Goal: Task Accomplishment & Management: Complete application form

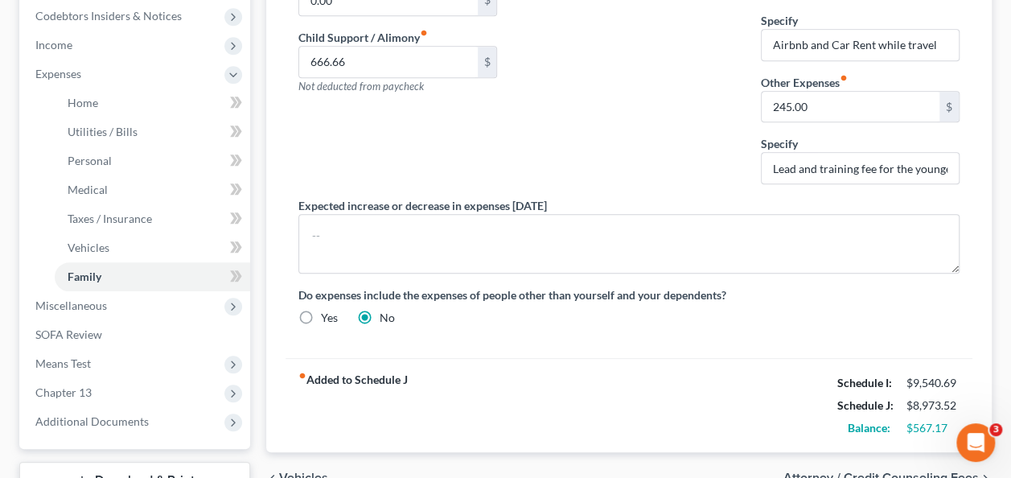
scroll to position [513, 0]
click at [101, 172] on link "Personal" at bounding box center [153, 160] width 196 height 29
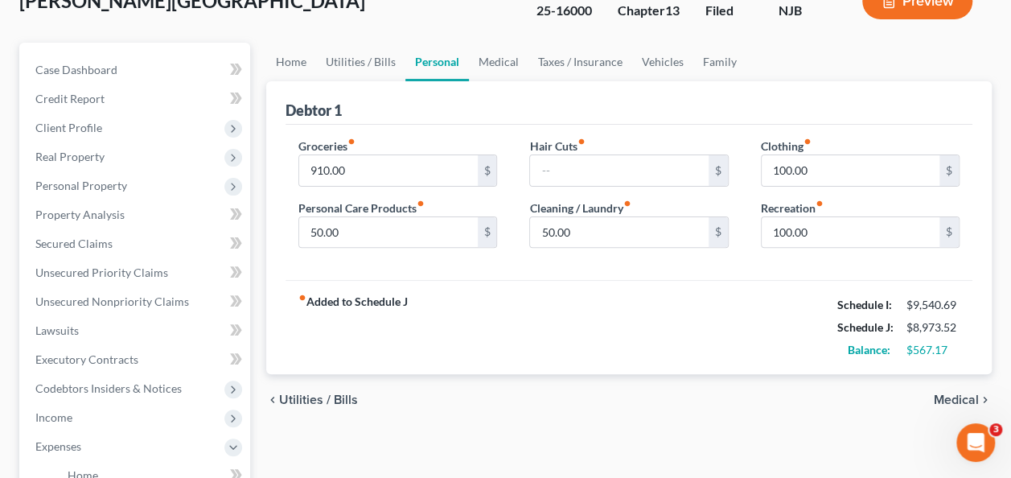
scroll to position [74, 0]
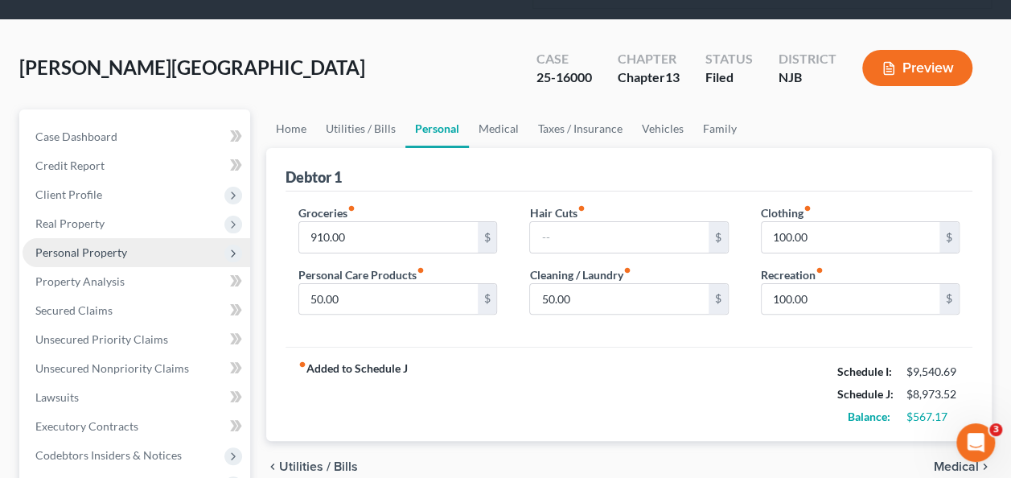
click at [124, 258] on span "Personal Property" at bounding box center [137, 252] width 228 height 29
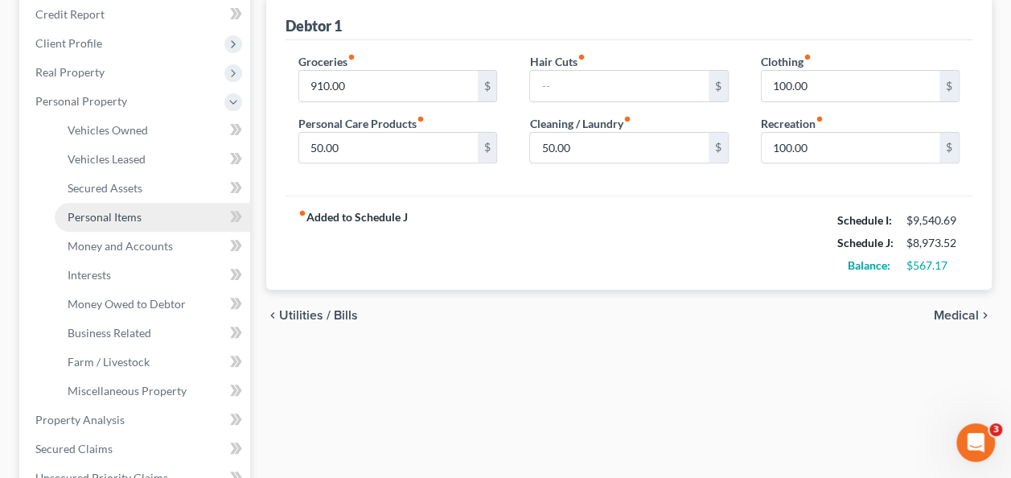
click at [140, 213] on span "Personal Items" at bounding box center [105, 217] width 74 height 14
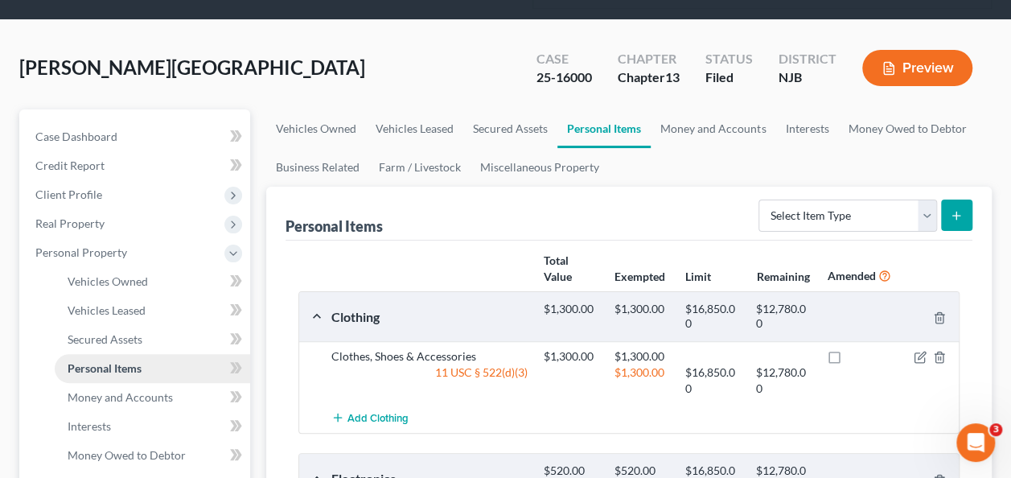
scroll to position [73, 0]
click at [512, 126] on link "Secured Assets" at bounding box center [510, 129] width 94 height 39
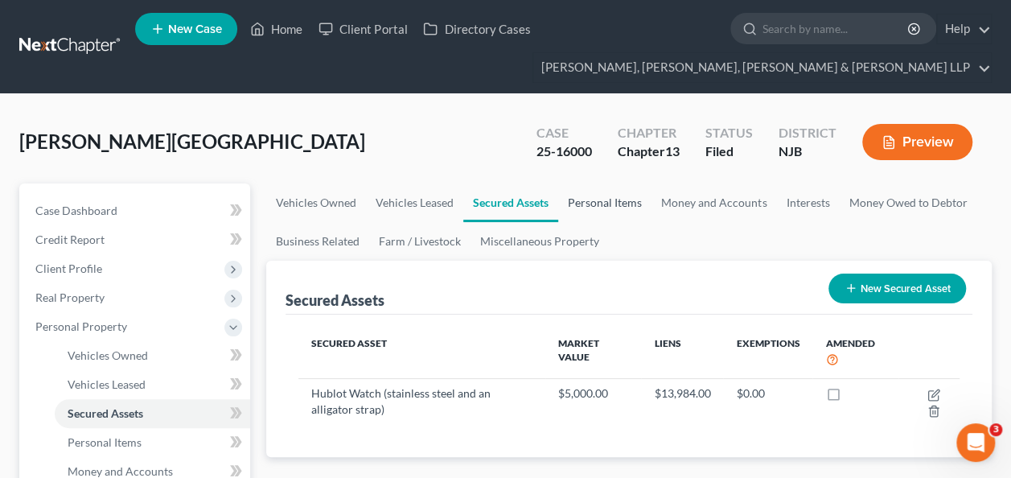
click at [606, 200] on link "Personal Items" at bounding box center [604, 202] width 93 height 39
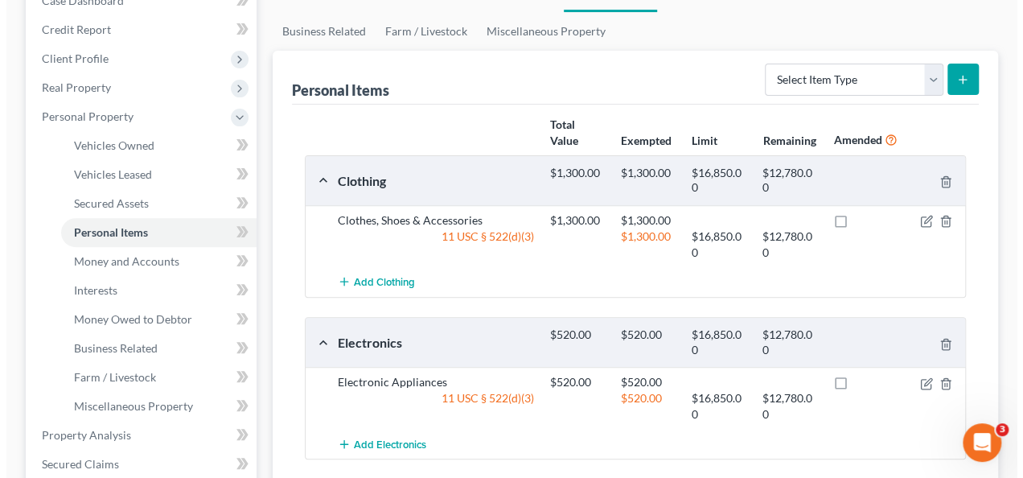
scroll to position [223, 0]
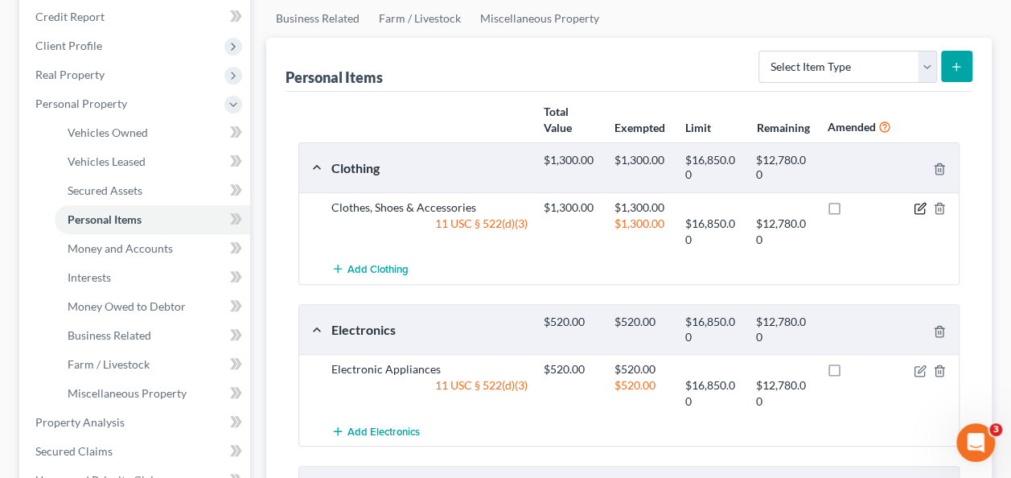
click at [924, 208] on icon "button" at bounding box center [920, 209] width 10 height 10
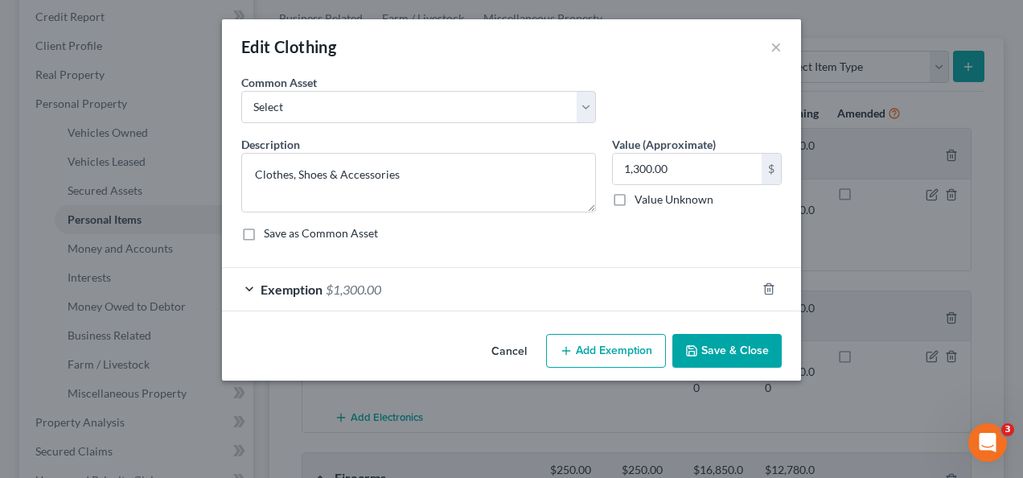
click at [301, 285] on span "Exemption" at bounding box center [292, 289] width 62 height 15
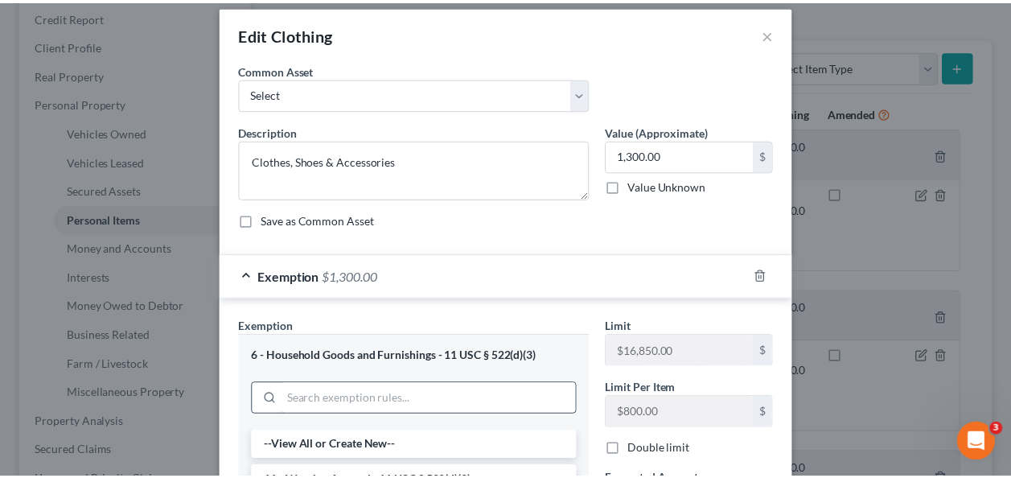
scroll to position [0, 0]
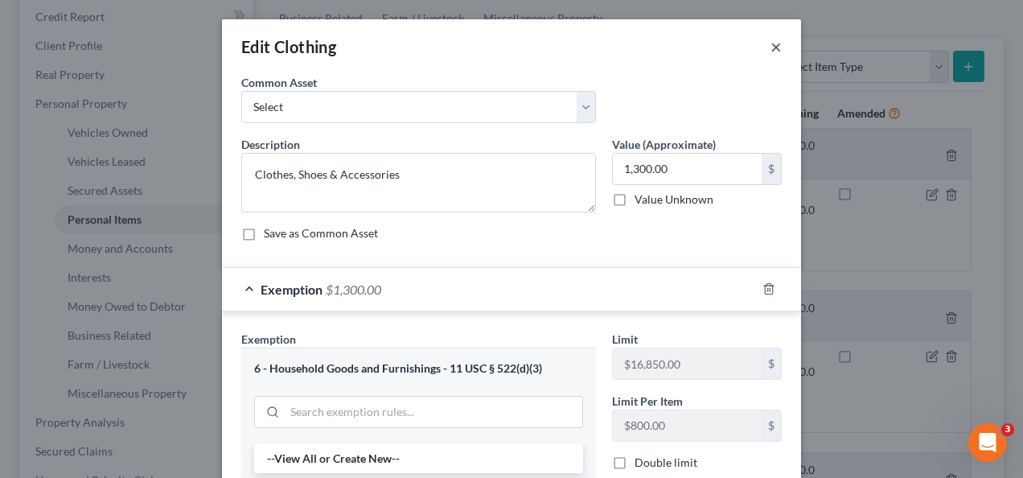
click at [772, 51] on button "×" at bounding box center [776, 46] width 11 height 19
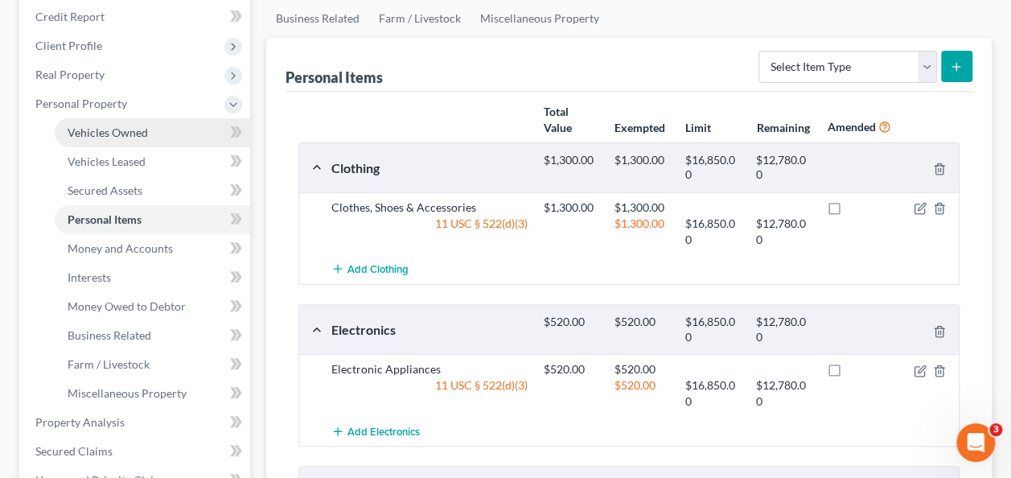
click at [121, 135] on span "Vehicles Owned" at bounding box center [108, 133] width 80 height 14
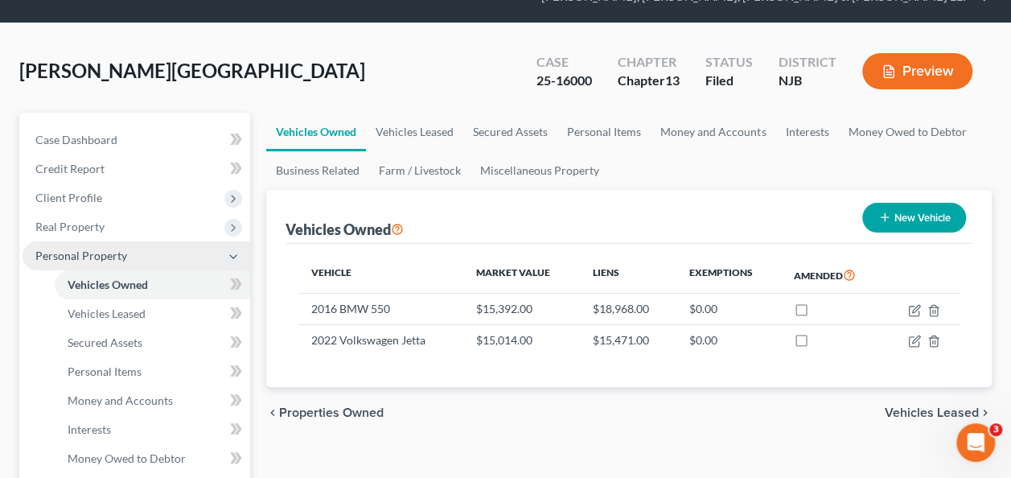
scroll to position [90, 0]
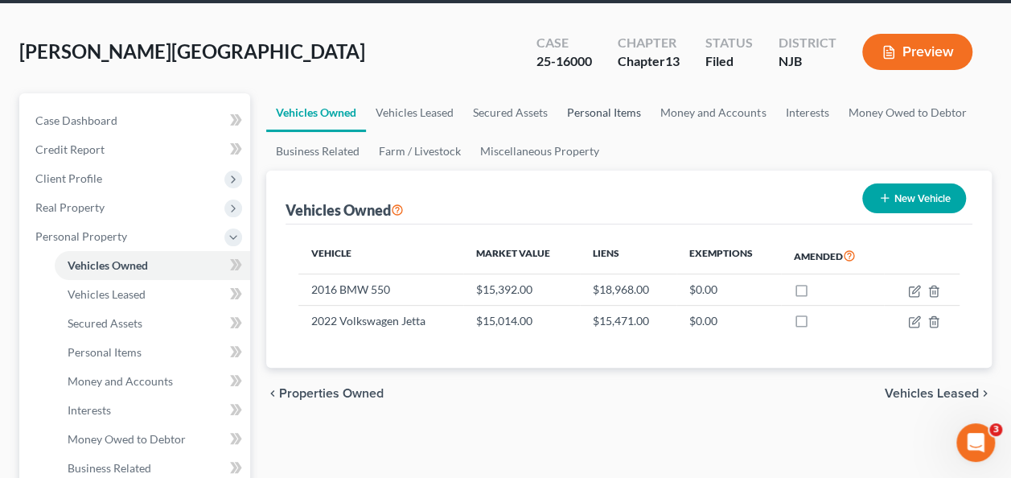
click at [627, 120] on link "Personal Items" at bounding box center [604, 112] width 93 height 39
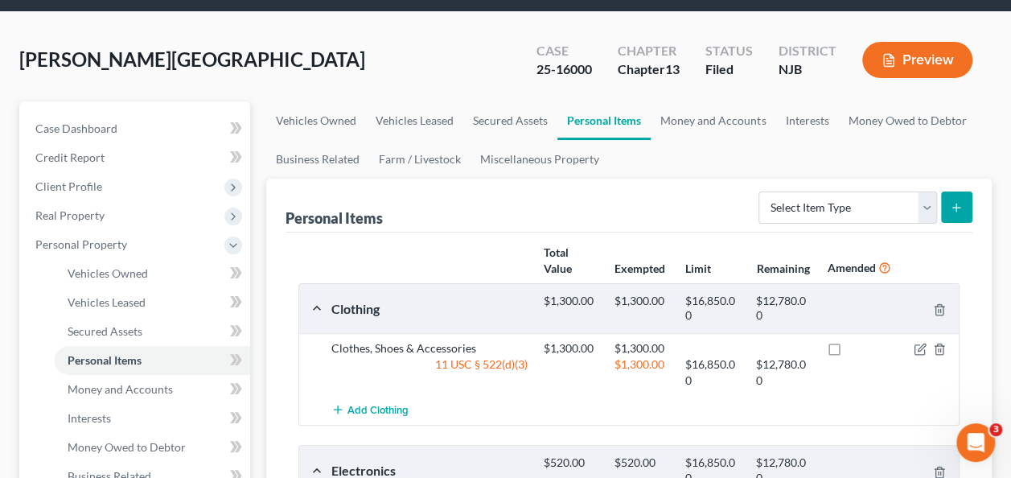
scroll to position [50, 0]
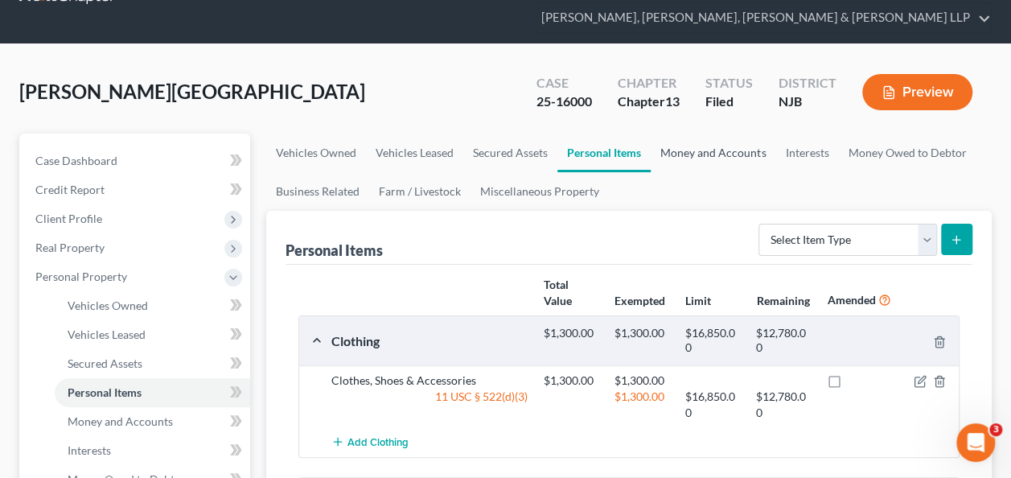
click at [695, 159] on link "Money and Accounts" at bounding box center [713, 153] width 125 height 39
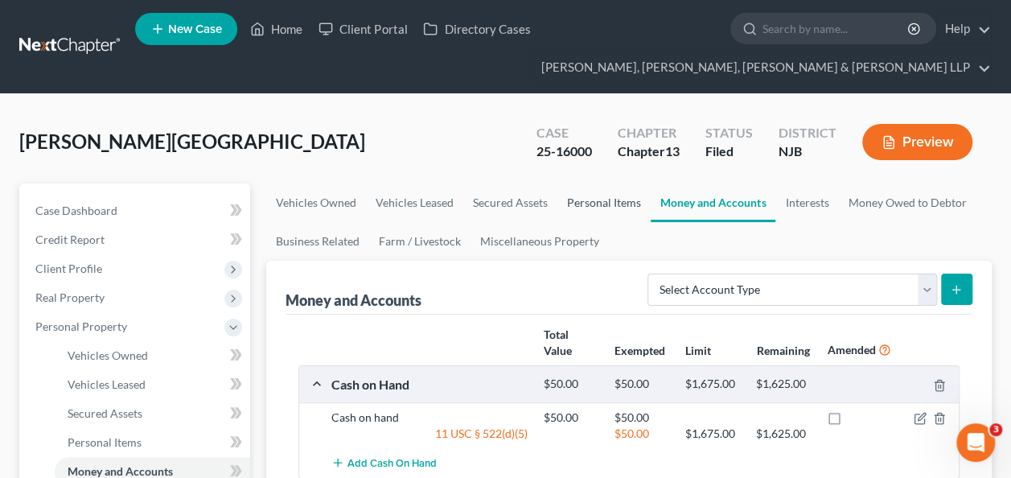
click at [616, 185] on link "Personal Items" at bounding box center [604, 202] width 93 height 39
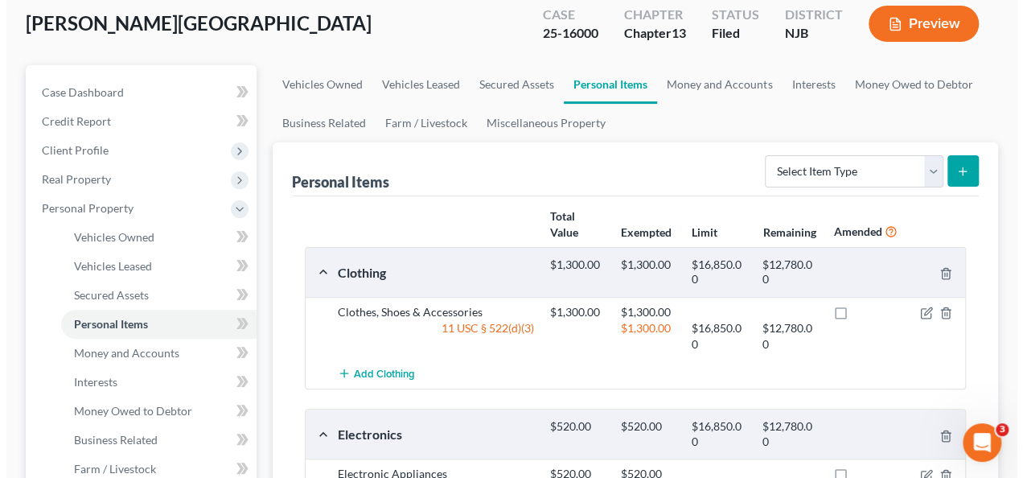
scroll to position [166, 0]
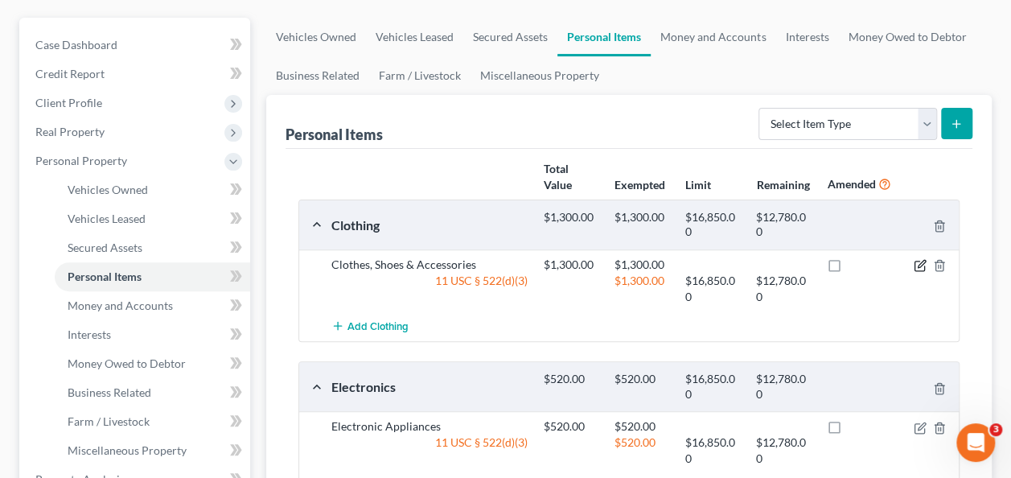
click at [917, 264] on icon "button" at bounding box center [920, 265] width 13 height 13
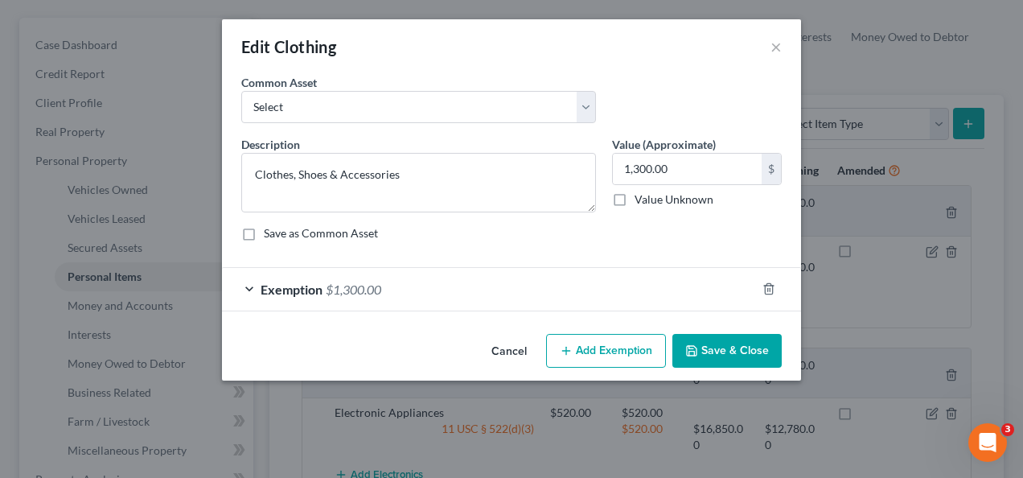
click at [541, 290] on div "Exemption $1,300.00" at bounding box center [489, 289] width 534 height 43
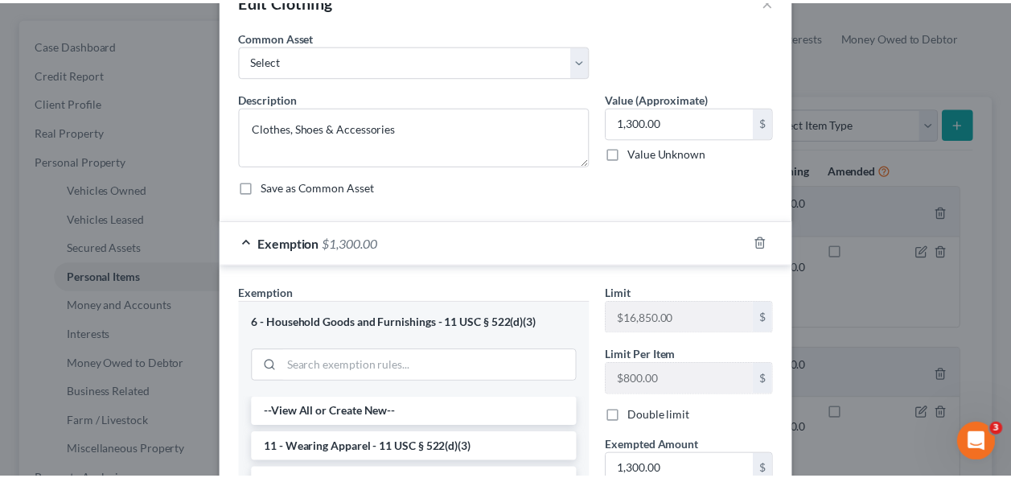
scroll to position [0, 0]
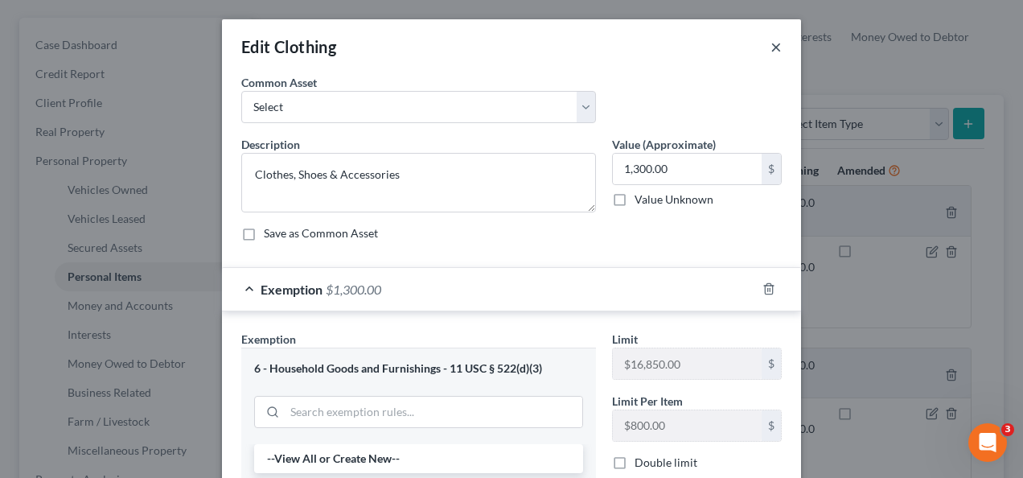
click at [771, 37] on button "×" at bounding box center [776, 46] width 11 height 19
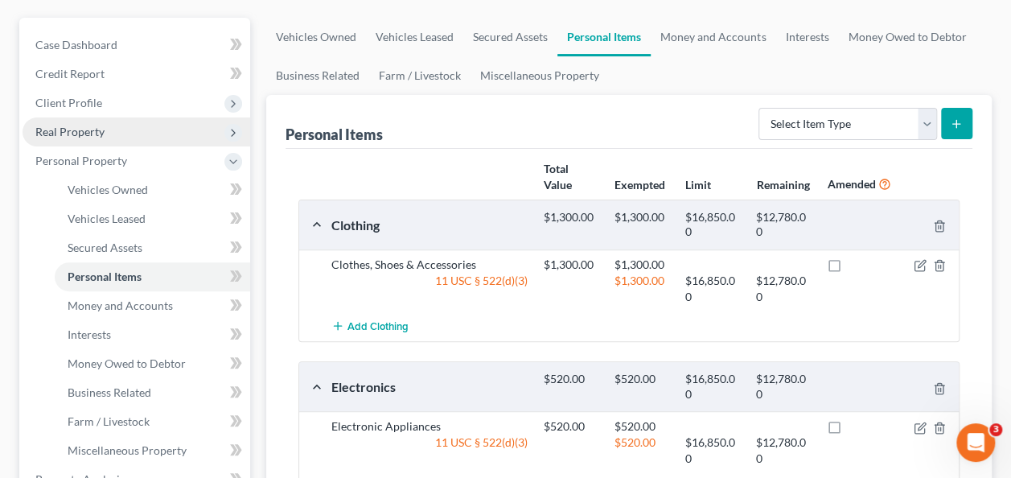
click at [89, 138] on span "Real Property" at bounding box center [137, 131] width 228 height 29
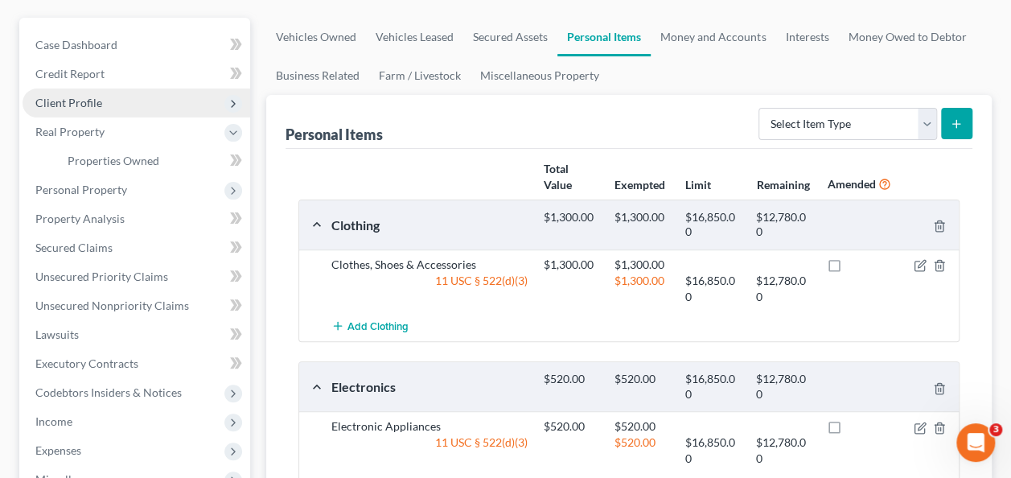
click at [115, 90] on span "Client Profile" at bounding box center [137, 103] width 228 height 29
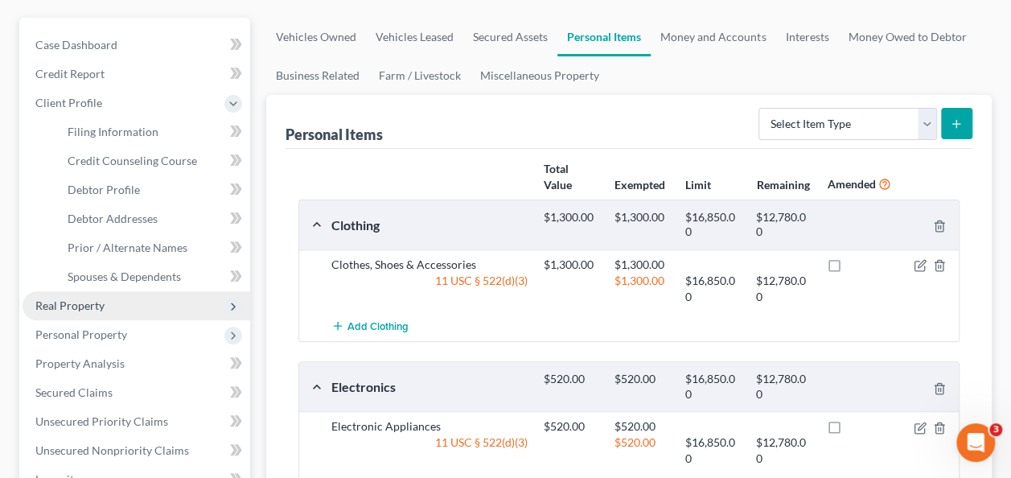
click at [126, 298] on span "Real Property" at bounding box center [137, 305] width 228 height 29
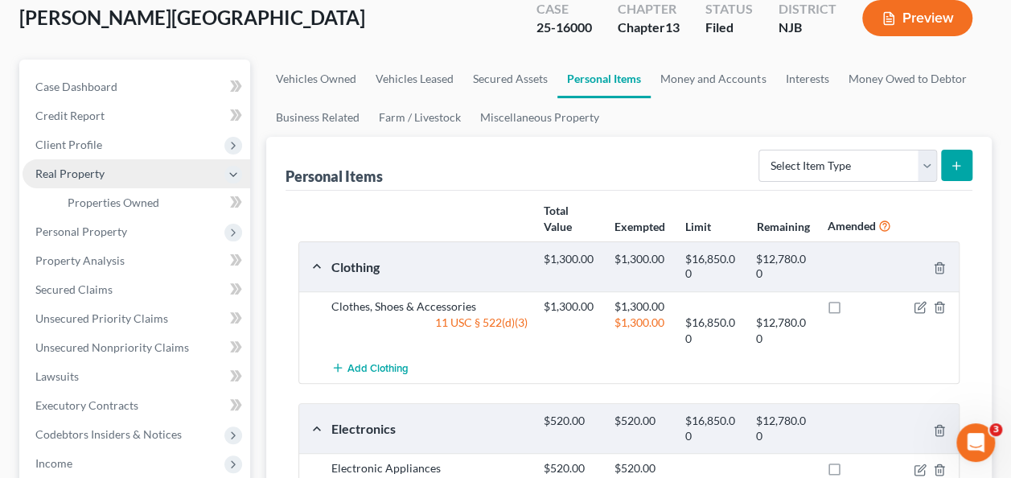
scroll to position [93, 0]
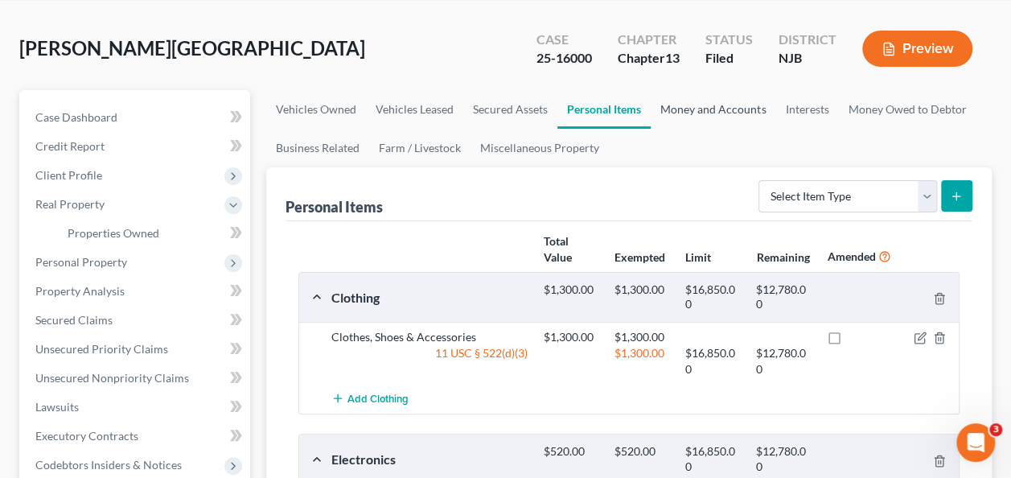
click at [703, 117] on link "Money and Accounts" at bounding box center [713, 109] width 125 height 39
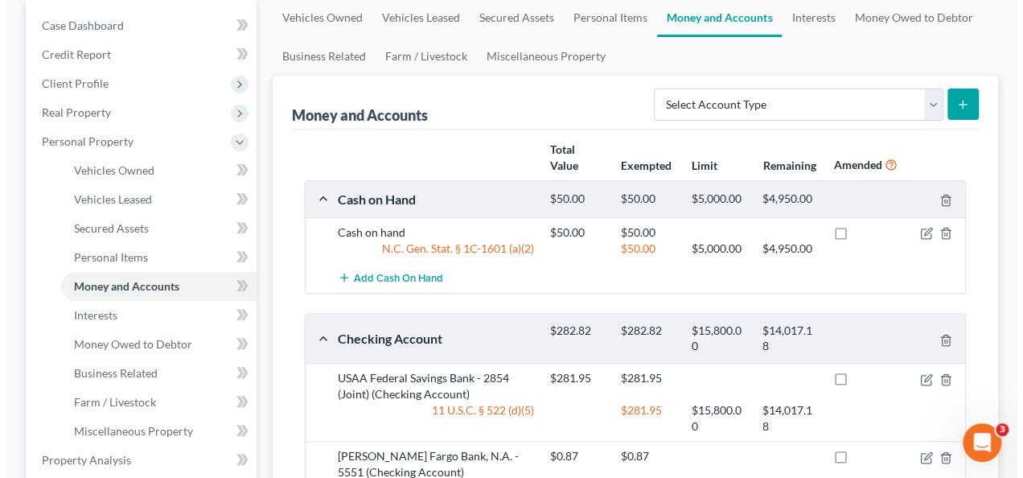
scroll to position [196, 0]
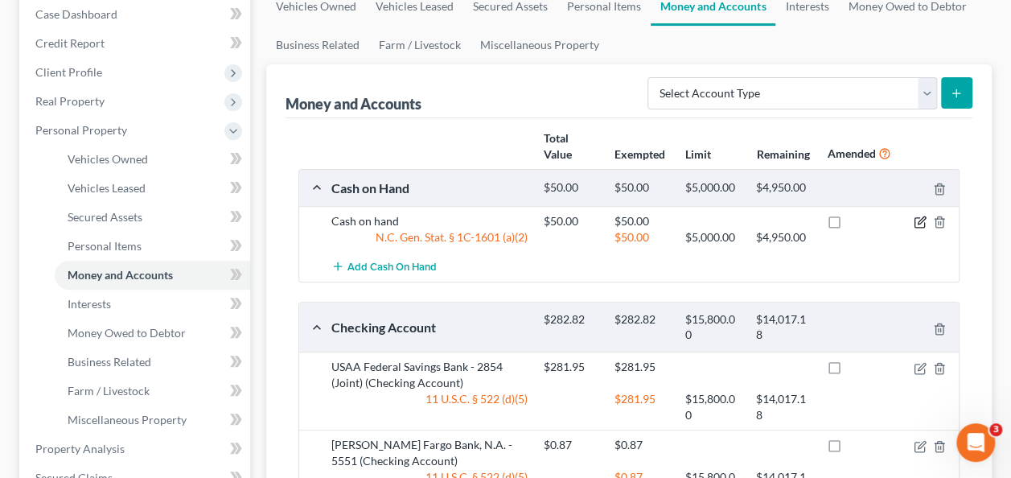
click at [921, 219] on icon "button" at bounding box center [920, 222] width 13 height 13
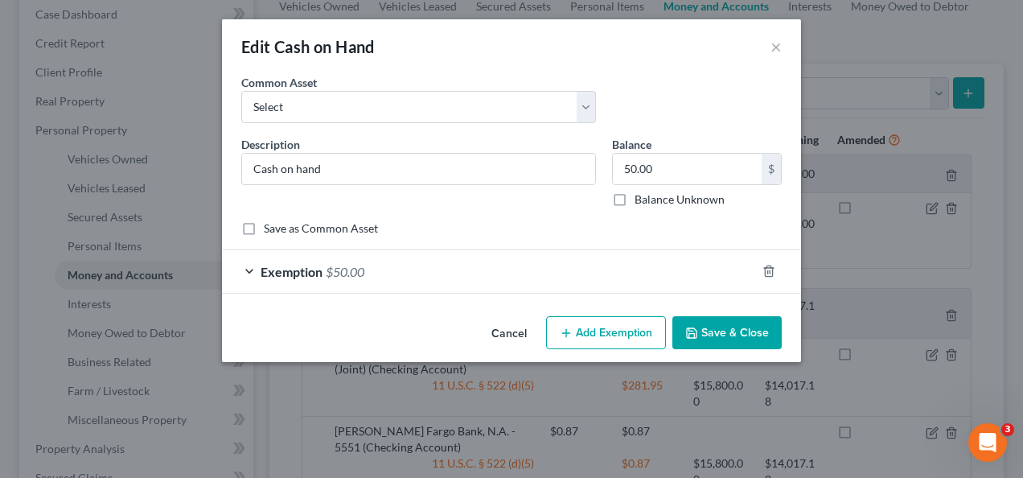
click at [700, 274] on div "Exemption $50.00" at bounding box center [489, 271] width 534 height 43
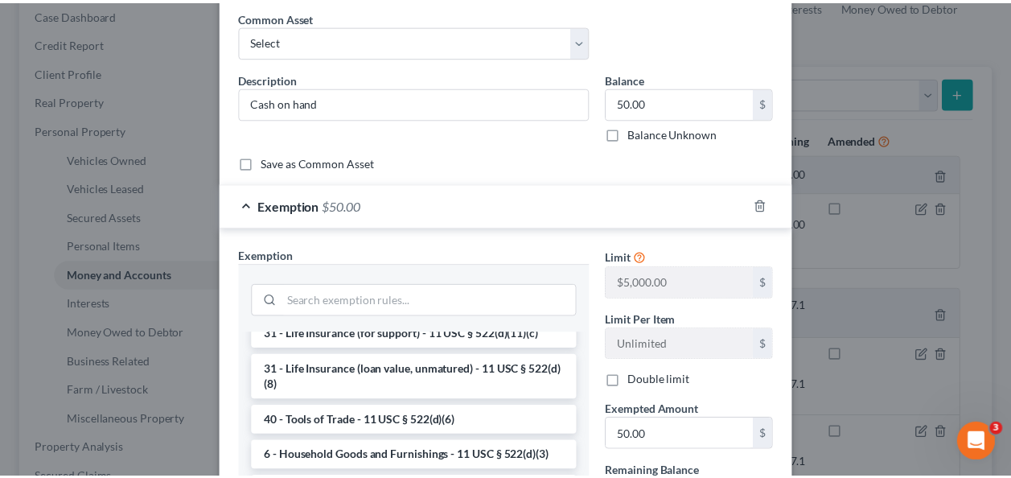
scroll to position [0, 0]
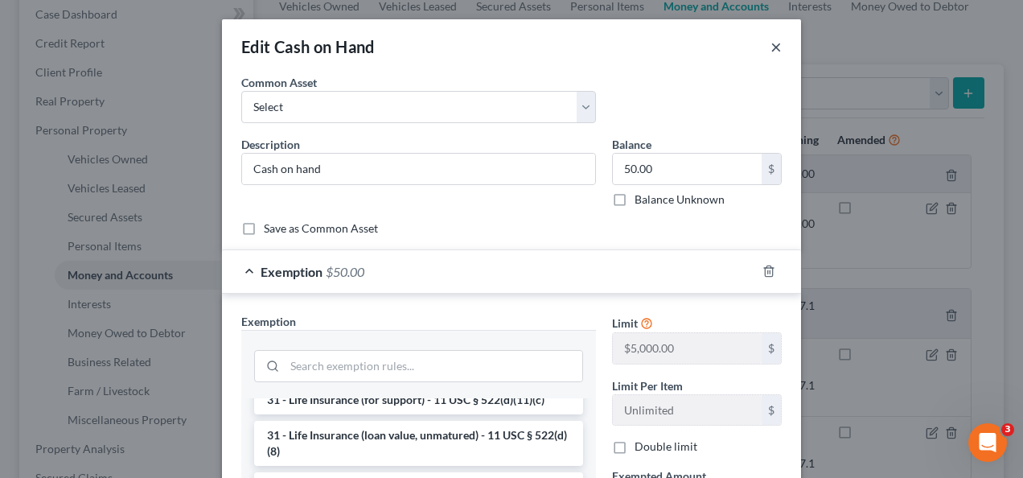
click at [776, 54] on button "×" at bounding box center [776, 46] width 11 height 19
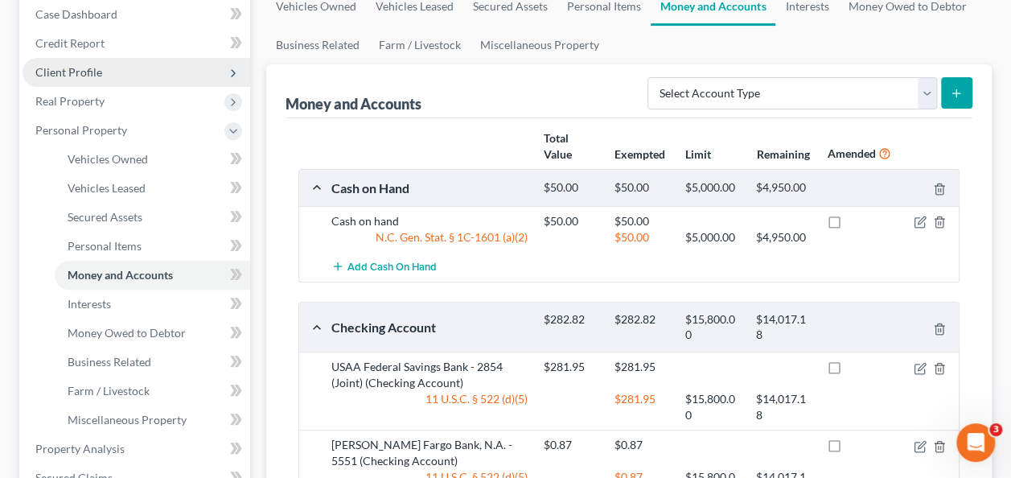
click at [187, 76] on span "Client Profile" at bounding box center [137, 72] width 228 height 29
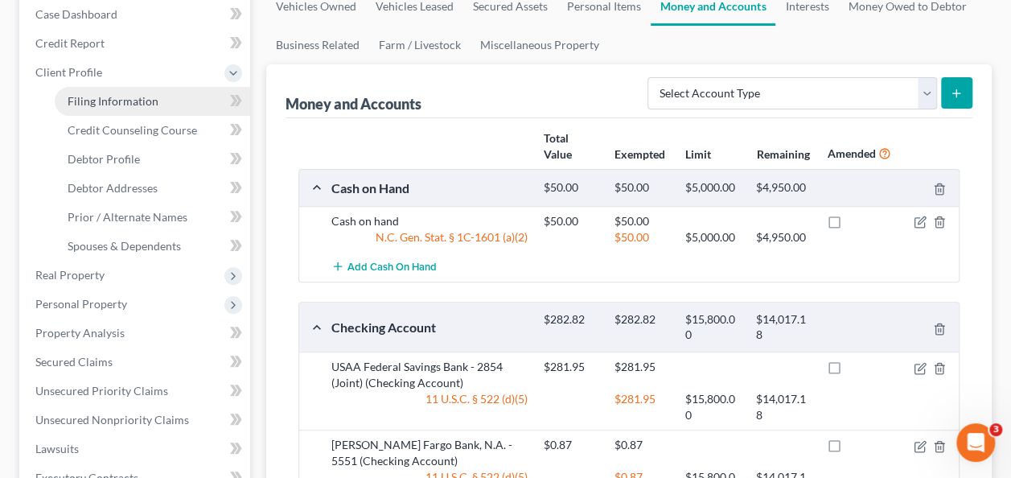
click at [190, 106] on link "Filing Information" at bounding box center [153, 101] width 196 height 29
select select "1"
select select "0"
select select "3"
select select "0"
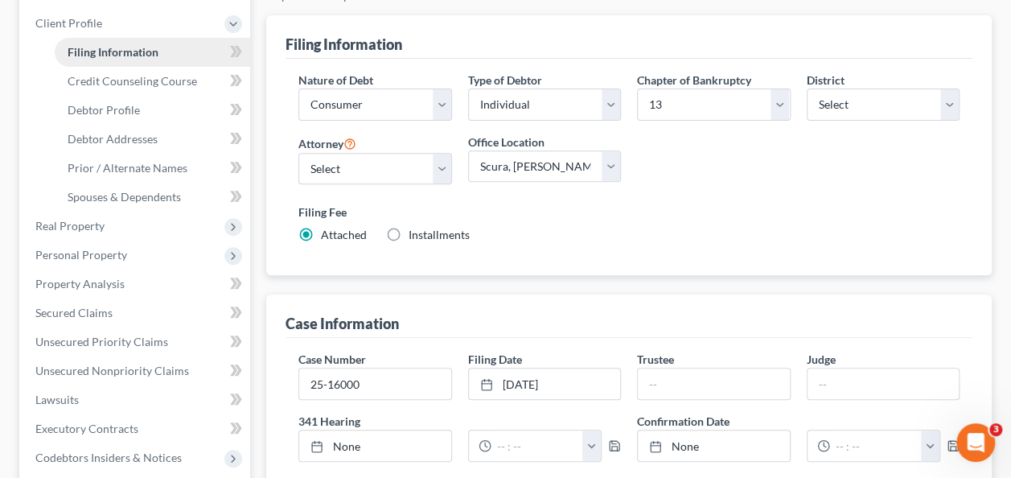
scroll to position [255, 0]
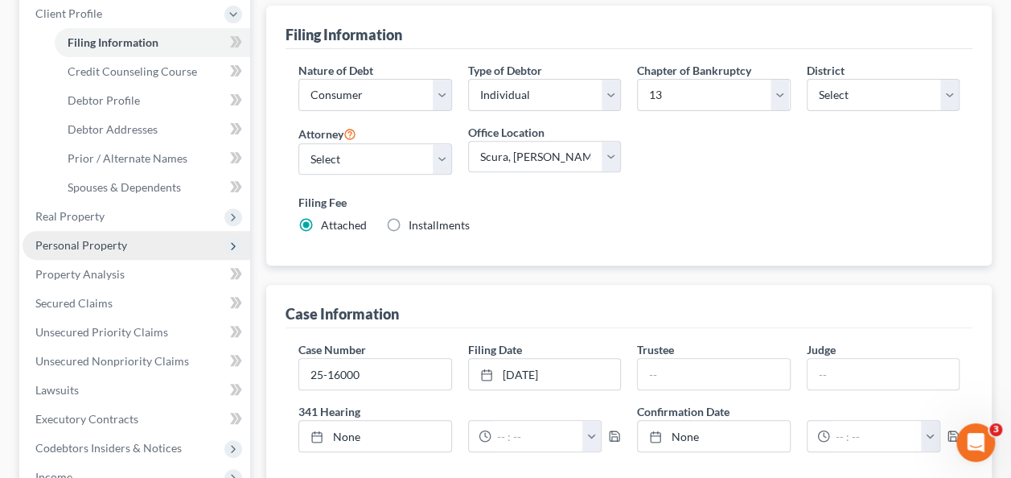
click at [146, 238] on span "Personal Property" at bounding box center [137, 245] width 228 height 29
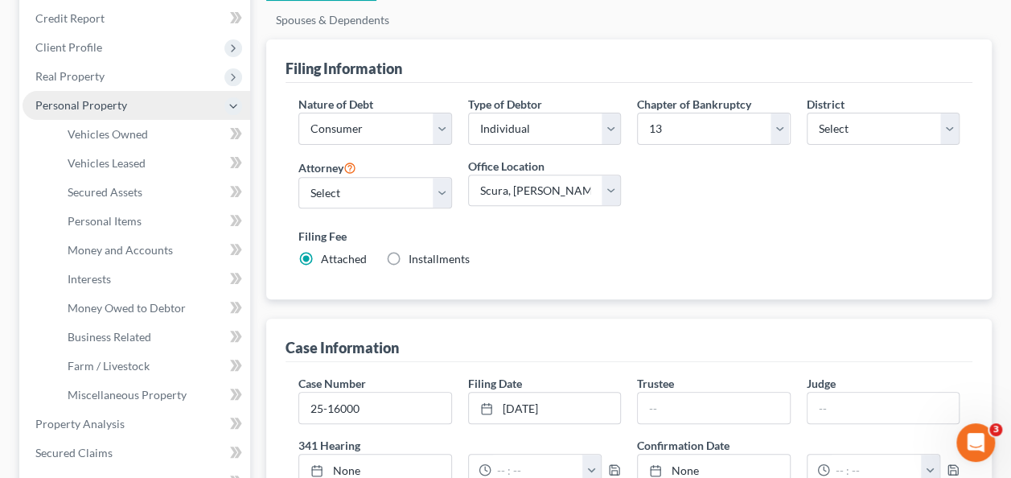
scroll to position [219, 0]
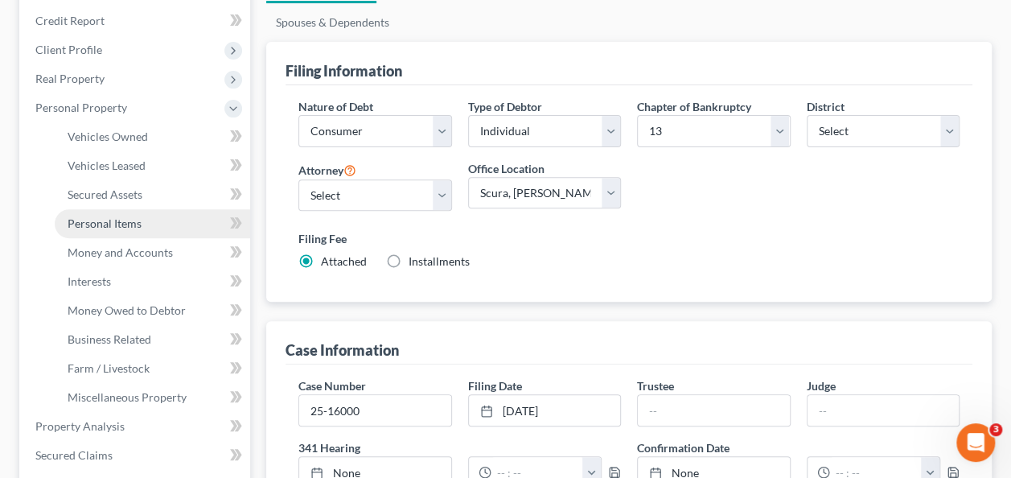
click at [164, 225] on link "Personal Items" at bounding box center [153, 223] width 196 height 29
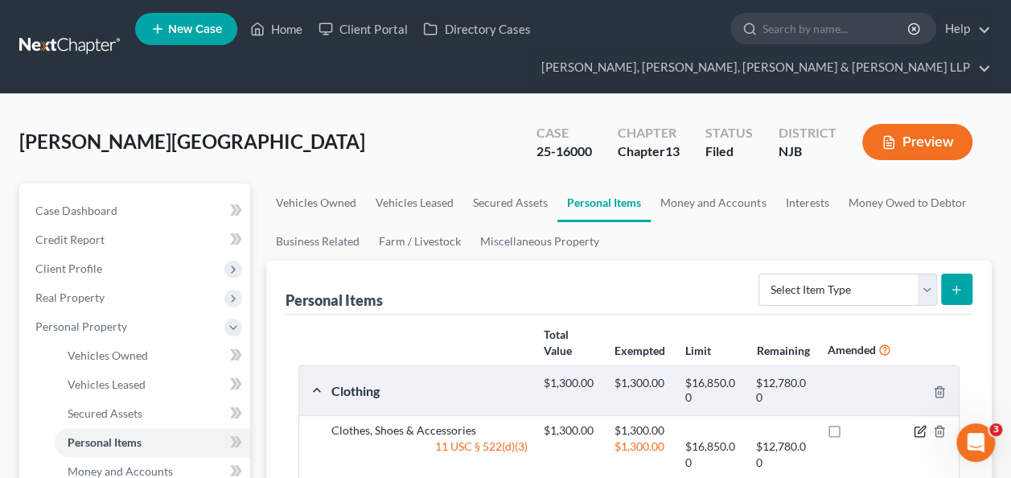
click at [918, 428] on icon "button" at bounding box center [920, 431] width 13 height 13
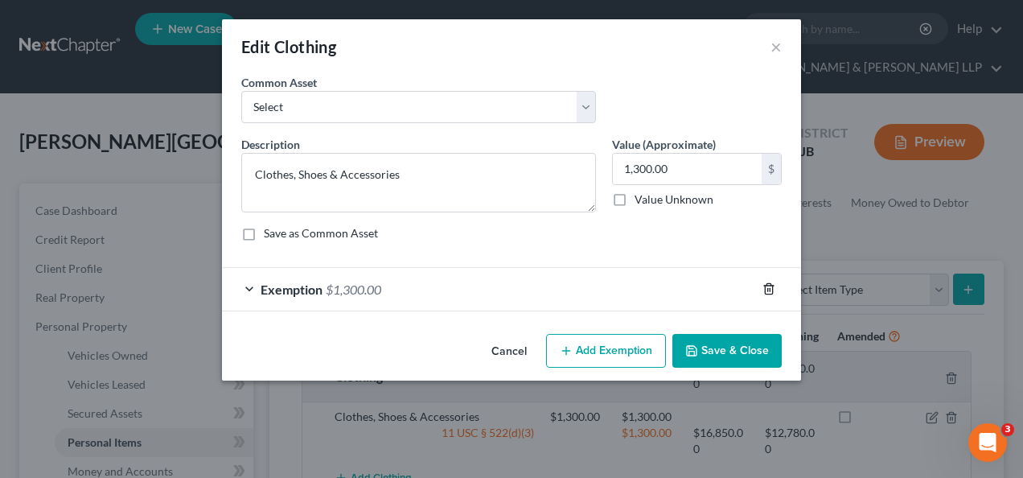
click at [768, 289] on line "button" at bounding box center [768, 290] width 0 height 3
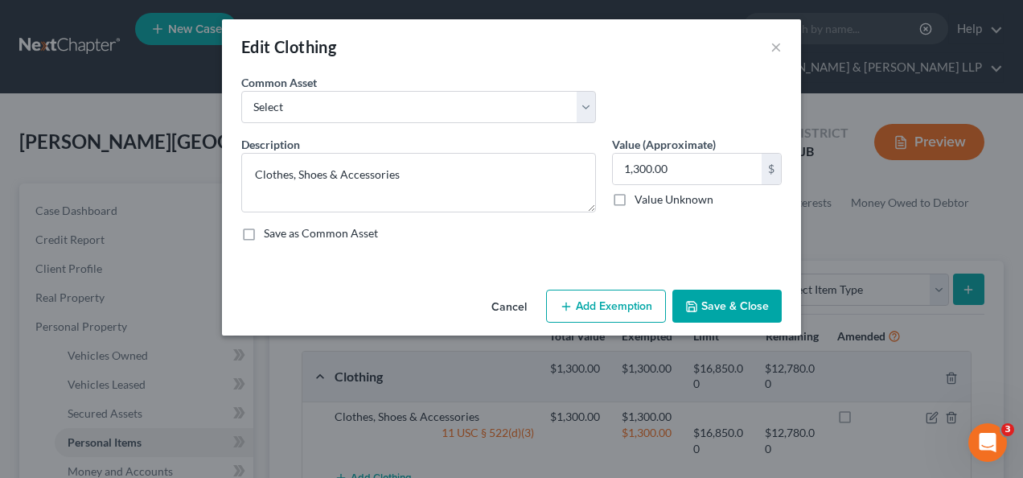
click at [634, 315] on button "Add Exemption" at bounding box center [606, 307] width 120 height 34
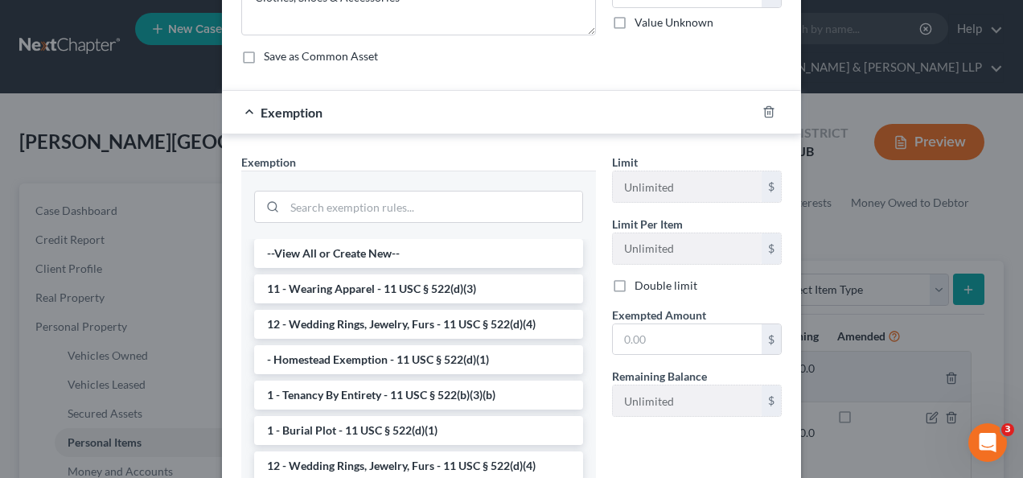
scroll to position [179, 0]
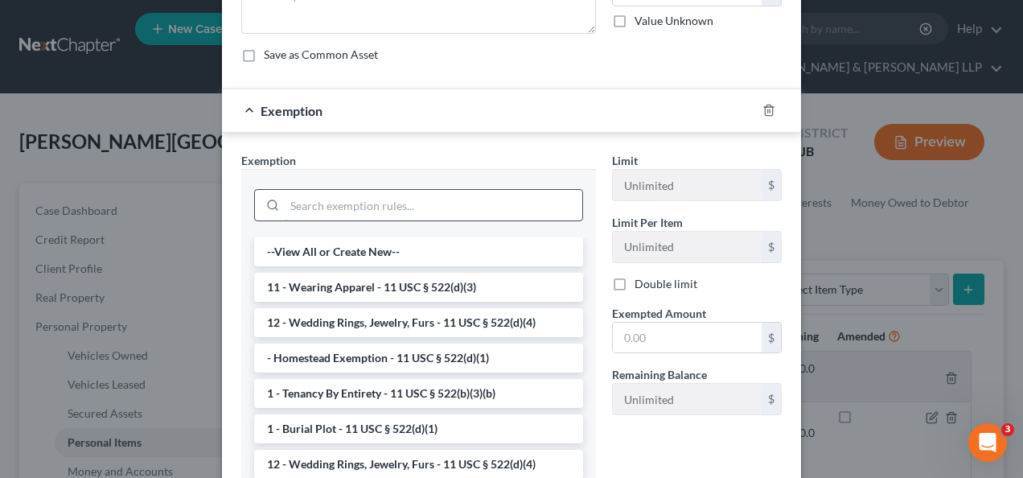
click at [399, 195] on input "search" at bounding box center [434, 205] width 298 height 31
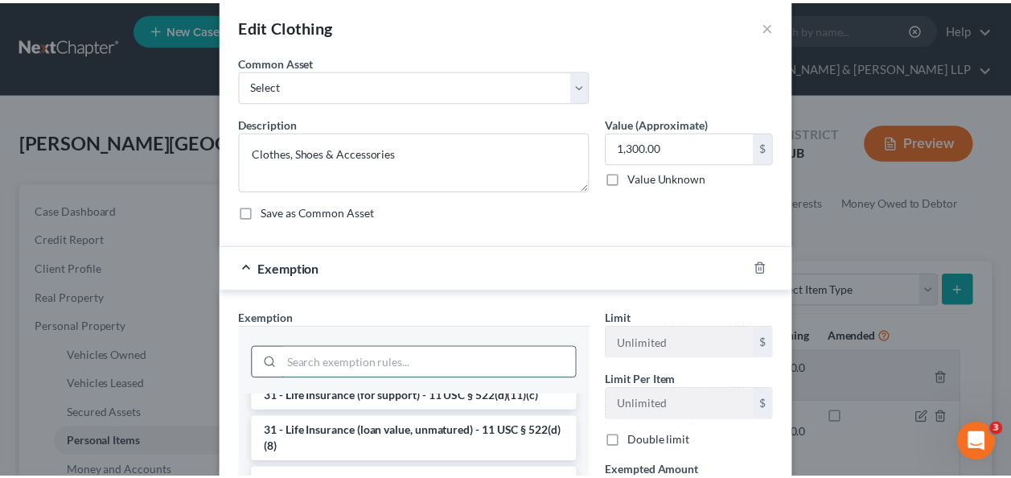
scroll to position [14, 0]
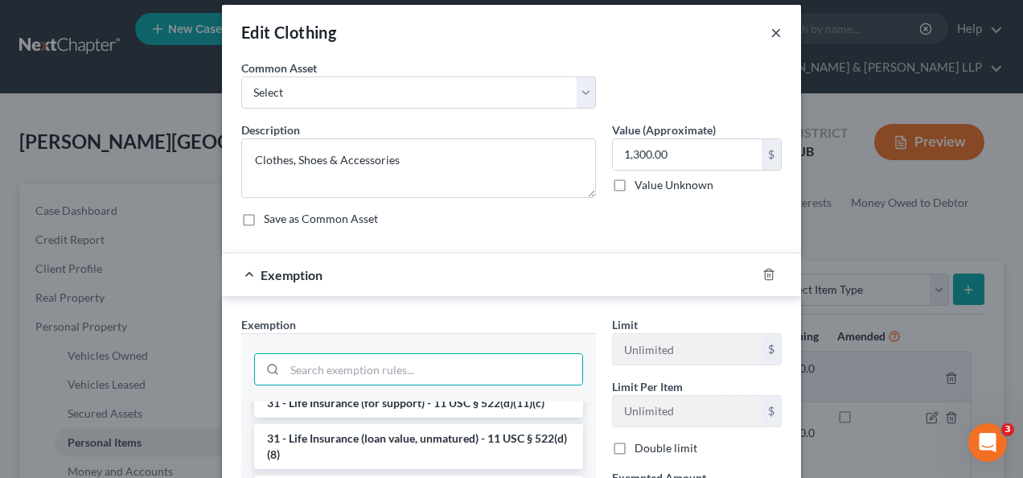
click at [771, 35] on button "×" at bounding box center [776, 32] width 11 height 19
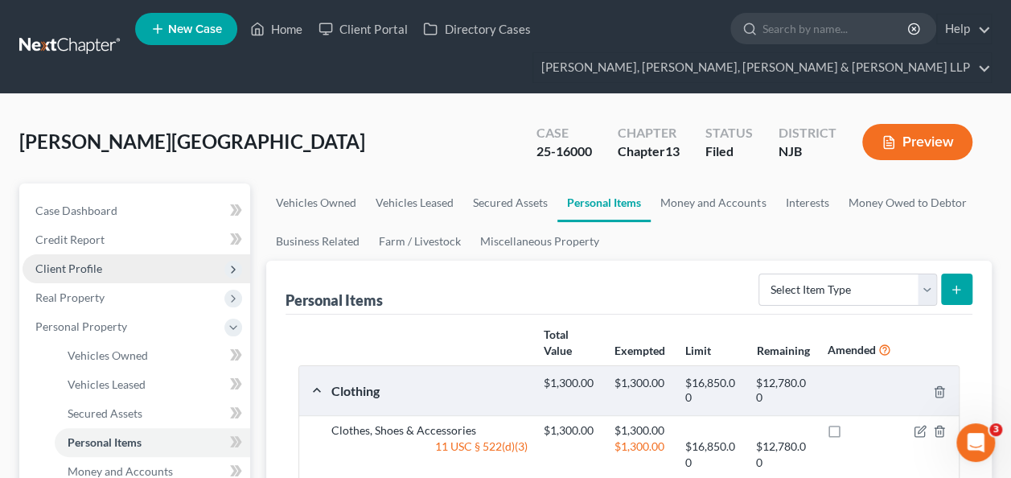
click at [116, 272] on span "Client Profile" at bounding box center [137, 268] width 228 height 29
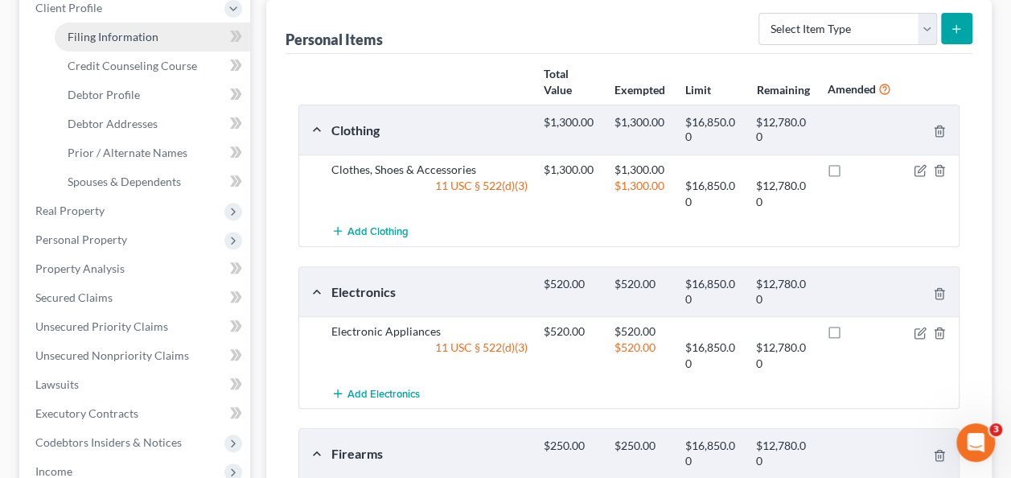
click at [131, 44] on link "Filing Information" at bounding box center [153, 37] width 196 height 29
select select "1"
select select "0"
select select "3"
select select "51"
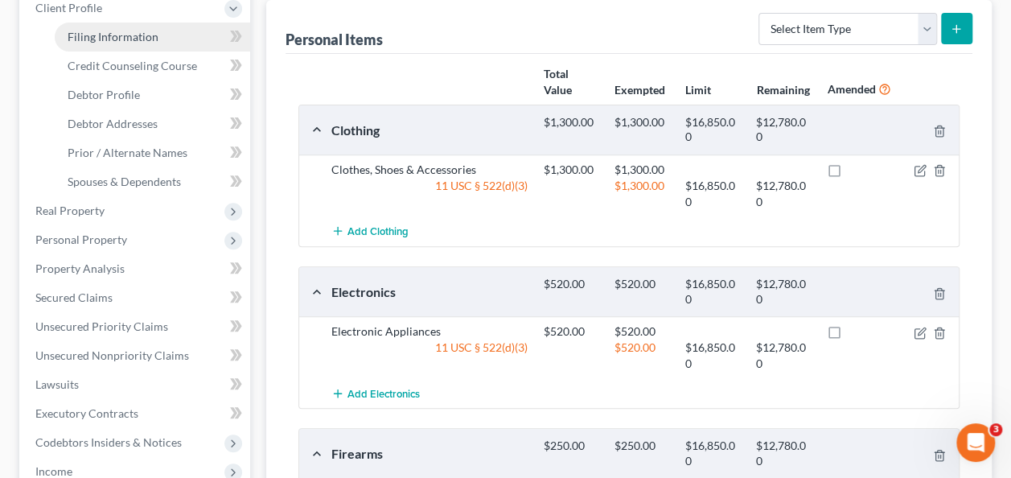
select select "0"
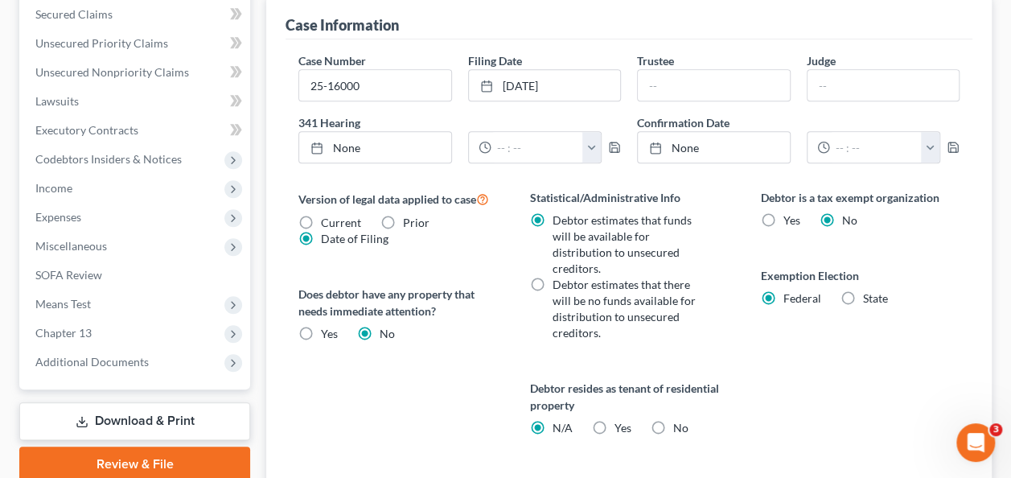
scroll to position [539, 0]
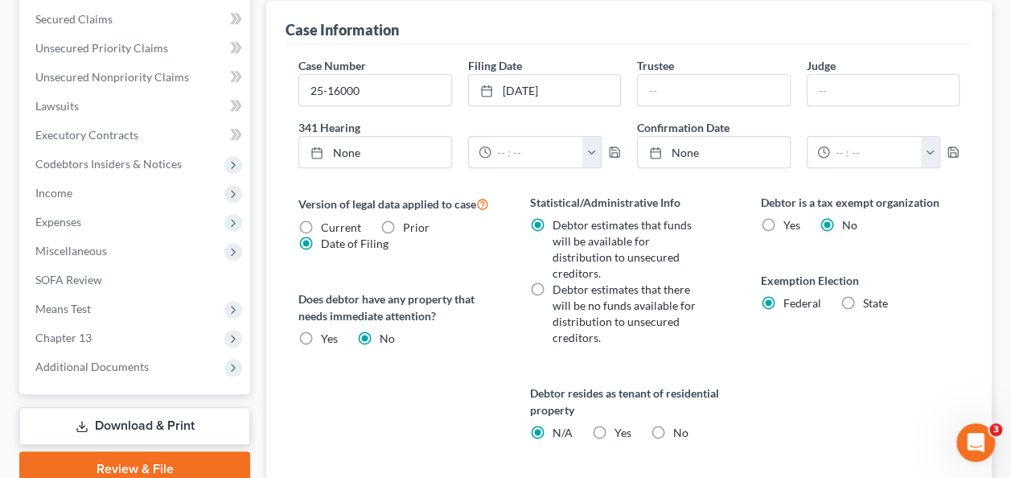
click at [863, 295] on label "State" at bounding box center [875, 303] width 25 height 16
click at [870, 295] on input "State" at bounding box center [875, 300] width 10 height 10
radio input "true"
radio input "false"
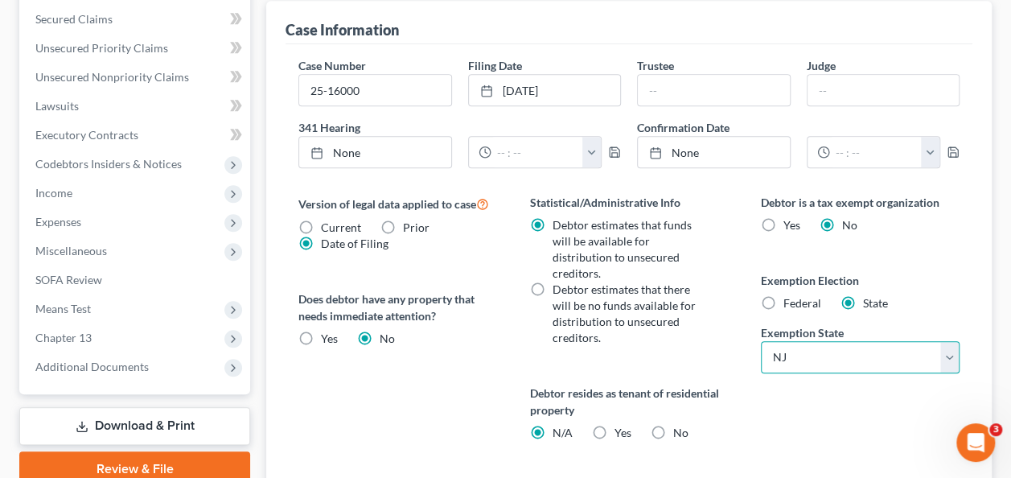
click at [956, 341] on select "State [US_STATE] AK AR AZ CA CO CT DE DC [GEOGRAPHIC_DATA] [GEOGRAPHIC_DATA] GU…" at bounding box center [860, 357] width 199 height 32
select select "28"
click at [761, 341] on select "State [US_STATE] AK AR AZ CA CO CT DE DC [GEOGRAPHIC_DATA] [GEOGRAPHIC_DATA] GU…" at bounding box center [860, 357] width 199 height 32
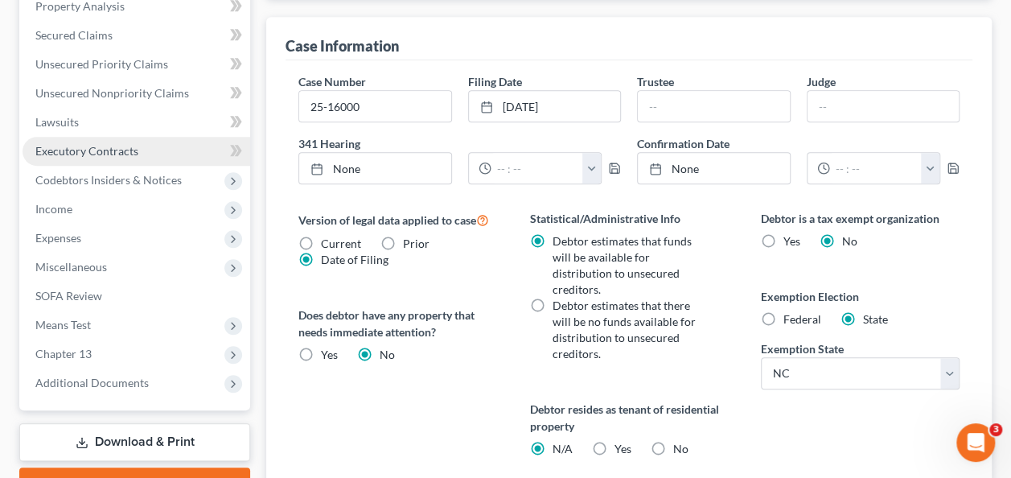
click at [135, 153] on span "Executory Contracts" at bounding box center [86, 151] width 103 height 14
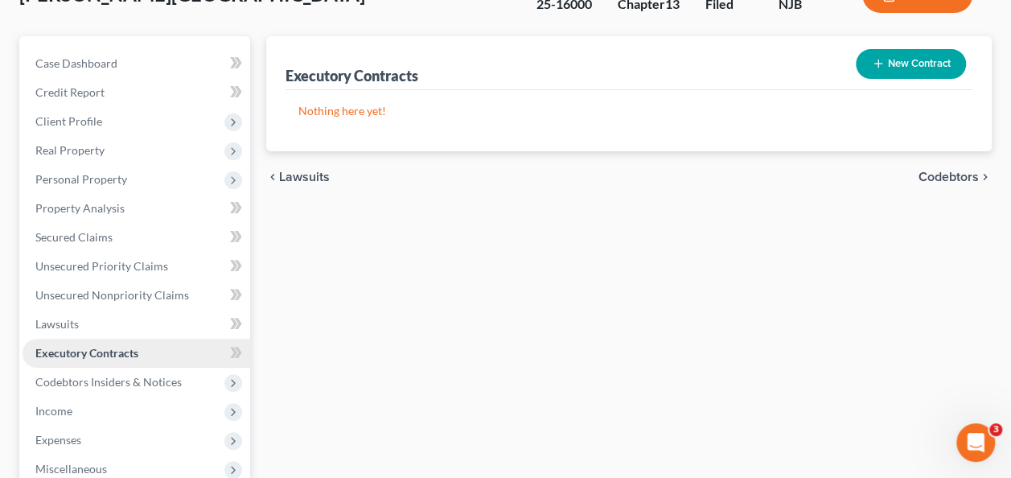
scroll to position [179, 0]
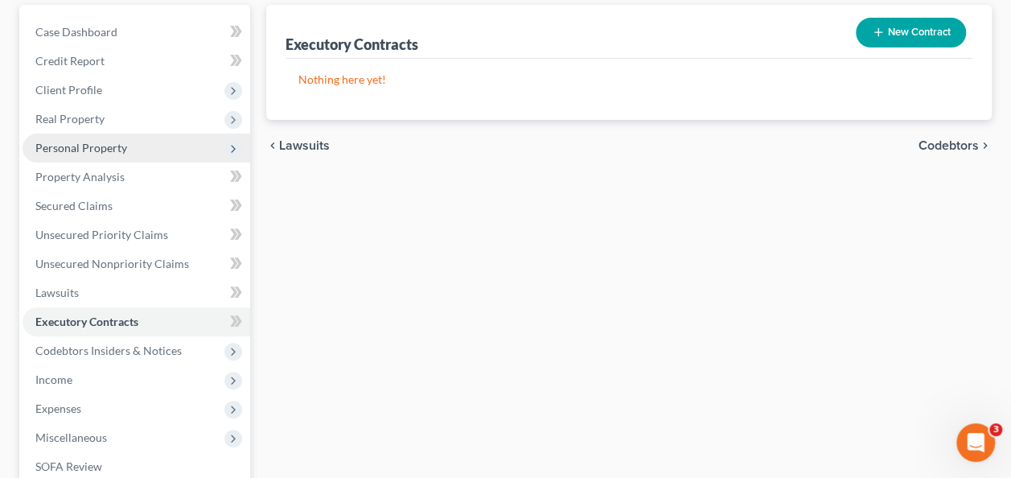
click at [129, 138] on span "Personal Property" at bounding box center [137, 148] width 228 height 29
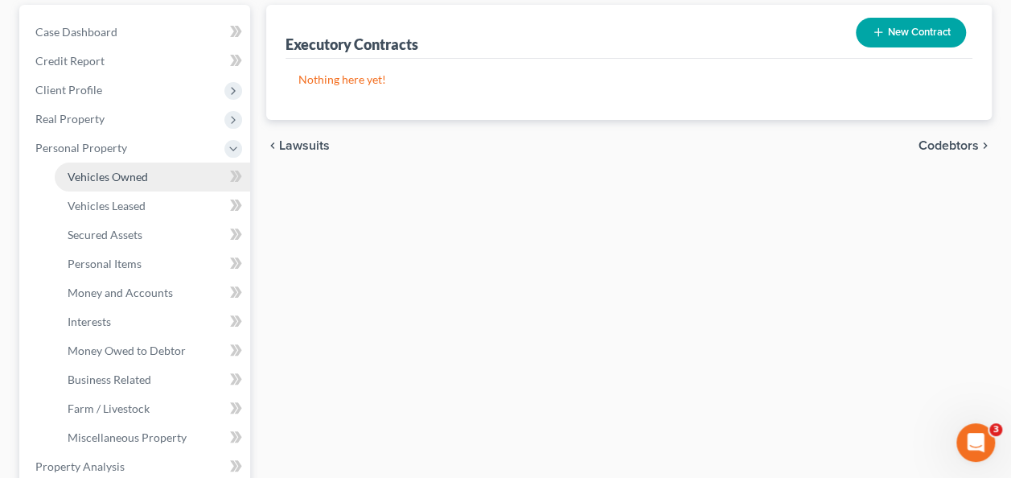
click at [148, 177] on link "Vehicles Owned" at bounding box center [153, 177] width 196 height 29
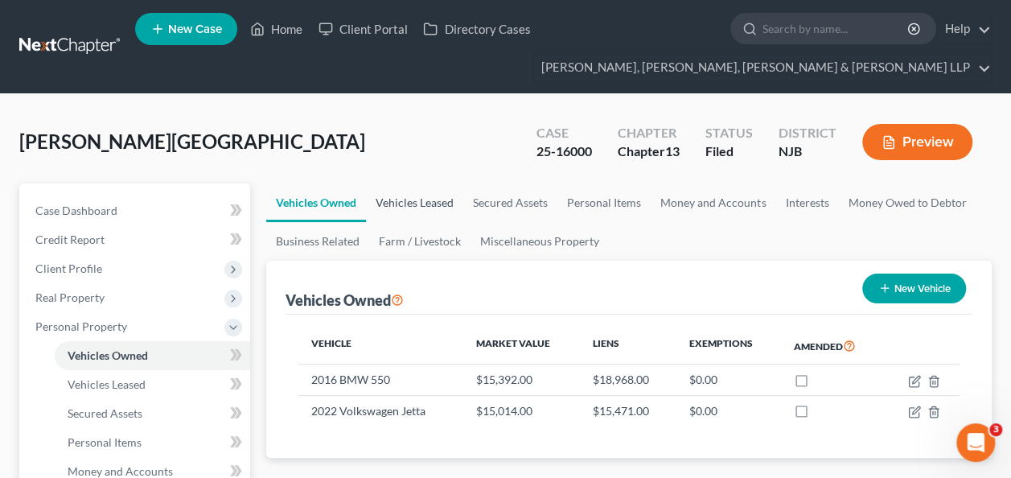
click at [408, 199] on link "Vehicles Leased" at bounding box center [414, 202] width 97 height 39
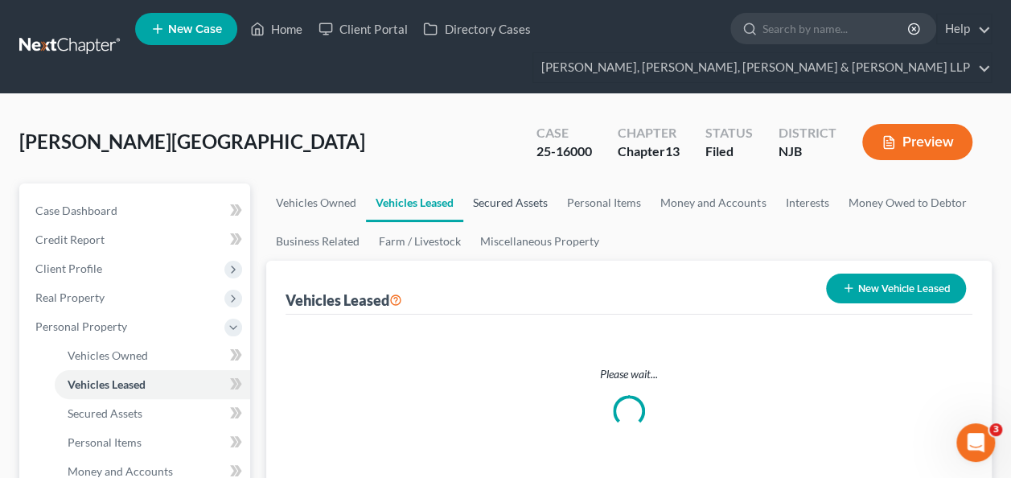
click at [504, 209] on link "Secured Assets" at bounding box center [510, 202] width 94 height 39
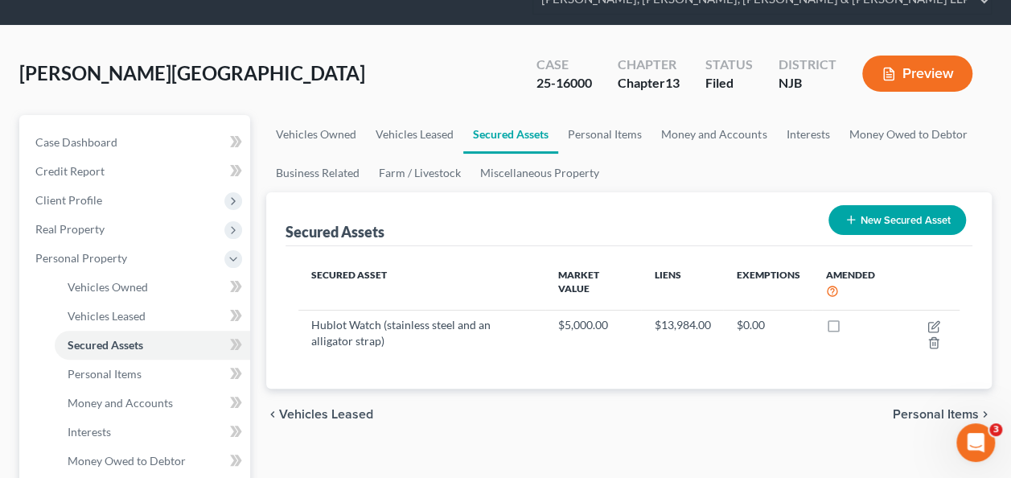
scroll to position [71, 0]
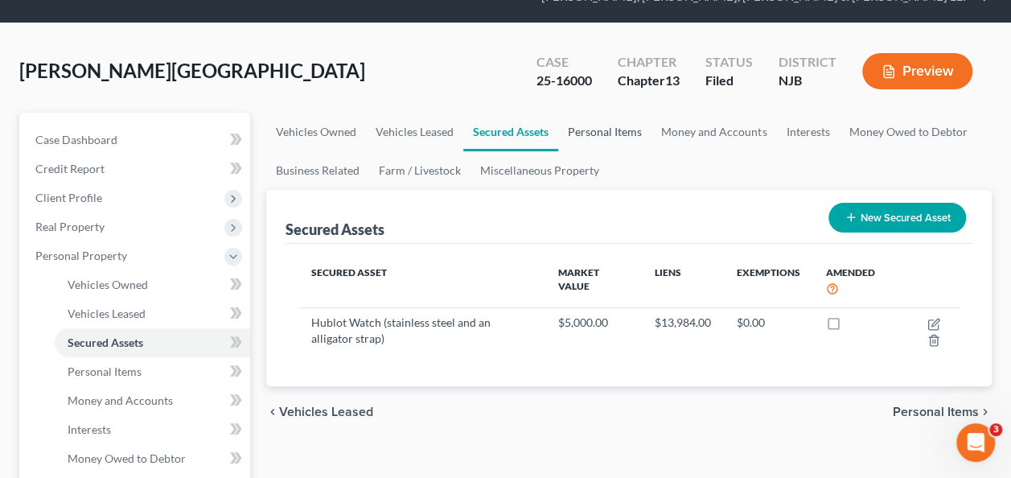
click at [611, 113] on link "Personal Items" at bounding box center [604, 132] width 93 height 39
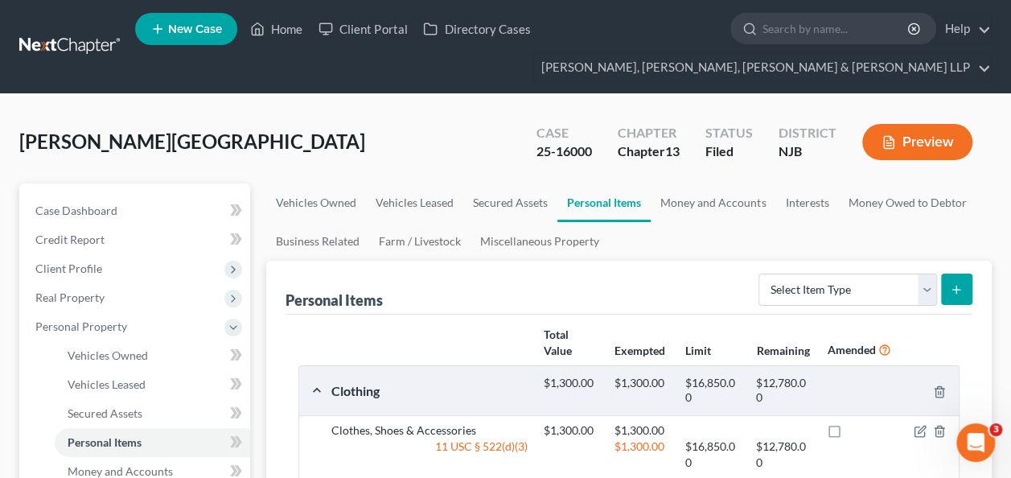
click at [116, 272] on span "Client Profile" at bounding box center [137, 268] width 228 height 29
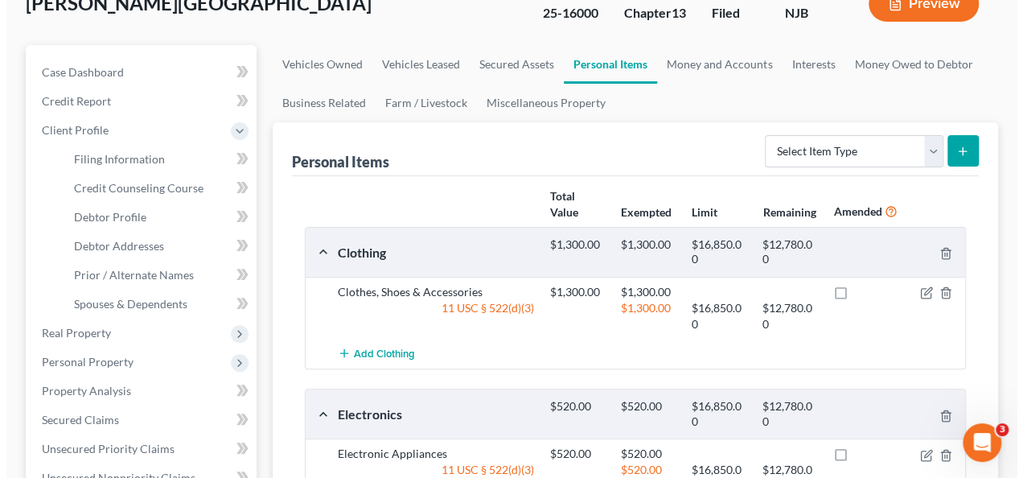
scroll to position [142, 0]
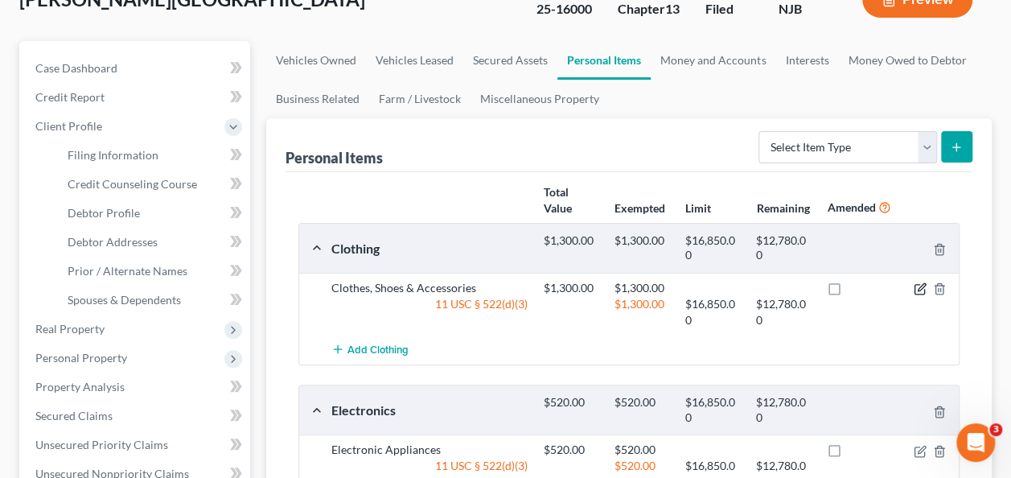
click at [922, 286] on icon "button" at bounding box center [921, 287] width 7 height 7
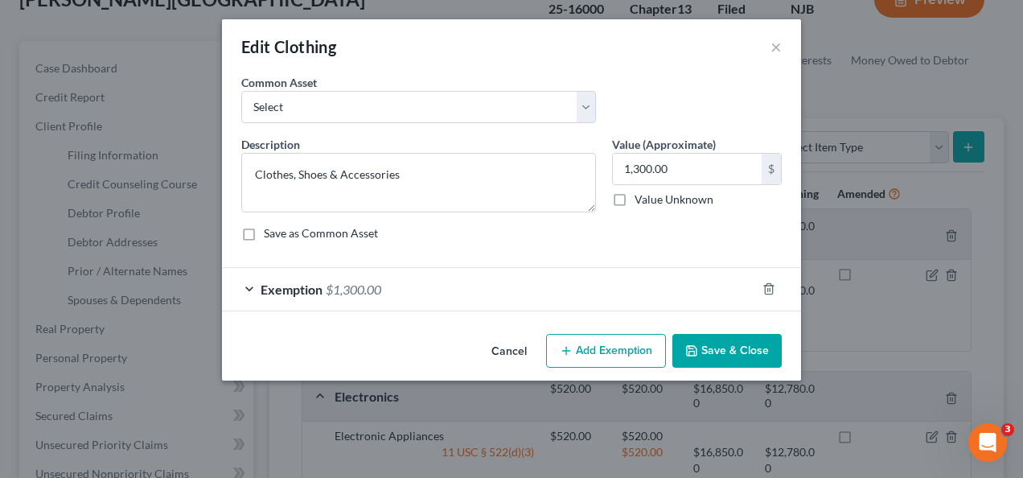
click at [525, 281] on div "Exemption $1,300.00" at bounding box center [489, 289] width 534 height 43
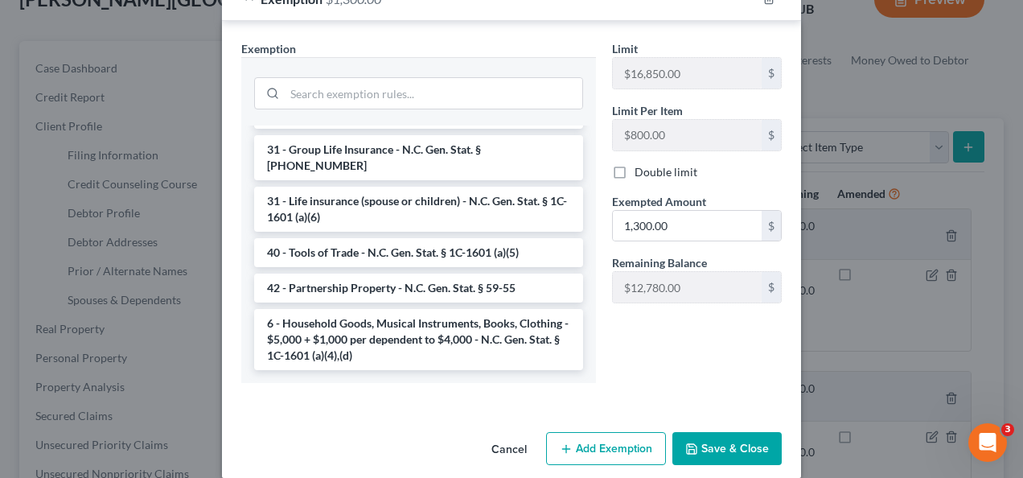
scroll to position [291, 0]
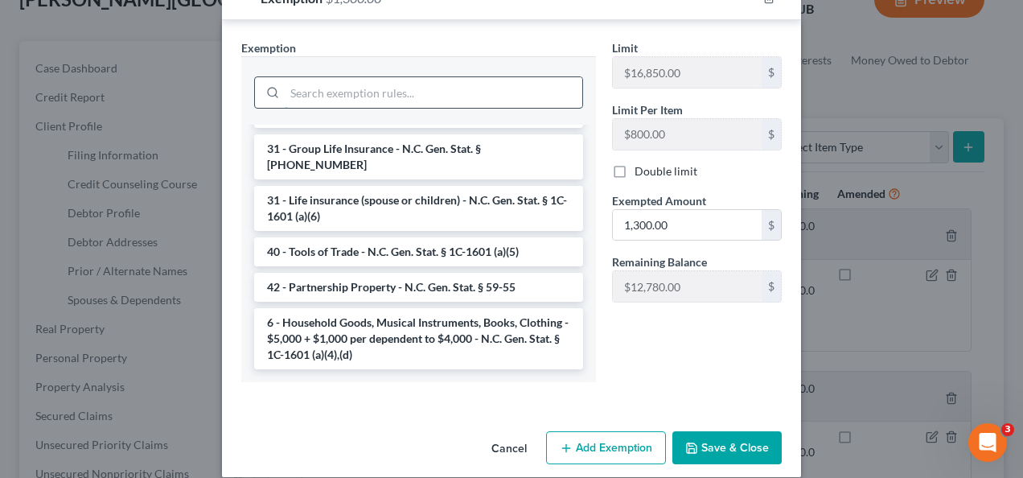
click at [381, 89] on input "search" at bounding box center [434, 92] width 298 height 31
paste input "N.C. Gen. Stat. § 1C-1601"
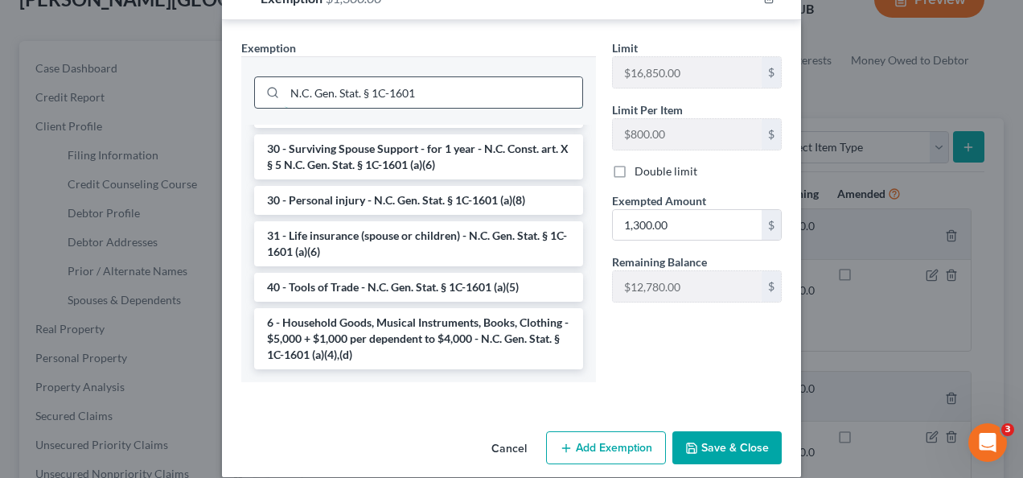
click at [414, 89] on input "N.C. Gen. Stat. § 1C-1601" at bounding box center [434, 92] width 298 height 31
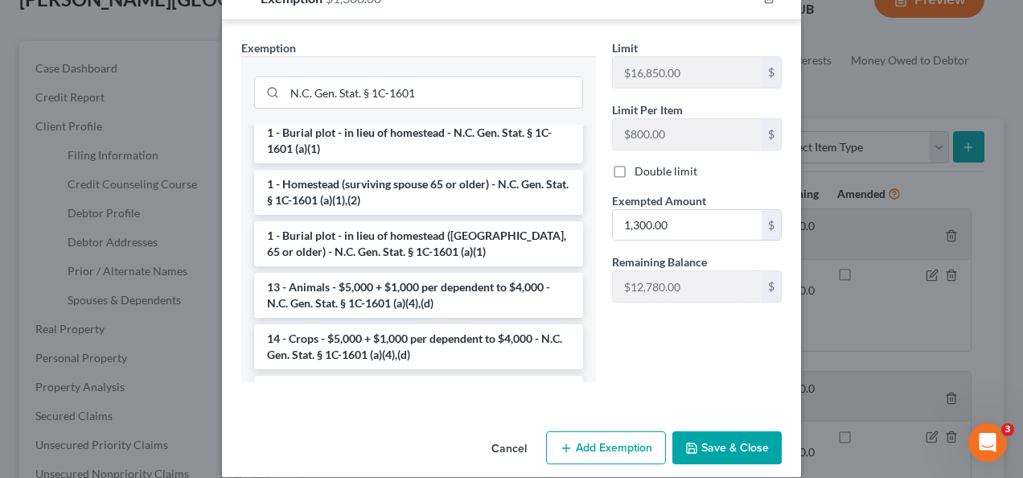
scroll to position [0, 0]
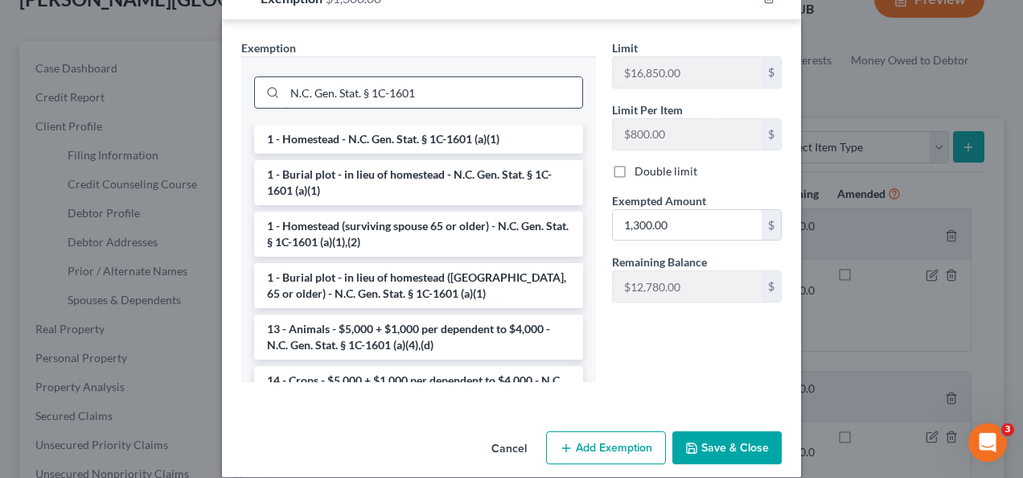
click at [446, 93] on input "N.C. Gen. Stat. § 1C-1601" at bounding box center [434, 92] width 298 height 31
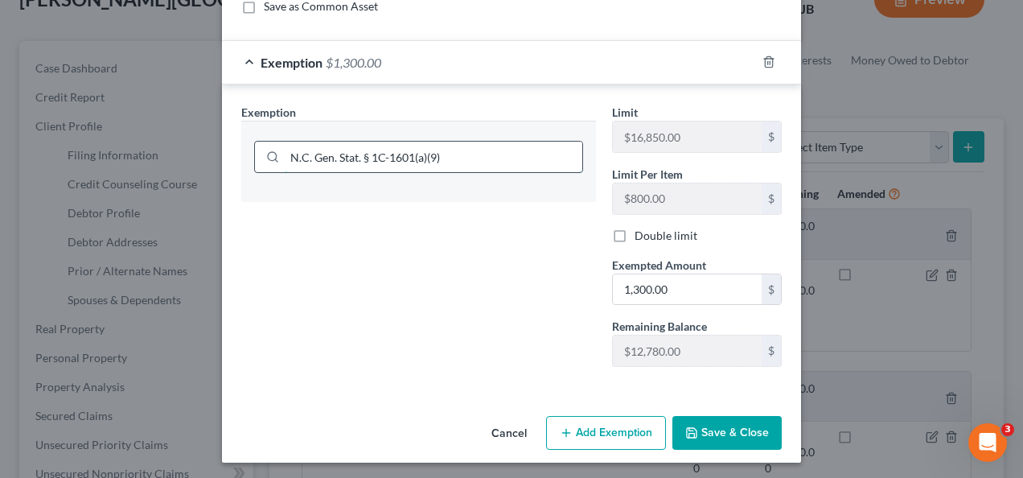
click at [416, 156] on input "N.C. Gen. Stat. § 1C-1601(a)(9)" at bounding box center [434, 157] width 298 height 31
click at [464, 152] on input "N.C. Gen. Stat. § 1C-1601(a)(9)" at bounding box center [434, 157] width 298 height 31
type input "N.C. Gen. Stat. § 1C-1601(a)(9)"
click at [595, 423] on button "Add Exemption" at bounding box center [606, 433] width 120 height 34
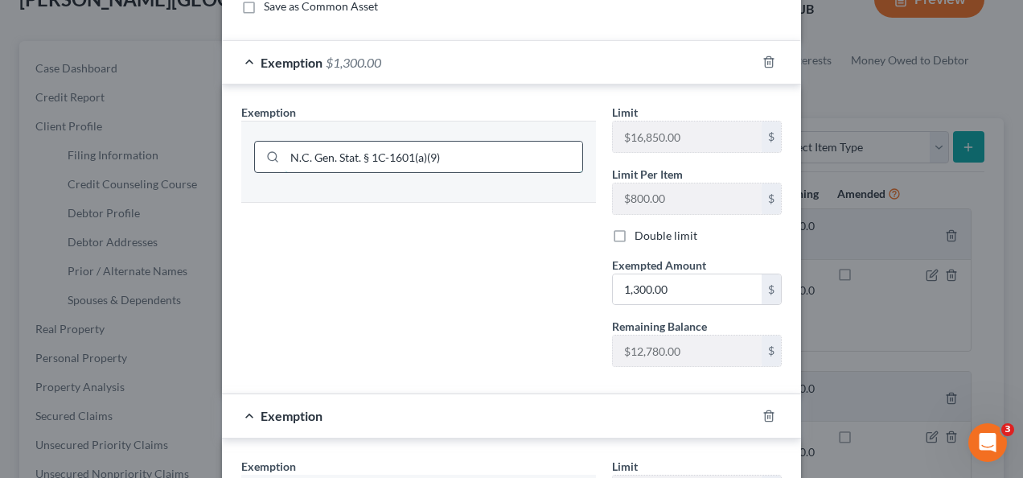
click at [434, 153] on input "N.C. Gen. Stat. § 1C-1601(a)(9)" at bounding box center [434, 157] width 298 height 31
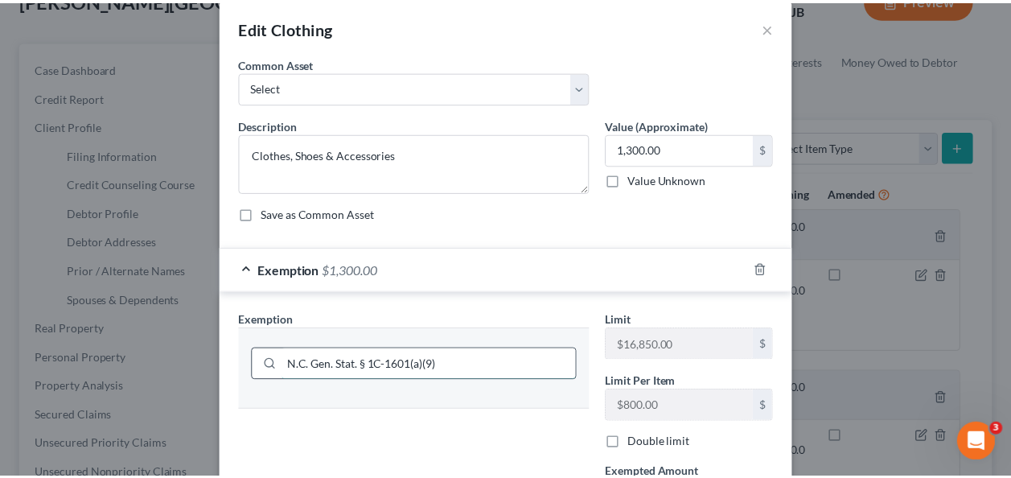
scroll to position [0, 0]
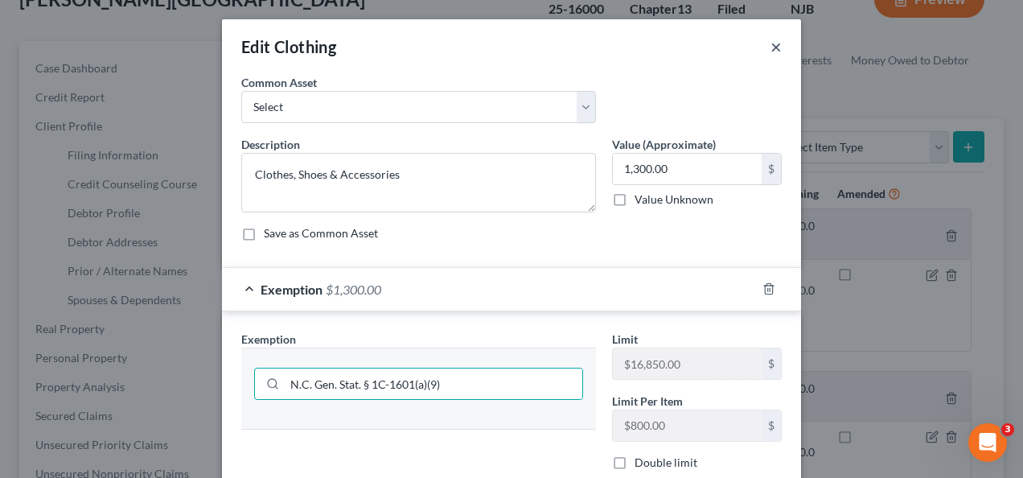
click at [771, 43] on button "×" at bounding box center [776, 46] width 11 height 19
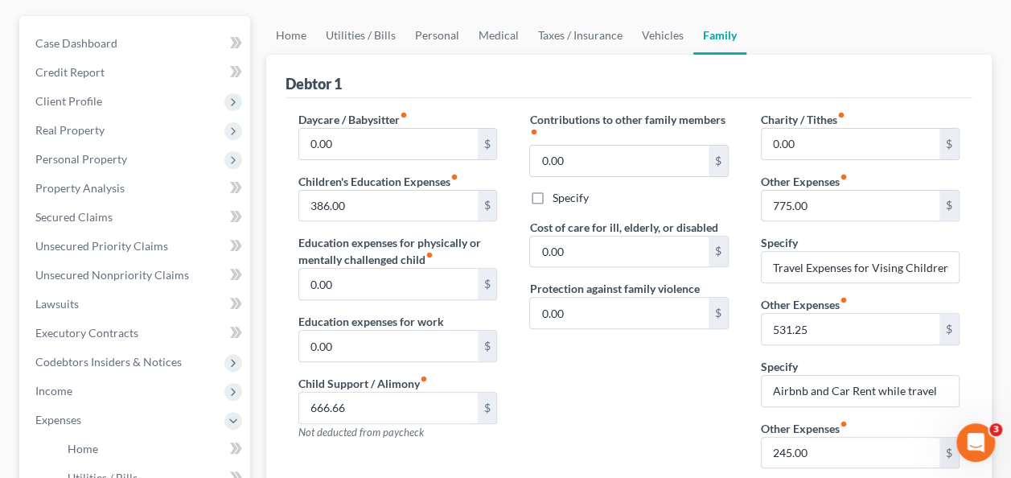
scroll to position [166, 0]
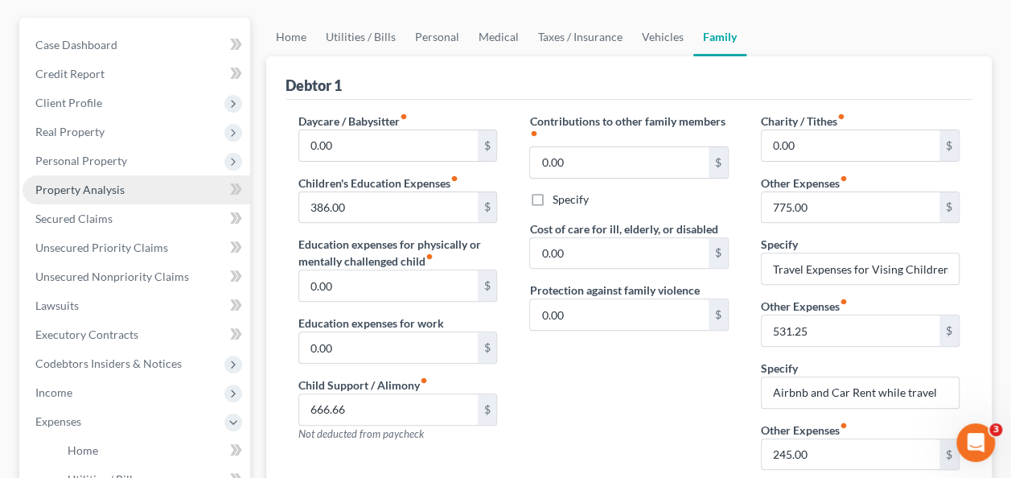
click at [124, 183] on link "Property Analysis" at bounding box center [137, 189] width 228 height 29
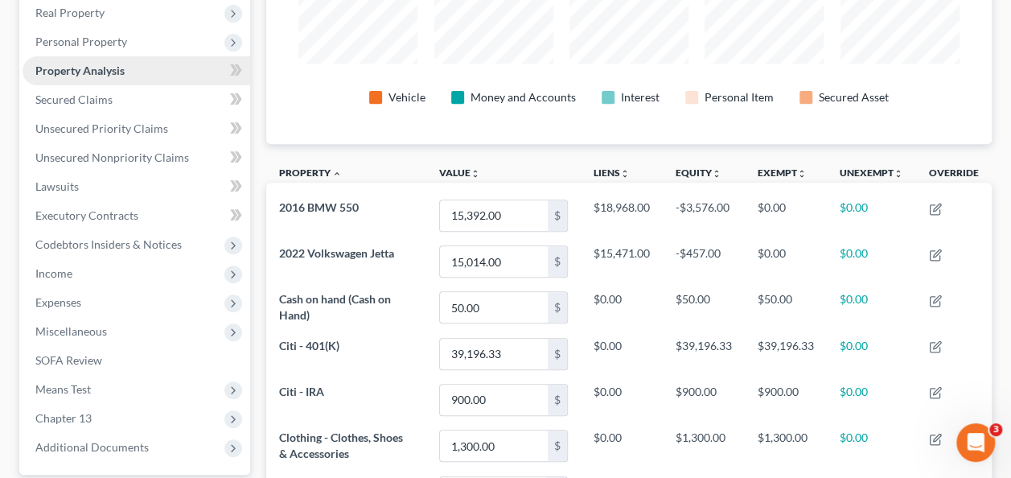
scroll to position [204, 0]
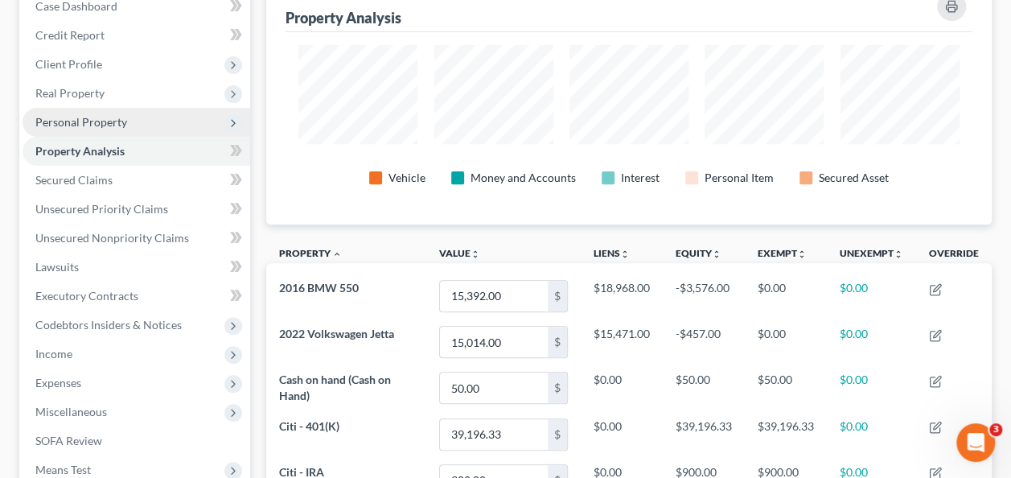
click at [132, 120] on span "Personal Property" at bounding box center [137, 122] width 228 height 29
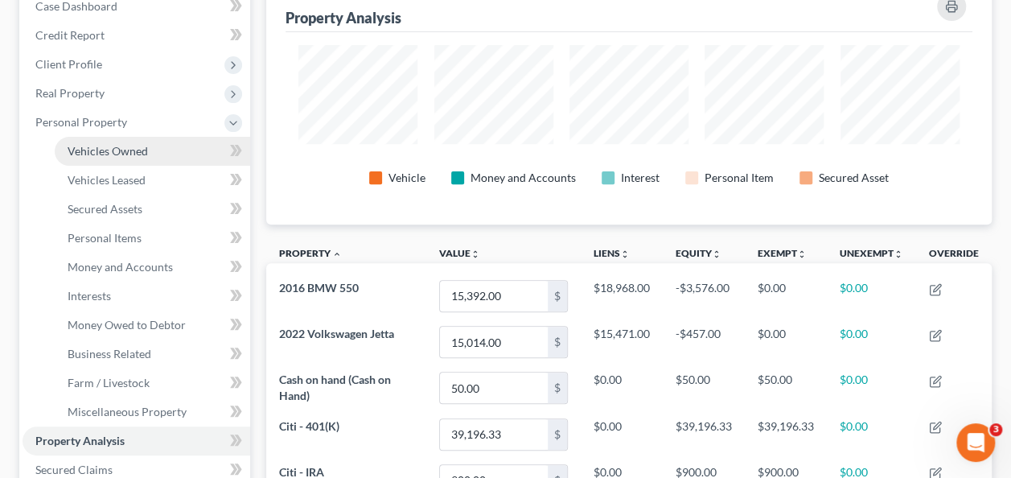
click at [111, 154] on span "Vehicles Owned" at bounding box center [108, 151] width 80 height 14
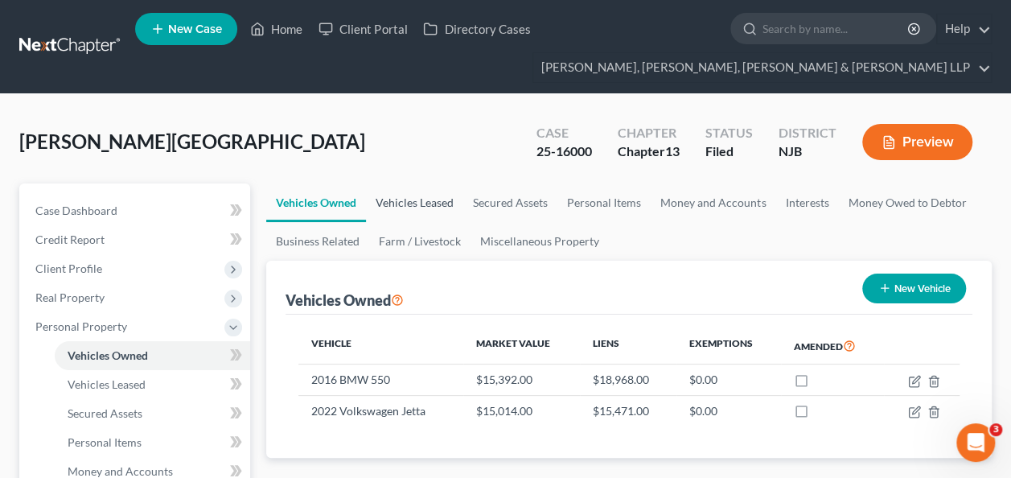
click at [406, 219] on link "Vehicles Leased" at bounding box center [414, 202] width 97 height 39
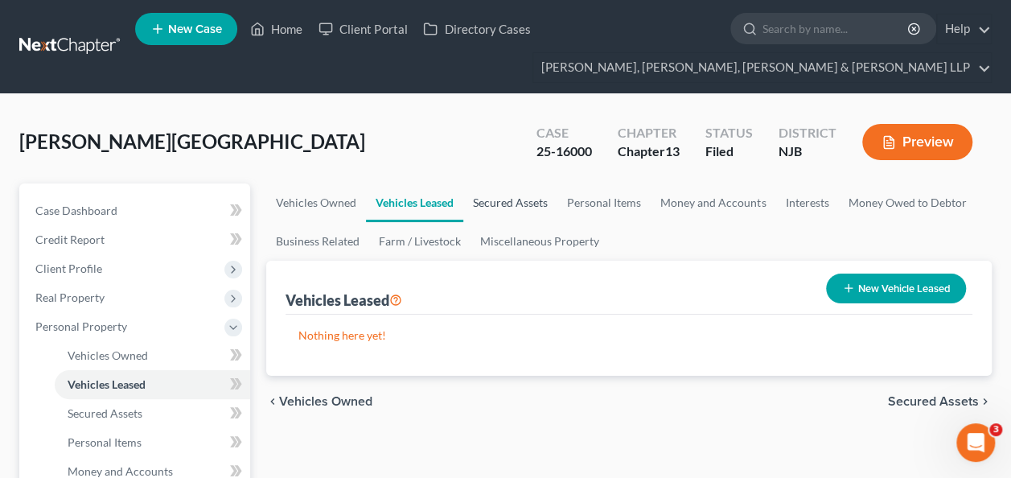
click at [529, 196] on link "Secured Assets" at bounding box center [510, 202] width 94 height 39
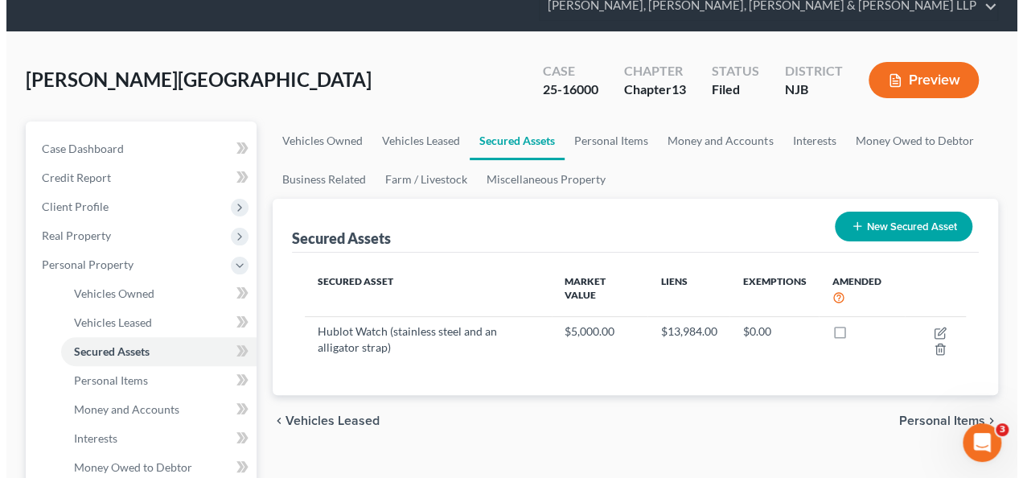
scroll to position [35, 0]
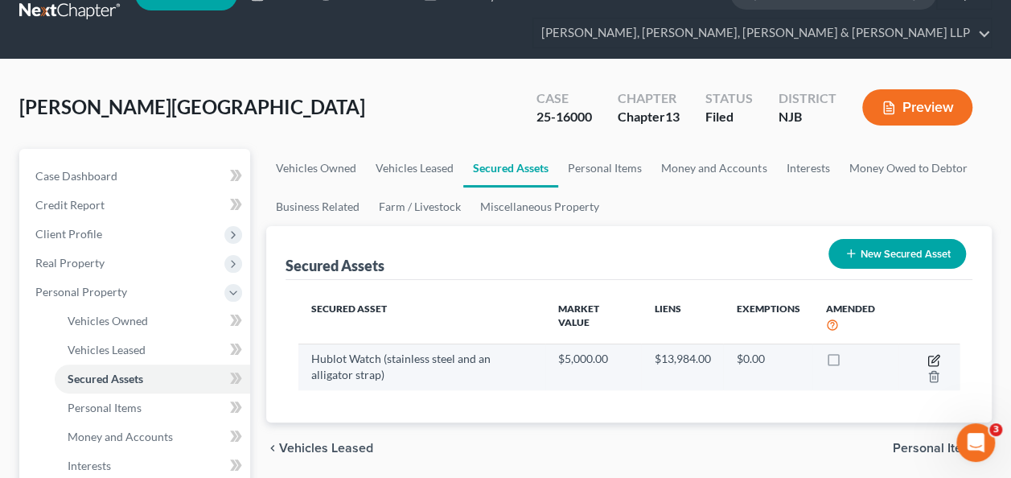
click at [938, 356] on icon "button" at bounding box center [935, 358] width 7 height 7
select select "jewelry"
select select "2"
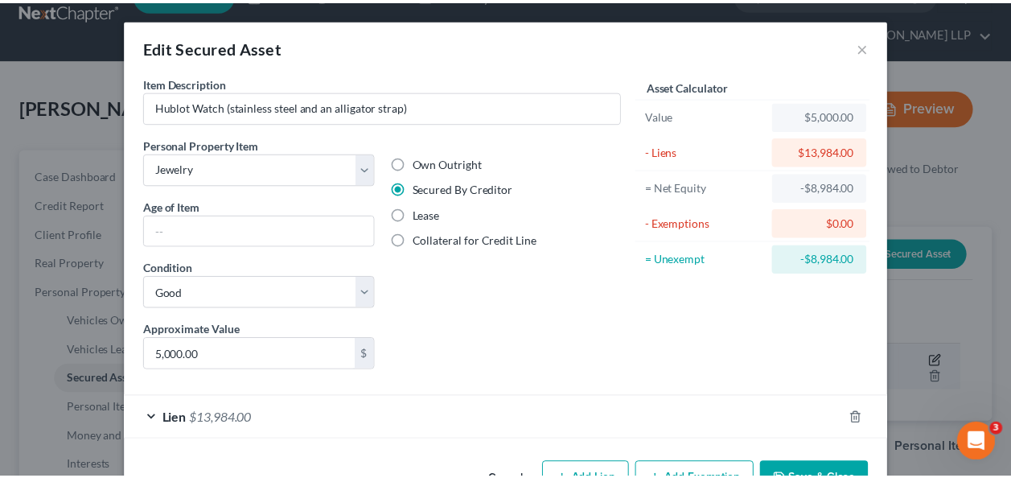
scroll to position [47, 0]
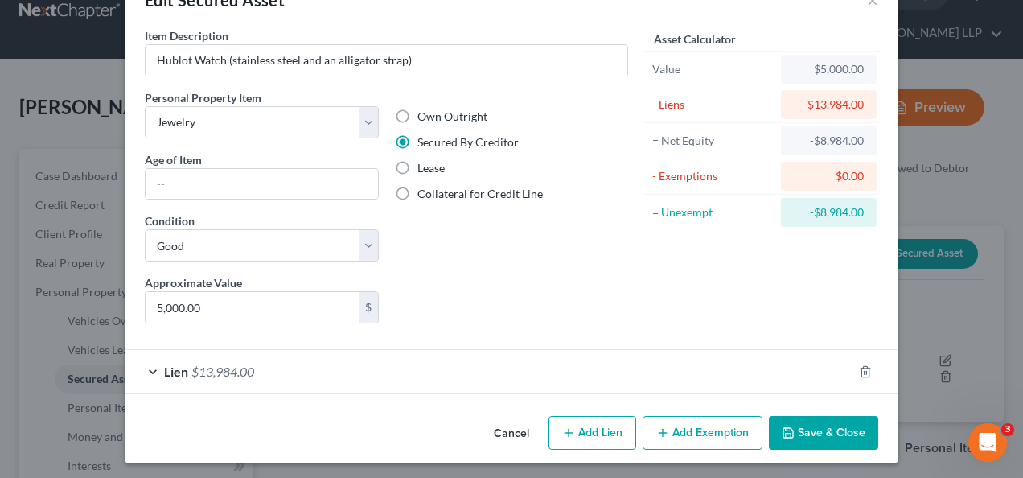
click at [837, 424] on button "Save & Close" at bounding box center [823, 433] width 109 height 34
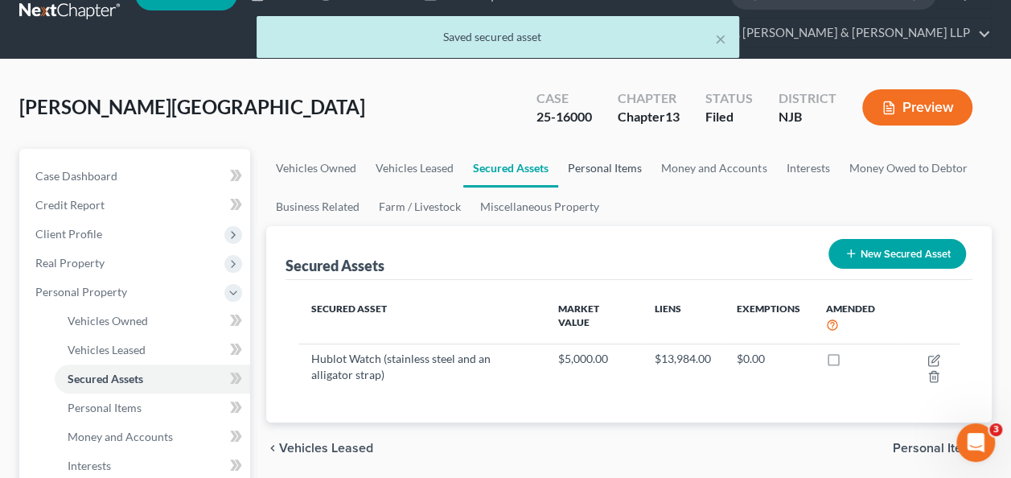
click at [600, 164] on link "Personal Items" at bounding box center [604, 168] width 93 height 39
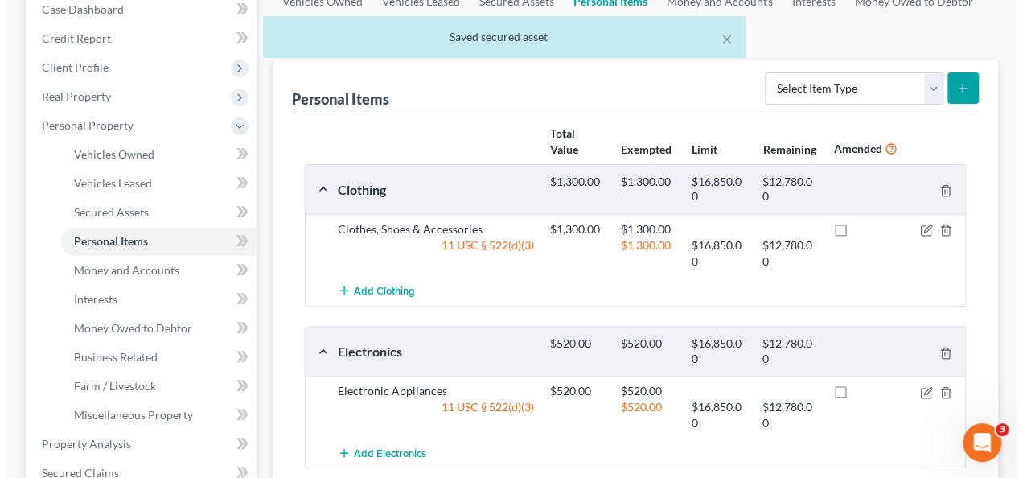
scroll to position [211, 0]
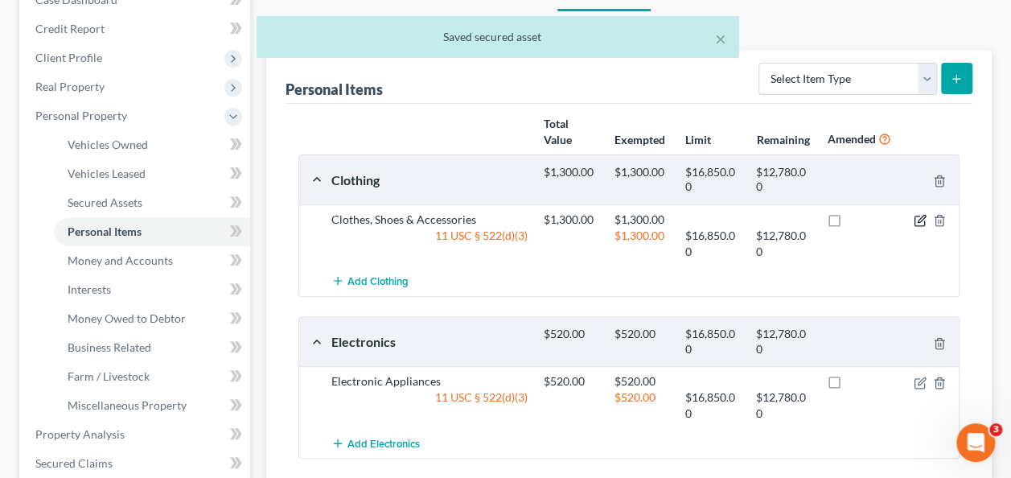
click at [922, 218] on icon "button" at bounding box center [921, 219] width 7 height 7
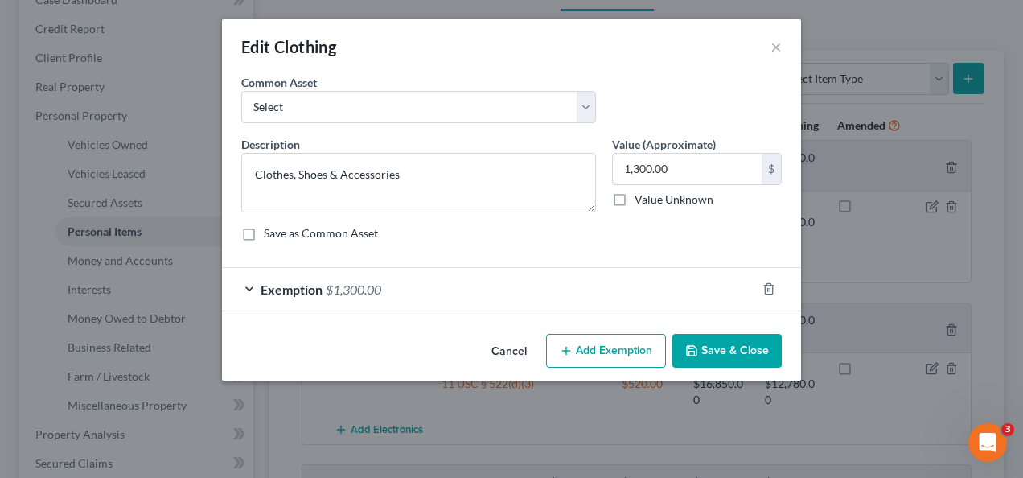
click at [555, 278] on div "Exemption $1,300.00" at bounding box center [489, 289] width 534 height 43
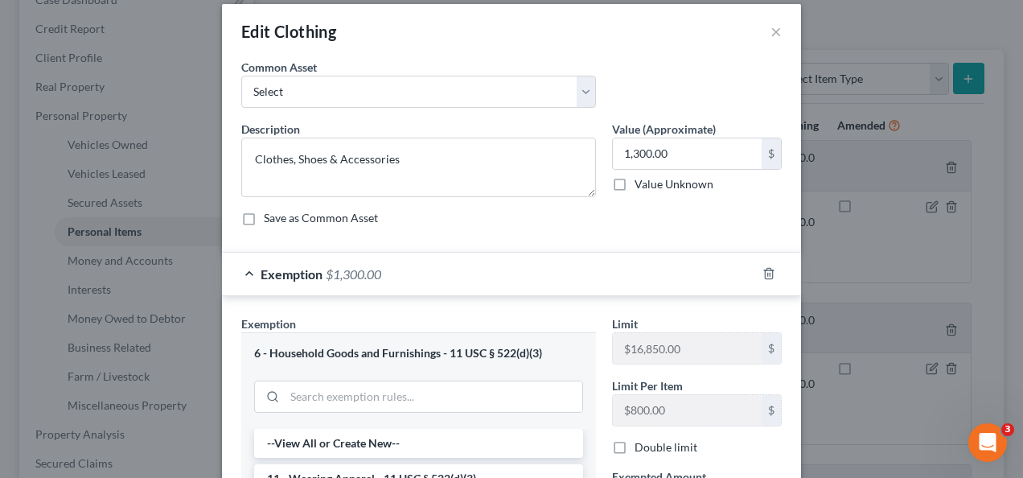
scroll to position [13, 0]
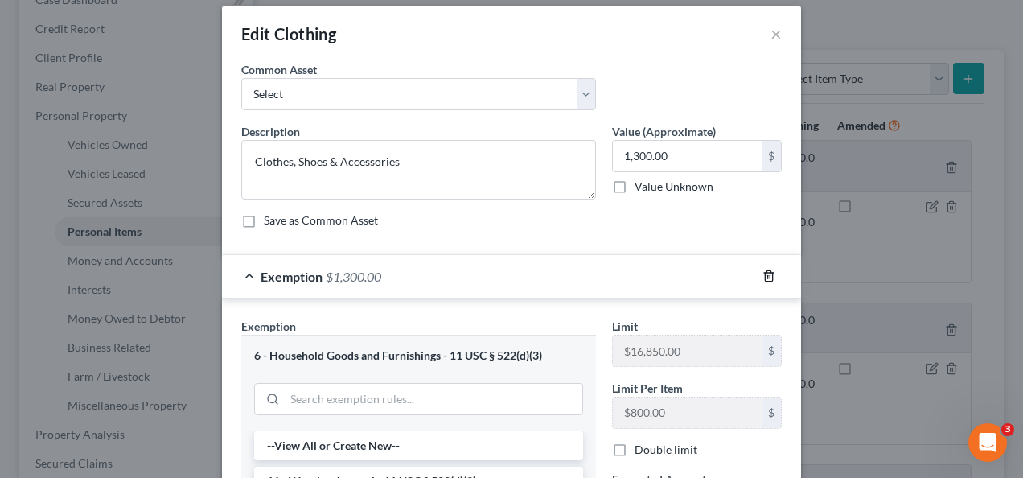
click at [764, 273] on polyline "button" at bounding box center [769, 273] width 10 height 0
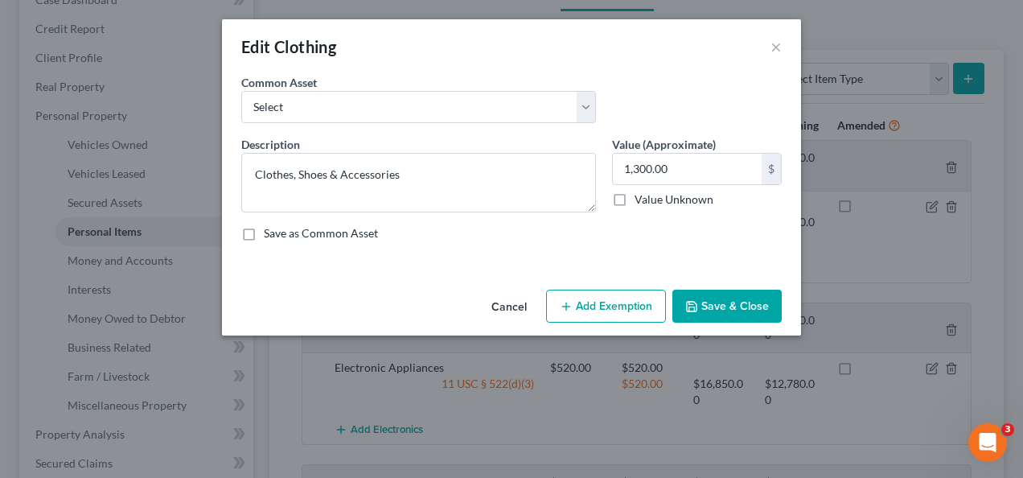
scroll to position [0, 0]
click at [589, 317] on button "Add Exemption" at bounding box center [606, 307] width 120 height 34
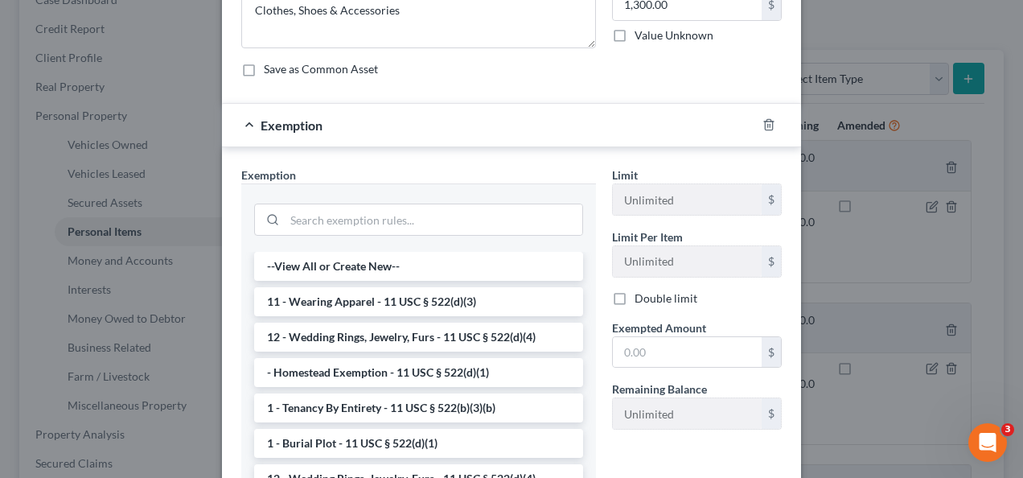
scroll to position [166, 0]
click at [513, 216] on input "search" at bounding box center [434, 218] width 298 height 31
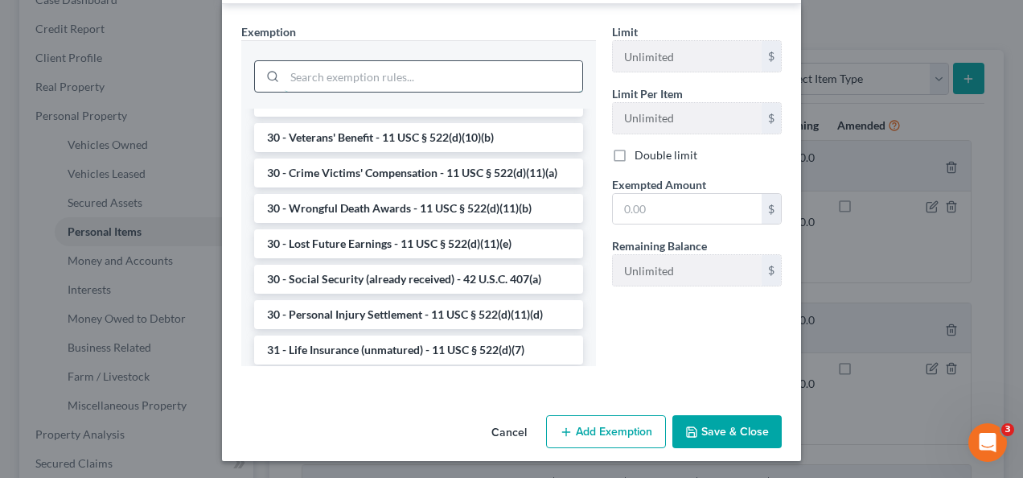
scroll to position [993, 0]
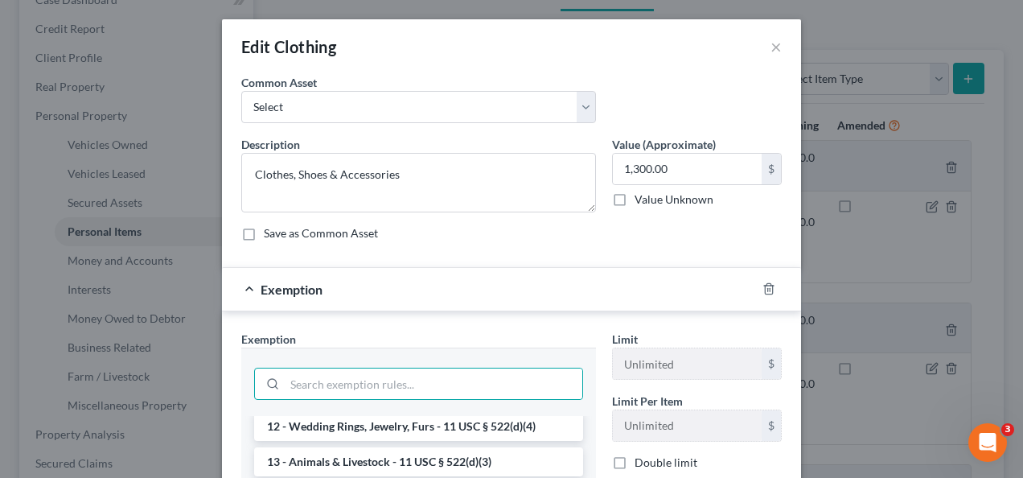
click at [754, 31] on div "Edit Clothing ×" at bounding box center [511, 46] width 579 height 55
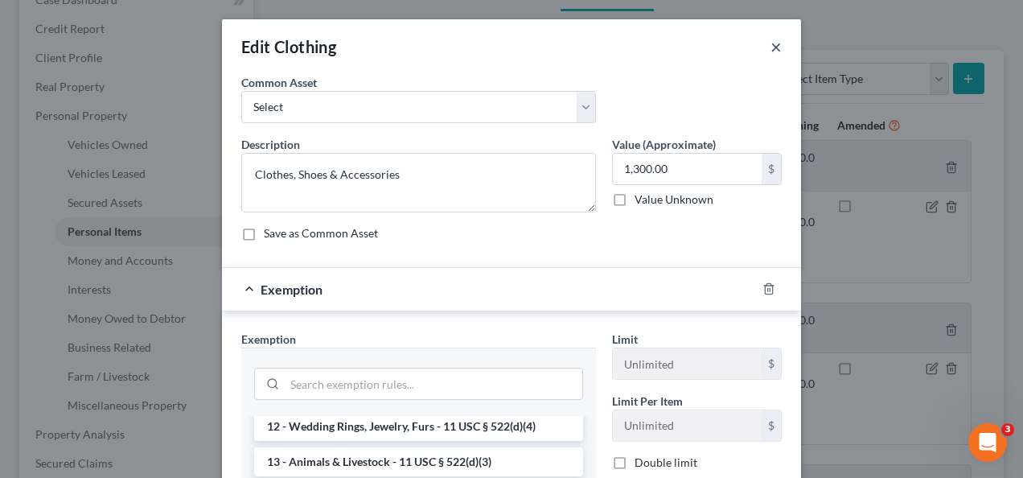
click at [771, 45] on button "×" at bounding box center [776, 46] width 11 height 19
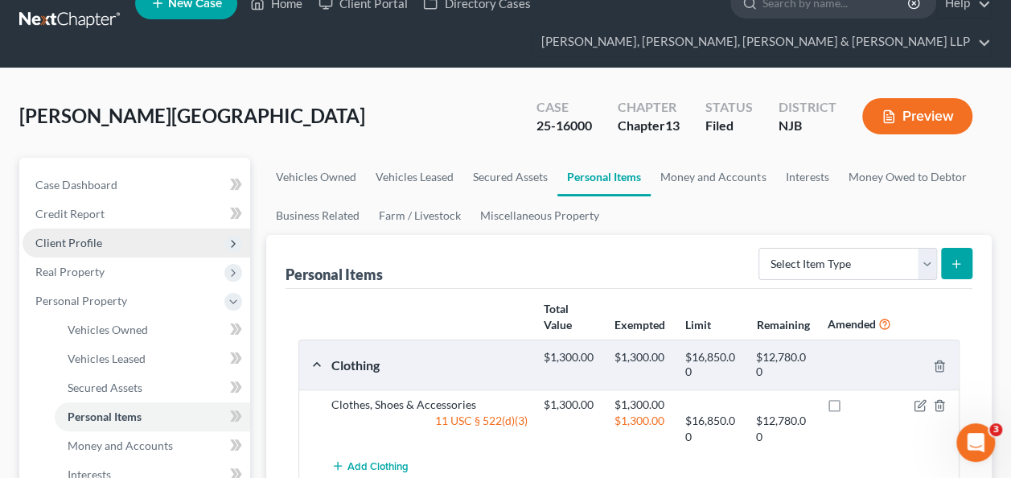
click at [146, 237] on span "Client Profile" at bounding box center [137, 242] width 228 height 29
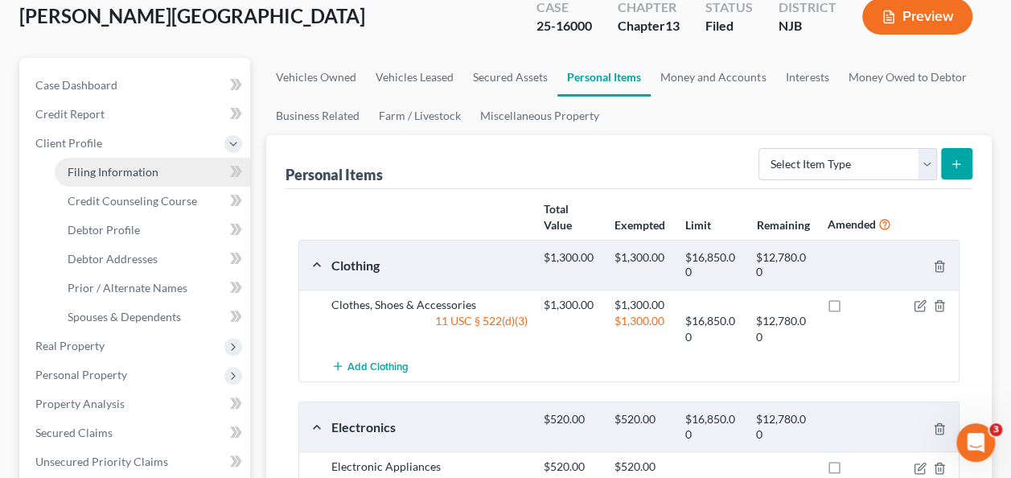
click at [154, 179] on link "Filing Information" at bounding box center [153, 172] width 196 height 29
select select "1"
select select "0"
select select "3"
select select "0"
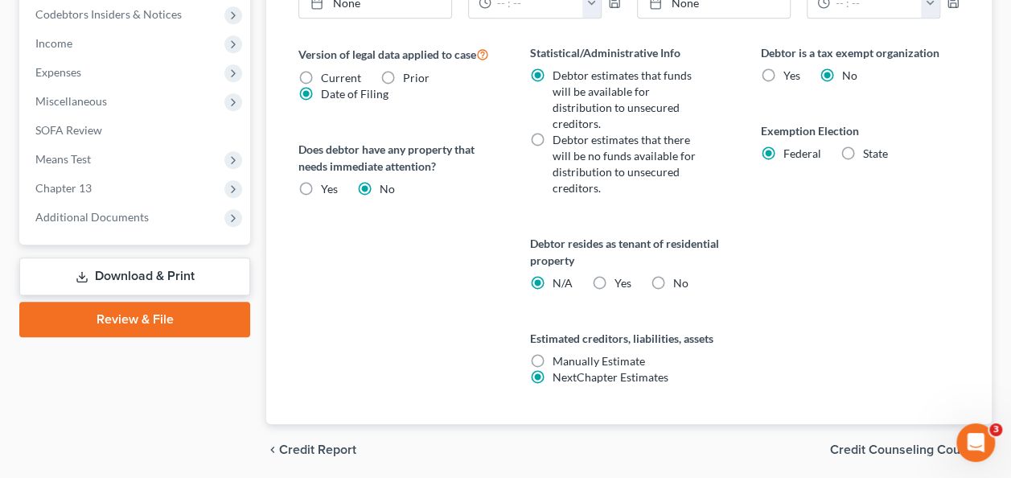
click at [859, 146] on div "State" at bounding box center [864, 154] width 47 height 16
click at [863, 146] on label "State" at bounding box center [875, 154] width 25 height 16
click at [870, 146] on input "State" at bounding box center [875, 151] width 10 height 10
radio input "true"
radio input "false"
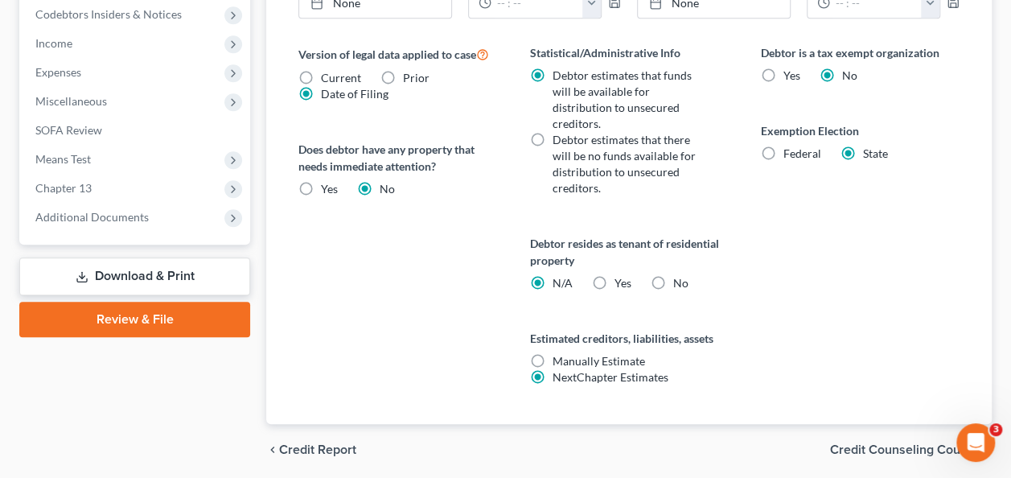
select select "33"
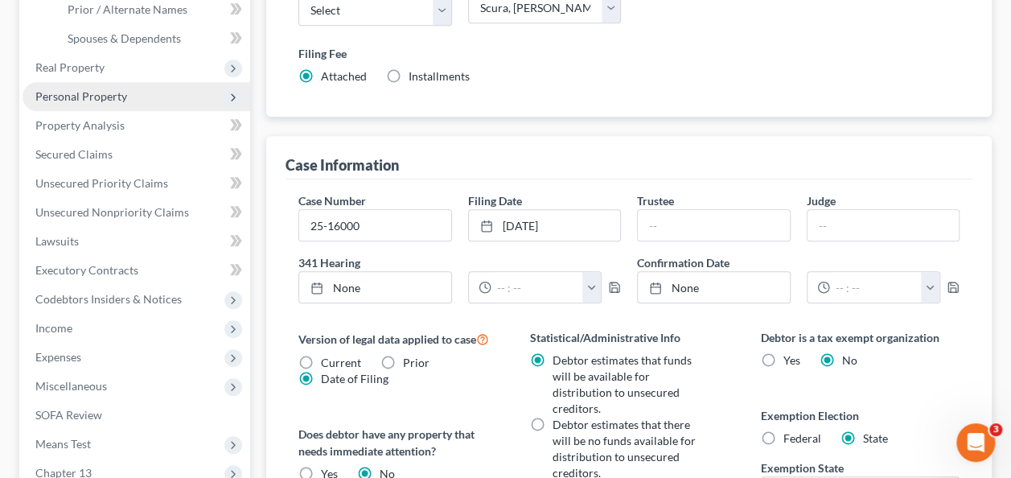
click at [150, 86] on span "Personal Property" at bounding box center [137, 96] width 228 height 29
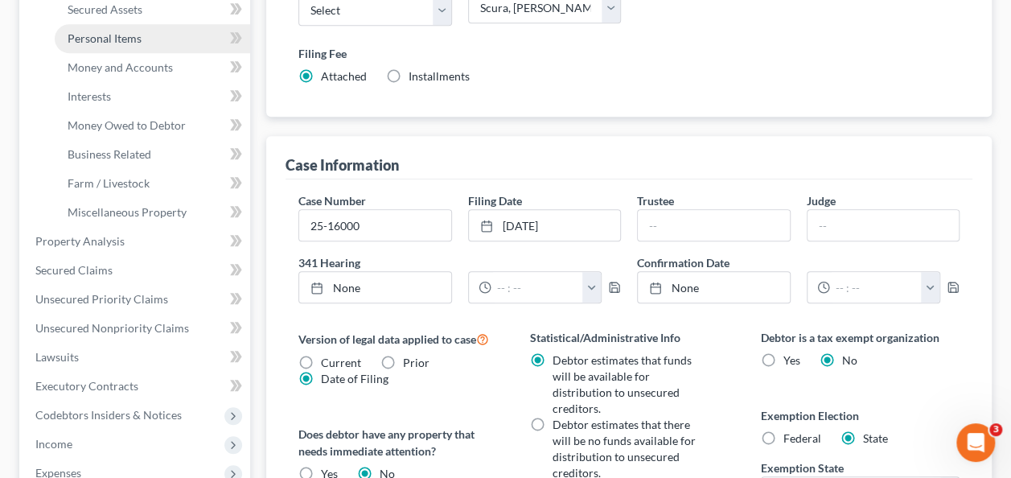
click at [149, 39] on link "Personal Items" at bounding box center [153, 38] width 196 height 29
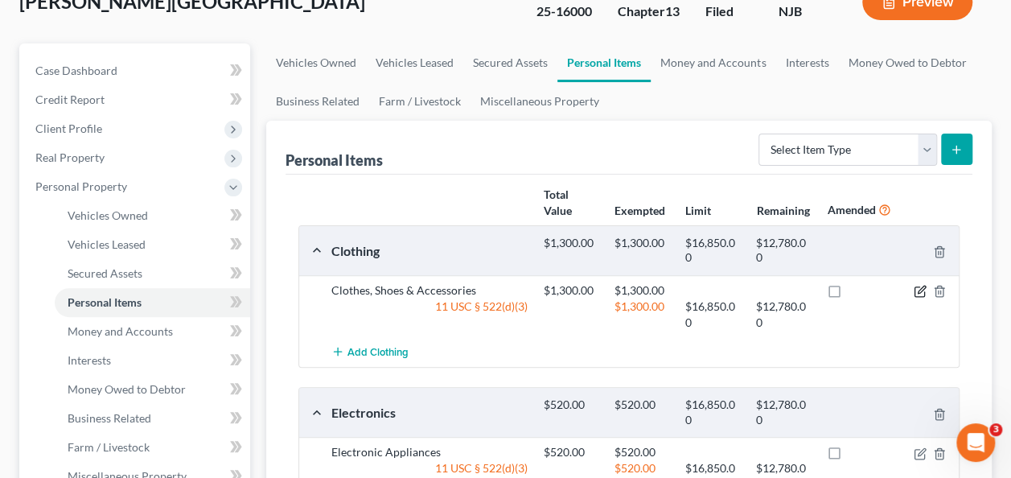
click at [922, 286] on icon "button" at bounding box center [921, 289] width 7 height 7
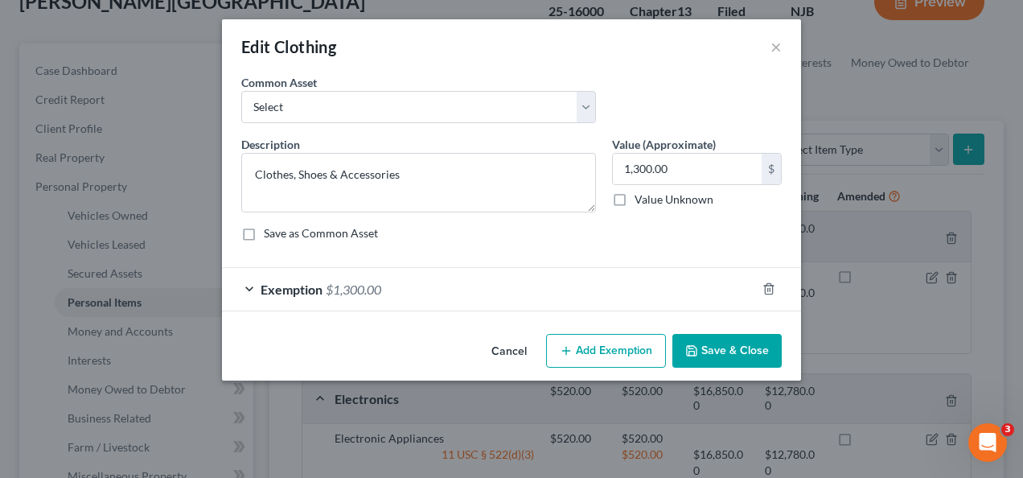
click at [610, 284] on div "Exemption $1,300.00" at bounding box center [489, 289] width 534 height 43
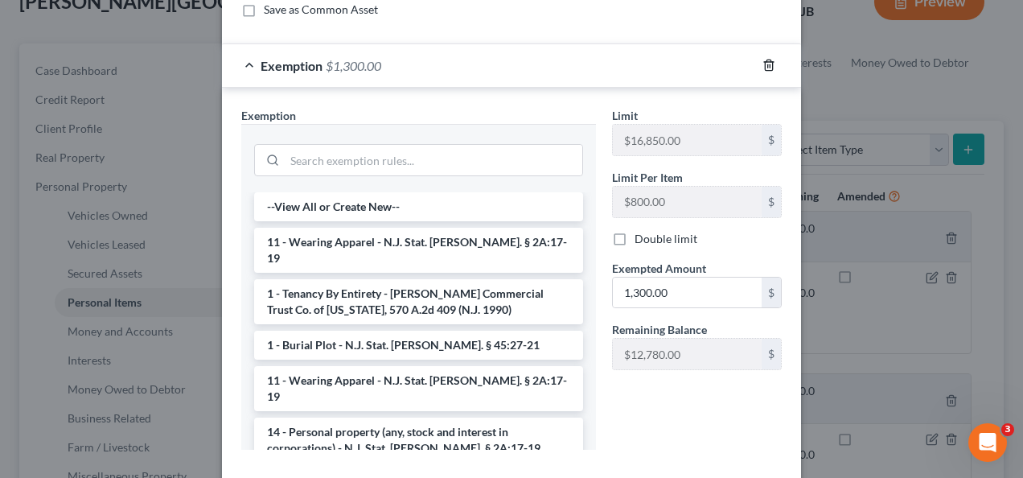
click at [765, 60] on icon "button" at bounding box center [768, 65] width 7 height 10
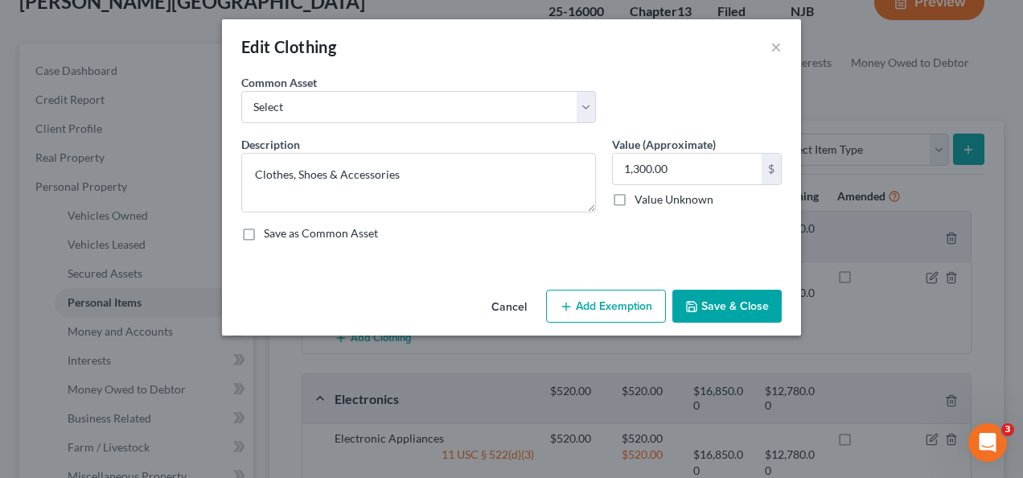
click at [599, 318] on button "Add Exemption" at bounding box center [606, 307] width 120 height 34
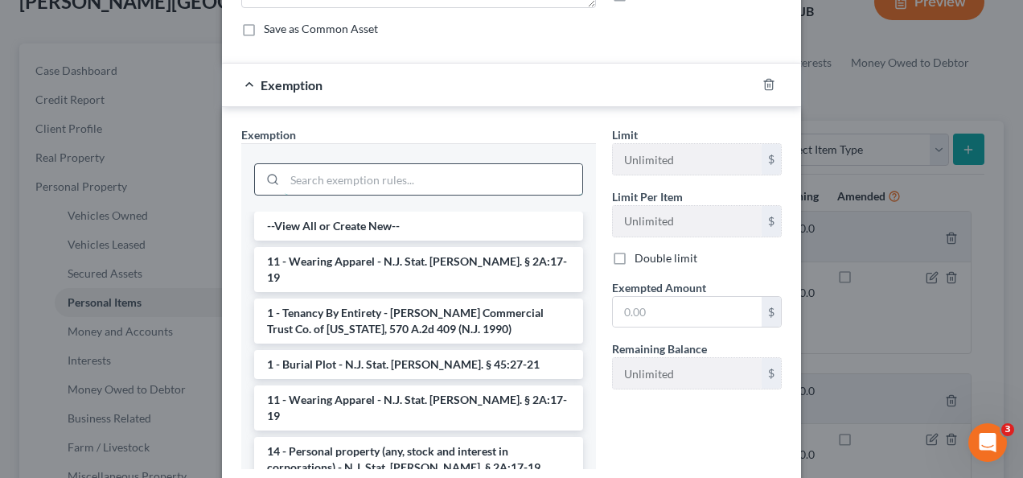
click at [444, 182] on input "search" at bounding box center [434, 179] width 298 height 31
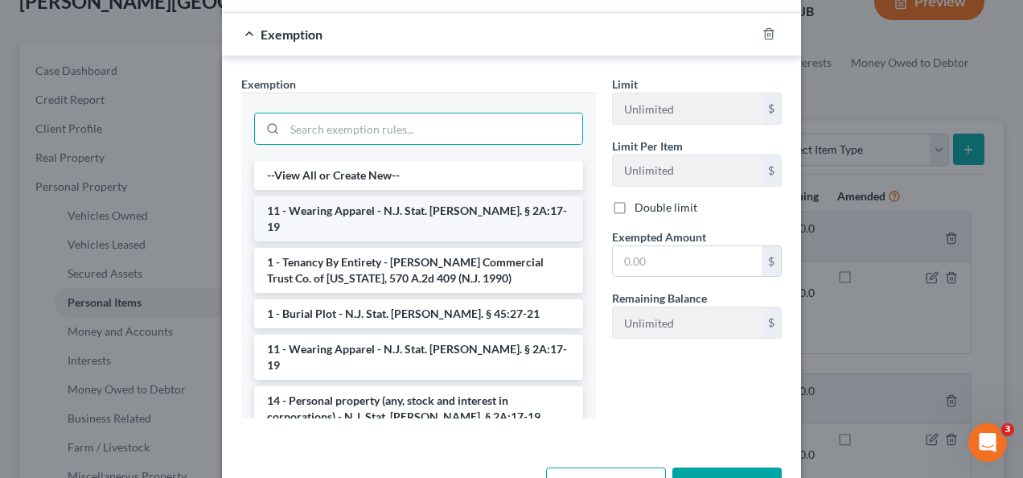
click at [459, 214] on li "11 - Wearing Apparel - N.J. Stat. [PERSON_NAME]. § 2A:17-19" at bounding box center [418, 218] width 329 height 45
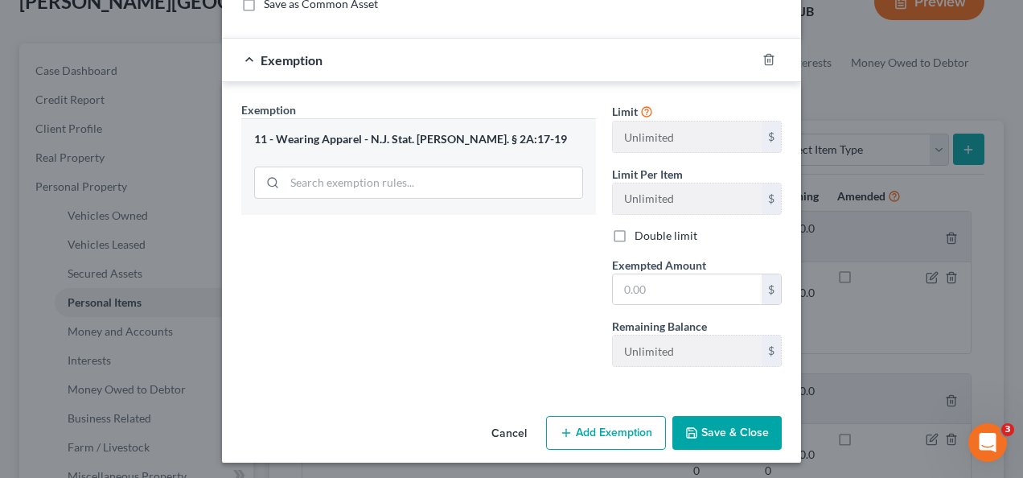
click at [735, 436] on button "Save & Close" at bounding box center [727, 433] width 109 height 34
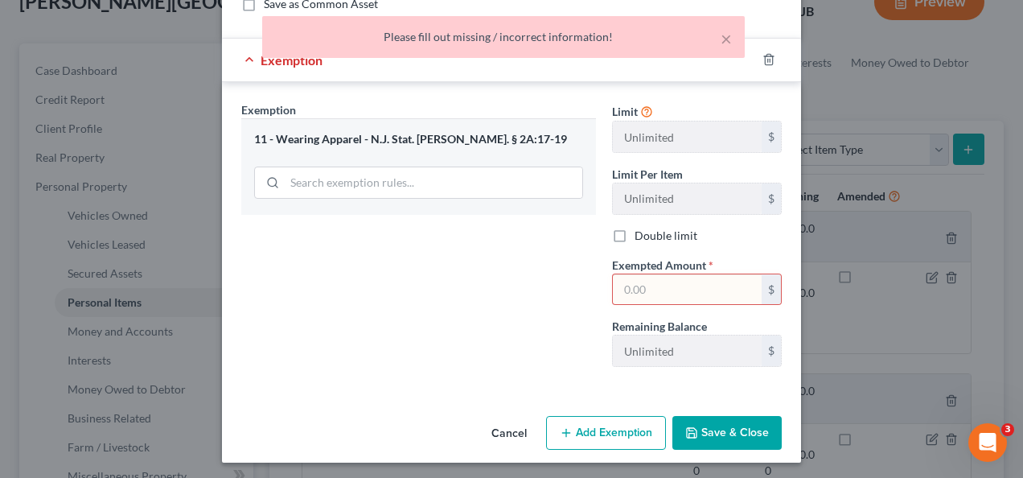
click at [644, 291] on input "text" at bounding box center [687, 289] width 149 height 31
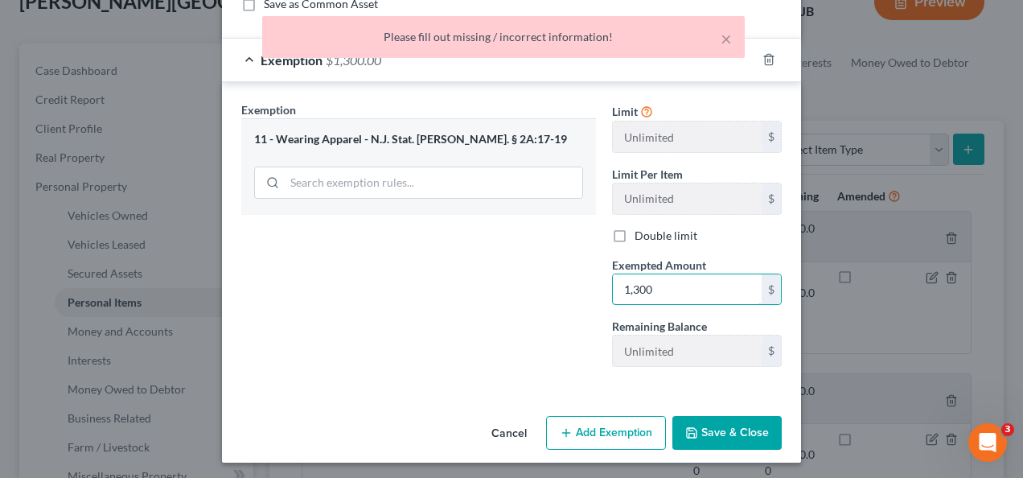
type input "1,300"
click at [735, 427] on button "Save & Close" at bounding box center [727, 433] width 109 height 34
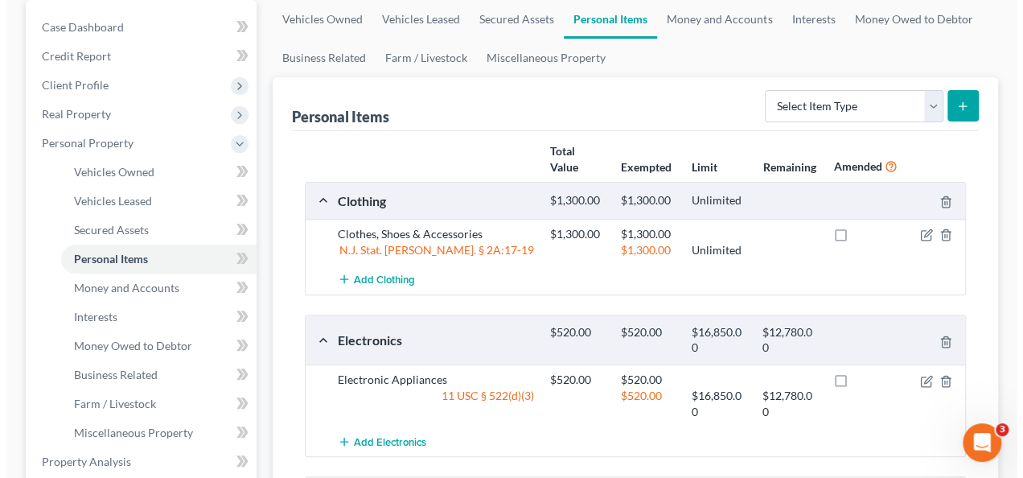
scroll to position [253, 0]
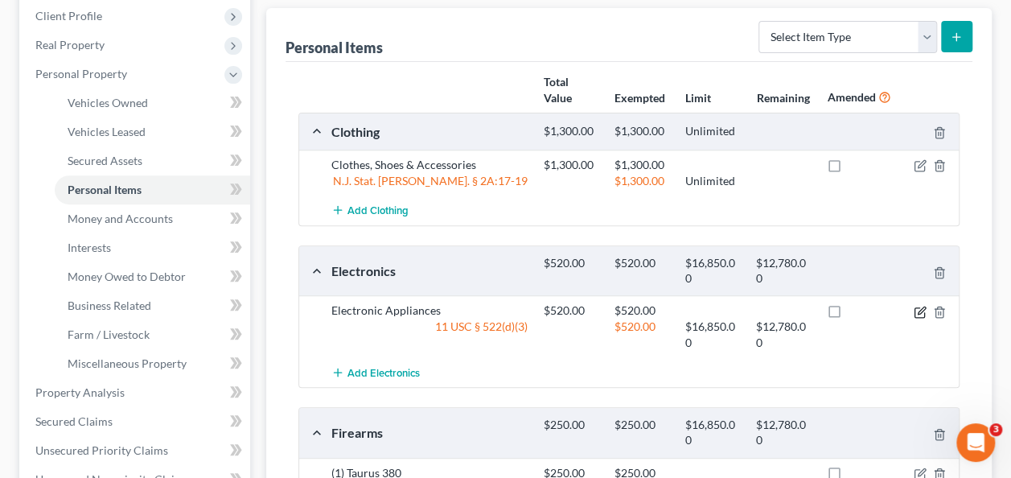
click at [920, 309] on icon "button" at bounding box center [921, 310] width 7 height 7
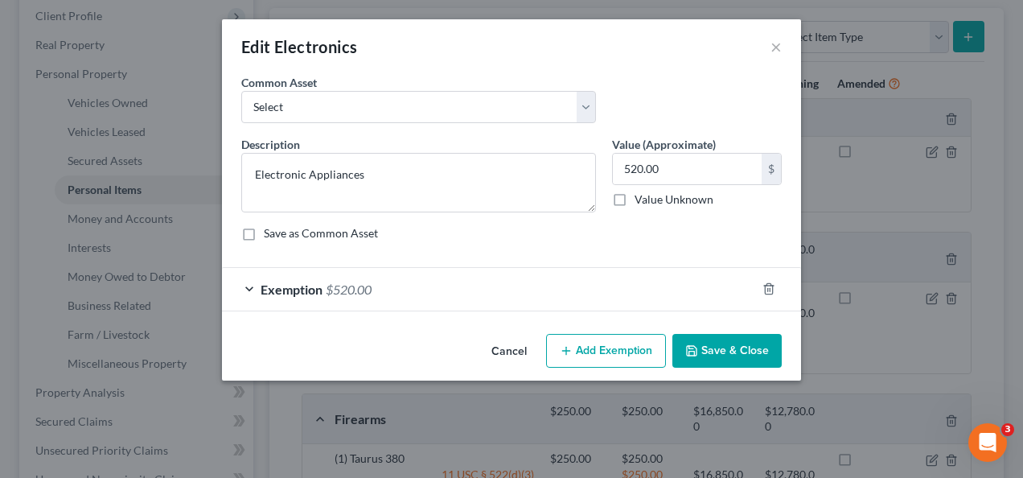
click at [711, 279] on div "Exemption $520.00" at bounding box center [489, 289] width 534 height 43
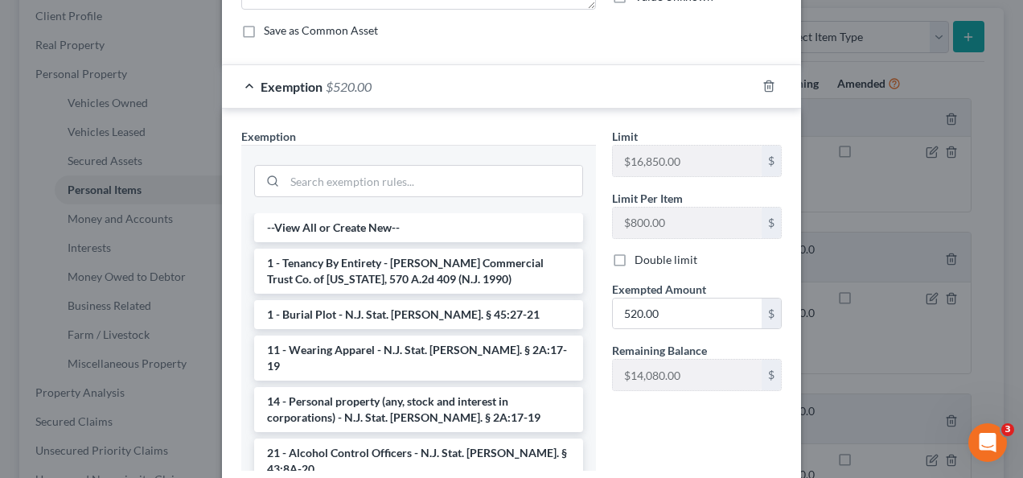
scroll to position [212, 0]
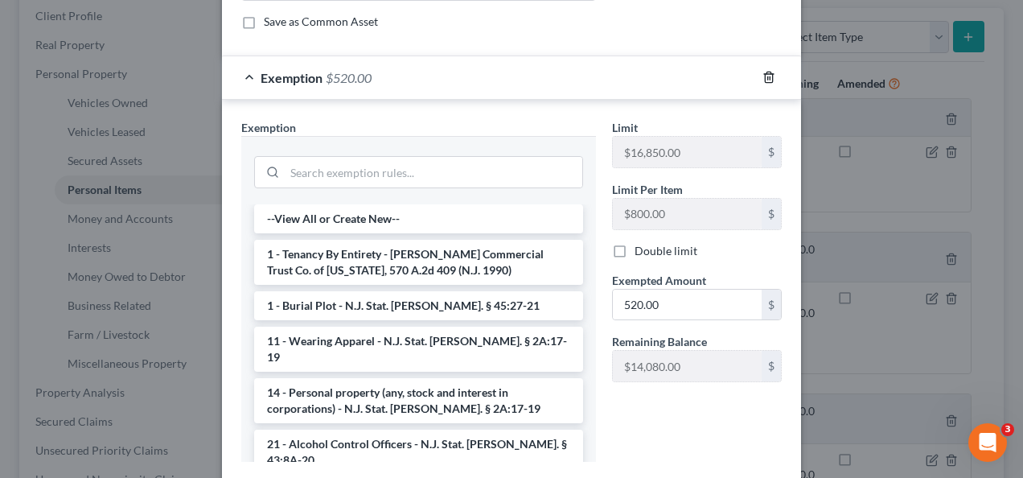
click at [763, 71] on icon "button" at bounding box center [769, 77] width 13 height 13
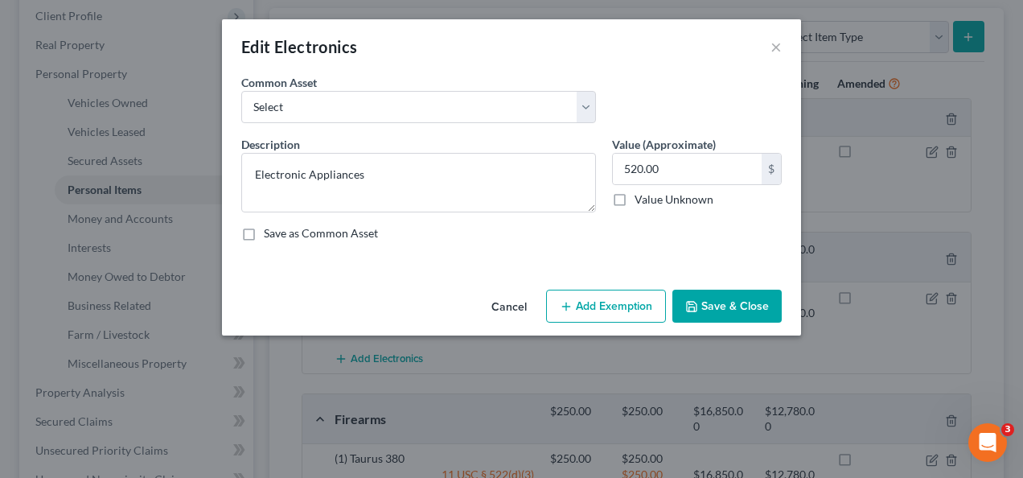
scroll to position [0, 0]
click at [583, 299] on button "Add Exemption" at bounding box center [606, 307] width 120 height 34
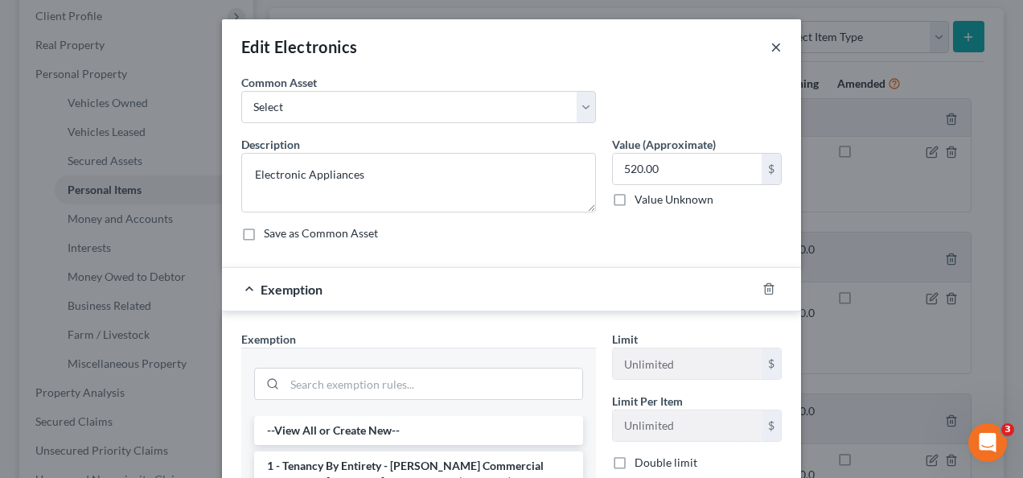
click at [774, 46] on button "×" at bounding box center [776, 46] width 11 height 19
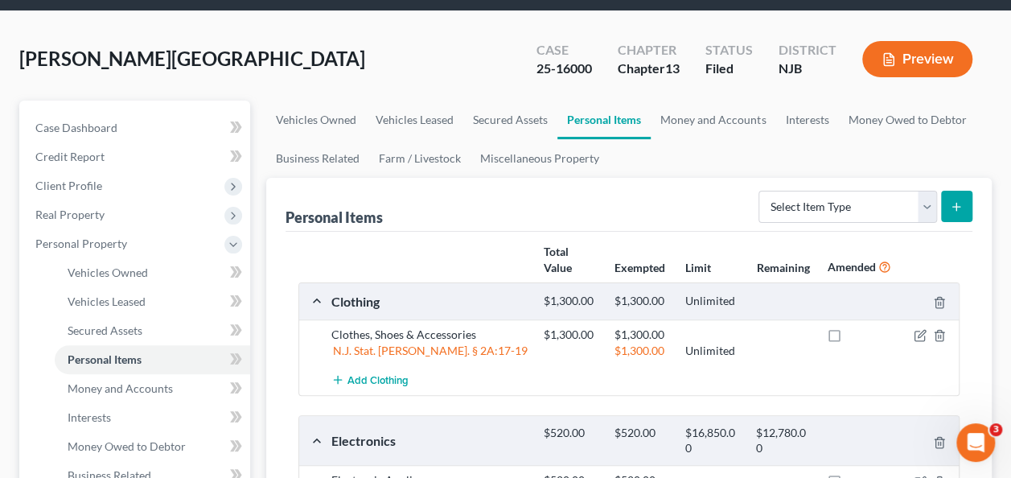
scroll to position [84, 0]
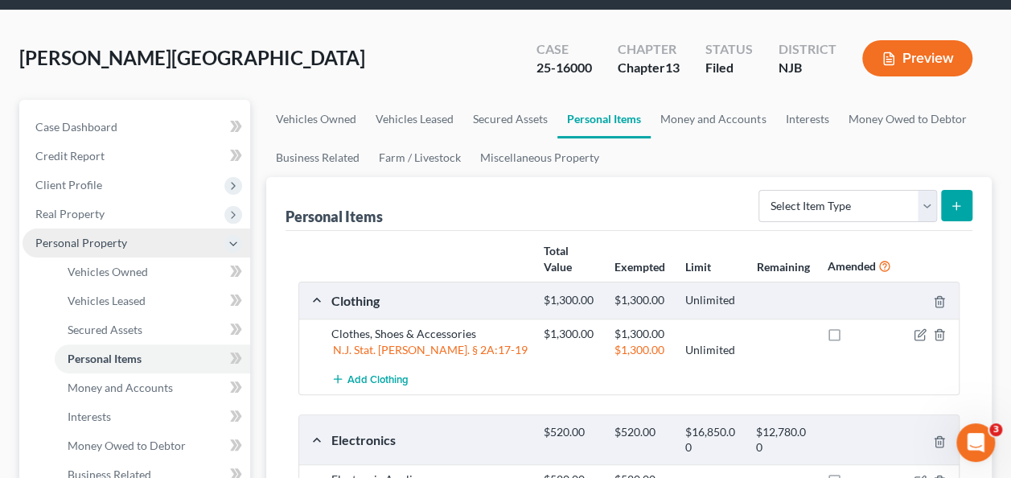
click at [111, 241] on span "Personal Property" at bounding box center [81, 243] width 92 height 14
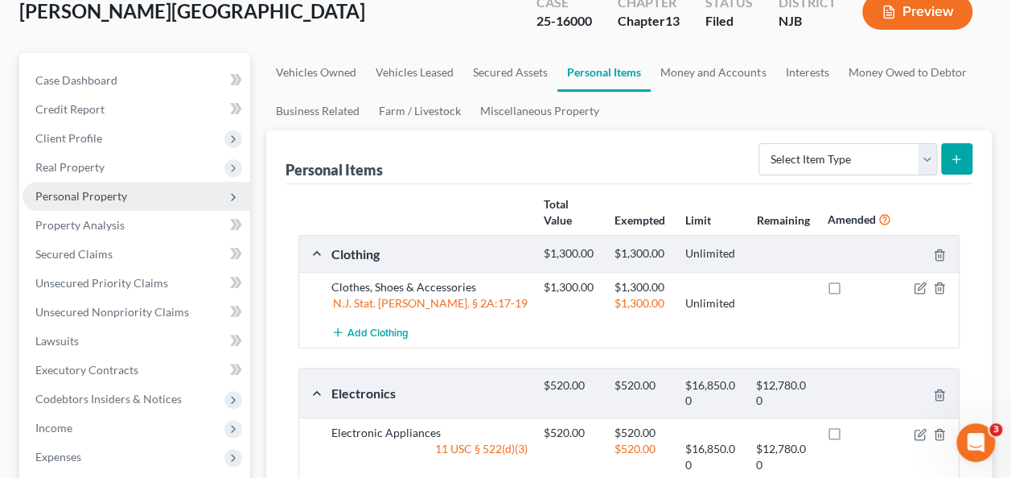
scroll to position [133, 0]
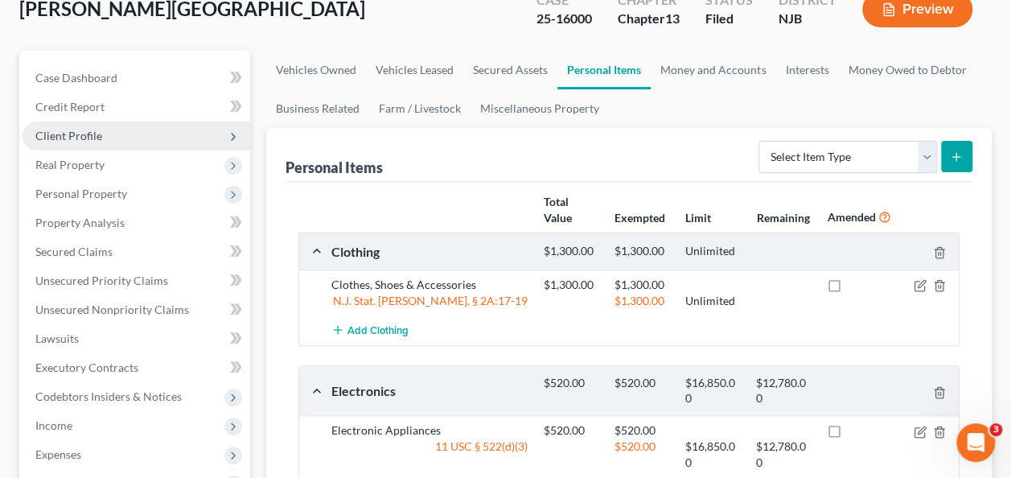
click at [136, 138] on span "Client Profile" at bounding box center [137, 135] width 228 height 29
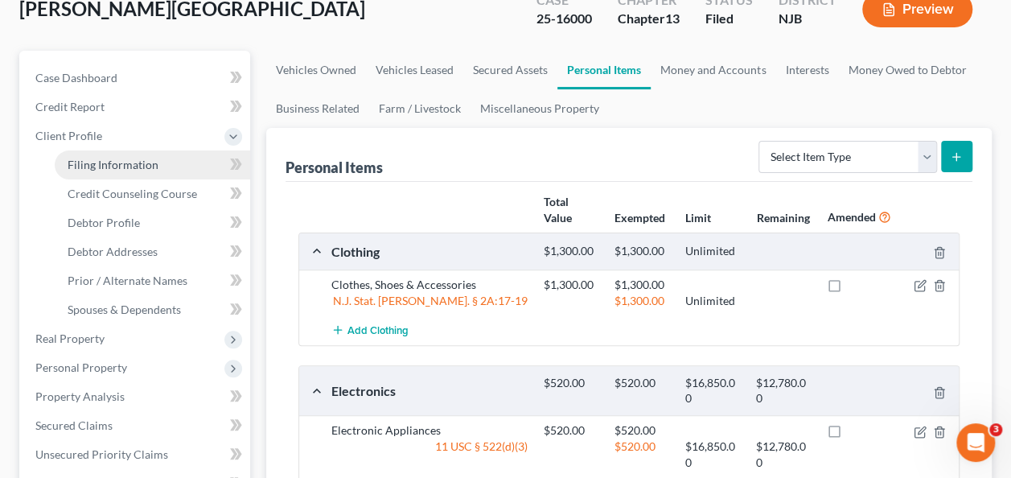
click at [173, 164] on link "Filing Information" at bounding box center [153, 164] width 196 height 29
select select "1"
select select "0"
select select "3"
select select "51"
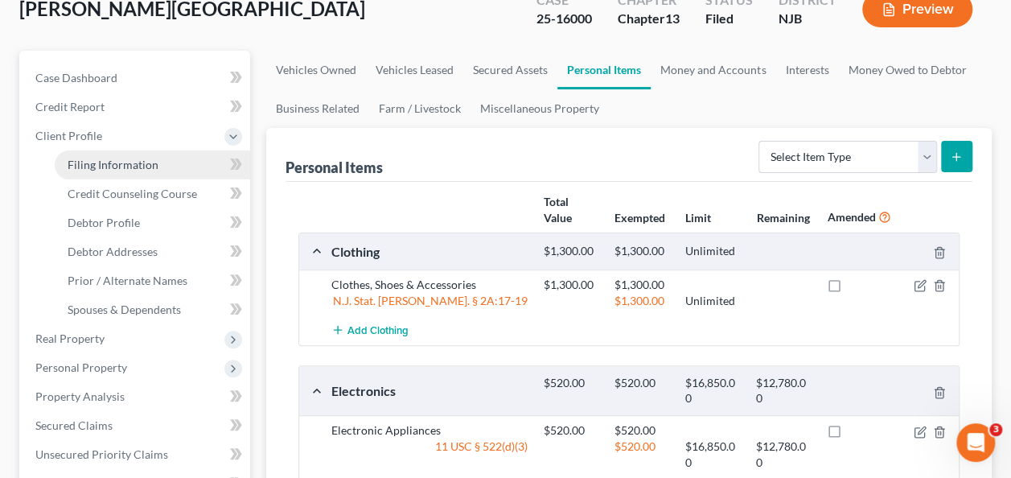
select select "0"
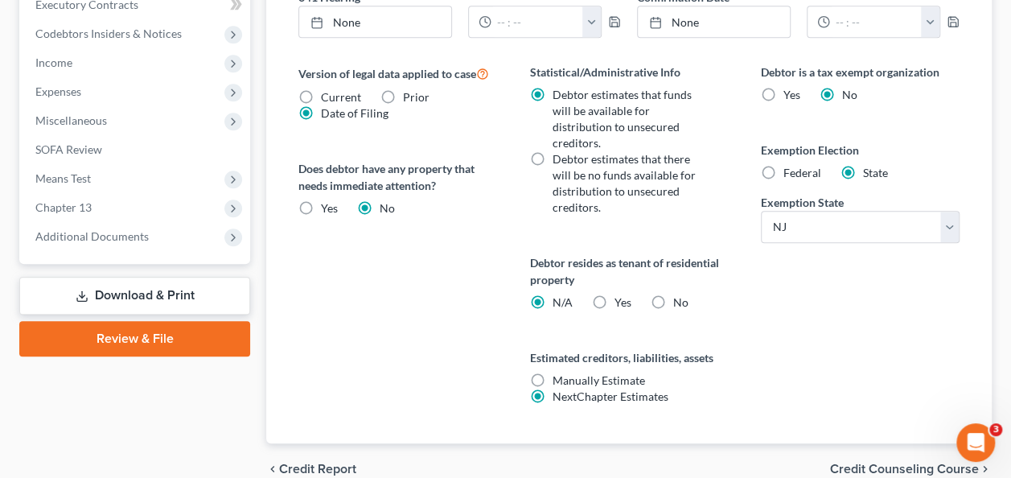
scroll to position [689, 0]
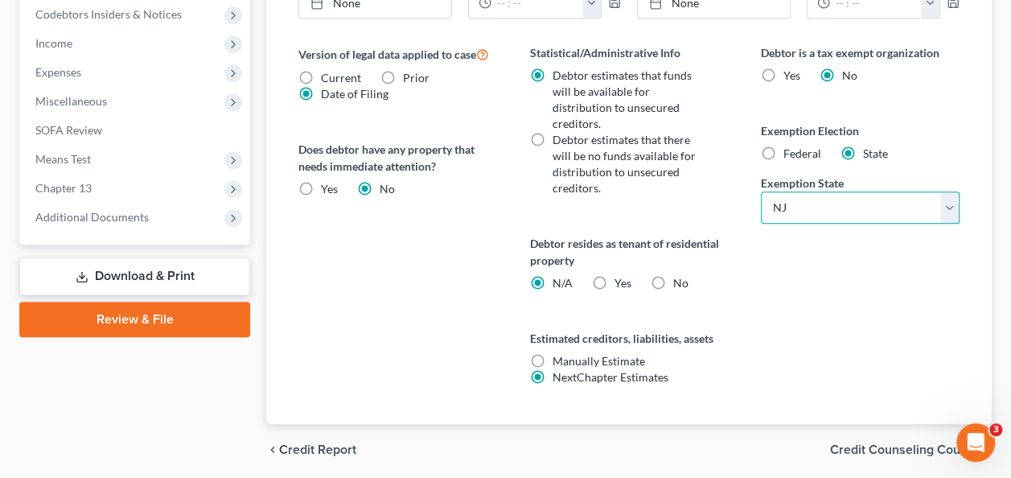
click at [945, 191] on select "State [US_STATE] AK AR AZ CA CO CT DE DC [GEOGRAPHIC_DATA] [GEOGRAPHIC_DATA] GU…" at bounding box center [860, 207] width 199 height 32
select select "28"
click at [761, 191] on select "State [US_STATE] AK AR AZ CA CO CT DE DC [GEOGRAPHIC_DATA] [GEOGRAPHIC_DATA] GU…" at bounding box center [860, 207] width 199 height 32
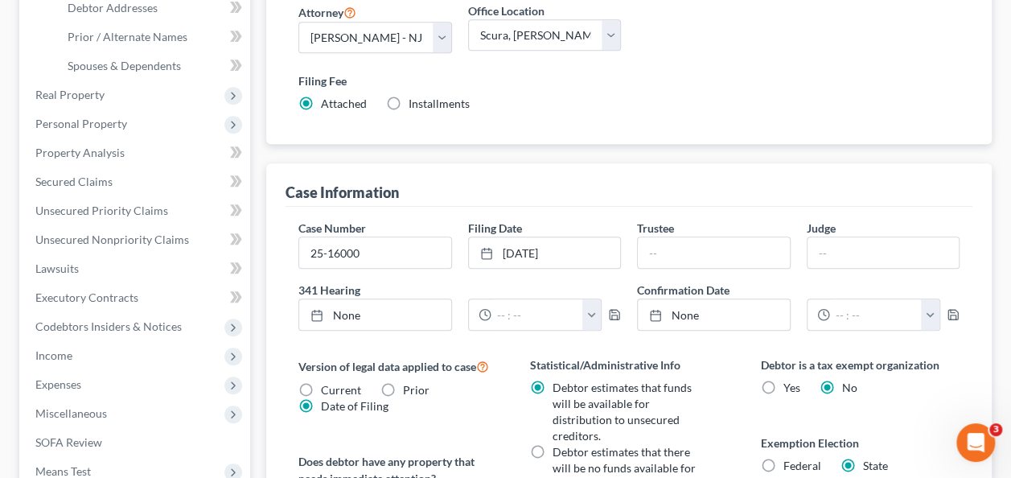
scroll to position [373, 0]
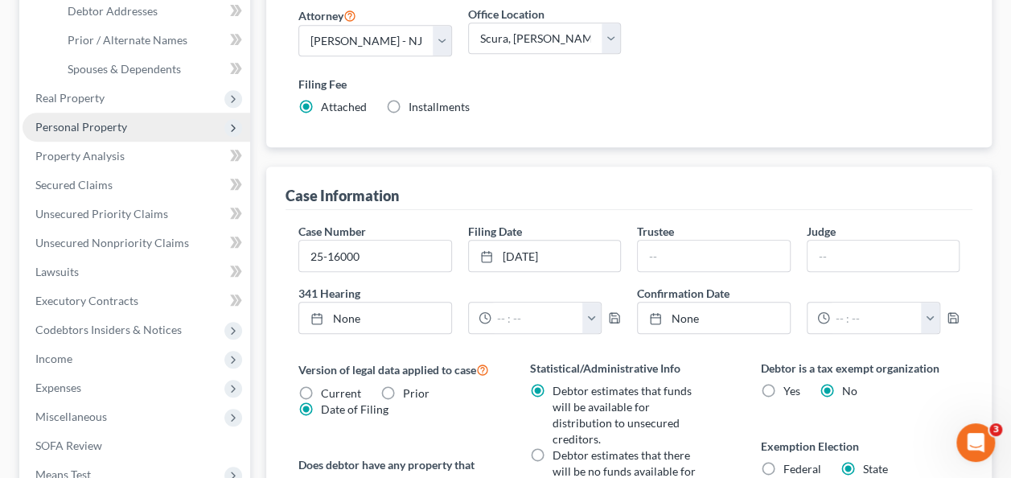
click at [167, 121] on span "Personal Property" at bounding box center [137, 127] width 228 height 29
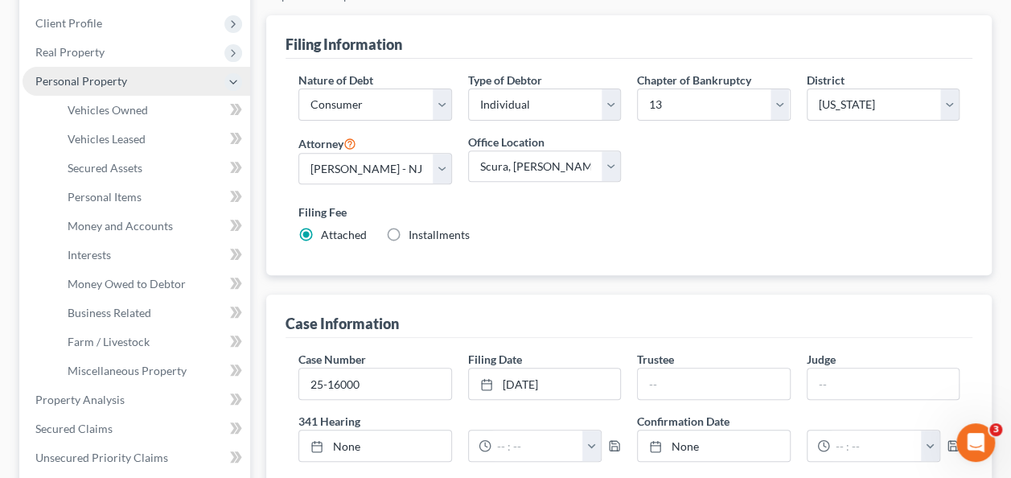
scroll to position [233, 0]
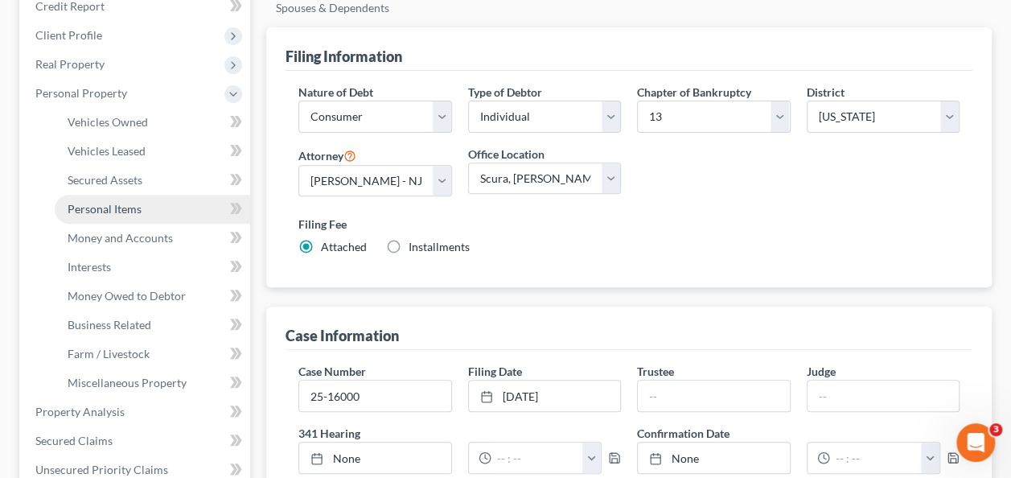
click at [154, 208] on link "Personal Items" at bounding box center [153, 209] width 196 height 29
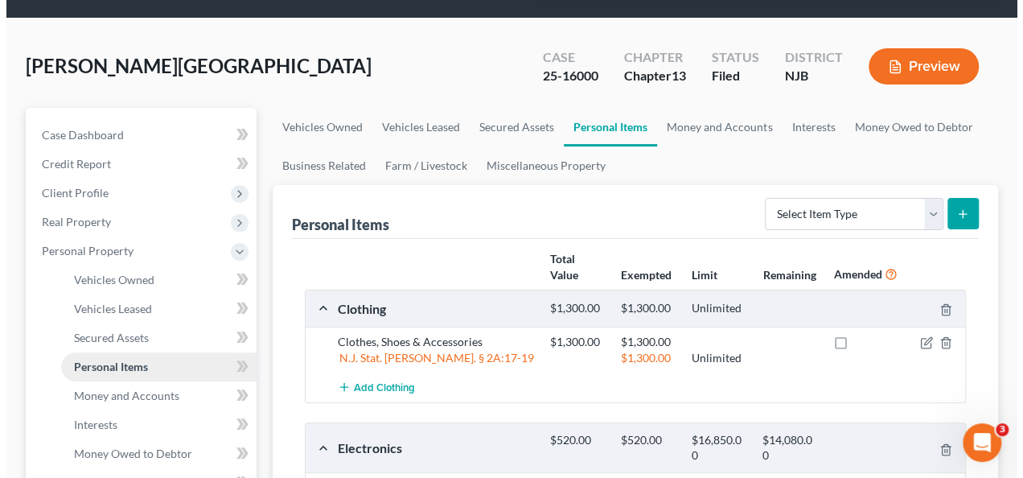
scroll to position [190, 0]
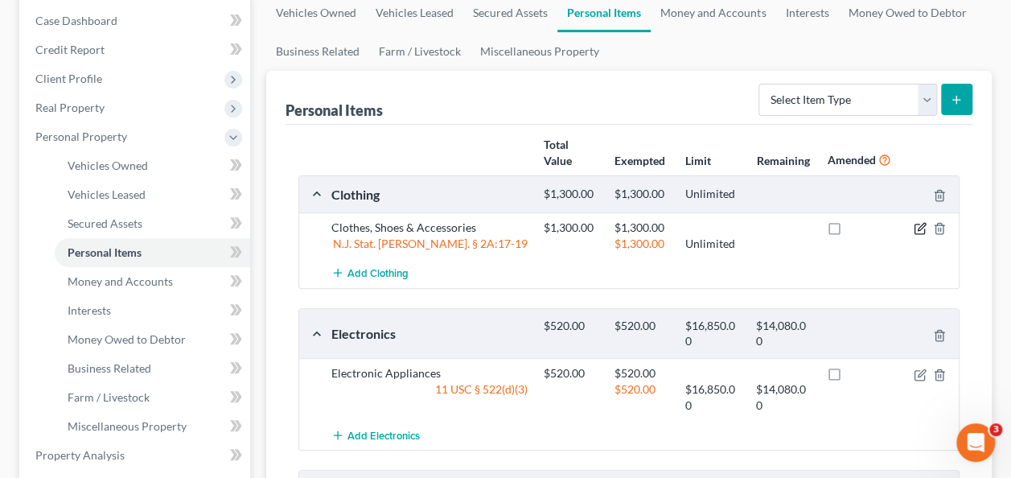
click at [920, 226] on icon "button" at bounding box center [920, 228] width 13 height 13
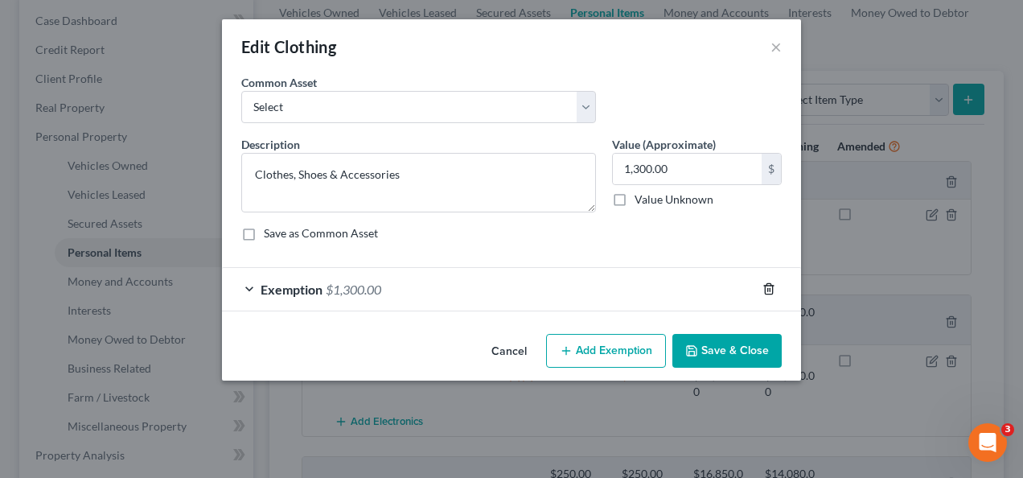
click at [772, 288] on icon "button" at bounding box center [768, 289] width 7 height 10
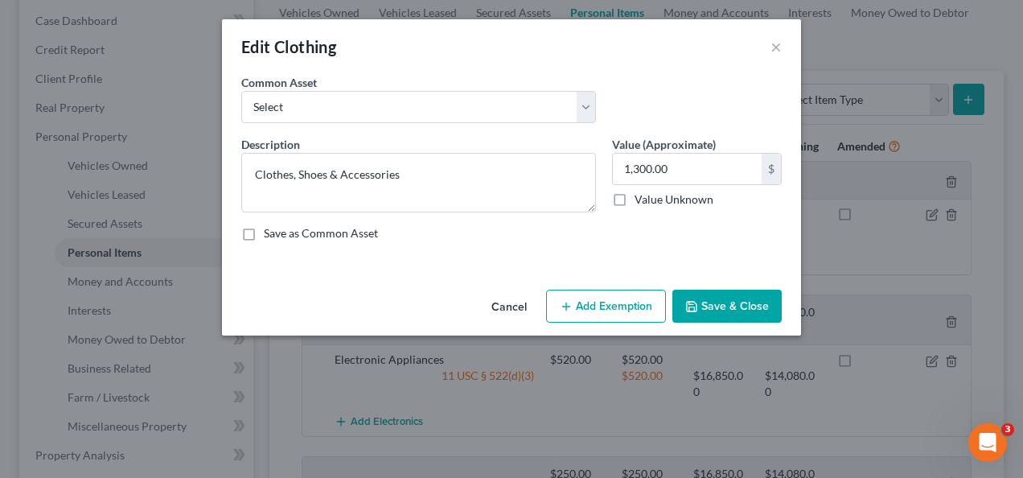
click at [628, 302] on button "Add Exemption" at bounding box center [606, 307] width 120 height 34
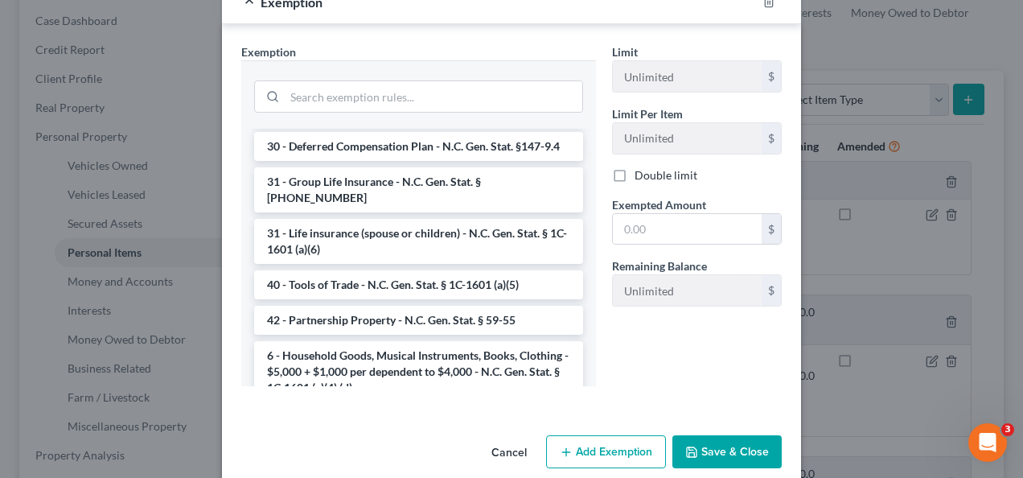
scroll to position [1500, 0]
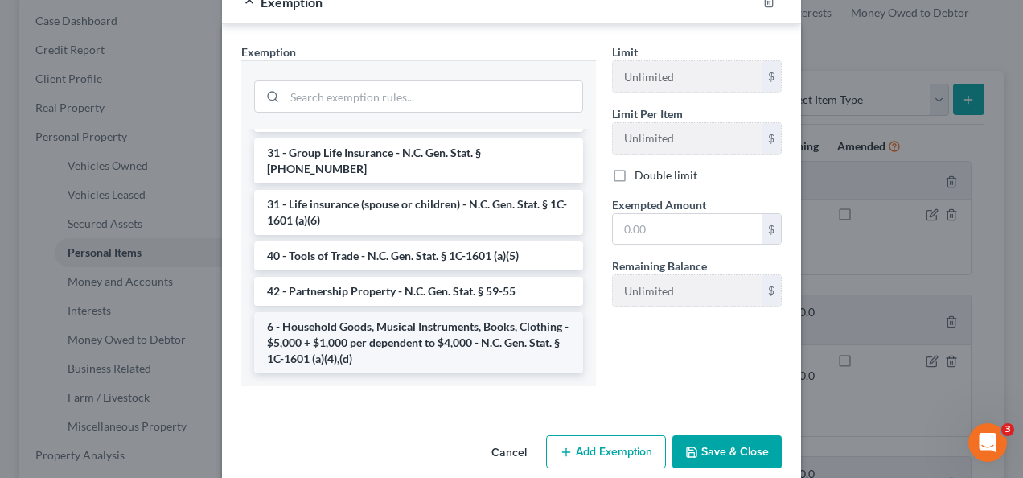
click at [380, 358] on li "6 - Household Goods, Musical Instruments, Books, Clothing - $5,000 + $1,000 per…" at bounding box center [418, 342] width 329 height 61
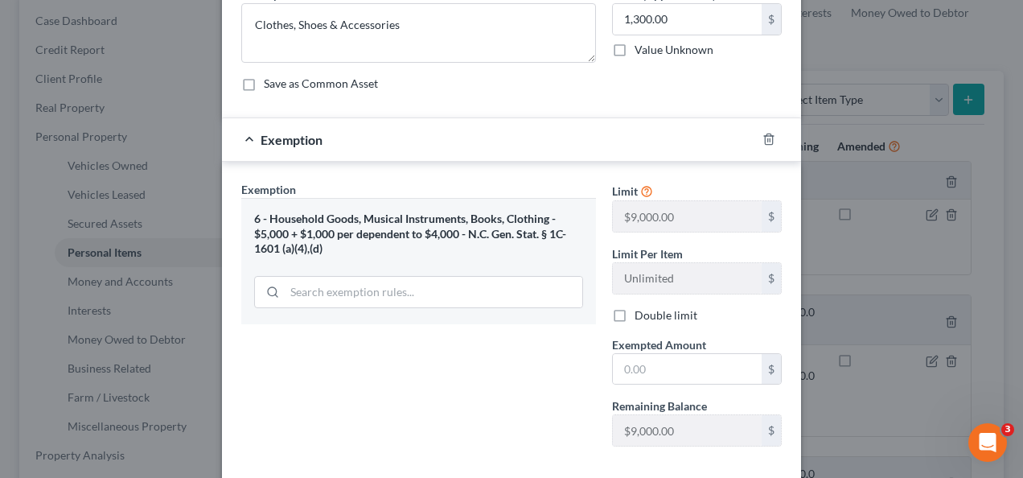
scroll to position [150, 0]
click at [687, 356] on input "text" at bounding box center [687, 368] width 149 height 31
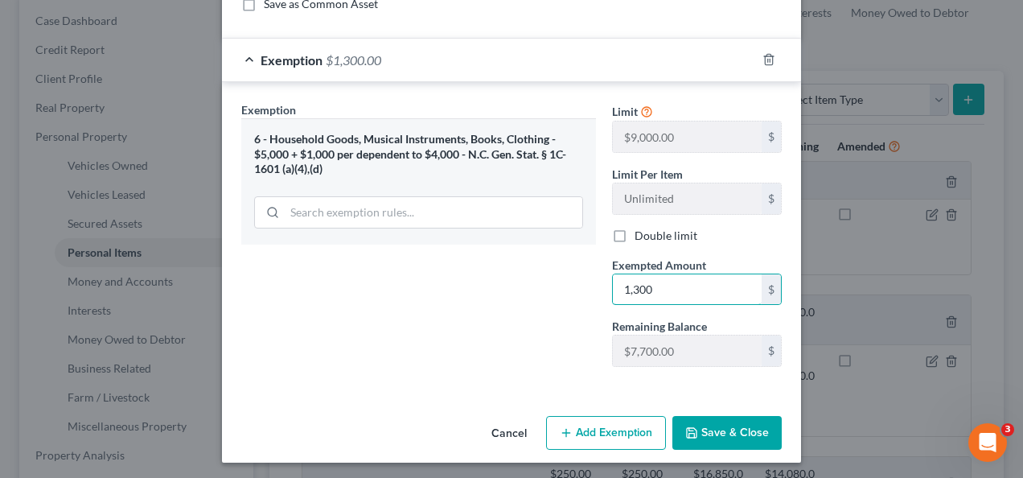
type input "1,300"
click at [731, 443] on button "Save & Close" at bounding box center [727, 433] width 109 height 34
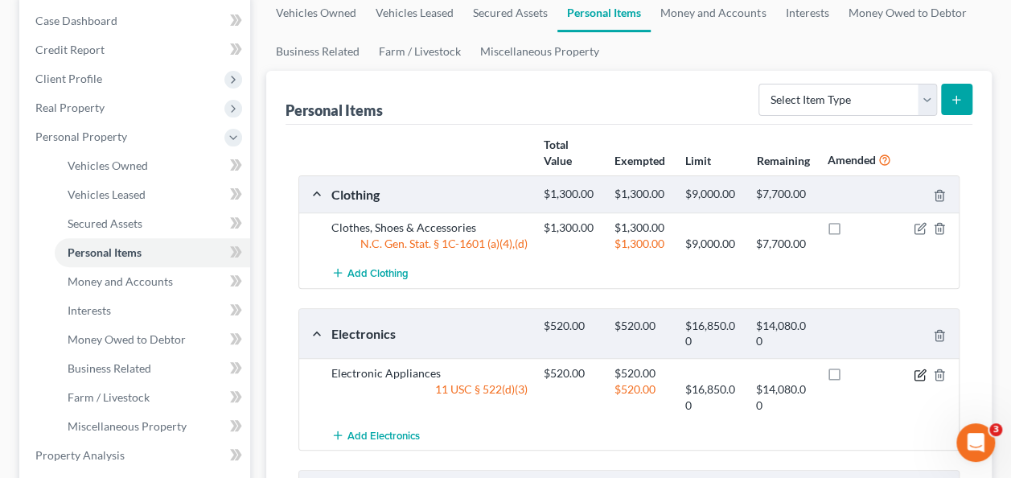
click at [922, 369] on icon "button" at bounding box center [921, 372] width 7 height 7
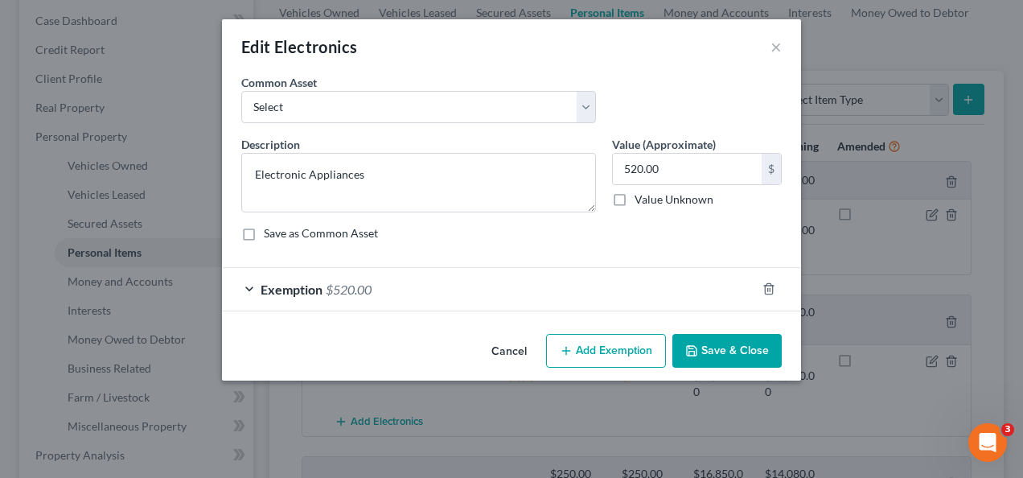
click at [478, 287] on div "Exemption $520.00" at bounding box center [489, 289] width 534 height 43
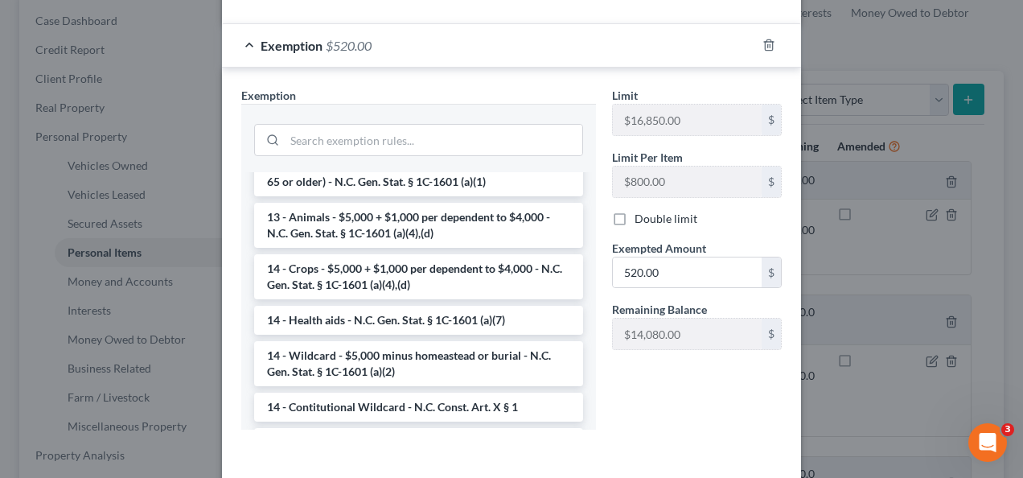
scroll to position [286, 0]
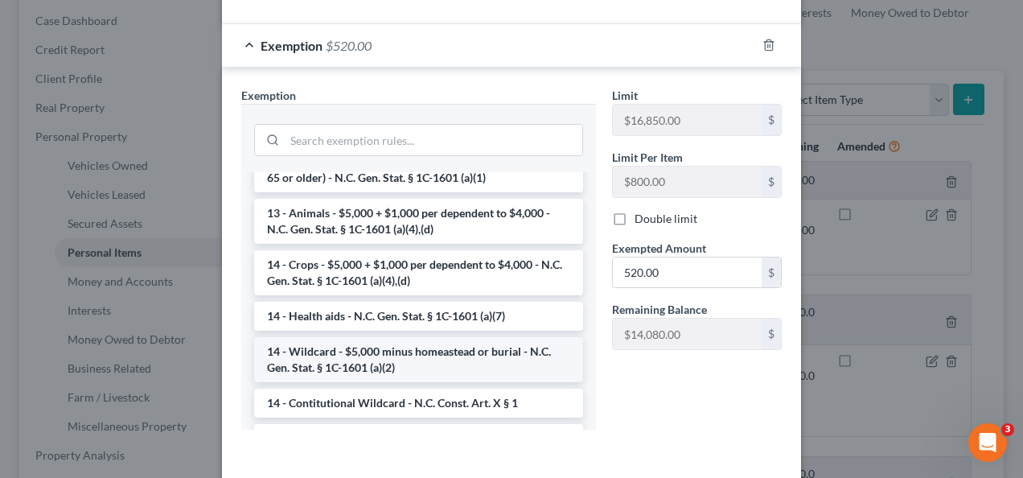
click at [460, 355] on li "14 - Wildcard - $5,000 minus homeastead or burial - N.C. Gen. Stat. § 1C-1601 (…" at bounding box center [418, 359] width 329 height 45
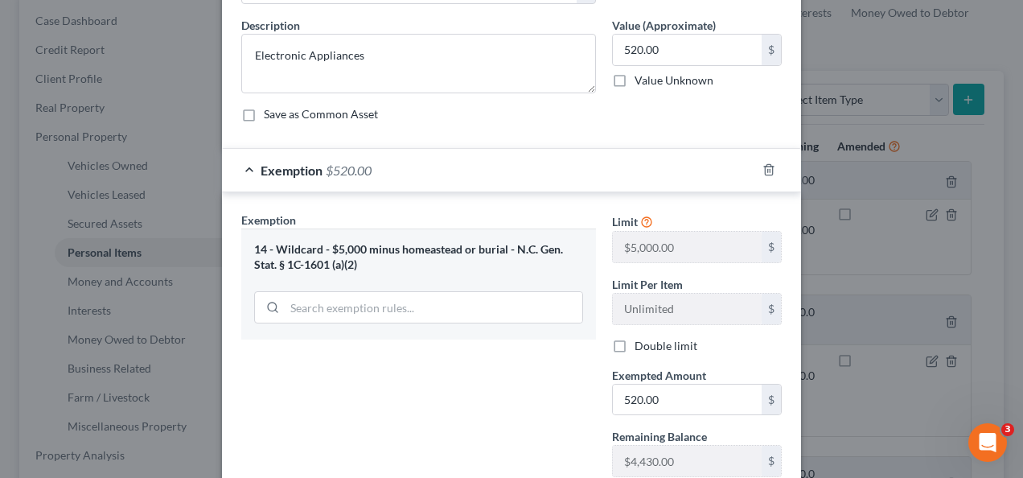
scroll to position [111, 0]
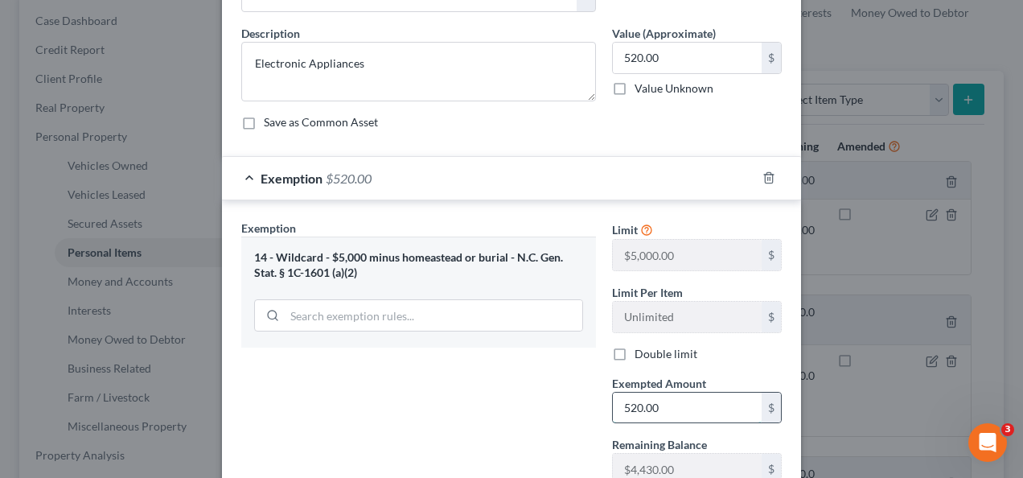
click at [673, 405] on input "520.00" at bounding box center [687, 408] width 149 height 31
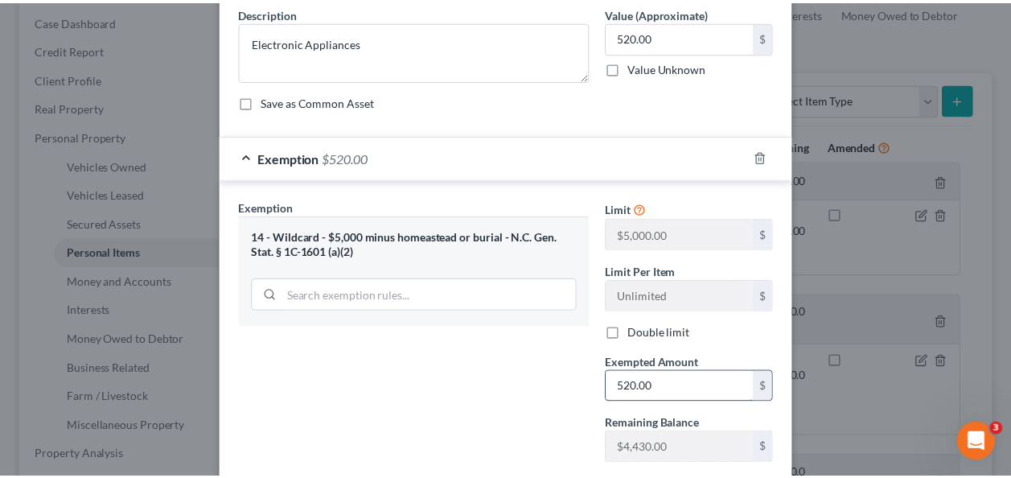
scroll to position [229, 0]
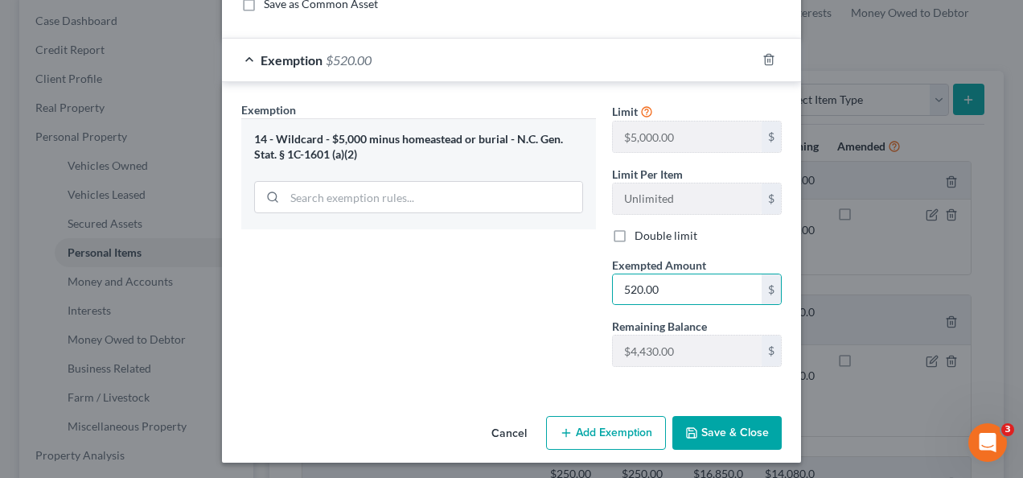
click at [732, 423] on button "Save & Close" at bounding box center [727, 433] width 109 height 34
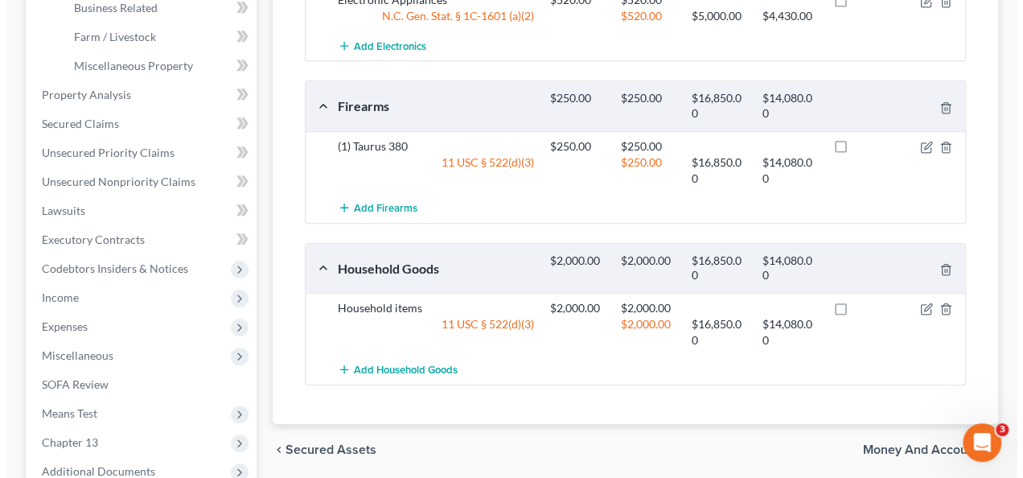
scroll to position [552, 0]
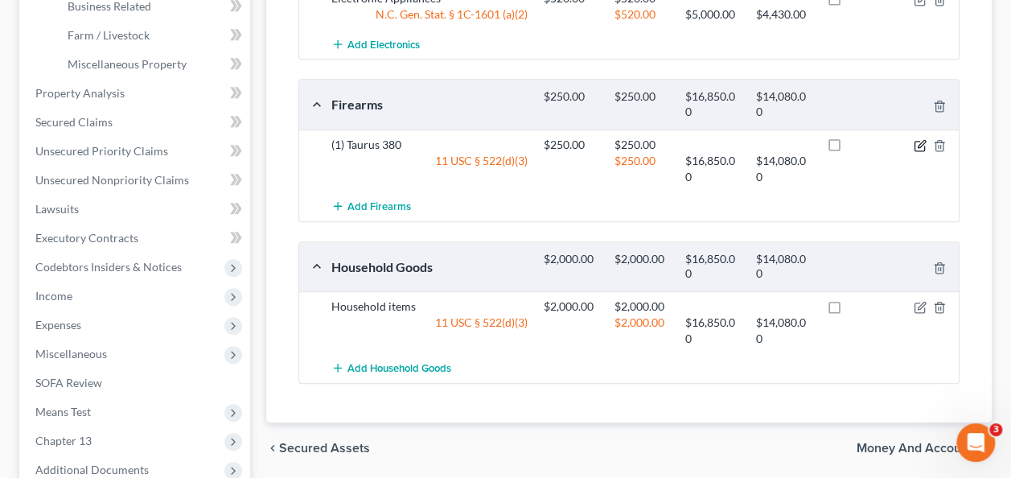
click at [917, 139] on icon "button" at bounding box center [920, 145] width 13 height 13
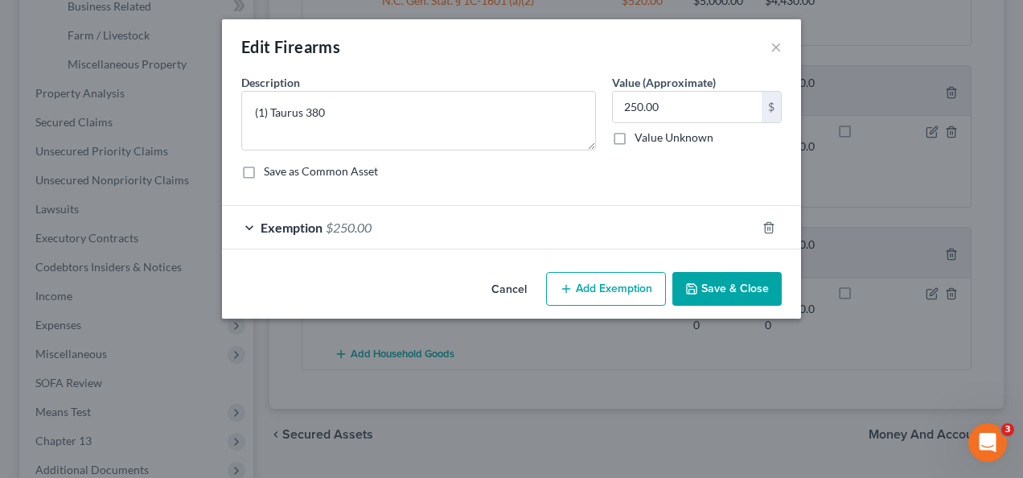
click at [588, 233] on div "Exemption $250.00" at bounding box center [489, 227] width 534 height 43
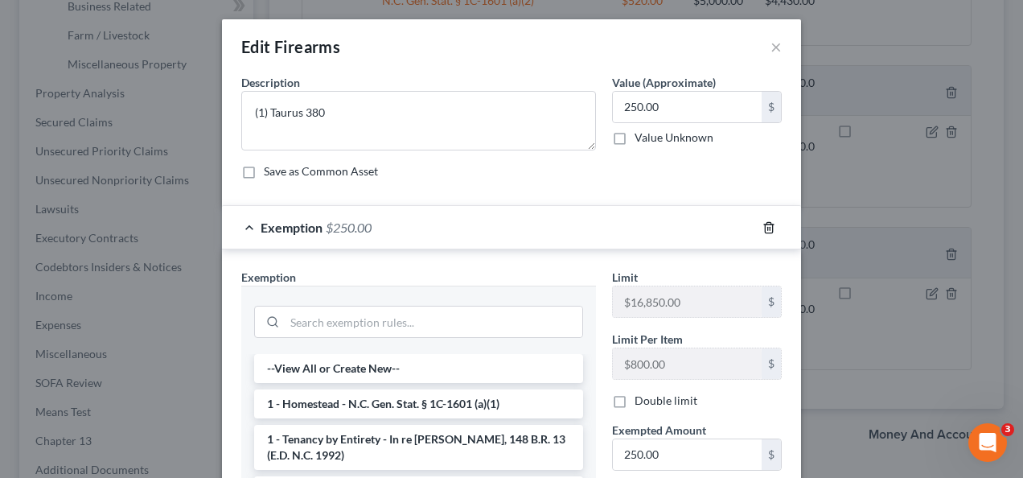
click at [770, 227] on line "button" at bounding box center [770, 228] width 0 height 3
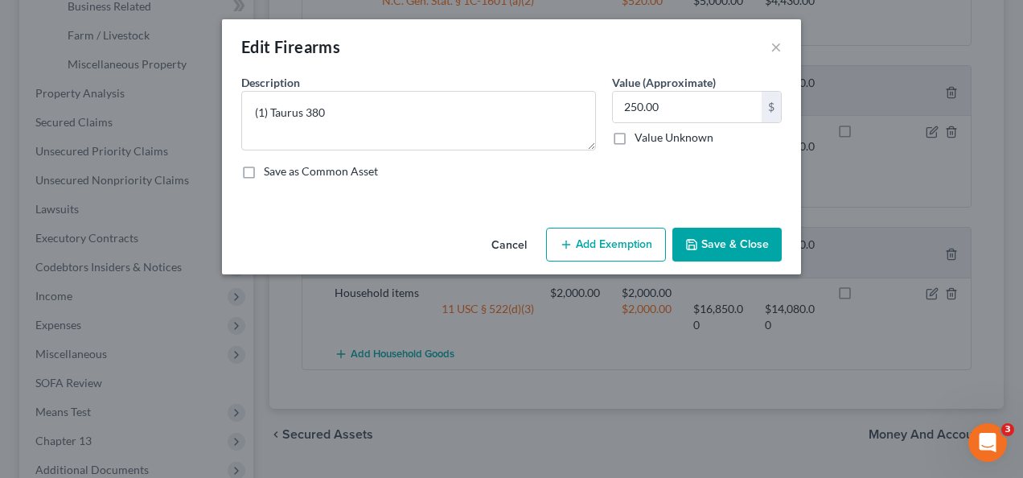
click at [606, 257] on button "Add Exemption" at bounding box center [606, 245] width 120 height 34
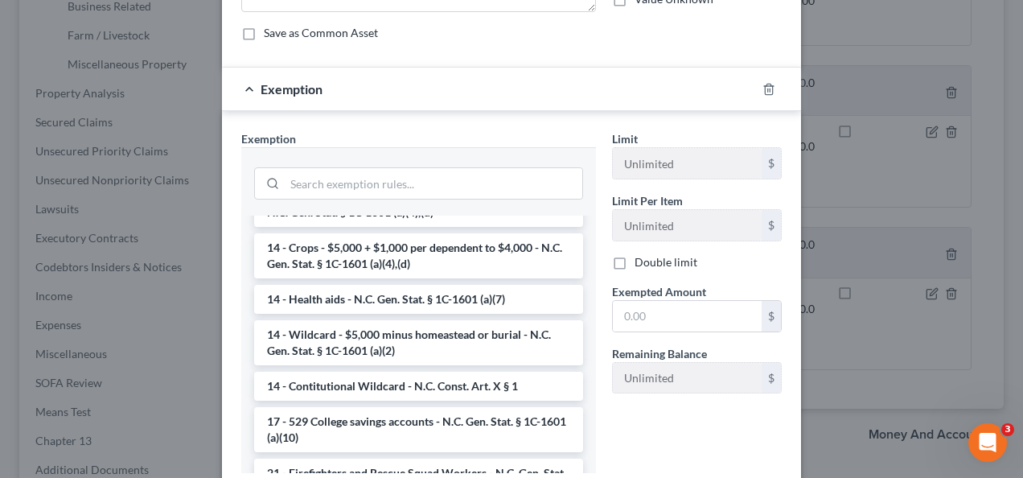
scroll to position [338, 0]
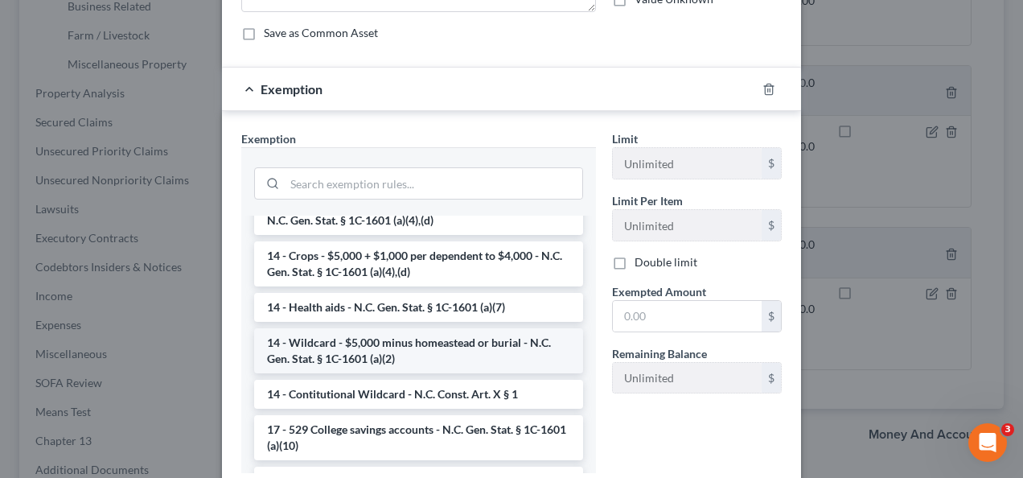
click at [390, 356] on li "14 - Wildcard - $5,000 minus homeastead or burial - N.C. Gen. Stat. § 1C-1601 (…" at bounding box center [418, 350] width 329 height 45
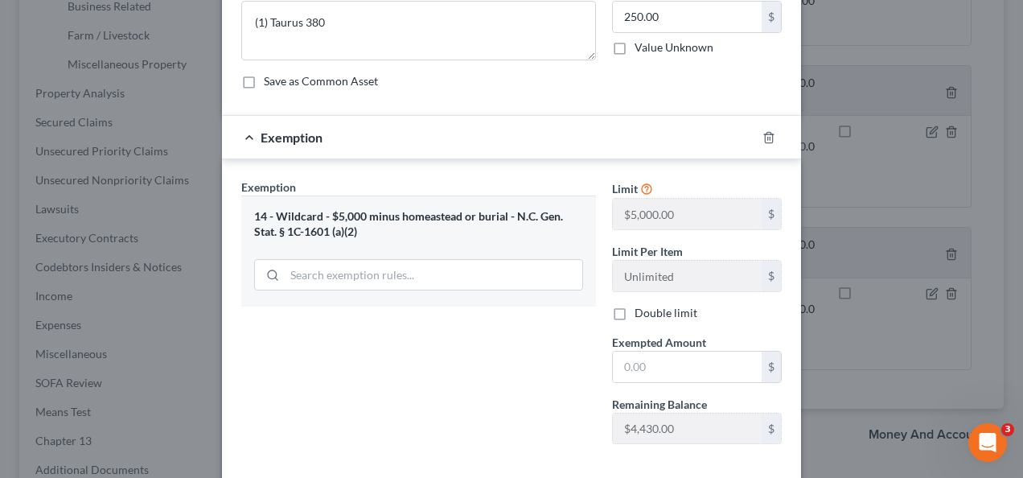
scroll to position [92, 0]
click at [683, 365] on input "text" at bounding box center [687, 365] width 149 height 31
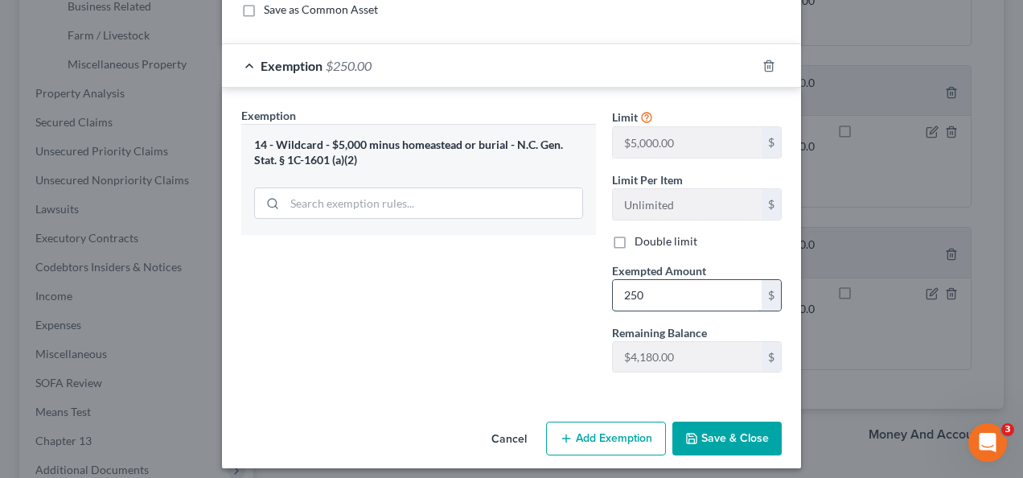
scroll to position [168, 0]
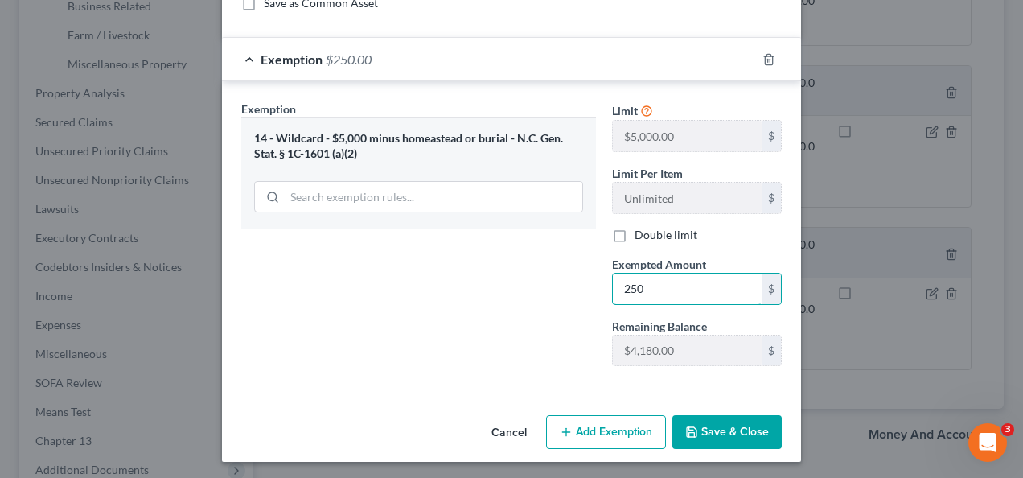
type input "250"
click at [748, 439] on button "Save & Close" at bounding box center [727, 432] width 109 height 34
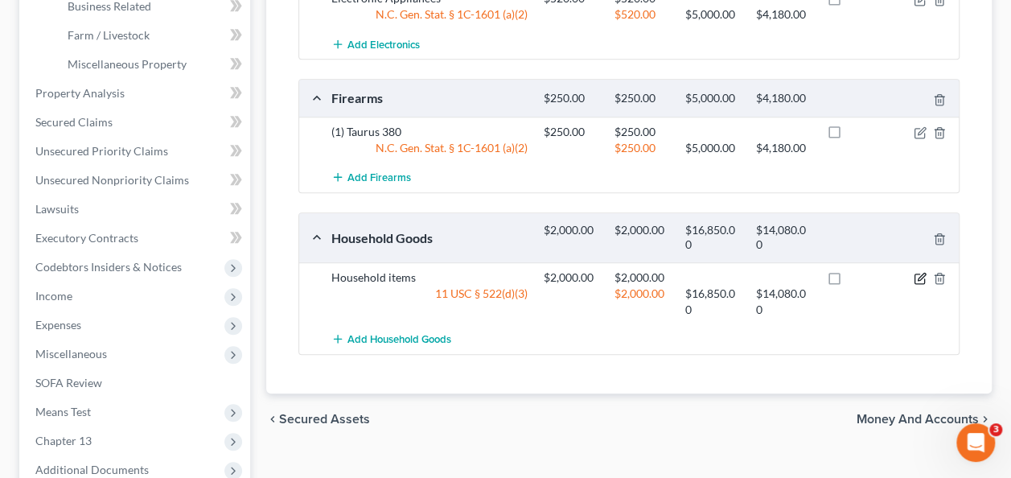
click at [923, 274] on icon "button" at bounding box center [920, 278] width 13 height 13
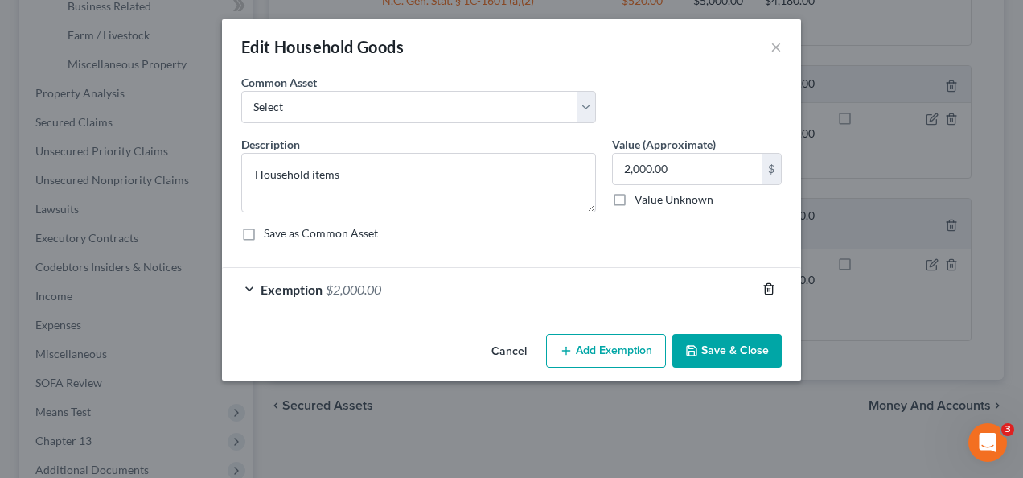
click at [770, 289] on line "button" at bounding box center [770, 290] width 0 height 3
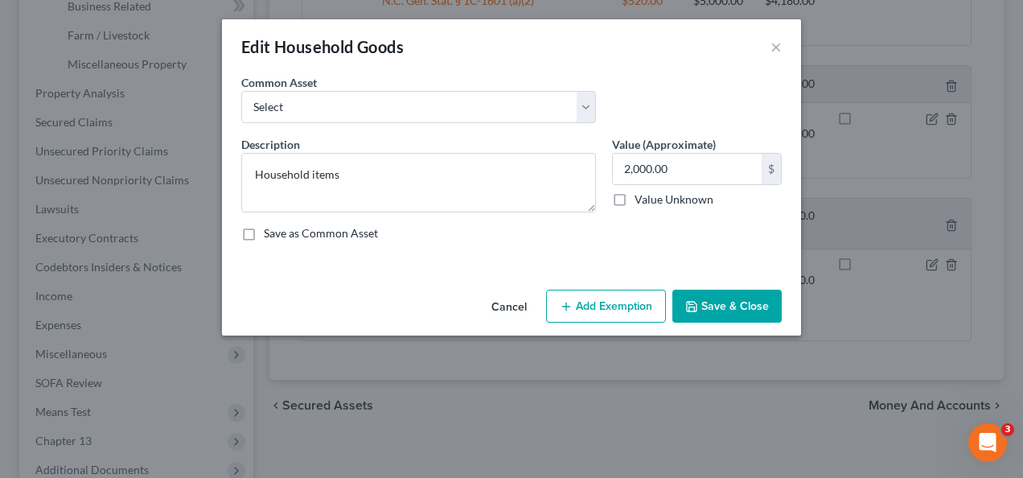
click at [612, 317] on button "Add Exemption" at bounding box center [606, 307] width 120 height 34
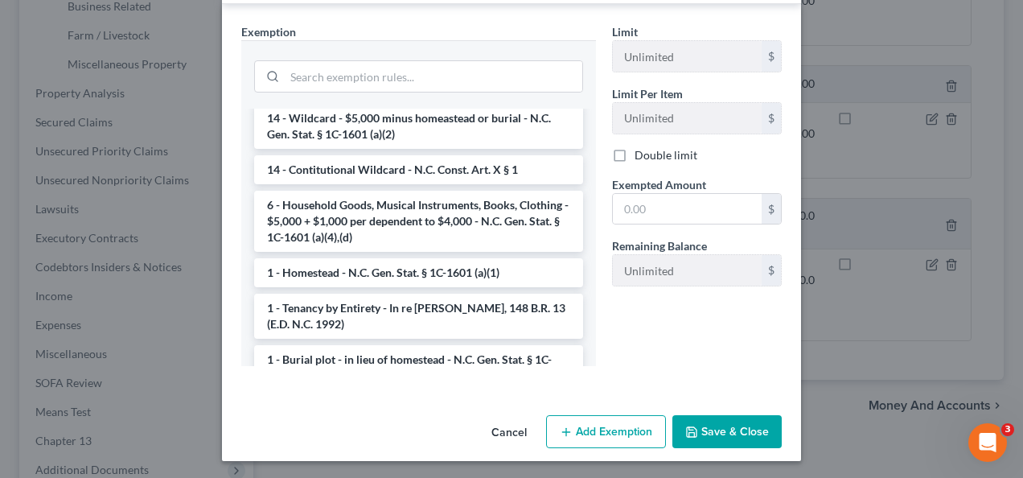
scroll to position [92, 0]
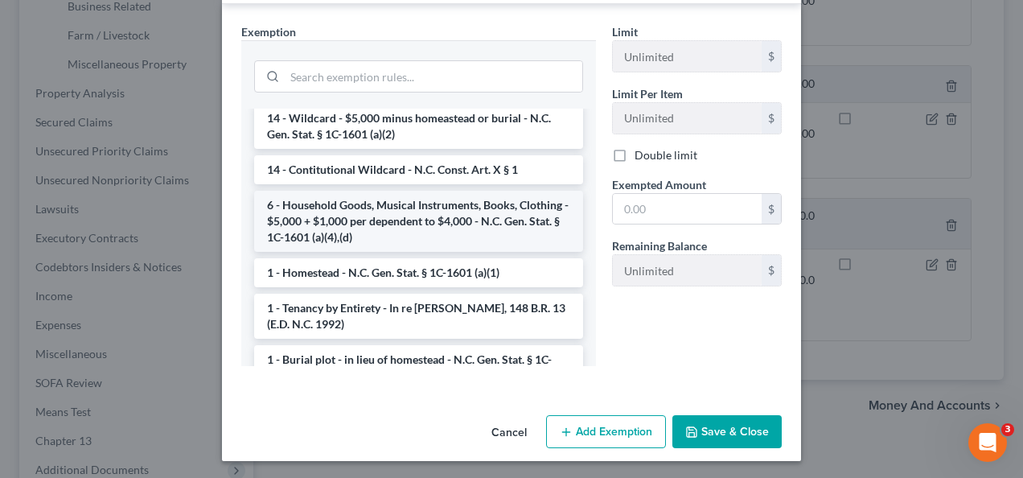
click at [459, 208] on li "6 - Household Goods, Musical Instruments, Books, Clothing - $5,000 + $1,000 per…" at bounding box center [418, 221] width 329 height 61
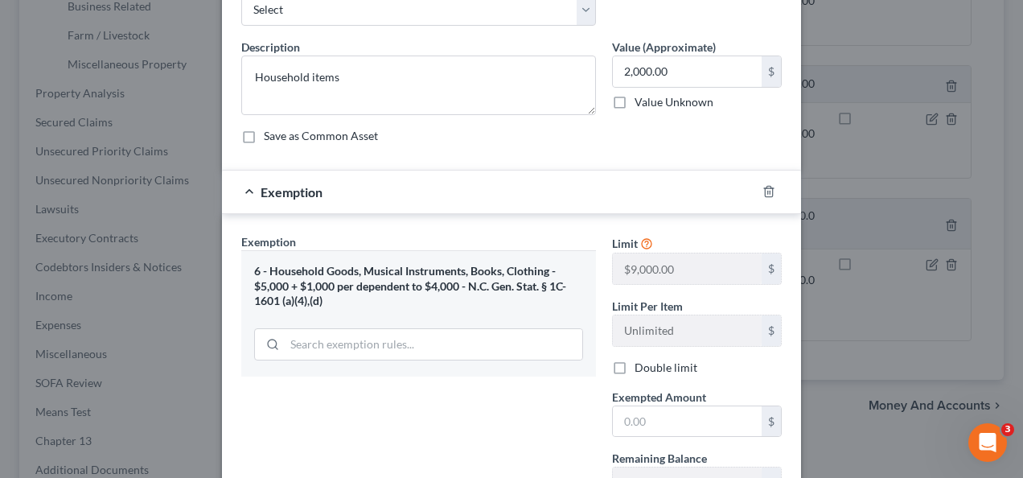
scroll to position [193, 0]
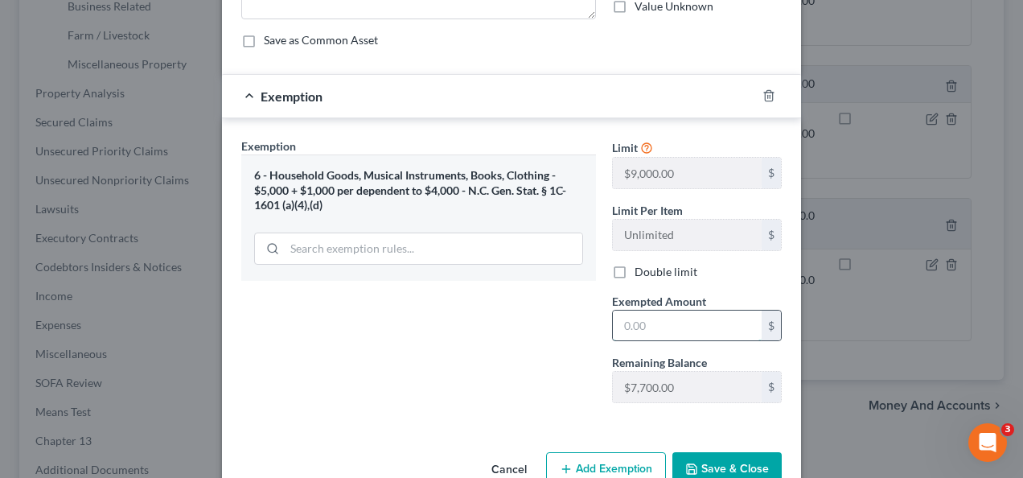
click at [651, 322] on input "text" at bounding box center [687, 326] width 149 height 31
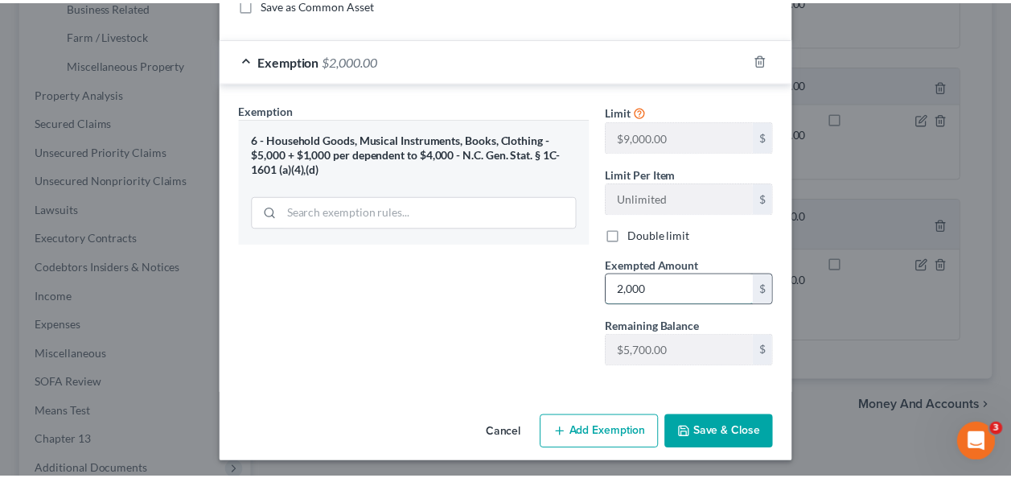
scroll to position [228, 0]
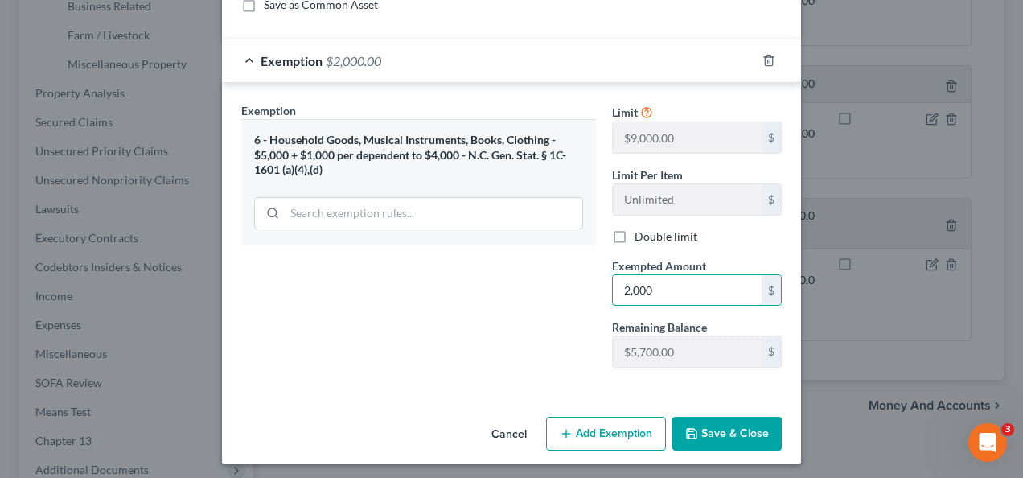
type input "2,000"
click at [747, 428] on button "Save & Close" at bounding box center [727, 434] width 109 height 34
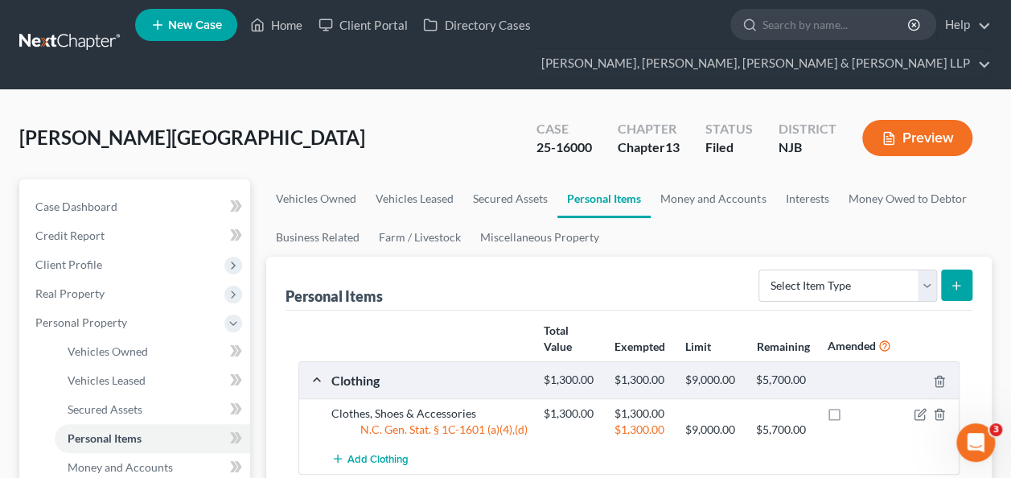
scroll to position [0, 0]
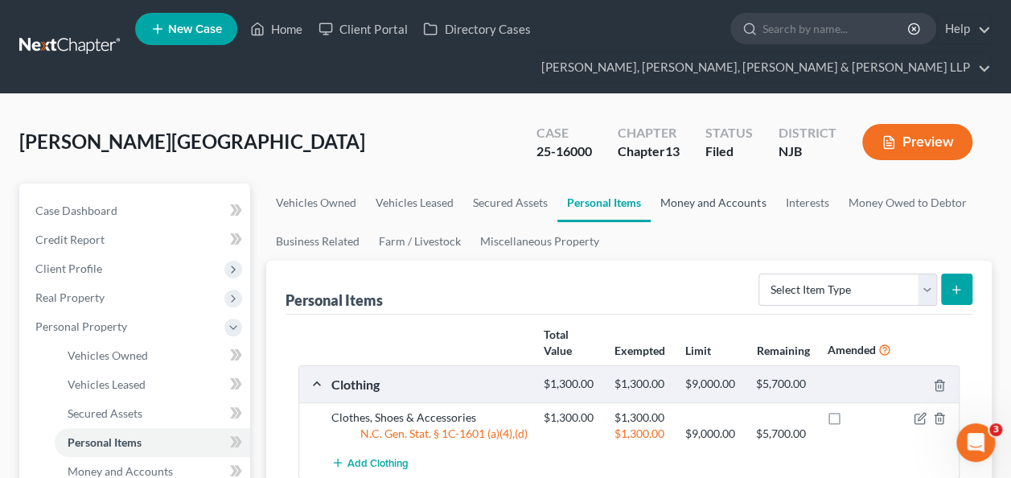
click at [710, 208] on link "Money and Accounts" at bounding box center [713, 202] width 125 height 39
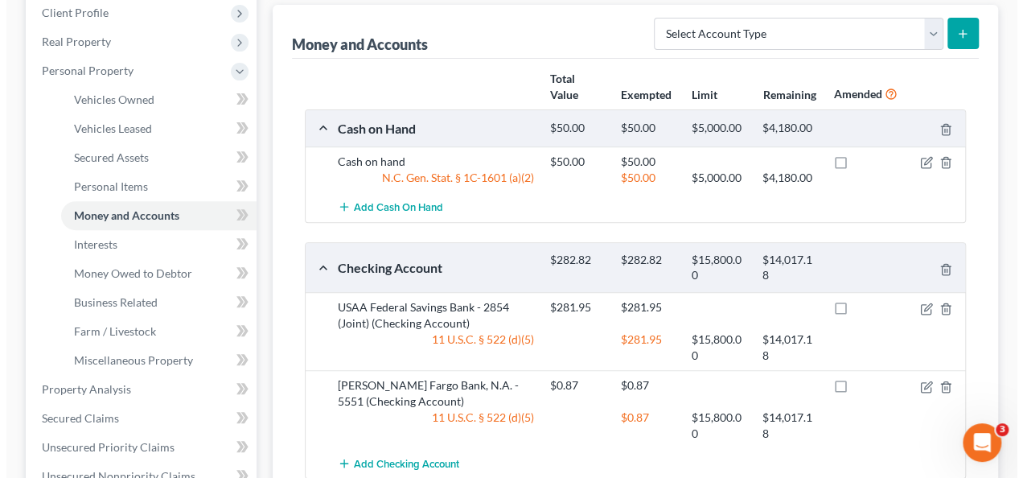
scroll to position [285, 0]
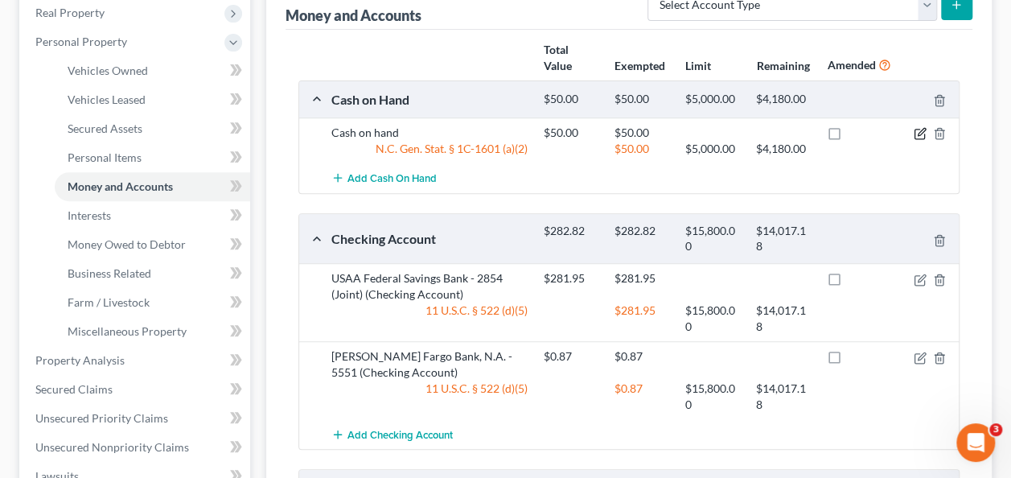
click at [920, 130] on icon "button" at bounding box center [921, 132] width 7 height 7
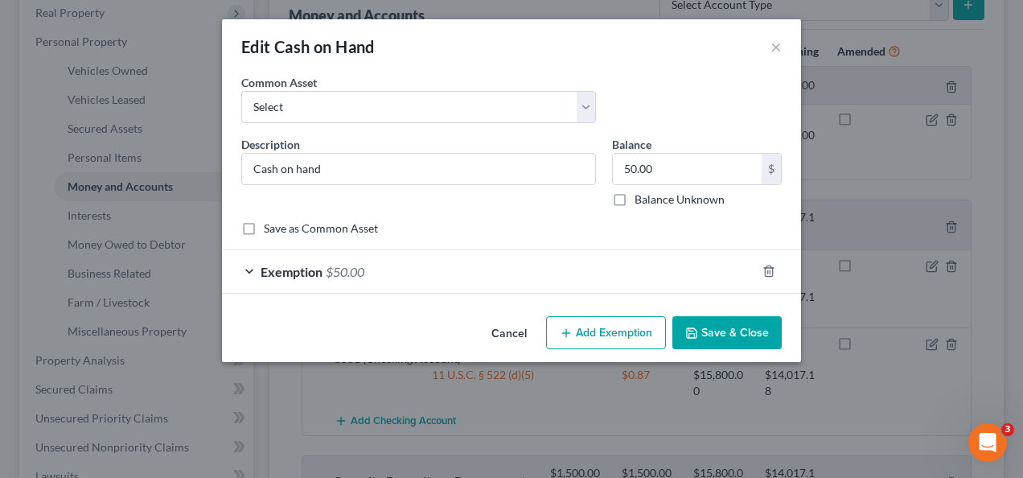
click at [621, 262] on div "Exemption $50.00" at bounding box center [489, 271] width 534 height 43
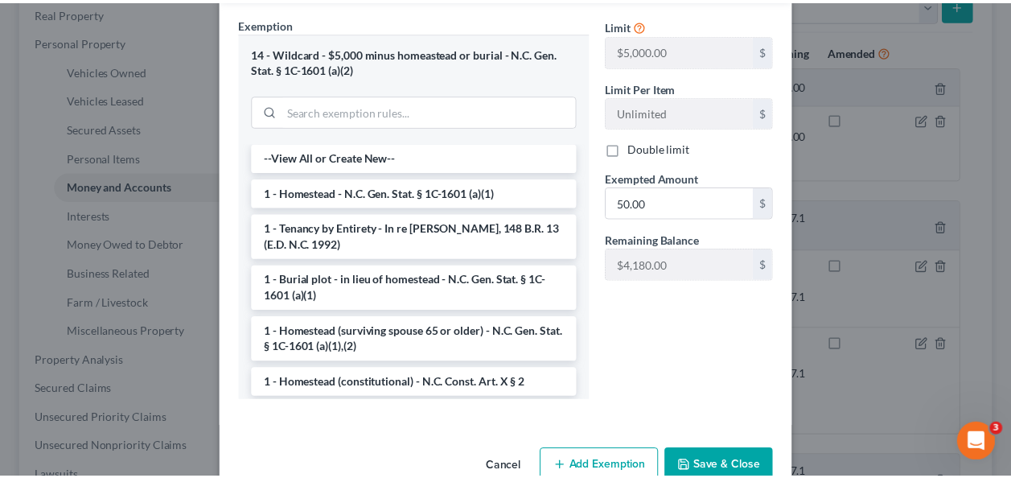
scroll to position [332, 0]
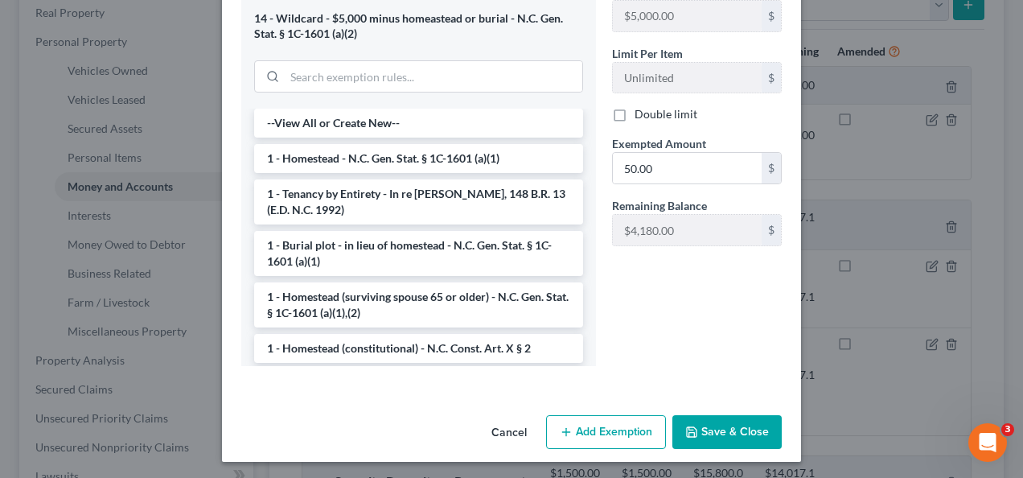
click at [685, 432] on icon "button" at bounding box center [691, 432] width 13 height 13
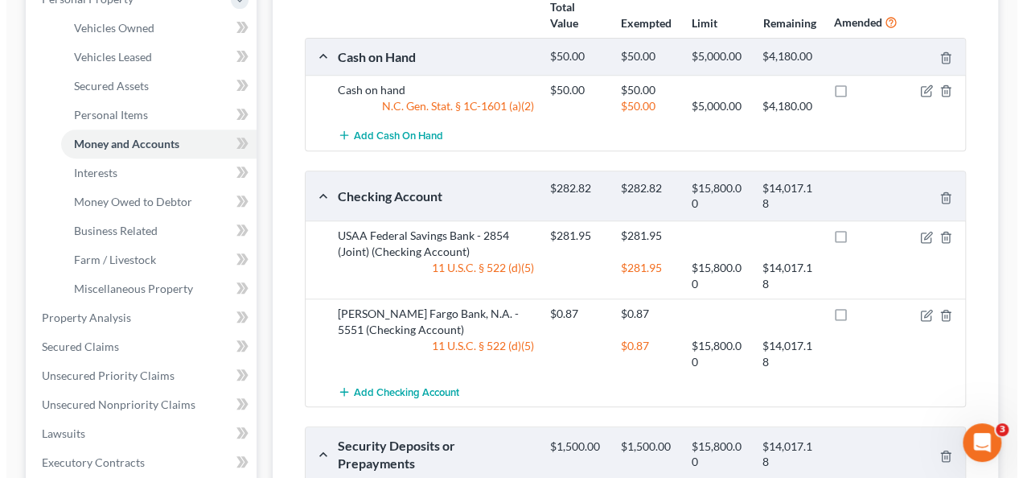
scroll to position [372, 0]
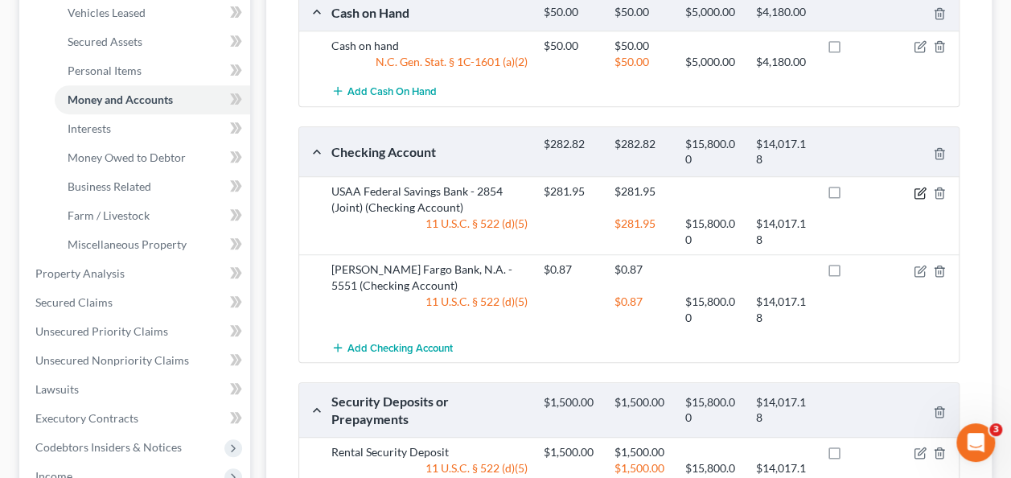
click at [920, 193] on icon "button" at bounding box center [920, 193] width 13 height 13
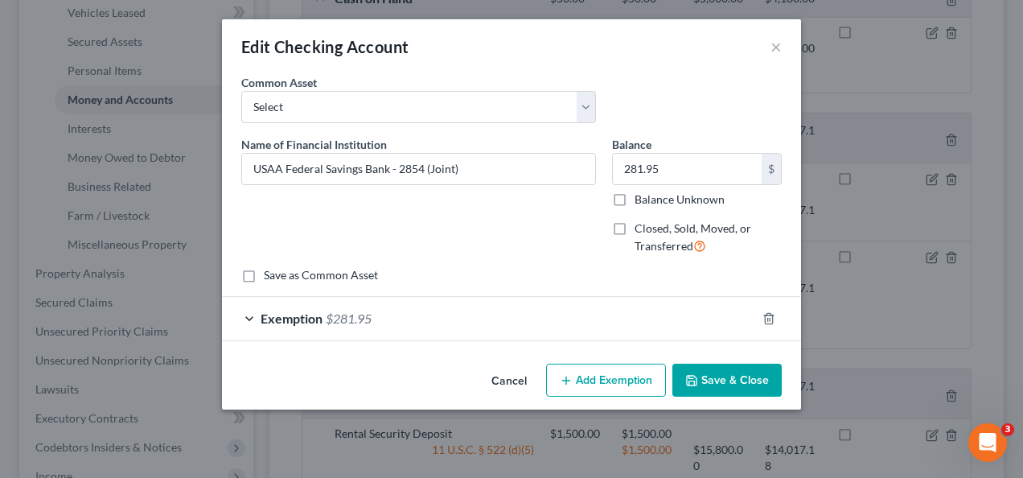
click at [523, 308] on div "Exemption $281.95" at bounding box center [489, 318] width 534 height 43
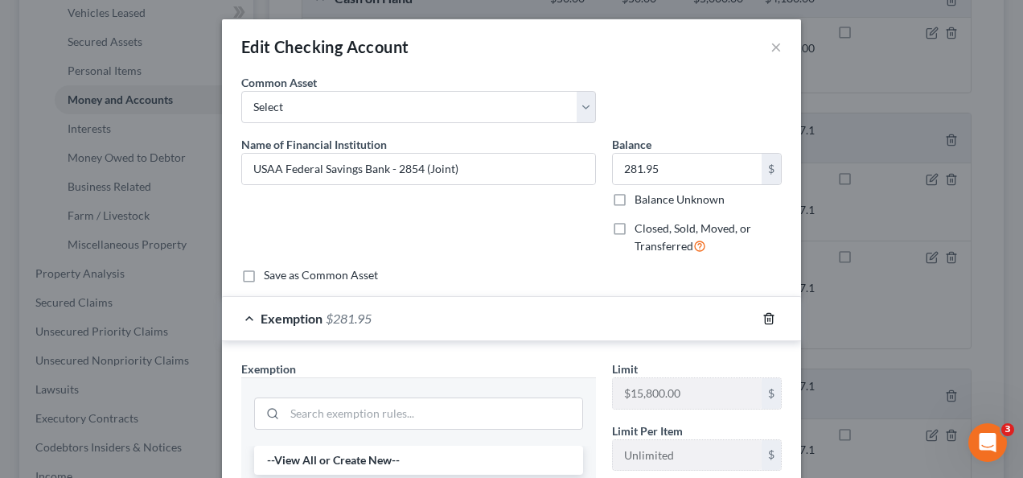
click at [764, 315] on polyline "button" at bounding box center [769, 315] width 10 height 0
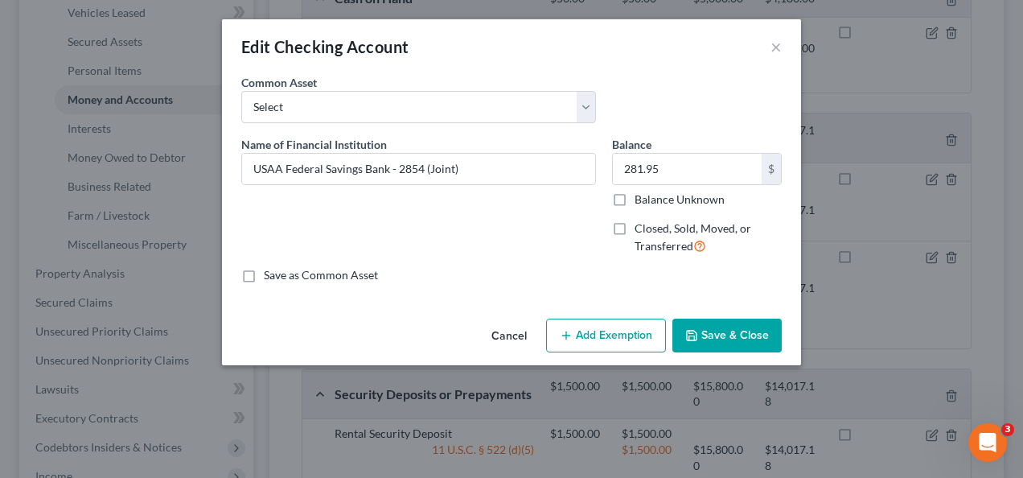
click at [628, 338] on button "Add Exemption" at bounding box center [606, 336] width 120 height 34
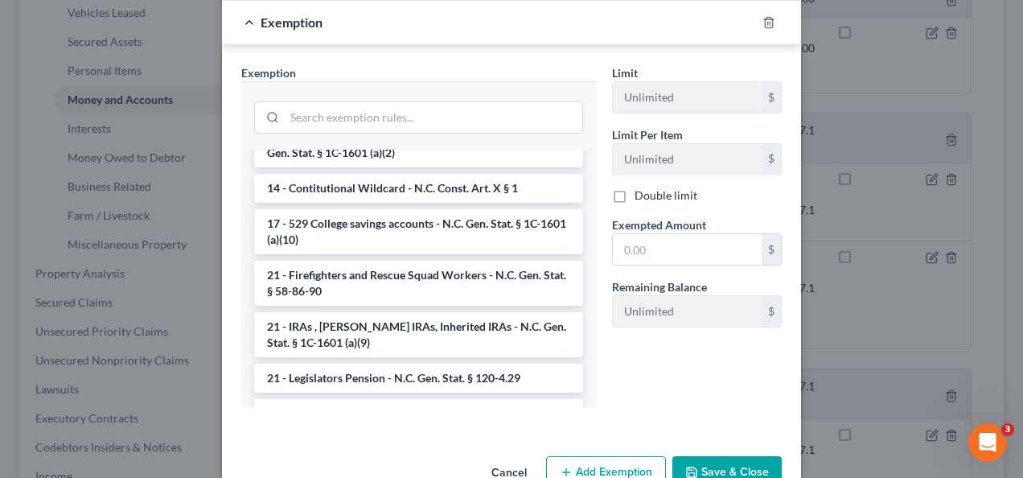
scroll to position [516, 0]
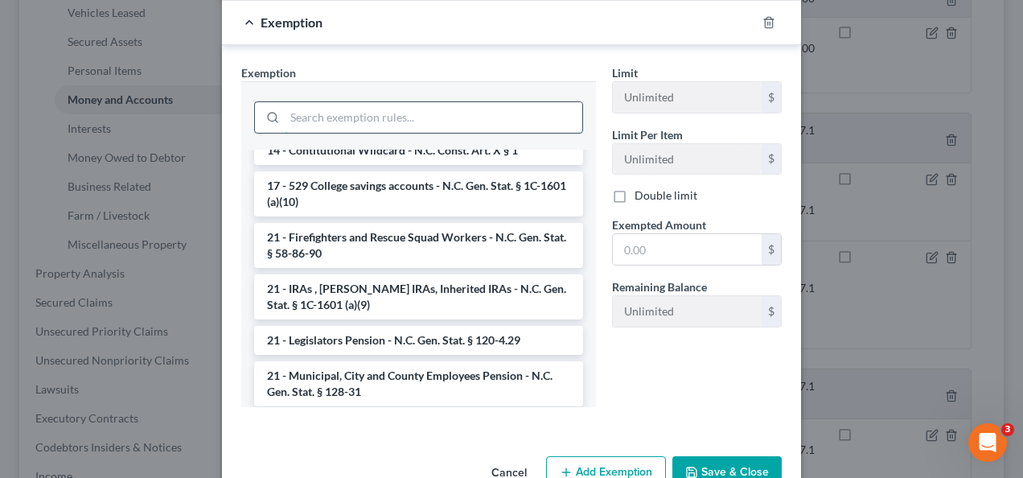
click at [372, 111] on input "search" at bounding box center [434, 117] width 298 height 31
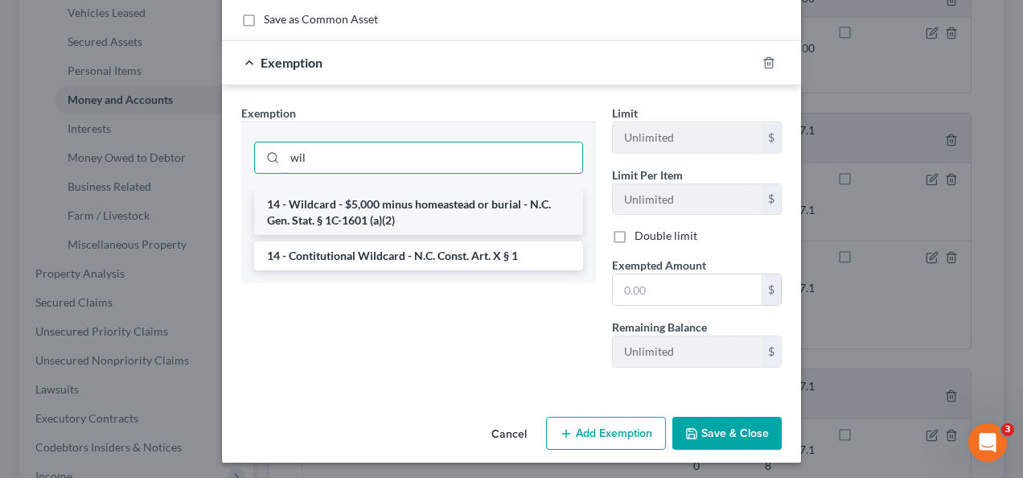
type input "wil"
click at [459, 202] on li "14 - Wildcard - $5,000 minus homeastead or burial - N.C. Gen. Stat. § 1C-1601 (…" at bounding box center [418, 212] width 329 height 45
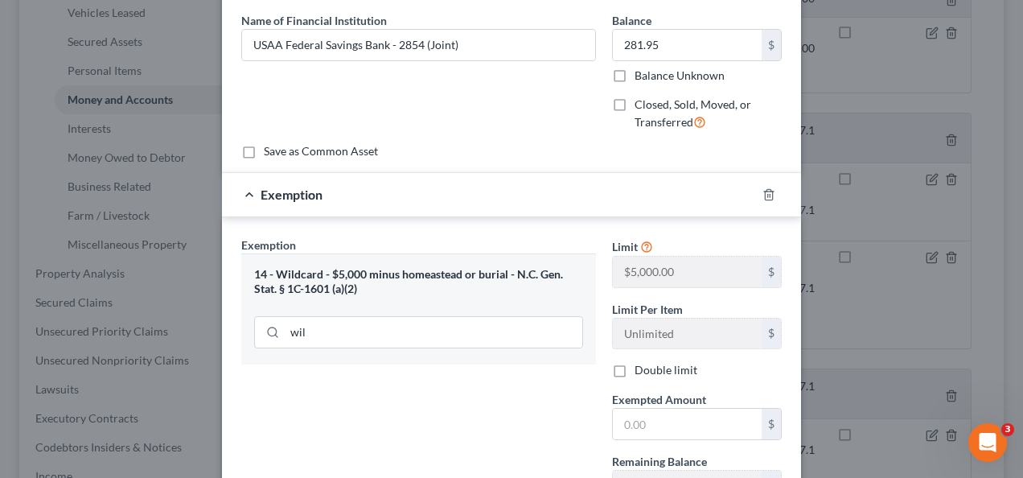
scroll to position [133, 0]
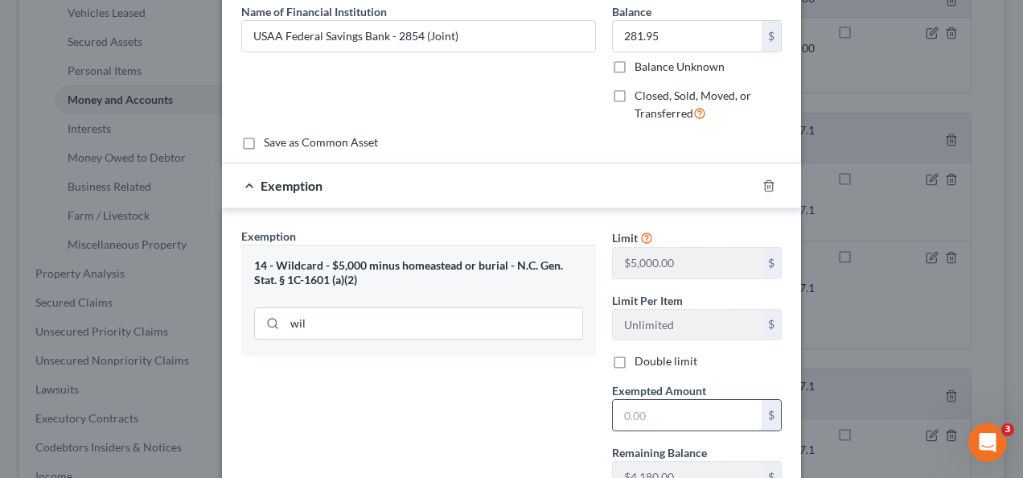
click at [669, 417] on input "text" at bounding box center [687, 415] width 149 height 31
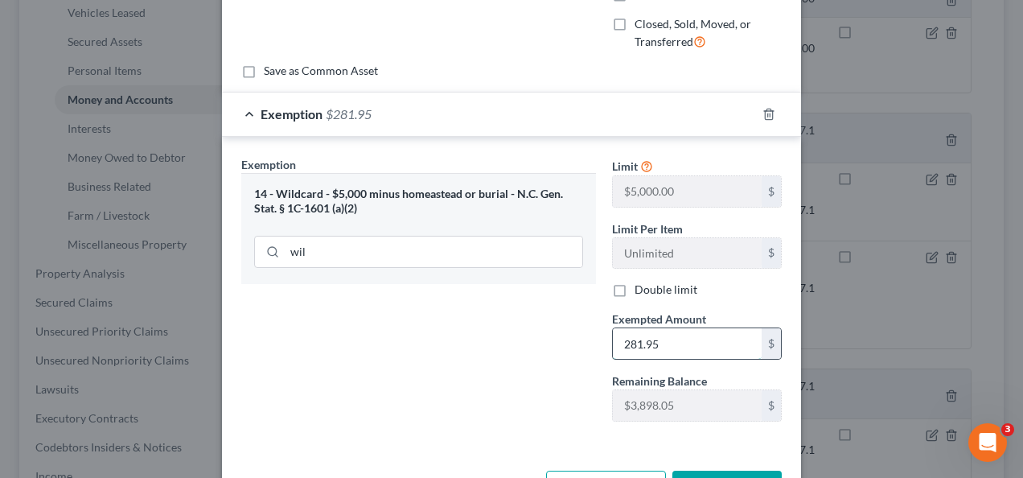
scroll to position [259, 0]
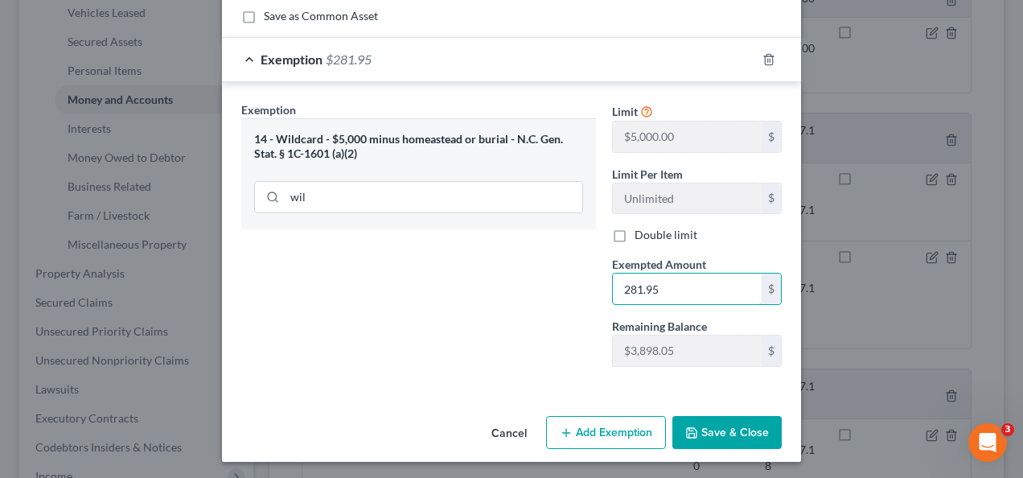
type input "281.95"
click at [731, 427] on button "Save & Close" at bounding box center [727, 433] width 109 height 34
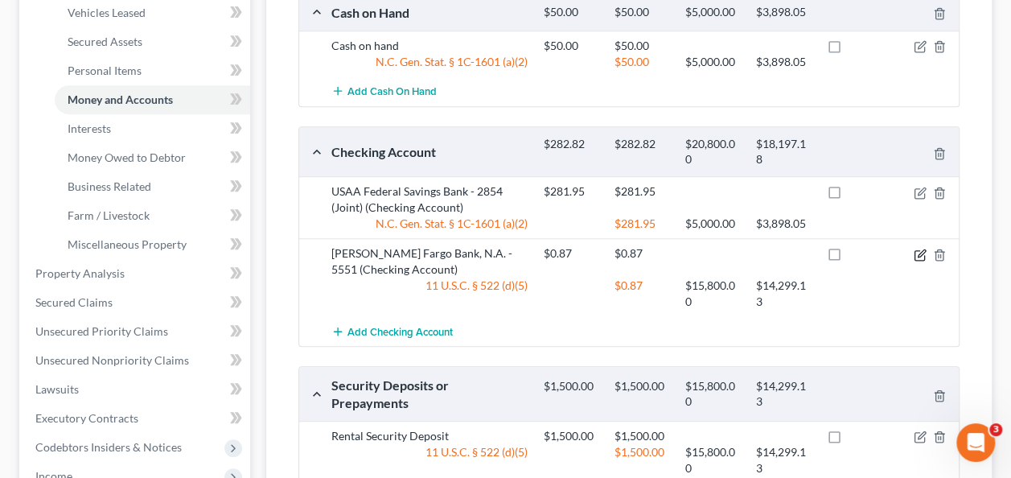
click at [923, 256] on icon "button" at bounding box center [920, 255] width 13 height 13
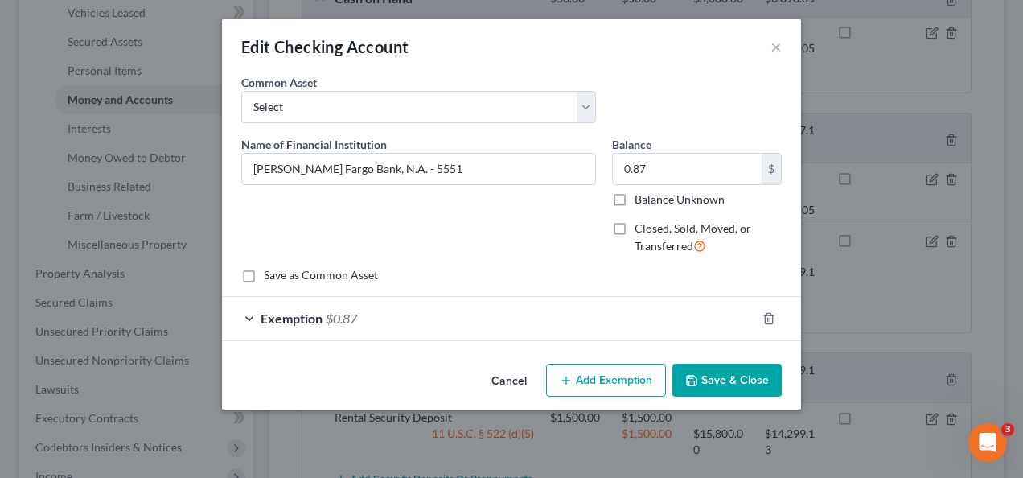
click at [451, 320] on div "Exemption $0.87" at bounding box center [489, 318] width 534 height 43
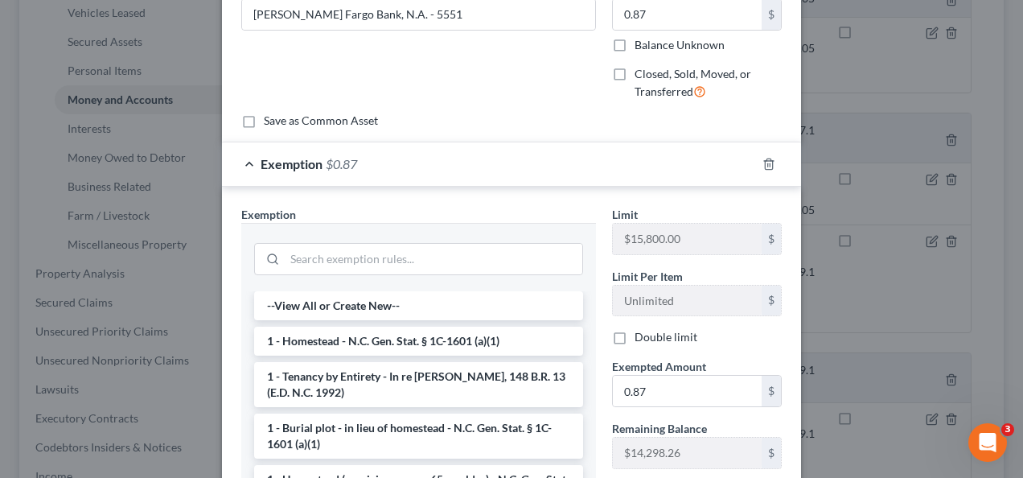
scroll to position [158, 0]
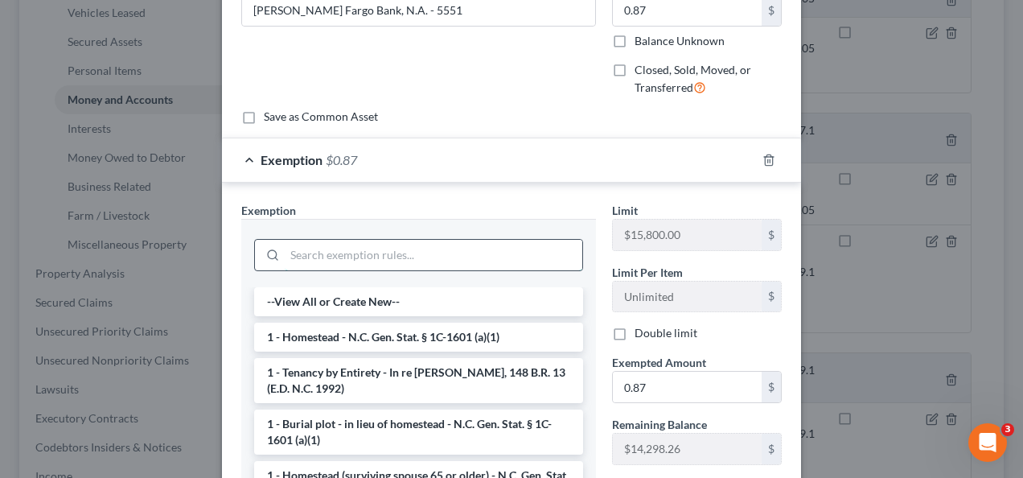
click at [457, 256] on input "search" at bounding box center [434, 255] width 298 height 31
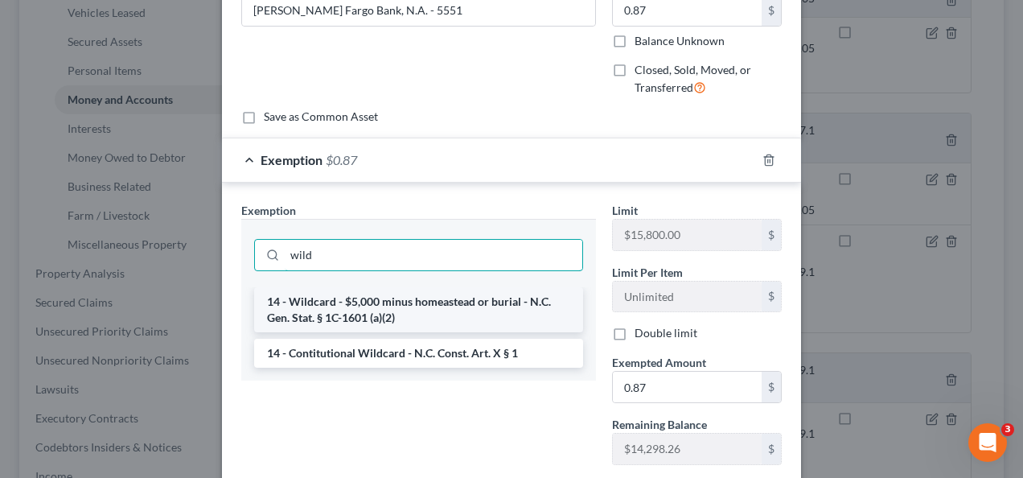
type input "wild"
click at [457, 296] on li "14 - Wildcard - $5,000 minus homeastead or burial - N.C. Gen. Stat. § 1C-1601 (…" at bounding box center [418, 309] width 329 height 45
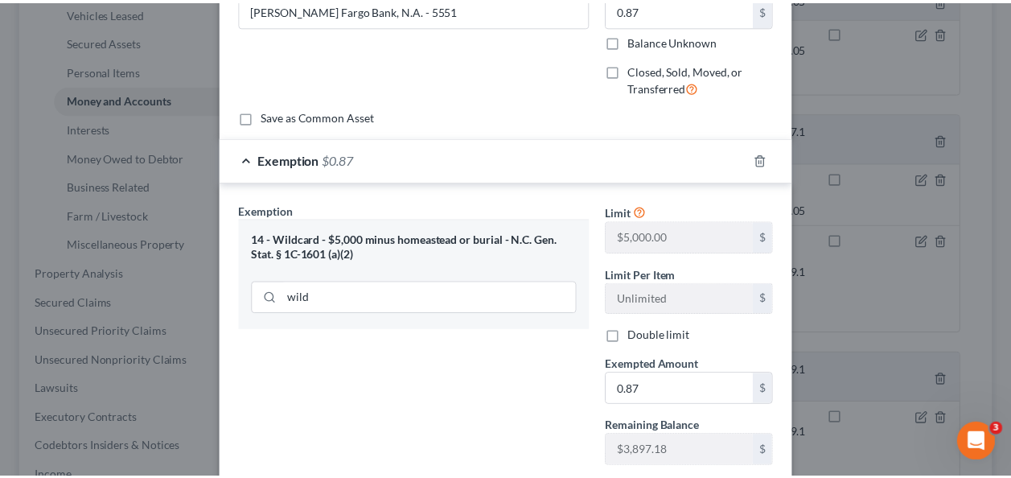
scroll to position [259, 0]
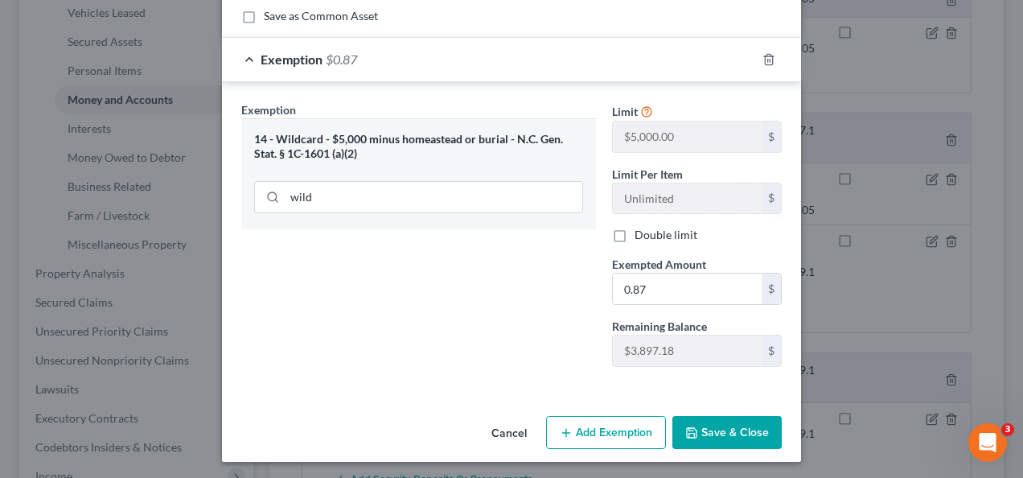
click at [737, 430] on button "Save & Close" at bounding box center [727, 433] width 109 height 34
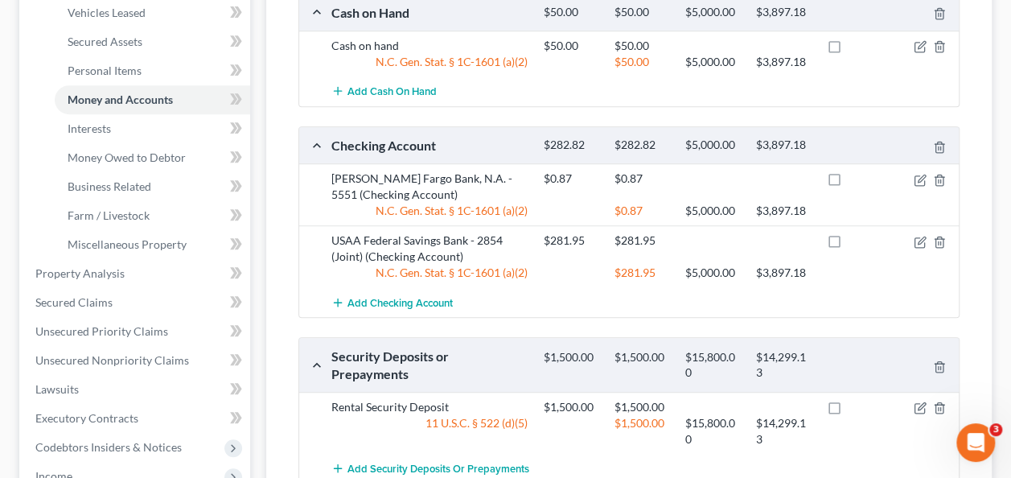
click at [639, 430] on div "$1,500.00" at bounding box center [642, 431] width 71 height 32
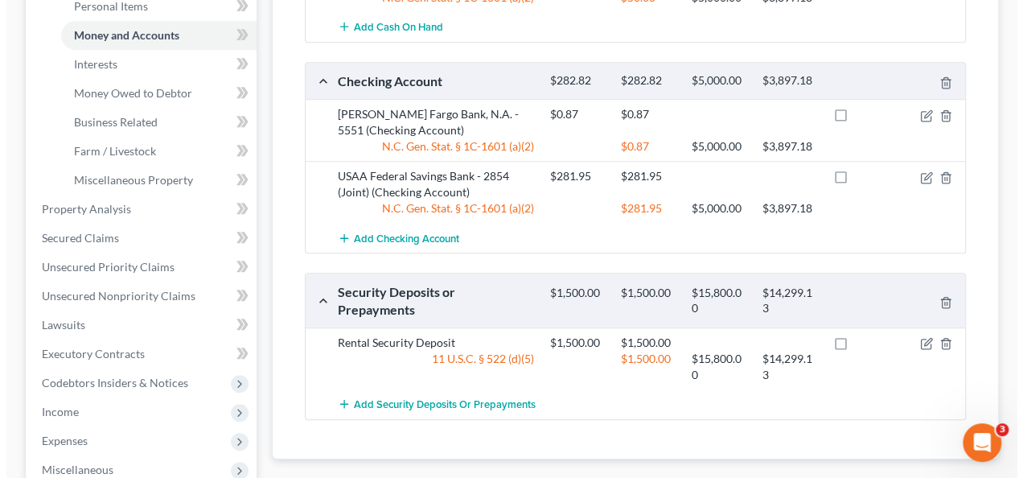
scroll to position [490, 0]
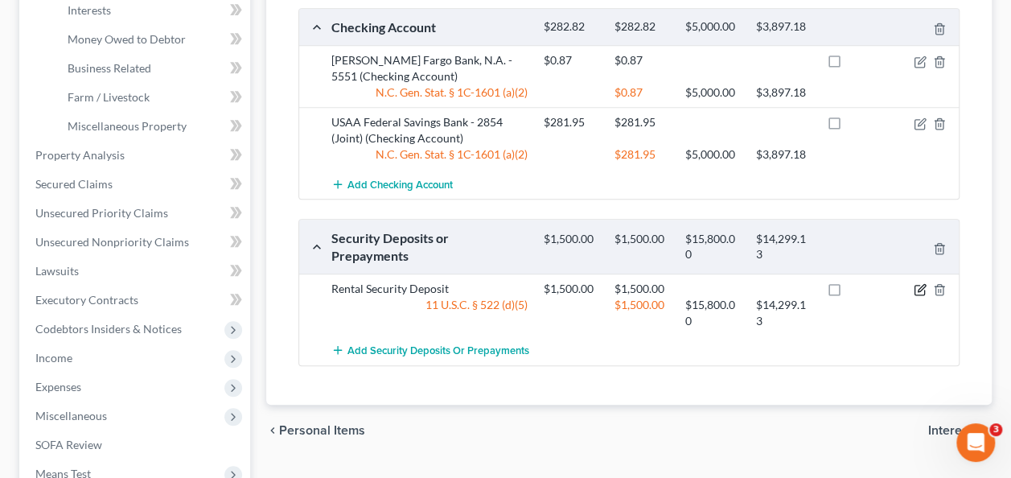
click at [917, 283] on icon "button" at bounding box center [920, 289] width 13 height 13
select select "3"
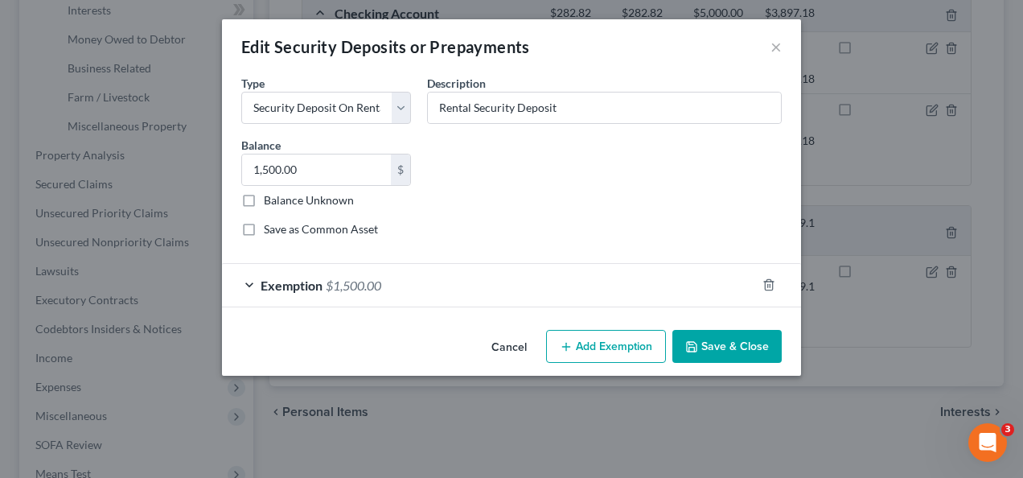
click at [528, 293] on div "Exemption $1,500.00" at bounding box center [489, 285] width 534 height 43
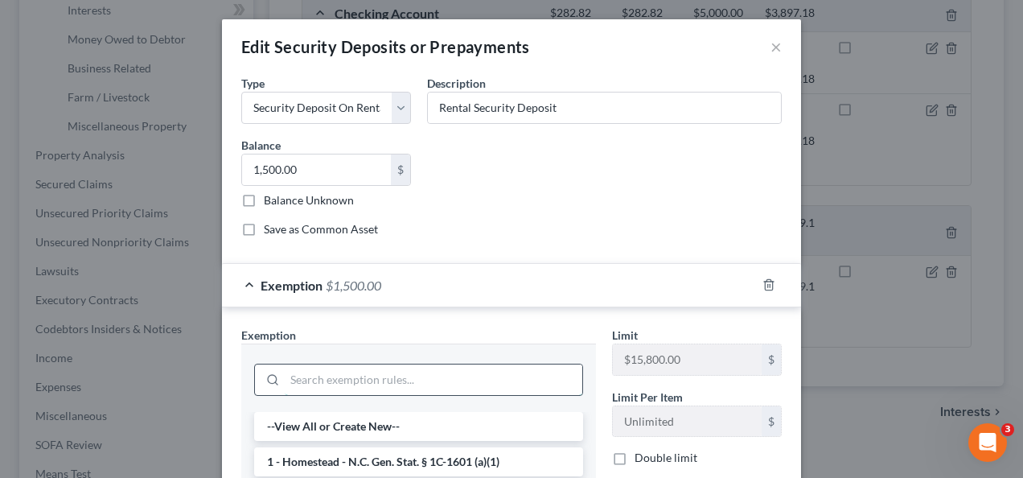
click at [433, 375] on input "search" at bounding box center [434, 379] width 298 height 31
type input "d"
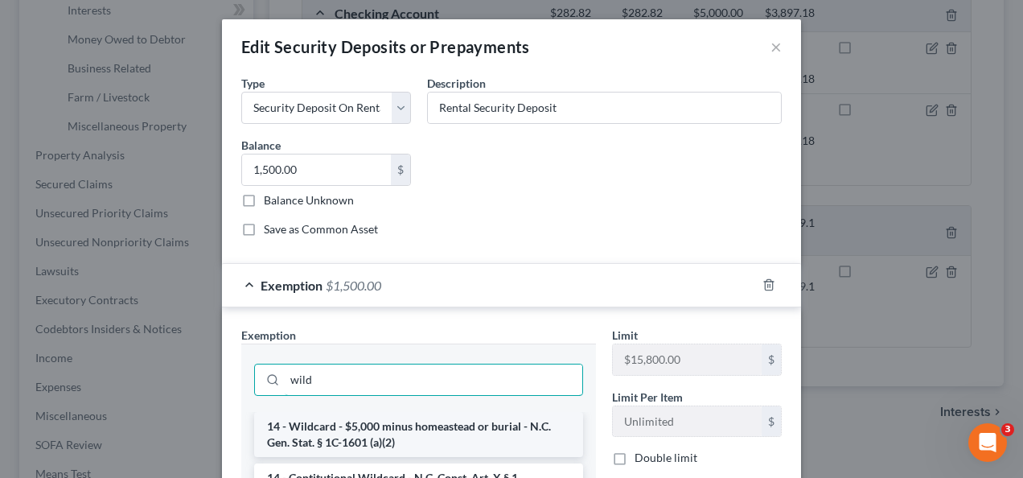
type input "wild"
click at [467, 426] on li "14 - Wildcard - $5,000 minus homeastead or burial - N.C. Gen. Stat. § 1C-1601 (…" at bounding box center [418, 434] width 329 height 45
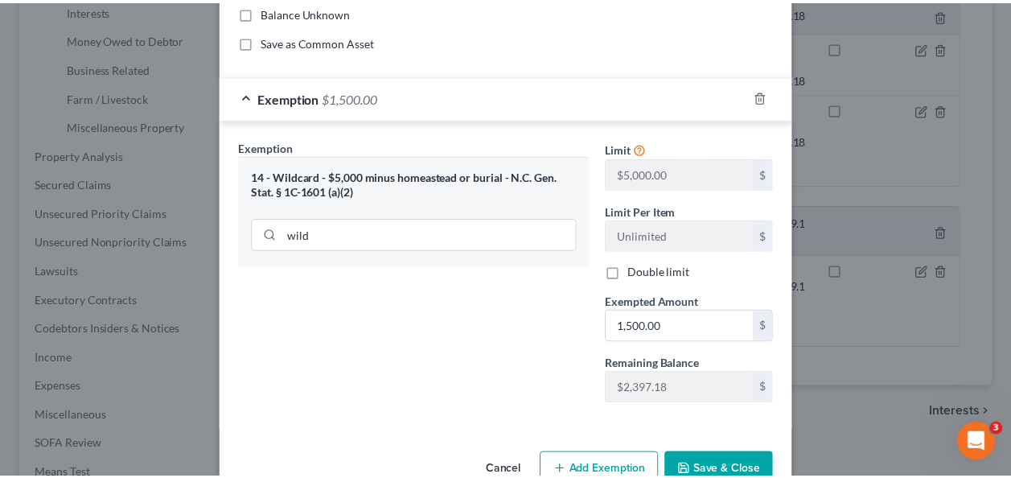
scroll to position [206, 0]
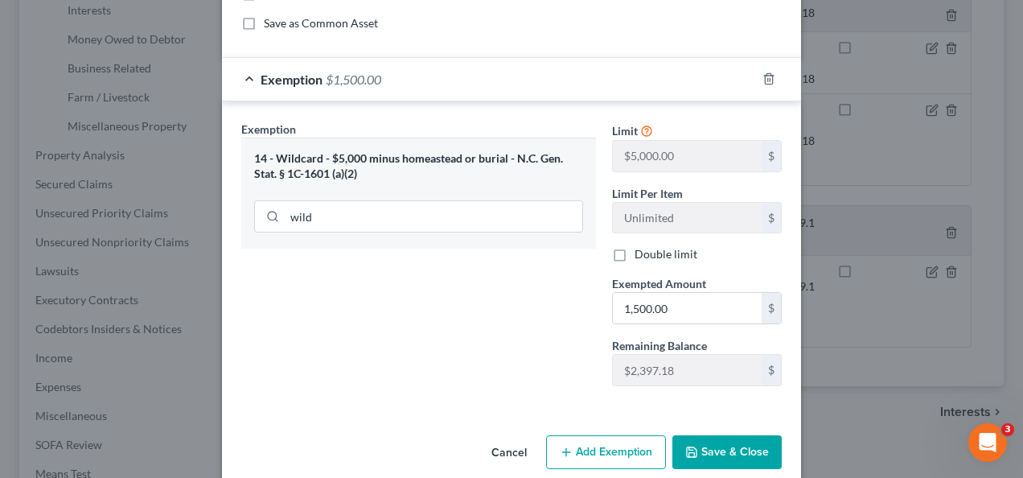
click at [731, 441] on button "Save & Close" at bounding box center [727, 452] width 109 height 34
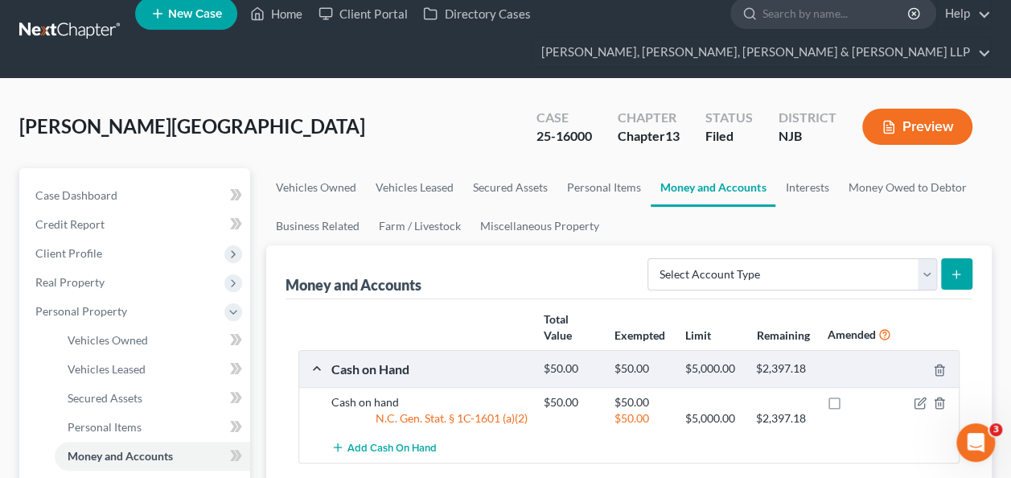
scroll to position [0, 0]
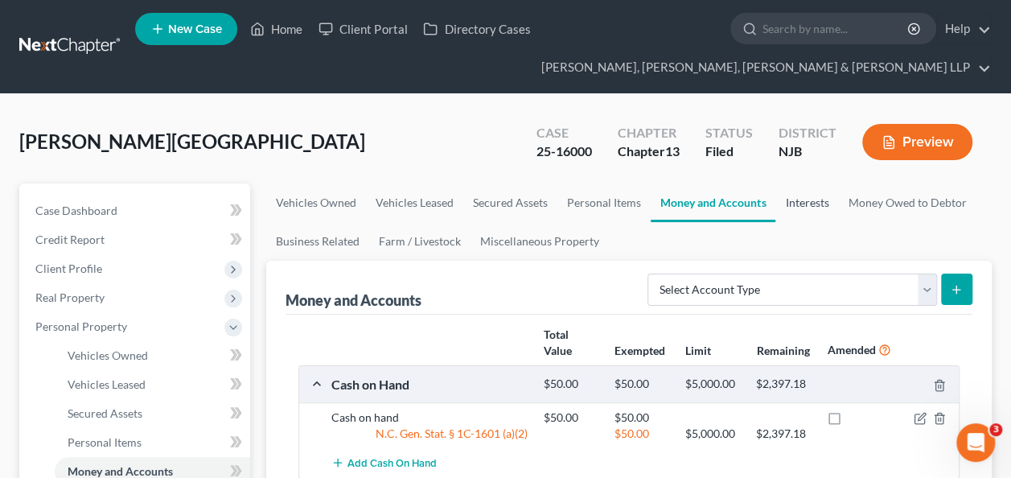
click at [800, 201] on link "Interests" at bounding box center [807, 202] width 63 height 39
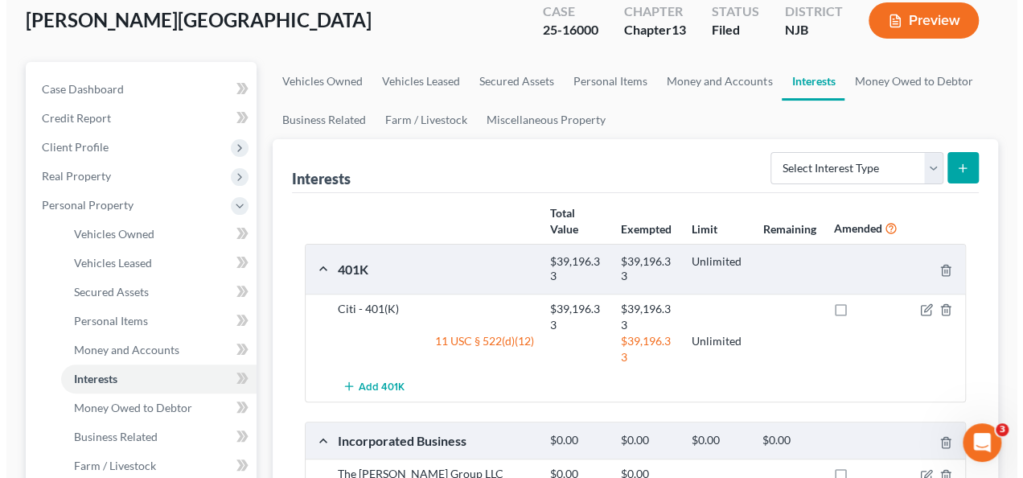
scroll to position [121, 0]
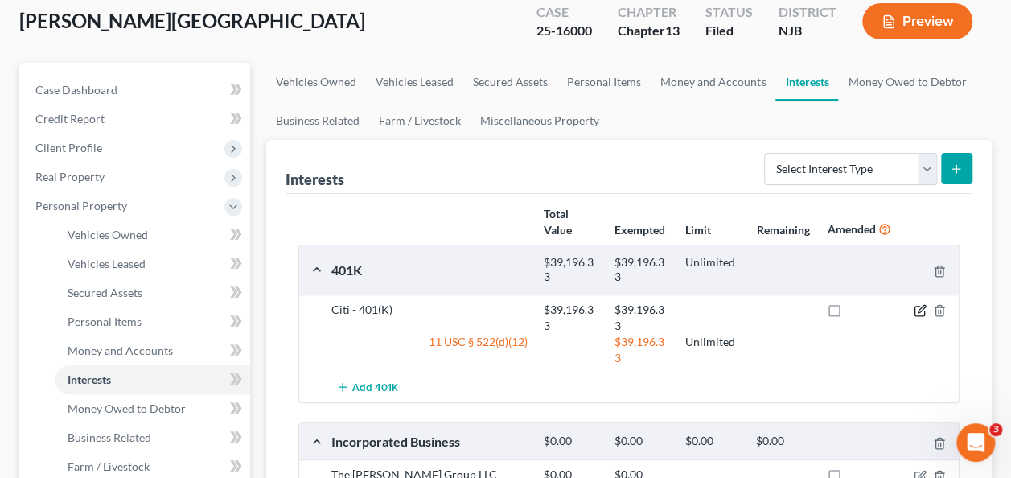
click at [922, 308] on icon "button" at bounding box center [921, 309] width 7 height 7
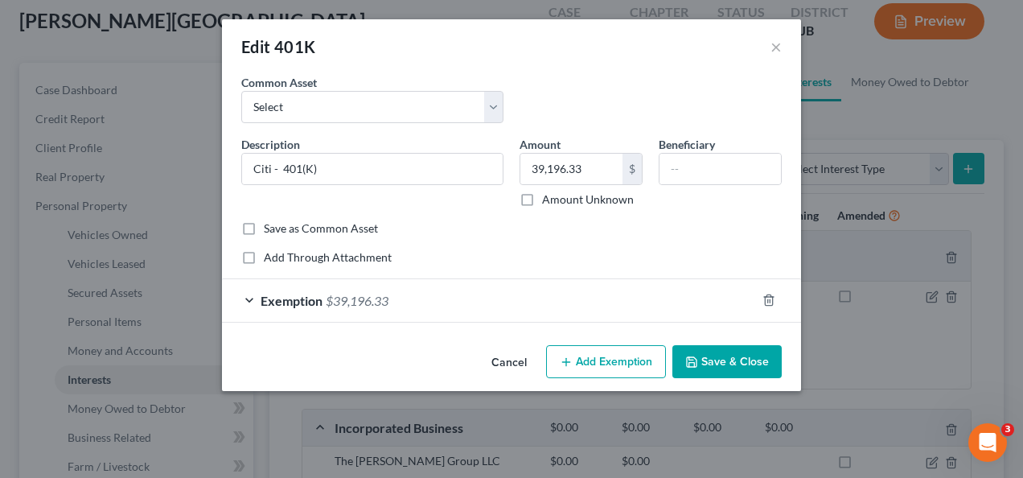
click at [578, 290] on div "Exemption $39,196.33" at bounding box center [489, 300] width 534 height 43
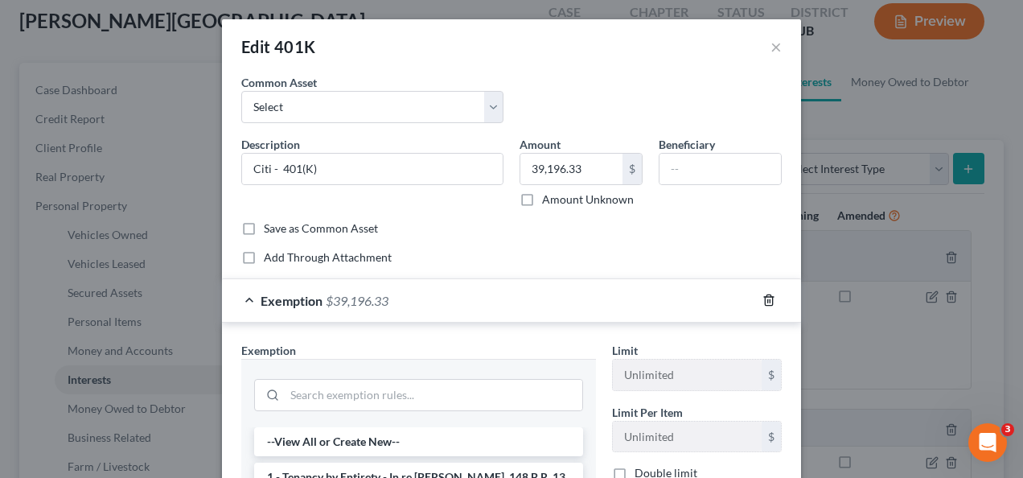
click at [768, 296] on icon "button" at bounding box center [769, 300] width 13 height 13
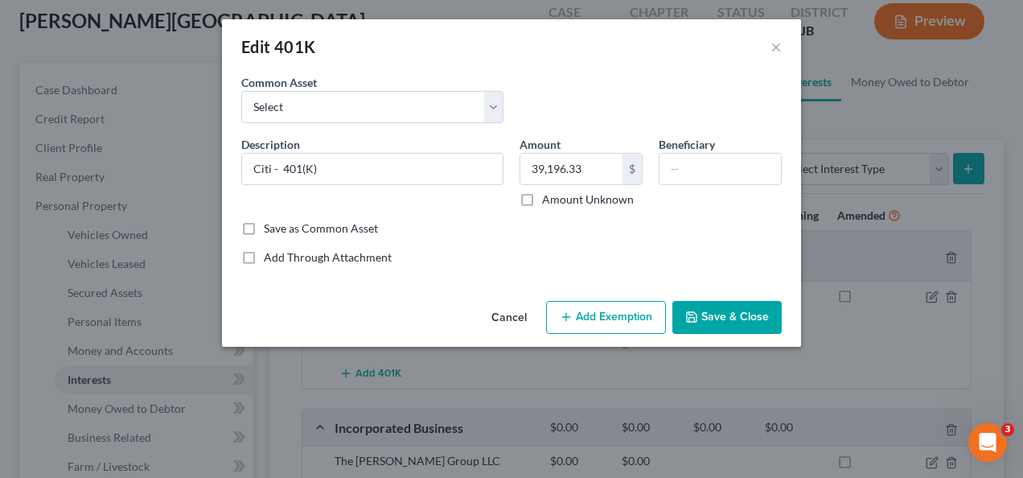
click at [622, 319] on button "Add Exemption" at bounding box center [606, 318] width 120 height 34
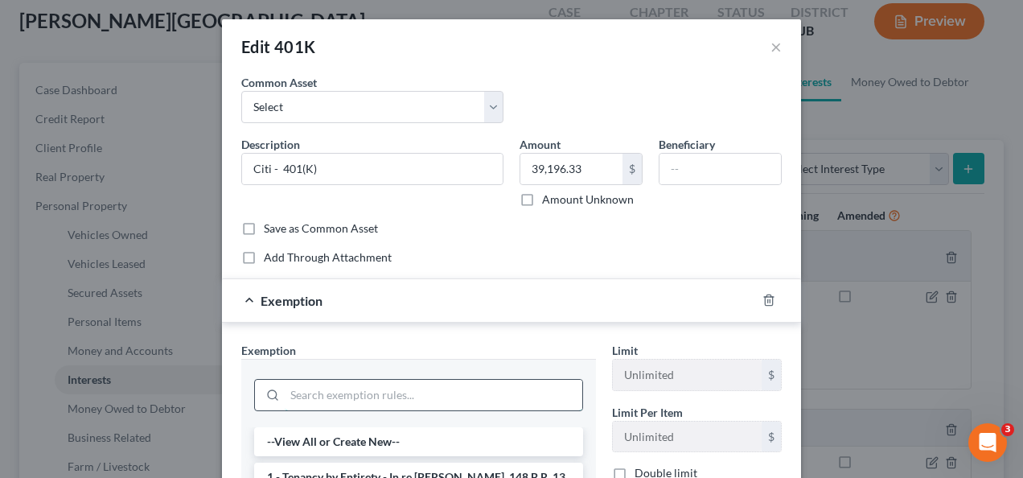
click at [414, 393] on input "search" at bounding box center [434, 395] width 298 height 31
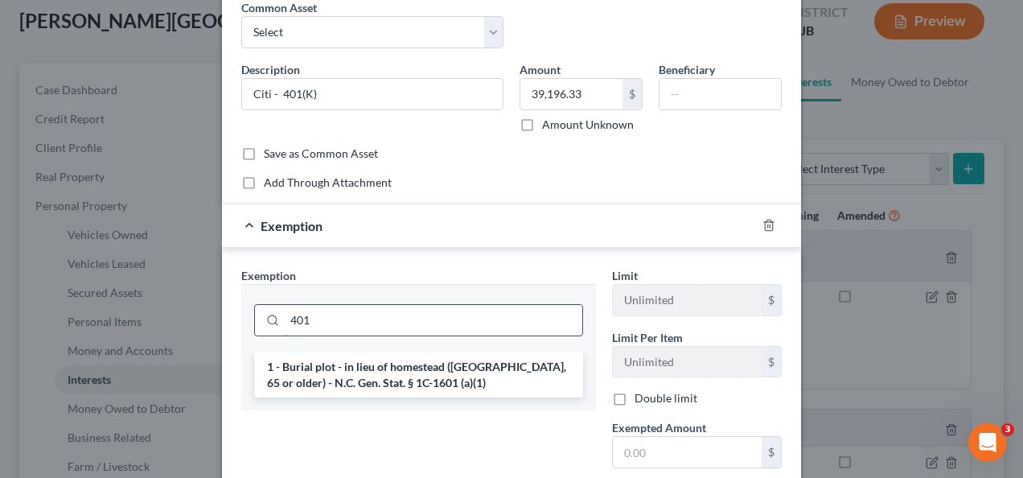
scroll to position [103, 0]
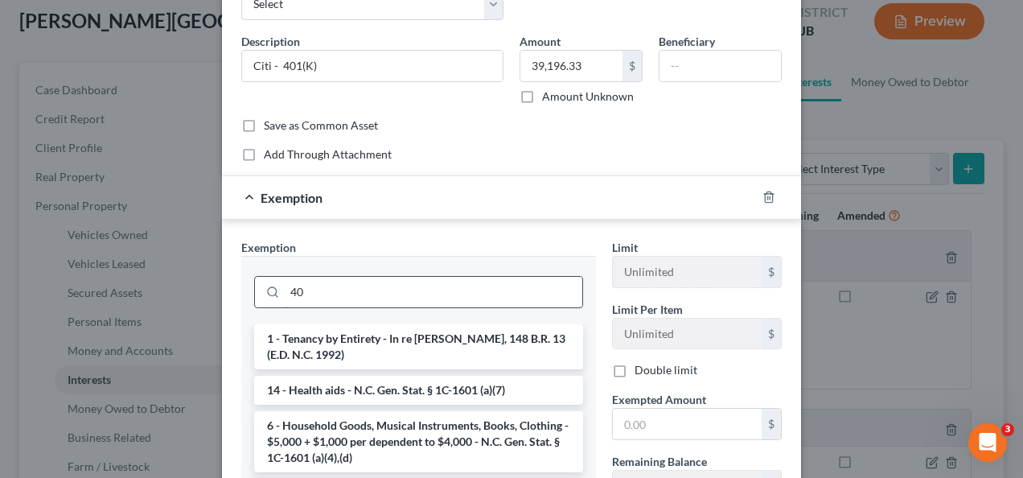
type input "4"
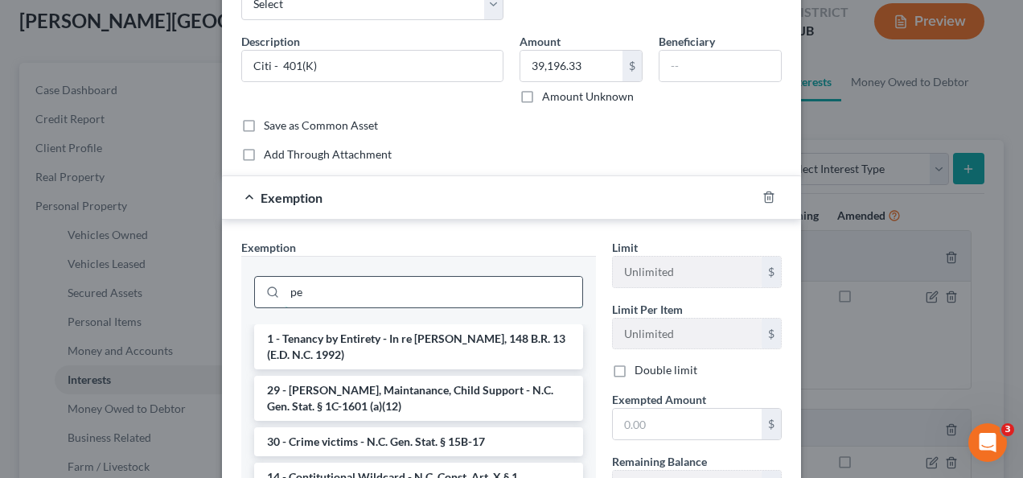
type input "p"
type input "r"
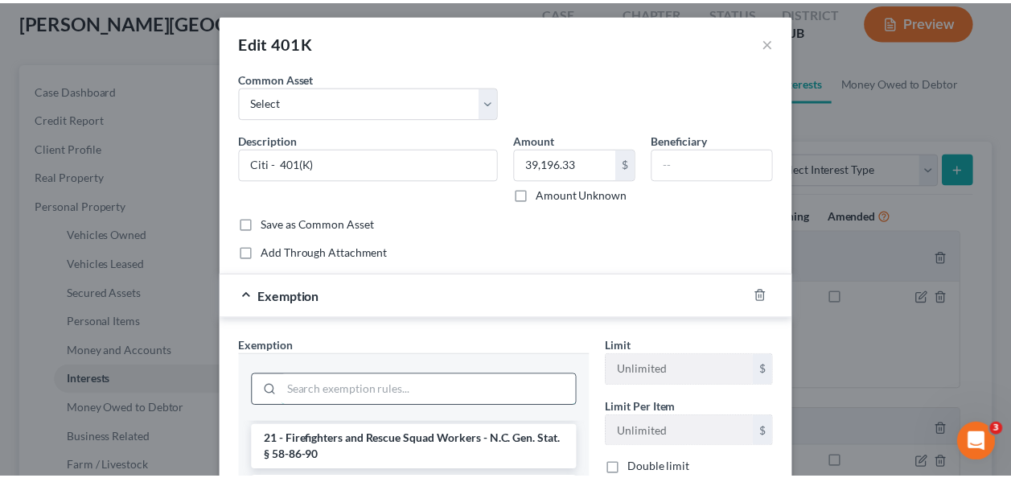
scroll to position [0, 0]
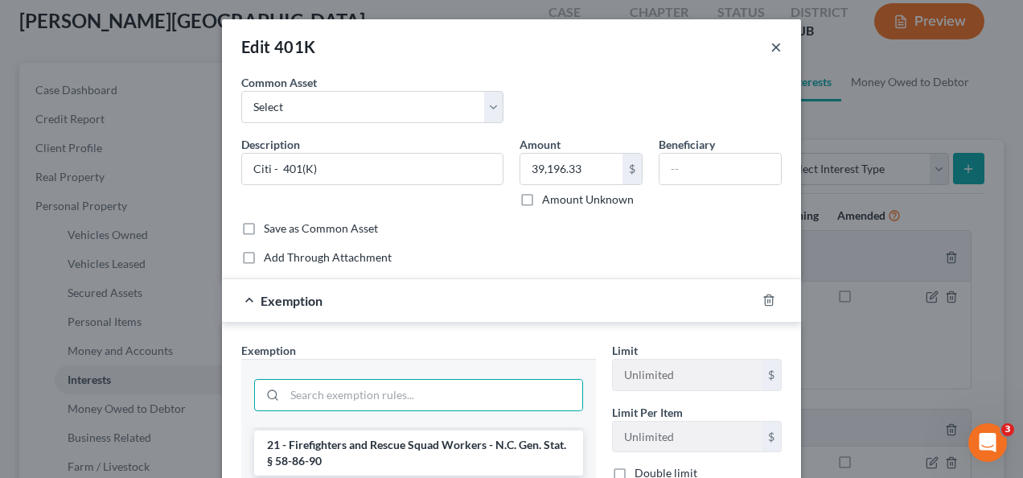
click at [772, 46] on button "×" at bounding box center [776, 46] width 11 height 19
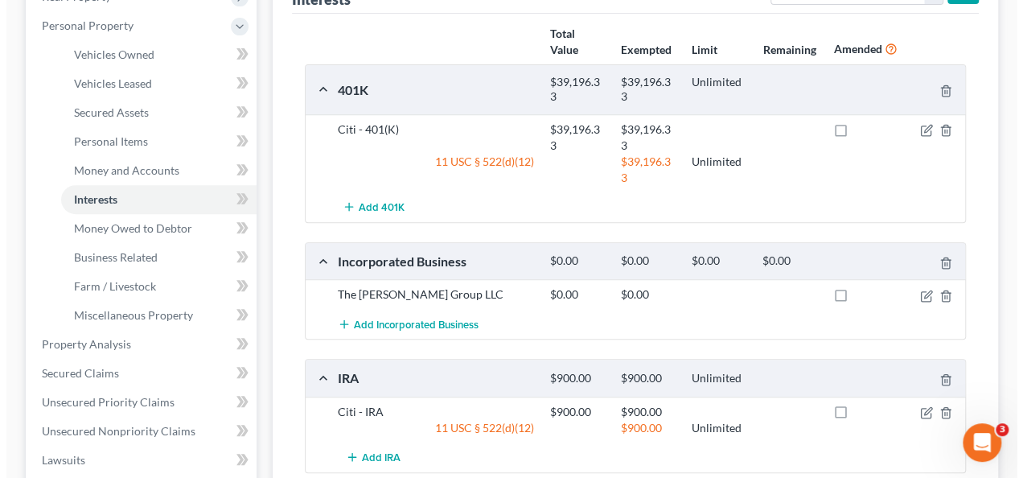
scroll to position [290, 0]
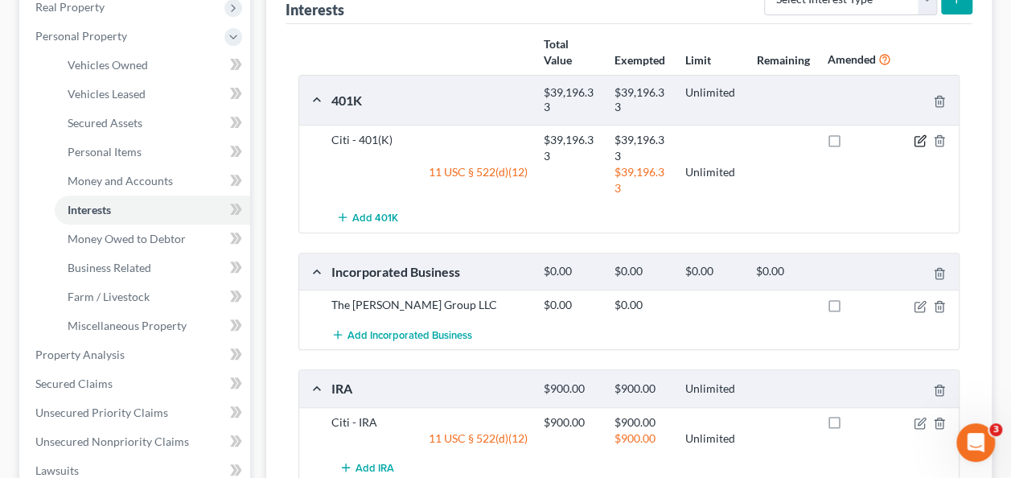
click at [917, 138] on icon "button" at bounding box center [920, 140] width 13 height 13
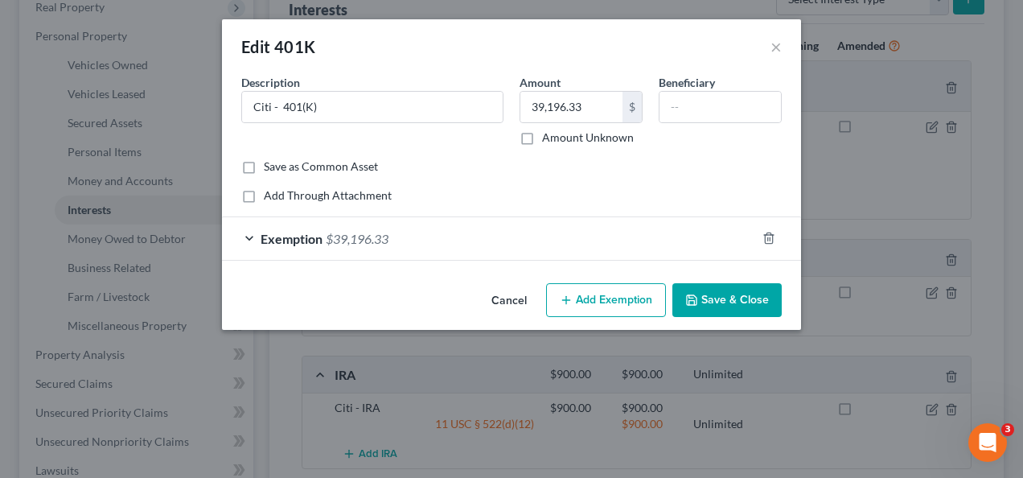
click at [914, 134] on div "Edit 401K × An exemption set must first be selected from the Filing Information…" at bounding box center [511, 239] width 1023 height 478
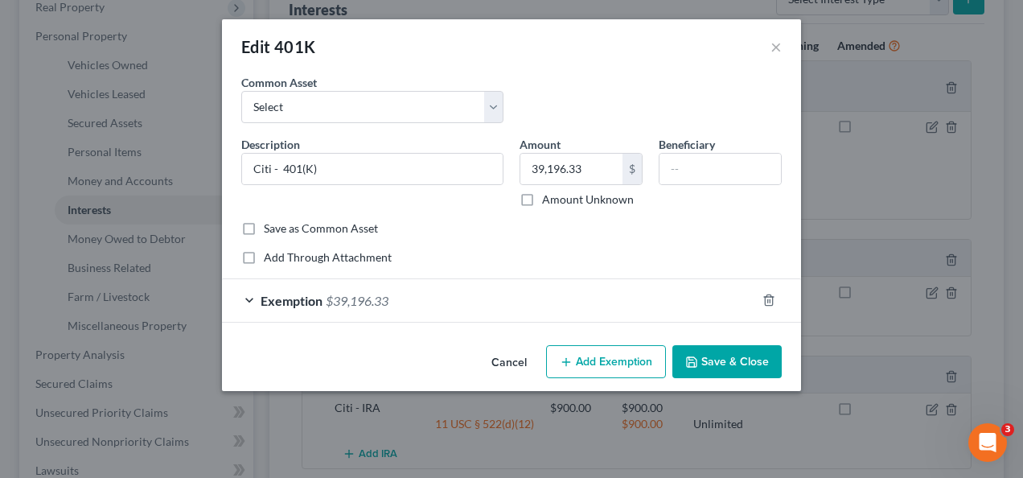
click at [434, 311] on div "Exemption $39,196.33" at bounding box center [489, 300] width 534 height 43
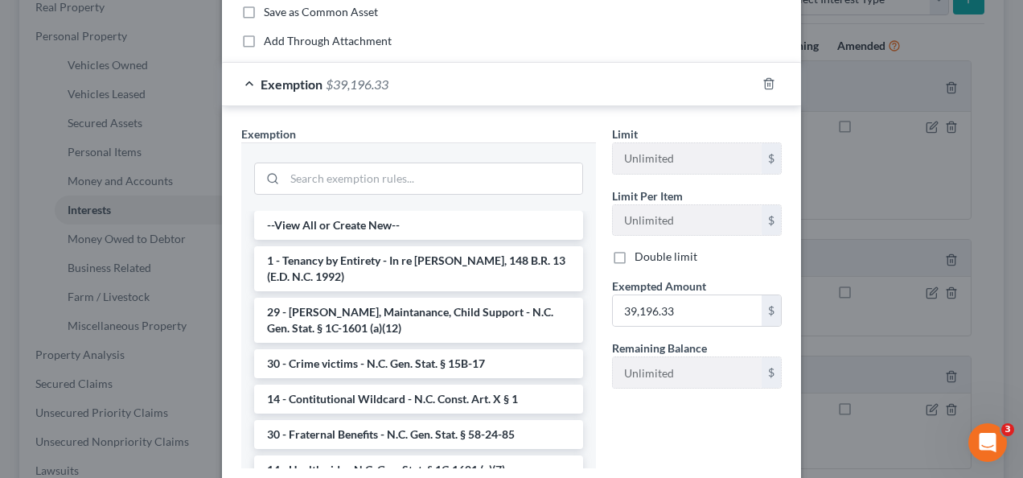
scroll to position [231, 0]
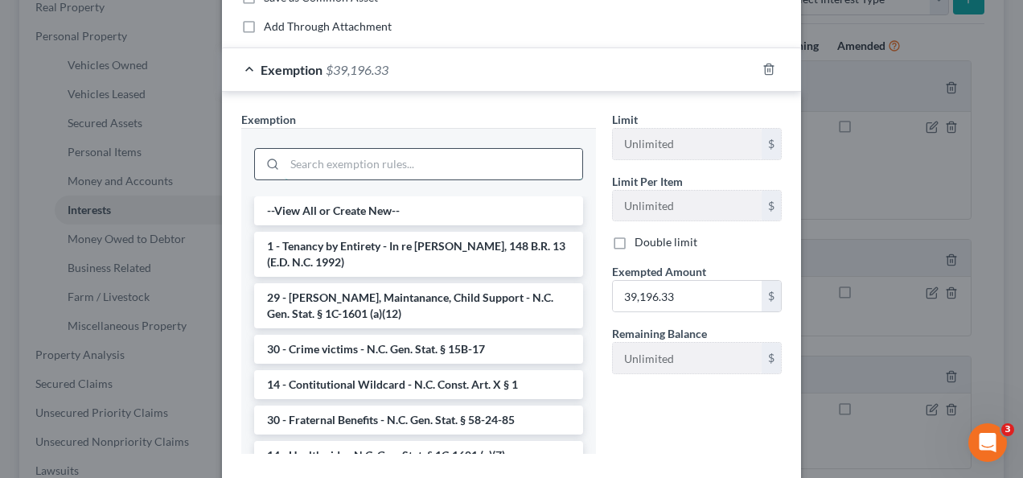
click at [481, 149] on input "search" at bounding box center [434, 164] width 298 height 31
paste input "N.C. Gen. Stat. § 1C-1601(a)(9)"
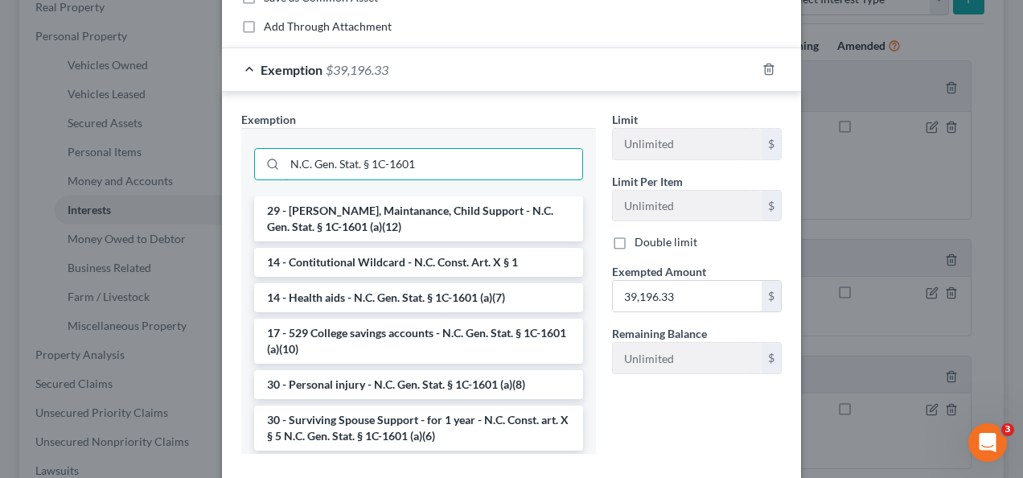
type input "N.C. Gen. Stat. § 1C-1601"
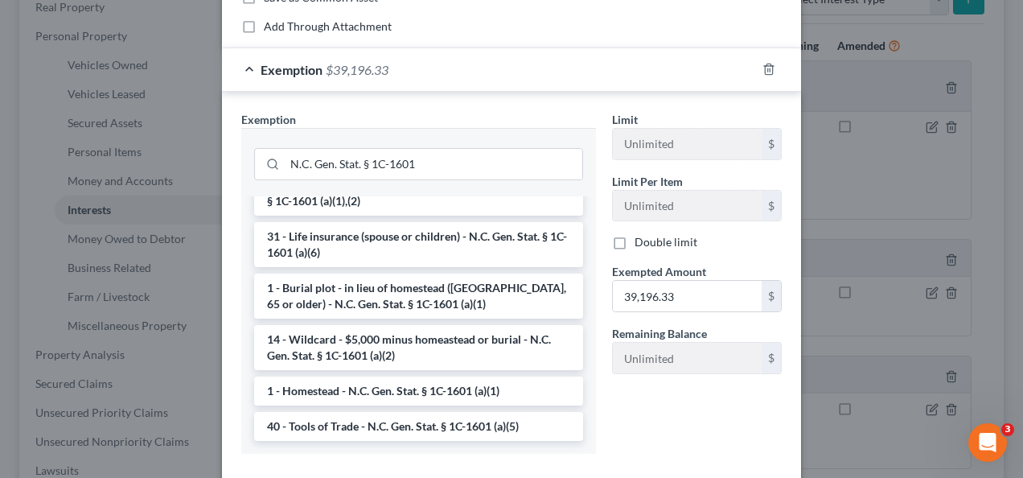
scroll to position [0, 0]
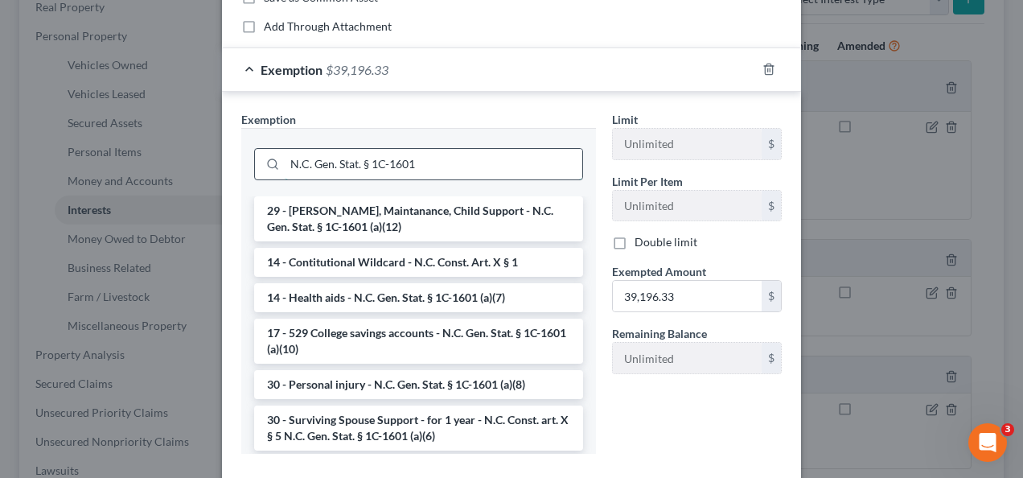
click at [471, 159] on input "N.C. Gen. Stat. § 1C-1601" at bounding box center [434, 164] width 298 height 31
click at [532, 117] on div "Exemption * N.C. Gen. Stat. § 1C-1601 29 - Alimony, Maintanance, Child Support …" at bounding box center [418, 282] width 355 height 343
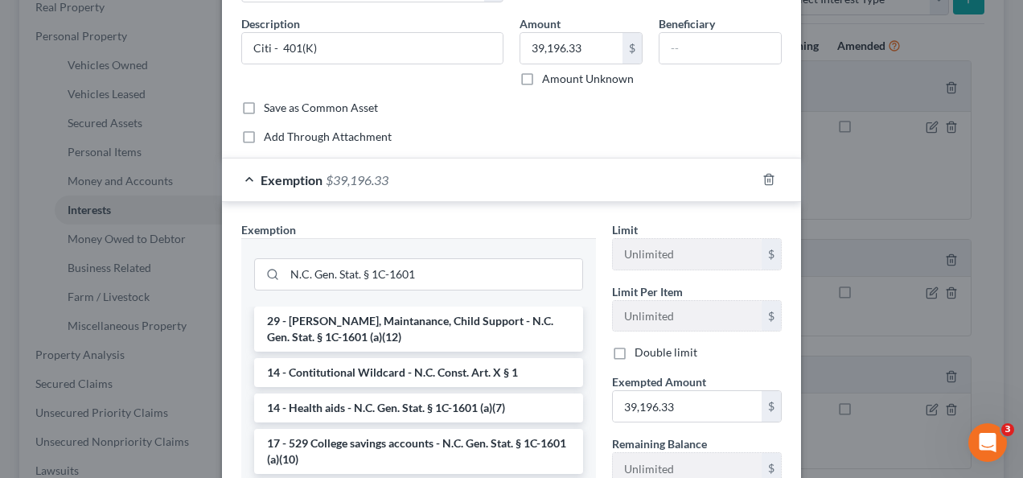
scroll to position [117, 0]
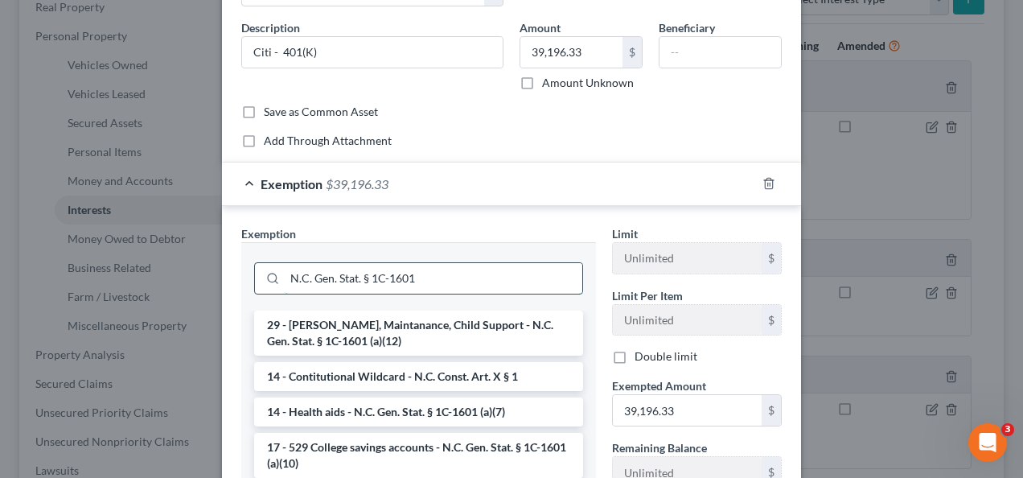
click at [451, 275] on input "N.C. Gen. Stat. § 1C-1601" at bounding box center [434, 278] width 298 height 31
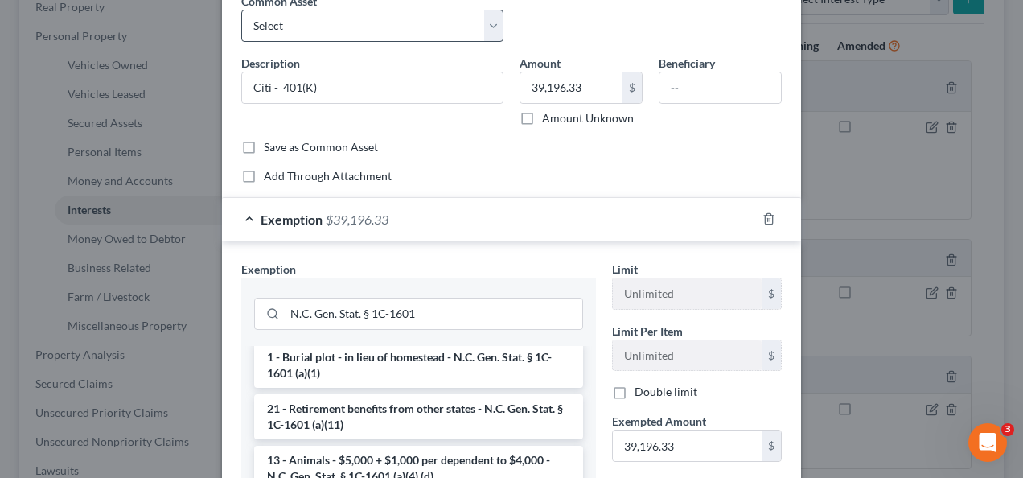
scroll to position [0, 0]
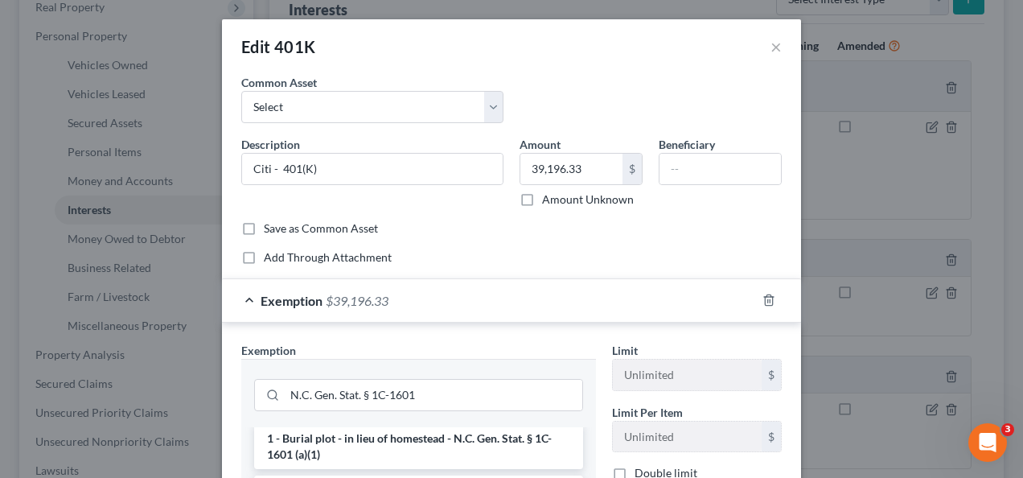
click at [327, 303] on span "$39,196.33" at bounding box center [357, 300] width 63 height 15
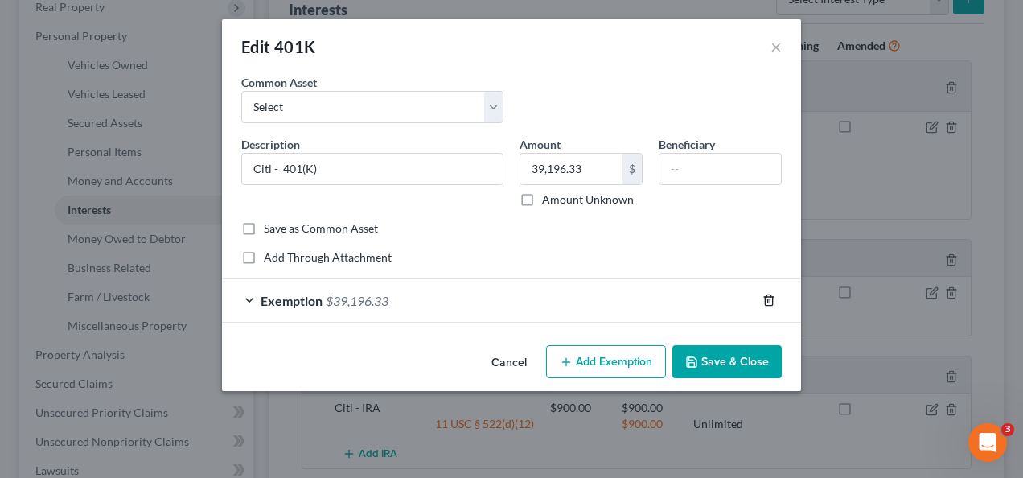
click at [774, 294] on icon "button" at bounding box center [769, 300] width 13 height 13
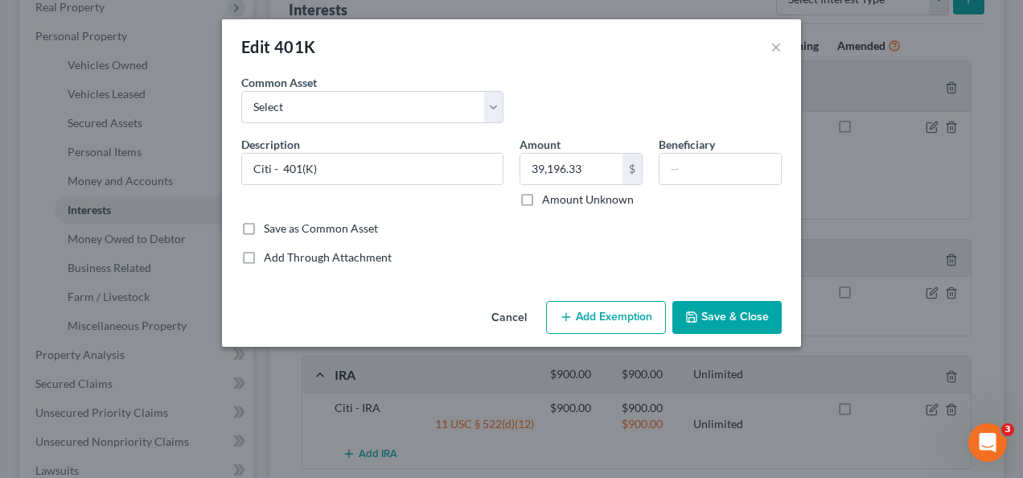
click at [617, 310] on button "Add Exemption" at bounding box center [606, 318] width 120 height 34
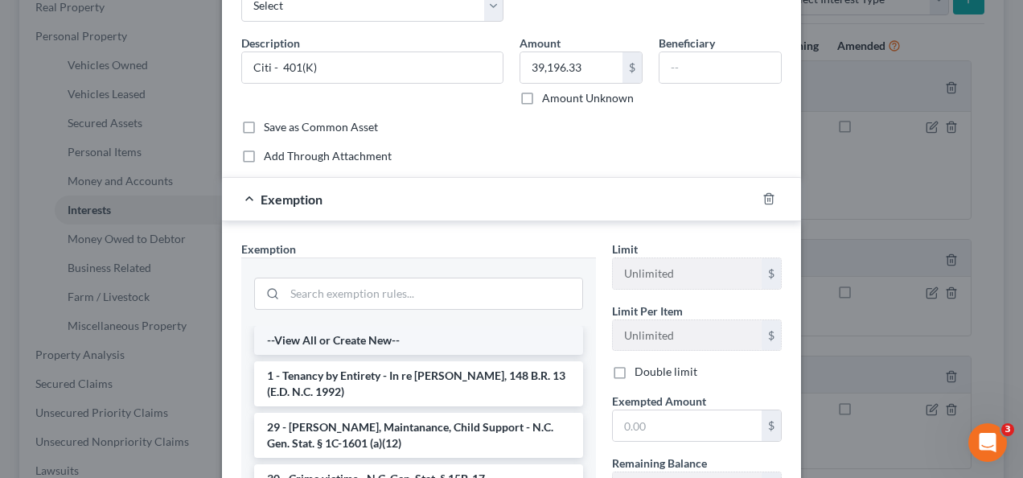
click at [340, 345] on li "--View All or Create New--" at bounding box center [418, 340] width 329 height 29
select select "29"
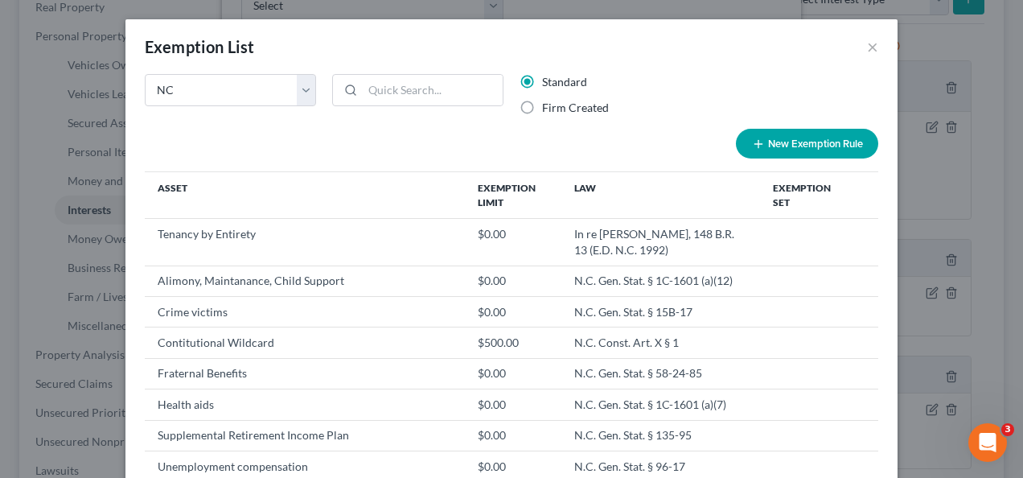
click at [780, 140] on button "New Exemption Rule" at bounding box center [807, 144] width 142 height 30
select select "29"
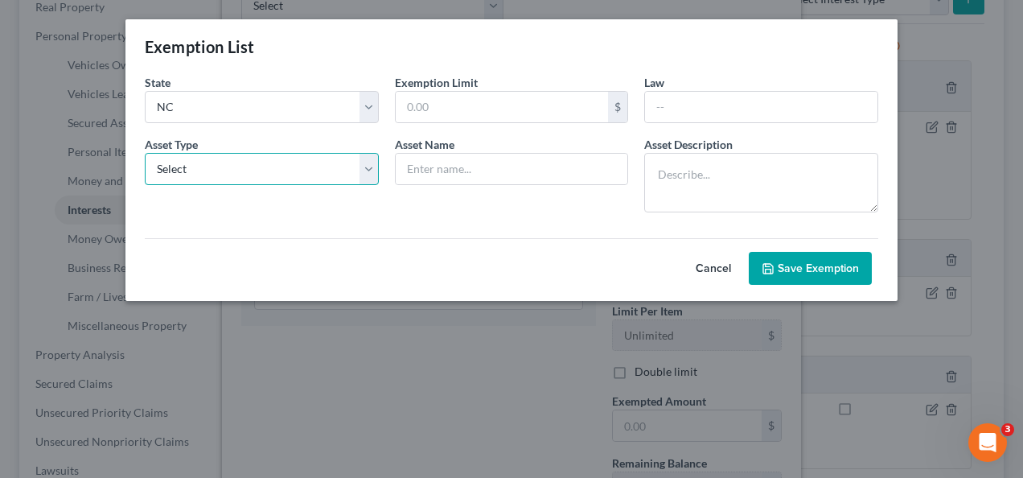
click at [374, 165] on select "Select Homestead Other" at bounding box center [262, 169] width 234 height 32
select select "1"
click at [145, 153] on select "Select Homestead Other" at bounding box center [262, 169] width 234 height 32
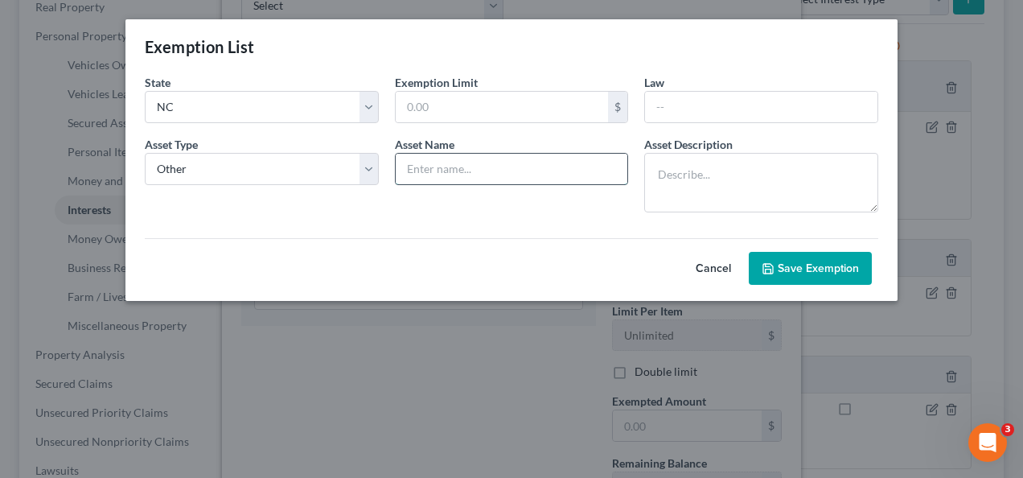
click at [451, 156] on input "text" at bounding box center [512, 169] width 233 height 31
paste input "N.C. Gen. Stat. § 1C-1601(a)(9)"
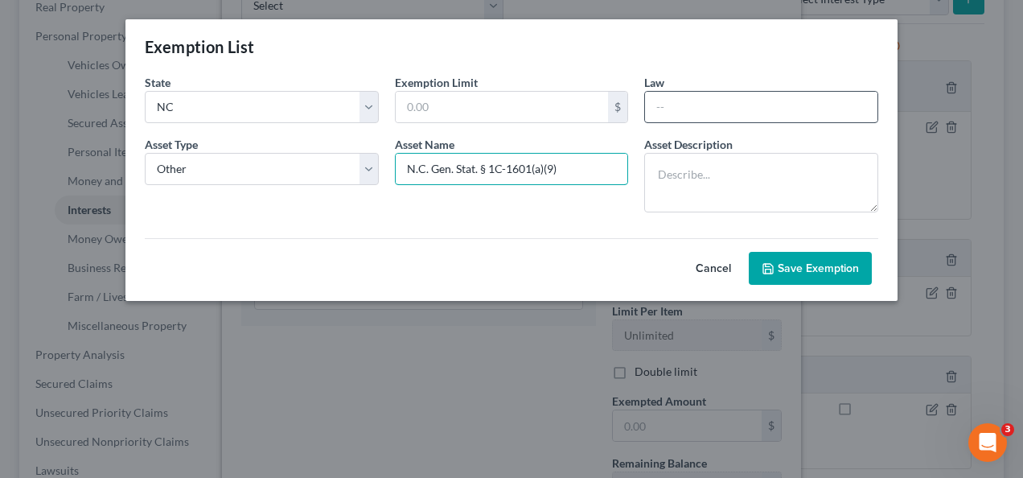
type input "N.C. Gen. Stat. § 1C-1601(a)(9)"
click at [685, 109] on input "text" at bounding box center [761, 107] width 233 height 31
paste input "N.C. Gen. Stat. § 1C-1601(a)(9)"
type input "N.C. Gen. Stat. § 1C-1601(a)(9)"
click at [484, 169] on input "N.C. Gen. Stat. § 1C-1601(a)(9)" at bounding box center [512, 169] width 233 height 31
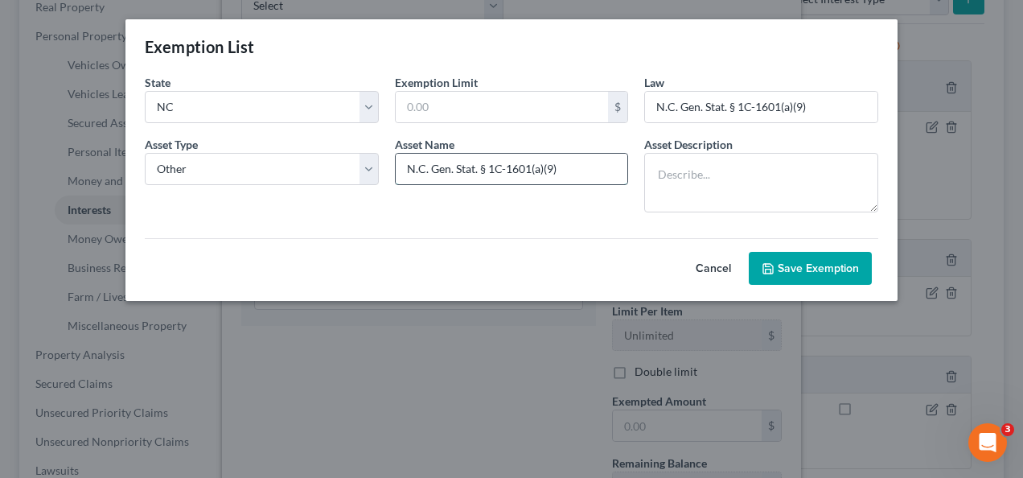
click at [484, 169] on input "N.C. Gen. Stat. § 1C-1601(a)(9)" at bounding box center [512, 169] width 233 height 31
paste input "retirement"
click at [412, 163] on input "retirement" at bounding box center [512, 169] width 233 height 31
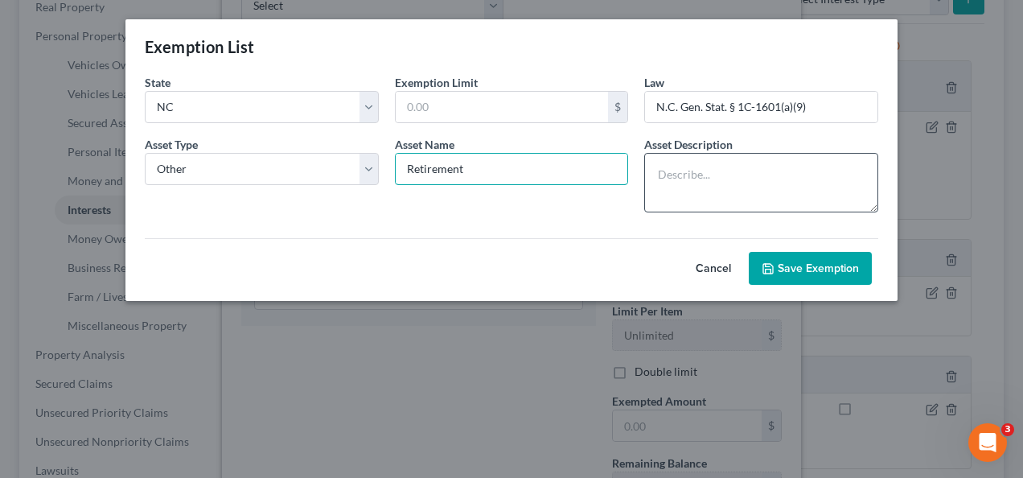
type input "Retirement"
click at [698, 174] on textarea at bounding box center [761, 183] width 234 height 60
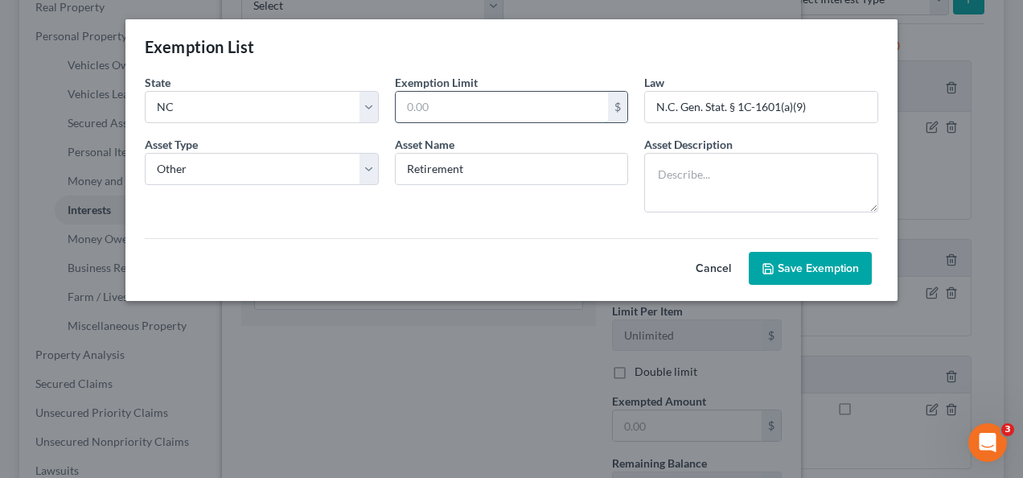
click at [559, 118] on input "text" at bounding box center [502, 107] width 213 height 31
click at [698, 166] on textarea at bounding box center [761, 183] width 234 height 60
click at [544, 109] on input "text" at bounding box center [502, 107] width 213 height 31
type input "0"
click at [803, 273] on button "Save Exemption" at bounding box center [810, 269] width 123 height 34
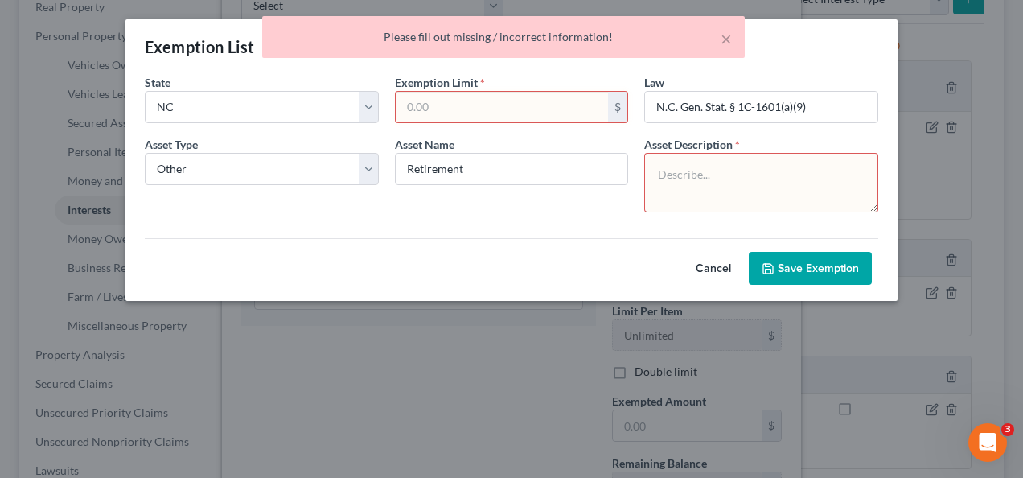
click at [719, 198] on textarea at bounding box center [761, 183] width 234 height 60
click at [562, 103] on input "text" at bounding box center [502, 107] width 213 height 31
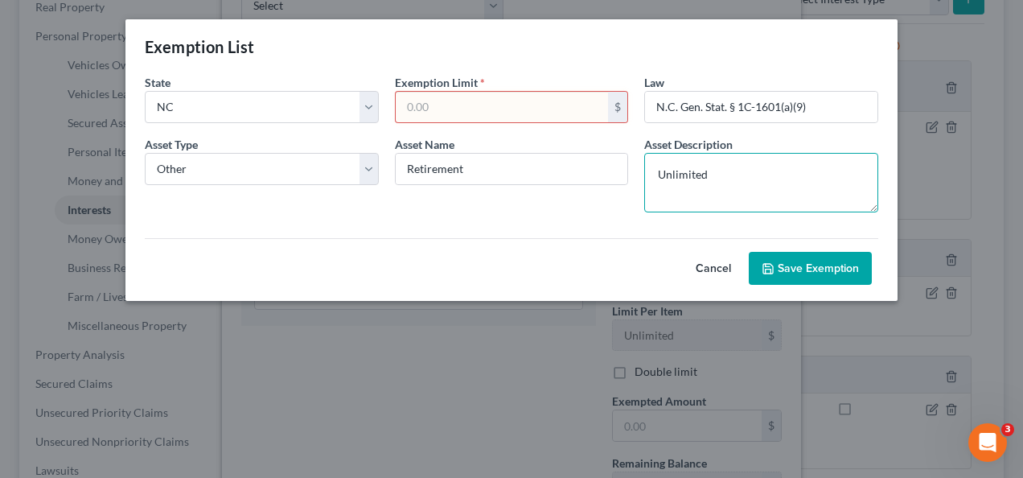
type textarea "Unlimited"
click at [501, 103] on input "text" at bounding box center [502, 107] width 213 height 31
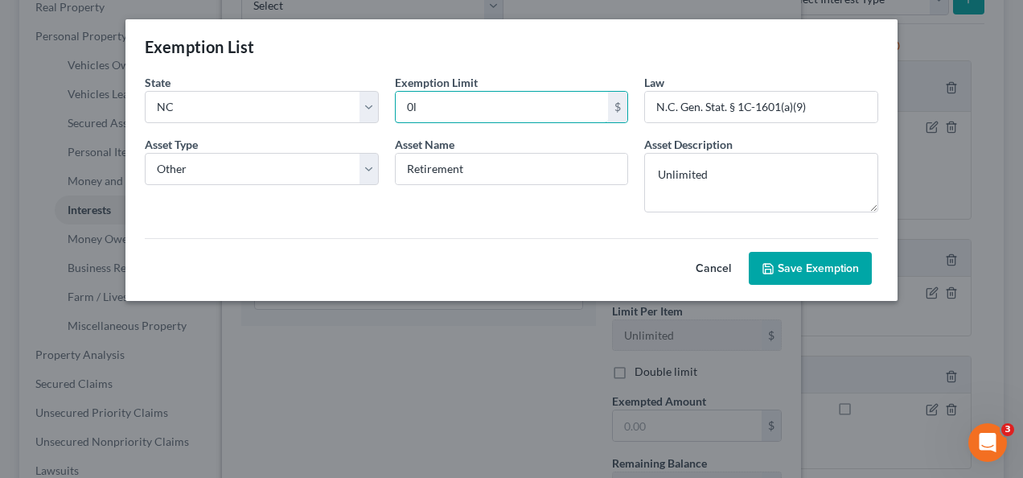
type input "0"
click at [825, 274] on button "Save Exemption" at bounding box center [810, 269] width 123 height 34
select select "29"
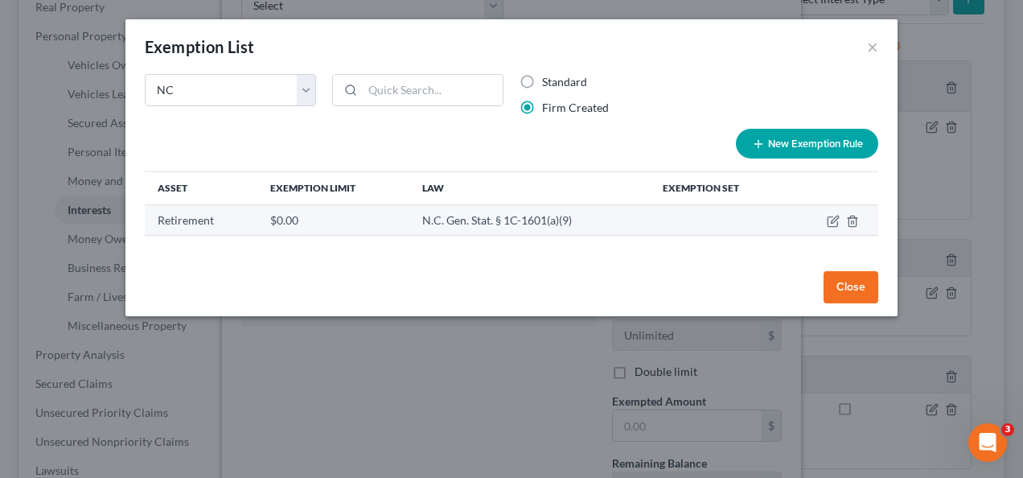
drag, startPoint x: 857, startPoint y: 286, endPoint x: 639, endPoint y: 226, distance: 226.2
click at [639, 226] on div "Exemption List × State Federal AL AK AR AZ CA CO CT DE DC [GEOGRAPHIC_DATA] GA …" at bounding box center [512, 167] width 772 height 297
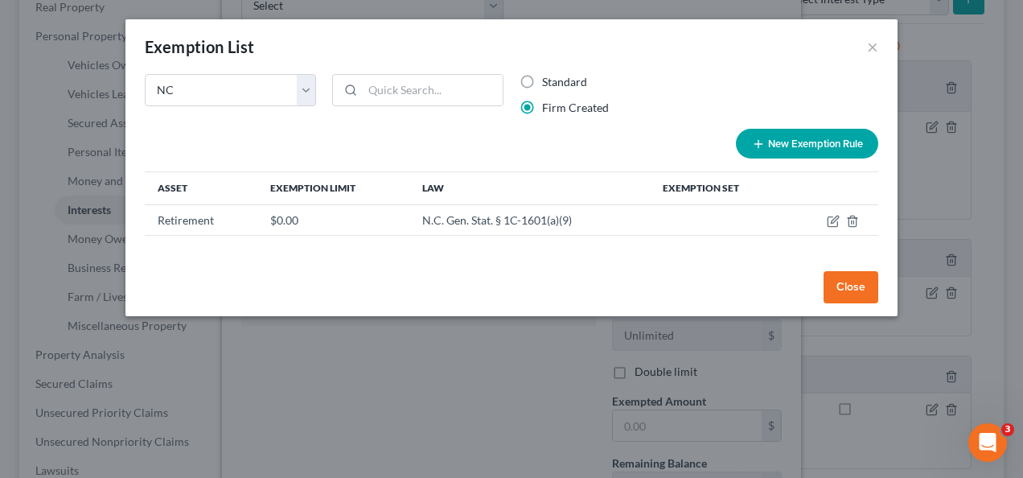
click at [850, 290] on button "Close" at bounding box center [851, 287] width 55 height 32
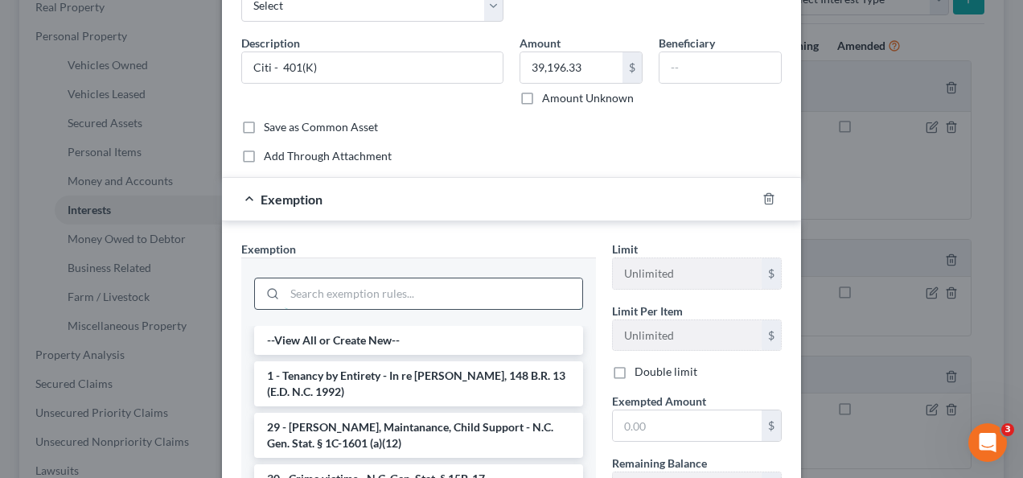
click at [463, 296] on input "search" at bounding box center [434, 293] width 298 height 31
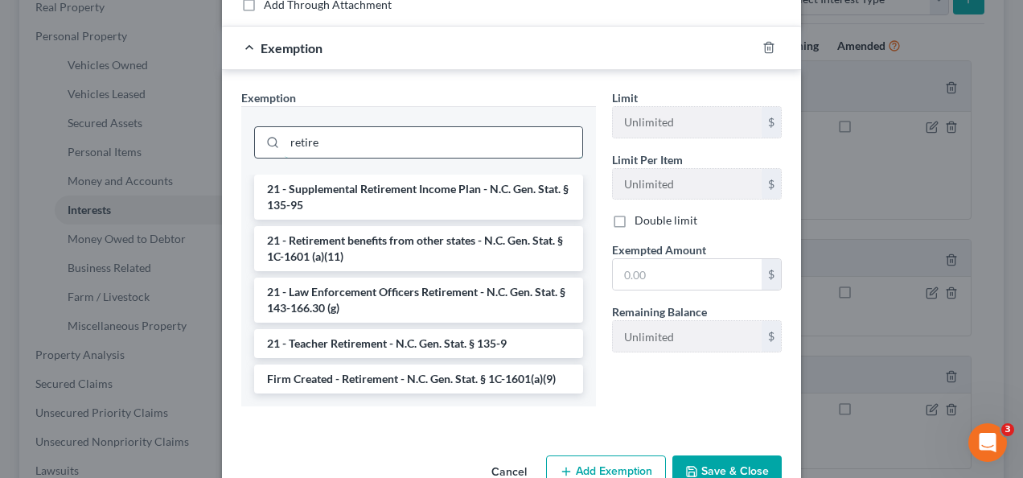
scroll to position [253, 0]
click at [428, 386] on li "Firm Created - Retirement - N.C. Gen. Stat. § 1C-1601(a)(9)" at bounding box center [418, 378] width 329 height 29
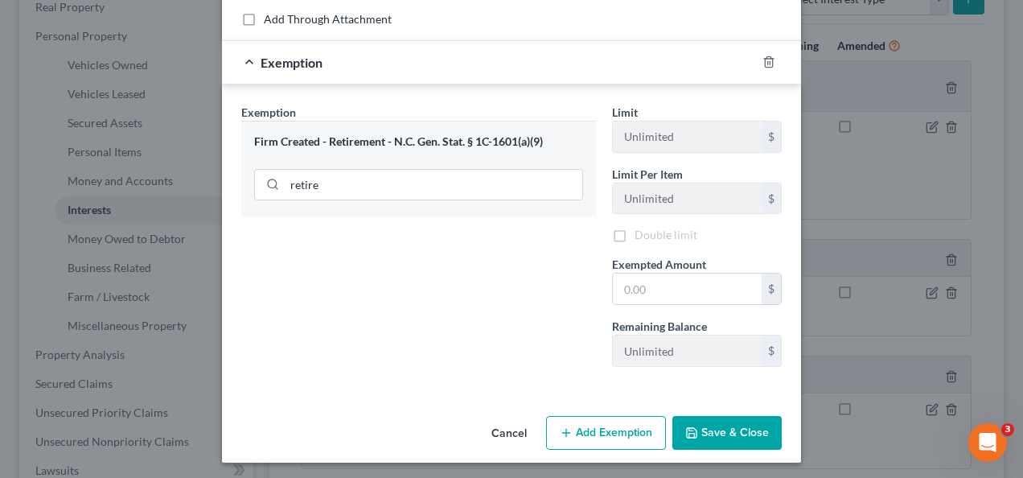
scroll to position [241, 0]
click at [510, 138] on div "Firm Created - Retirement - N.C. Gen. Stat. § 1C-1601(a)(9)" at bounding box center [418, 139] width 329 height 15
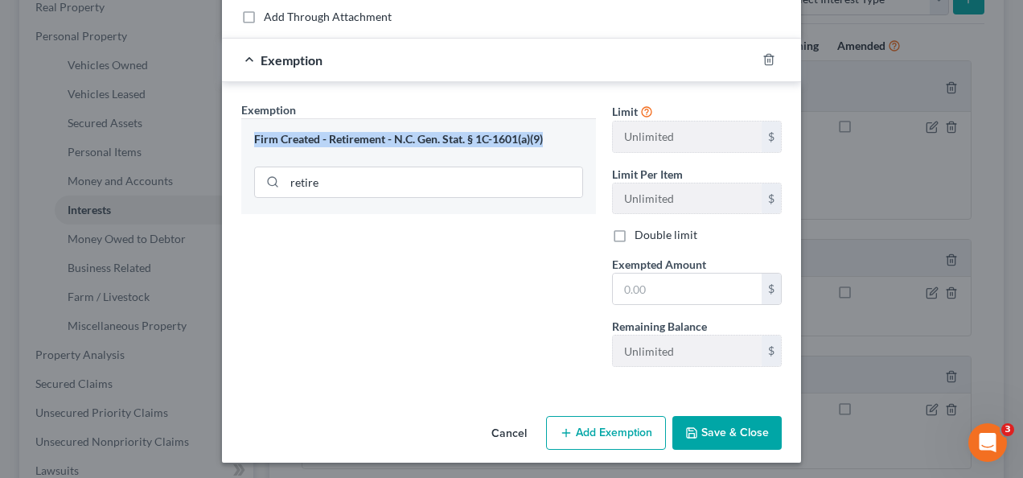
click at [510, 138] on div "Firm Created - Retirement - N.C. Gen. Stat. § 1C-1601(a)(9)" at bounding box center [418, 139] width 329 height 15
copy div "Firm Created - Retirement - N.C. Gen. Stat. § 1C-1601(a)(9)"
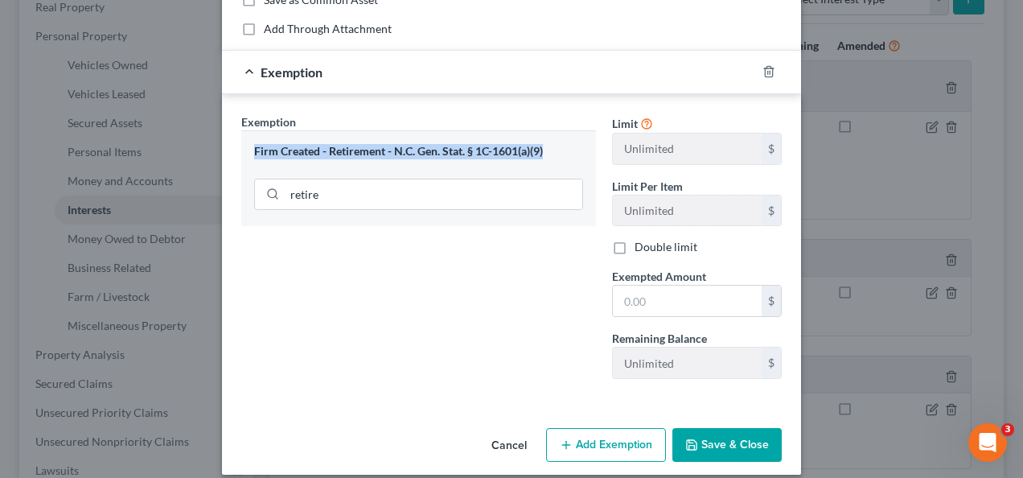
scroll to position [229, 0]
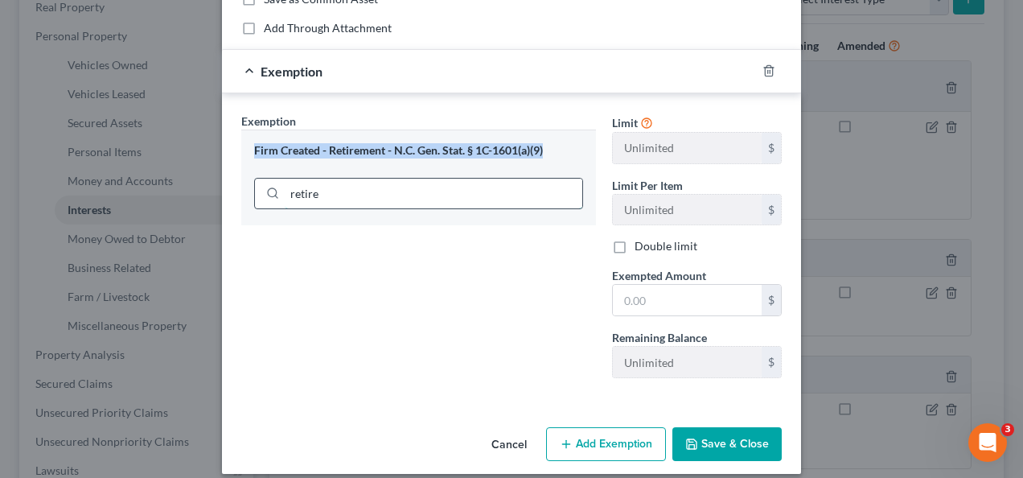
click at [434, 198] on input "retire" at bounding box center [434, 194] width 298 height 31
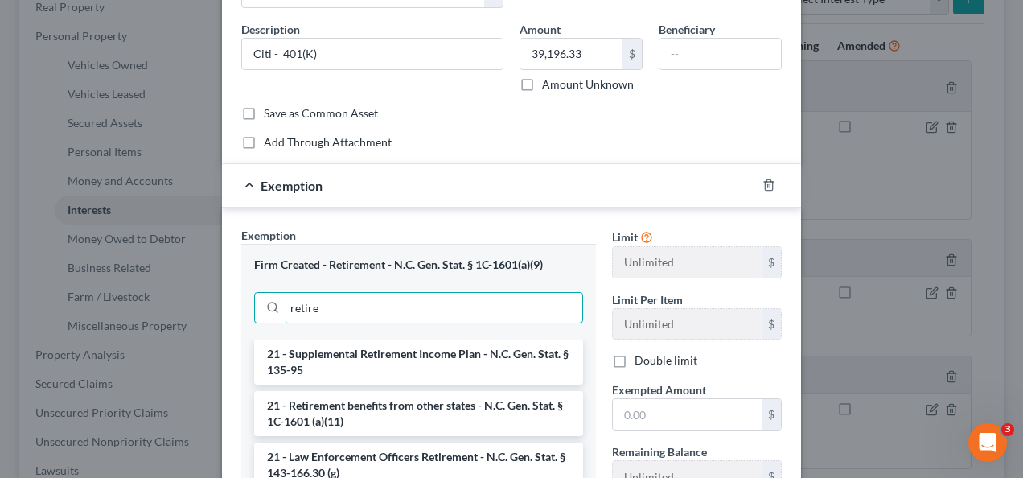
scroll to position [184, 0]
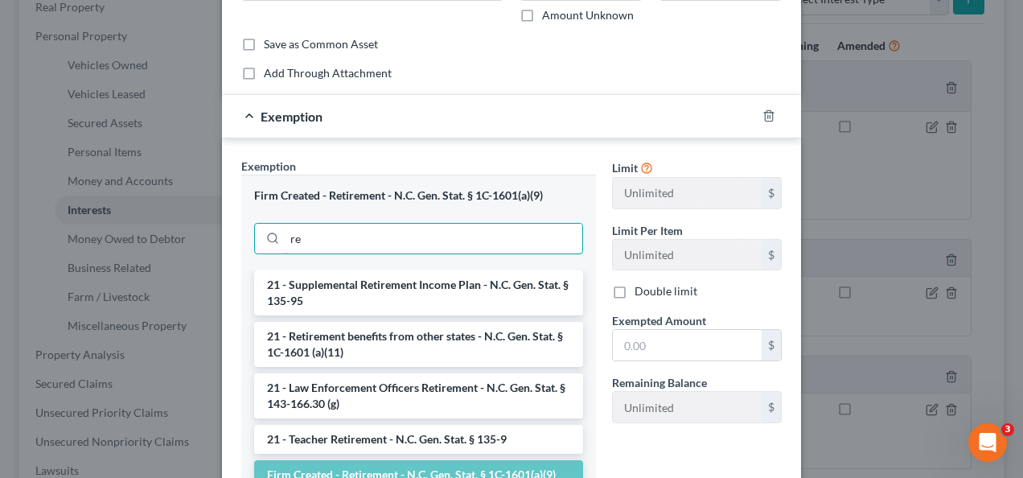
type input "r"
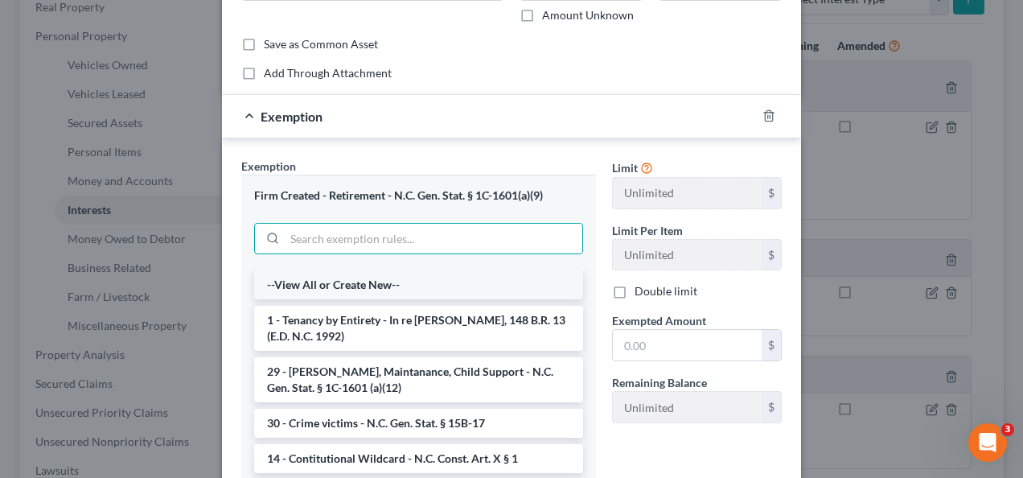
click at [393, 277] on li "--View All or Create New--" at bounding box center [418, 284] width 329 height 29
select select "29"
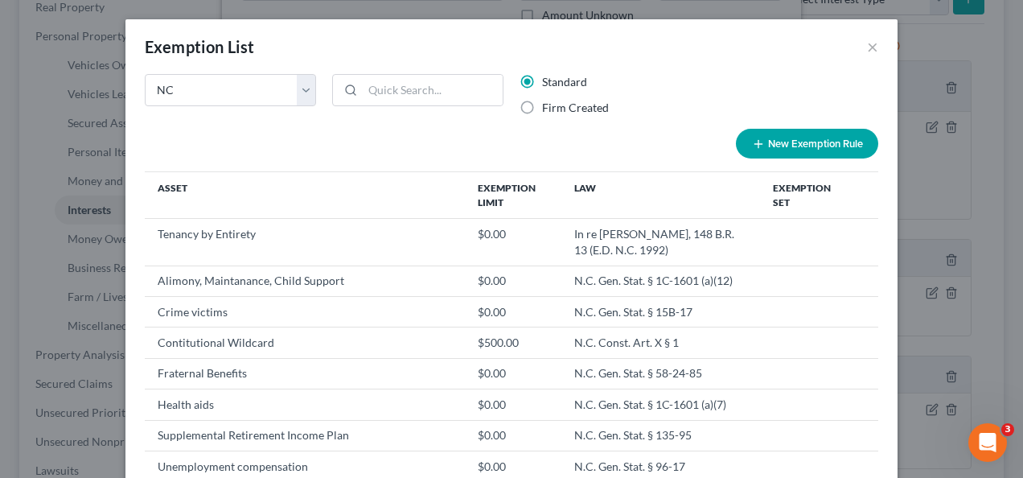
click at [829, 144] on button "New Exemption Rule" at bounding box center [807, 144] width 142 height 30
select select "29"
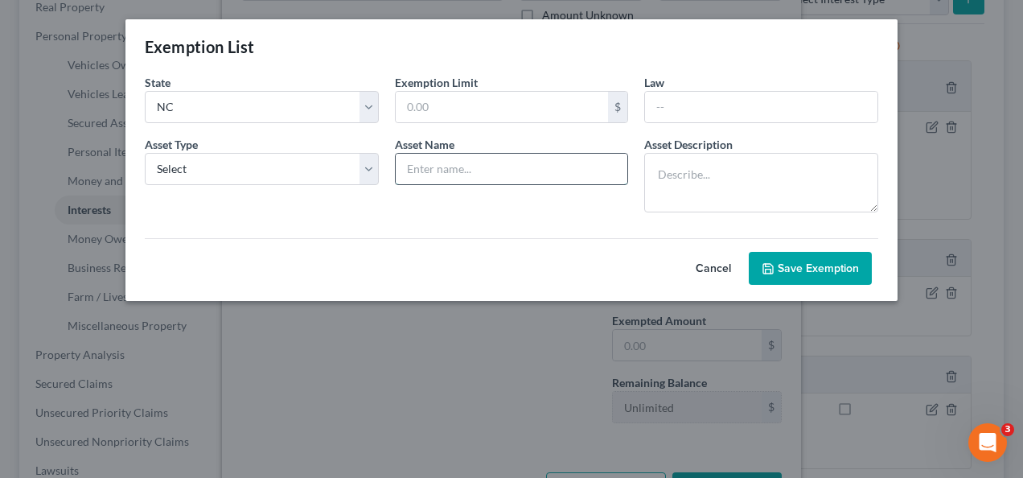
click at [481, 175] on input "text" at bounding box center [512, 169] width 233 height 31
paste input "N.C. Gen. Stat. § 1C-1601(a)(9)"
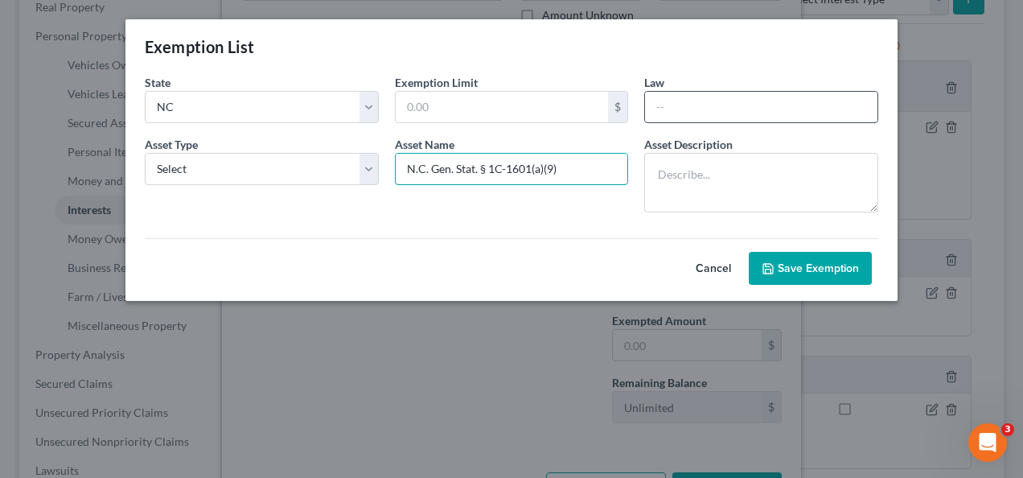
type input "N.C. Gen. Stat. § 1C-1601(a)(9)"
click at [706, 99] on input "text" at bounding box center [761, 107] width 233 height 31
paste input "N.C. Gen. Stat. § 1C-1601(a)(9)"
type input "N.C. Gen. Stat. § 1C-1601(a)(9)"
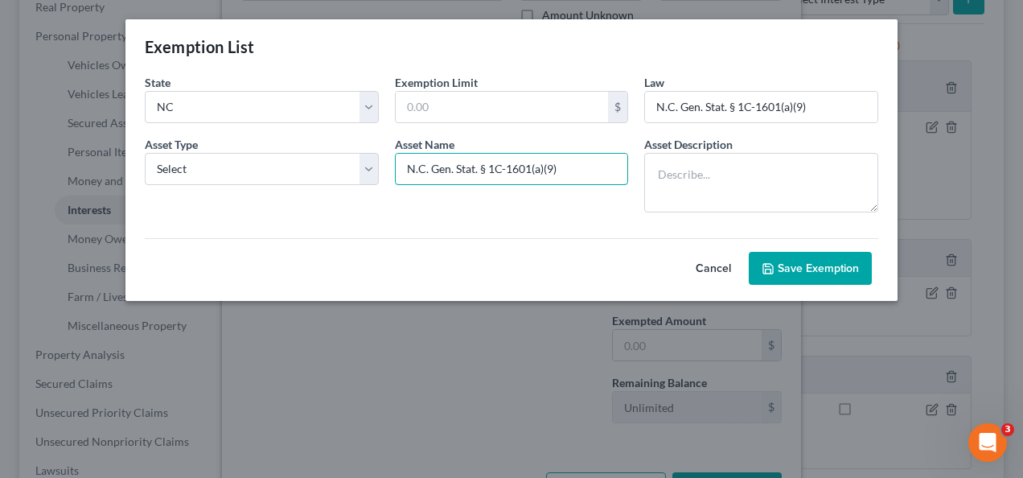
drag, startPoint x: 576, startPoint y: 171, endPoint x: 381, endPoint y: 155, distance: 195.4
click at [381, 155] on form "State State Federal AL AK AR AZ CA CO [GEOGRAPHIC_DATA] DE DC [GEOGRAPHIC_DATA]…" at bounding box center [512, 179] width 750 height 211
click at [714, 258] on button "Cancel" at bounding box center [713, 269] width 71 height 32
select select "29"
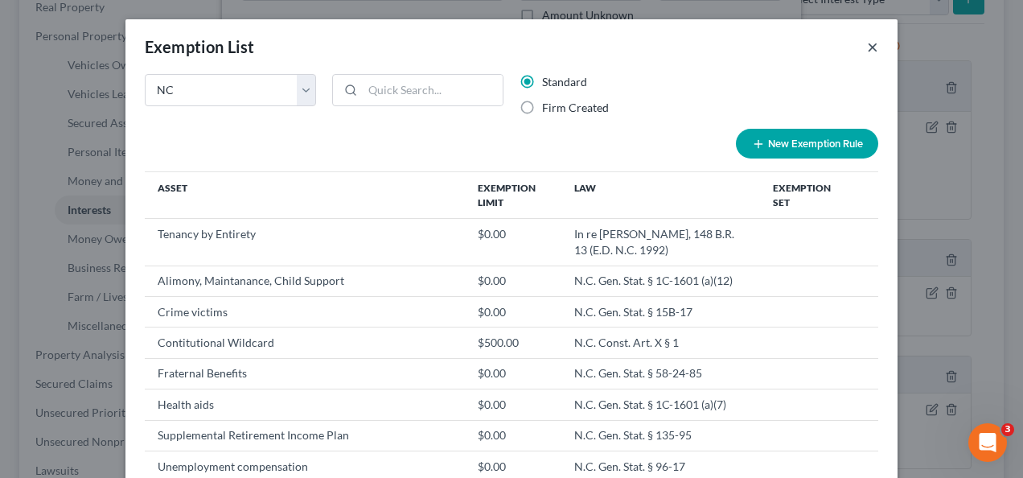
click at [868, 45] on button "×" at bounding box center [872, 46] width 11 height 19
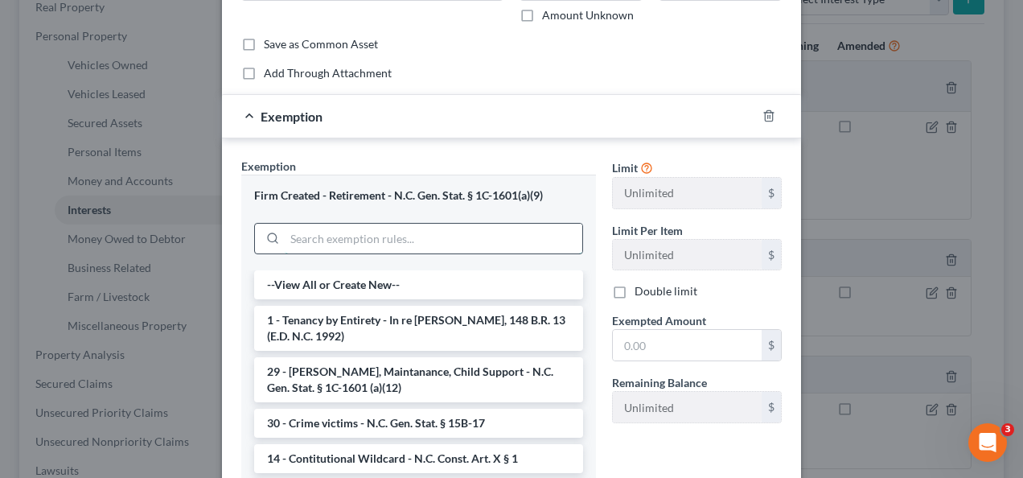
click at [485, 237] on input "search" at bounding box center [434, 239] width 298 height 31
paste input "N.C. Gen. Stat. § 1C-1601(a)(9)"
type input "N.C. Gen. Stat. § 1C-1601(a)(9)"
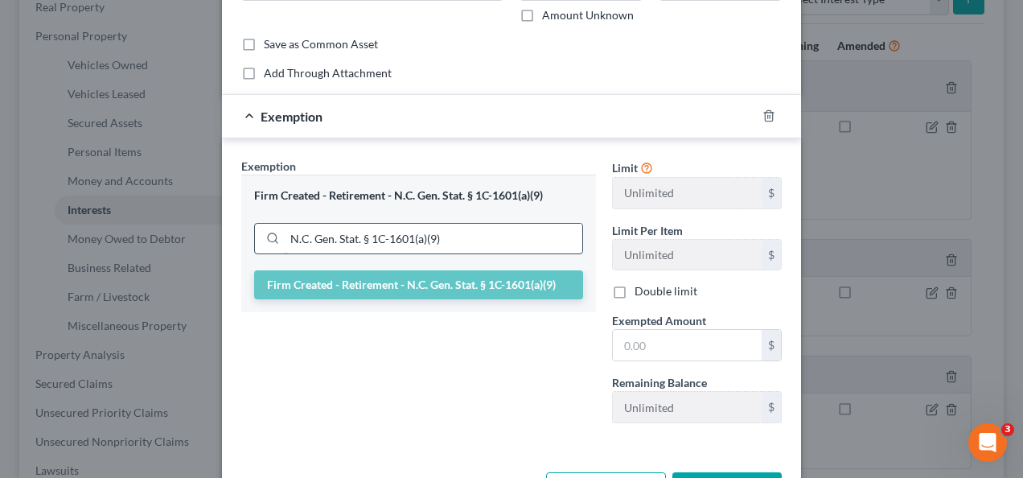
click at [485, 238] on input "N.C. Gen. Stat. § 1C-1601(a)(9)" at bounding box center [434, 239] width 298 height 31
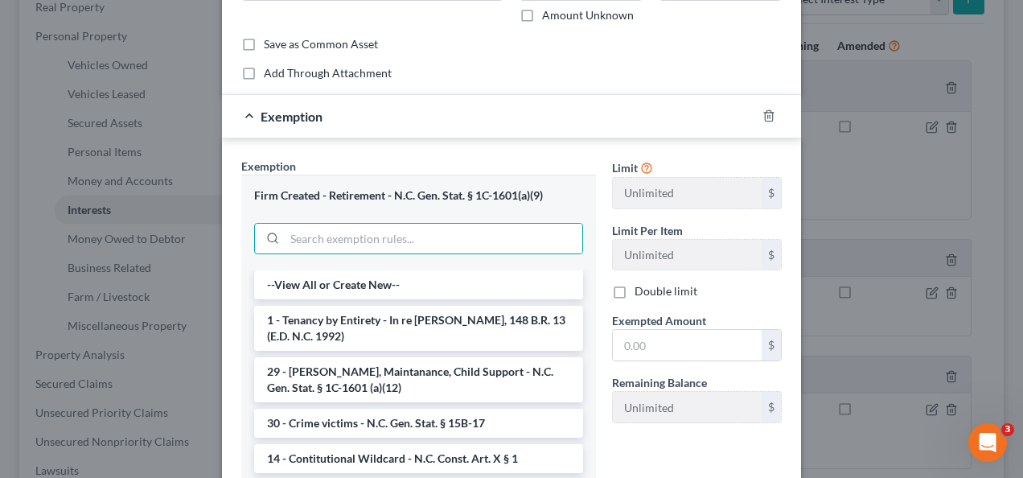
click at [535, 126] on div "Exemption" at bounding box center [489, 116] width 534 height 43
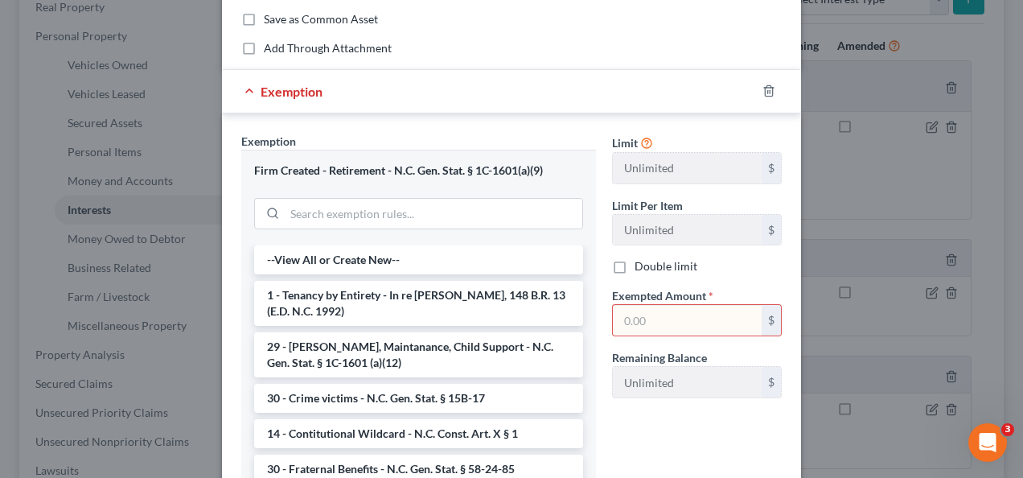
scroll to position [202, 0]
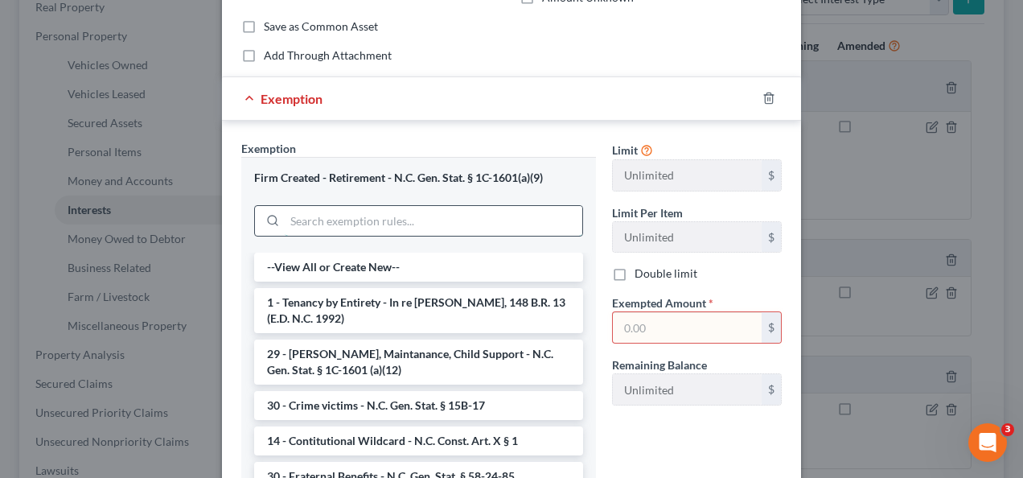
click at [455, 223] on input "search" at bounding box center [434, 221] width 298 height 31
click at [603, 69] on form "An exemption set must first be selected from the Filing Information section. Co…" at bounding box center [511, 204] width 541 height 665
click at [664, 323] on input "text" at bounding box center [687, 327] width 149 height 31
click at [529, 109] on div "Exemption" at bounding box center [489, 98] width 534 height 43
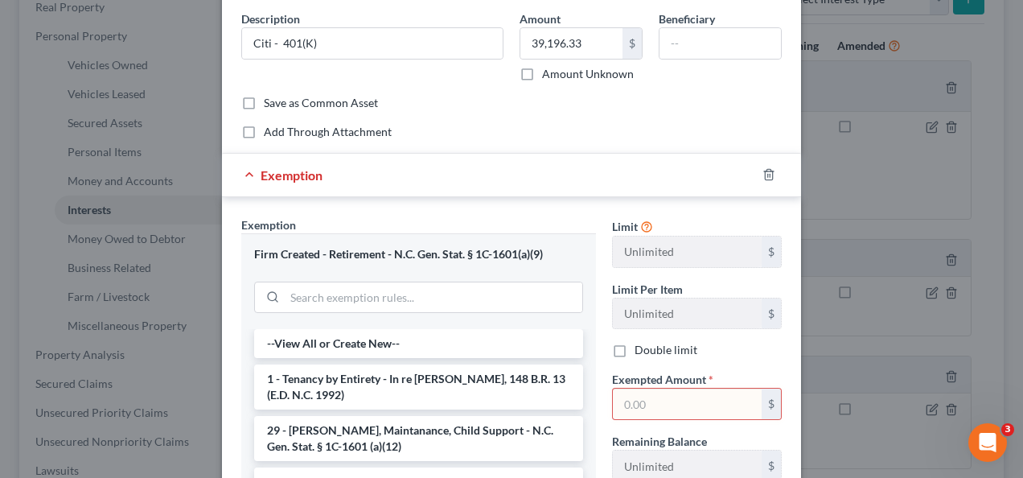
scroll to position [126, 0]
click at [561, 47] on input "39,196.33" at bounding box center [572, 42] width 102 height 31
click at [674, 406] on input "text" at bounding box center [687, 403] width 149 height 31
paste input "39,196.33"
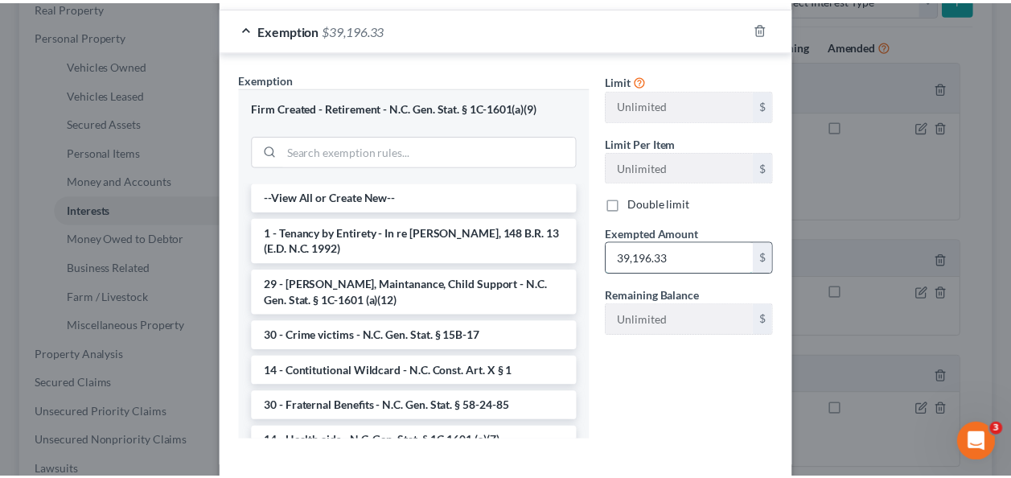
scroll to position [346, 0]
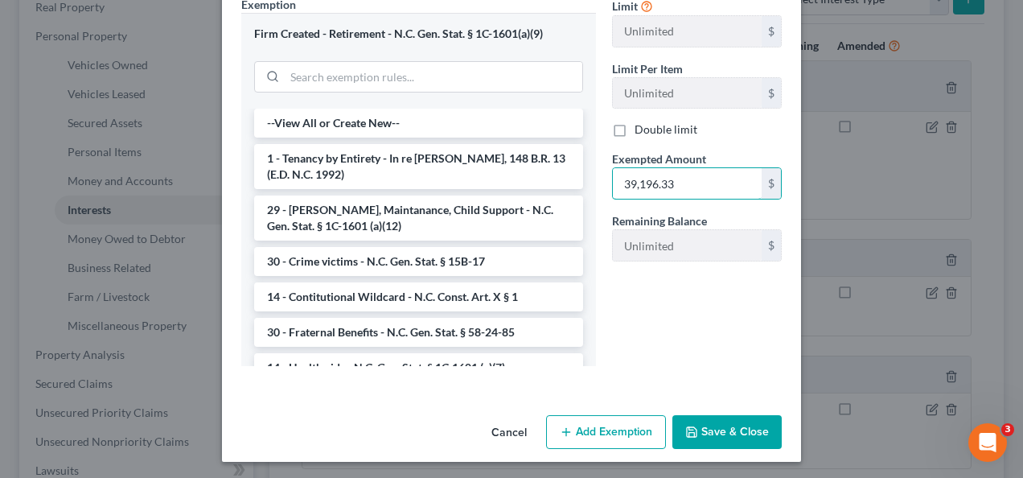
type input "39,196.33"
click at [731, 420] on button "Save & Close" at bounding box center [727, 432] width 109 height 34
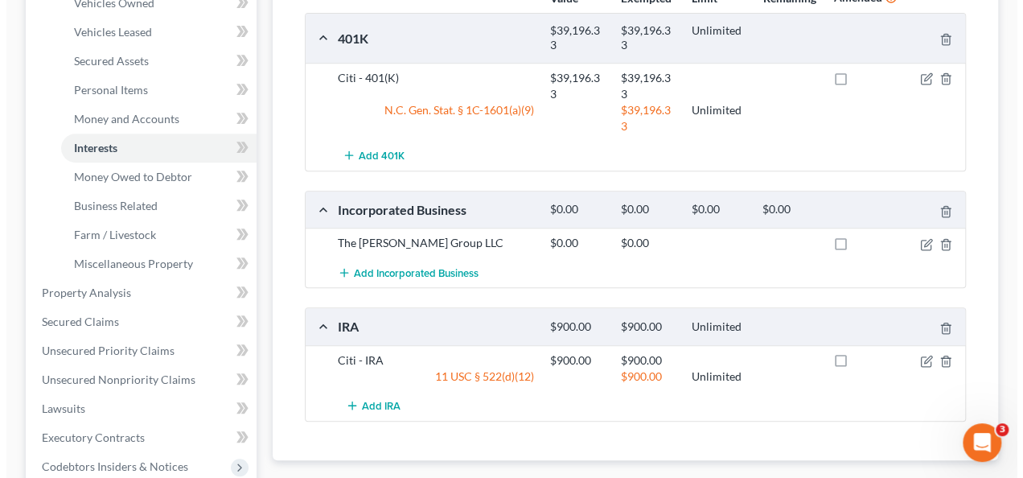
scroll to position [385, 0]
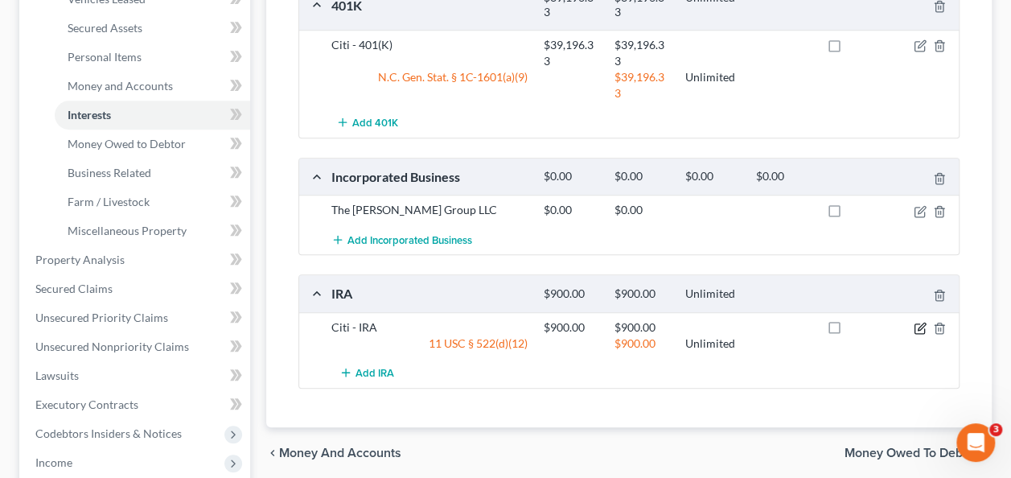
click at [920, 325] on icon "button" at bounding box center [920, 328] width 13 height 13
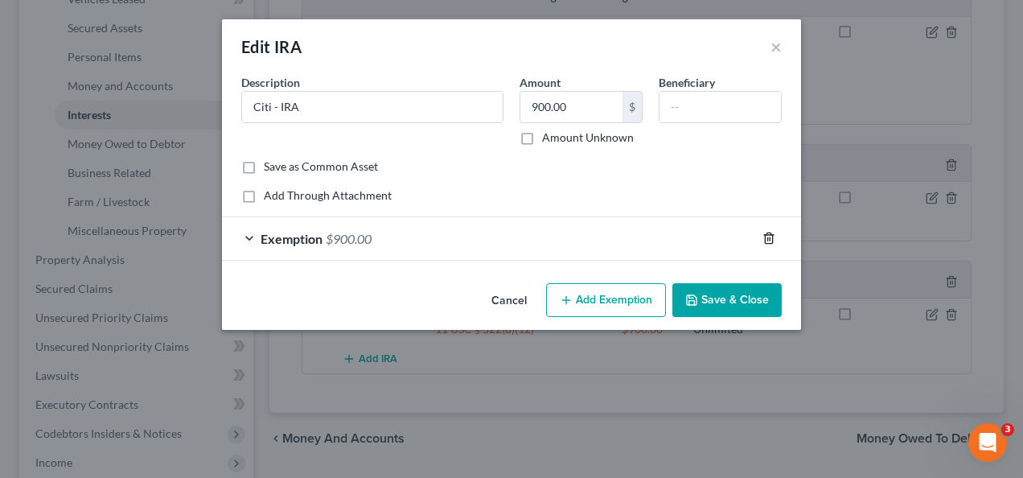
click at [774, 233] on icon "button" at bounding box center [769, 238] width 13 height 13
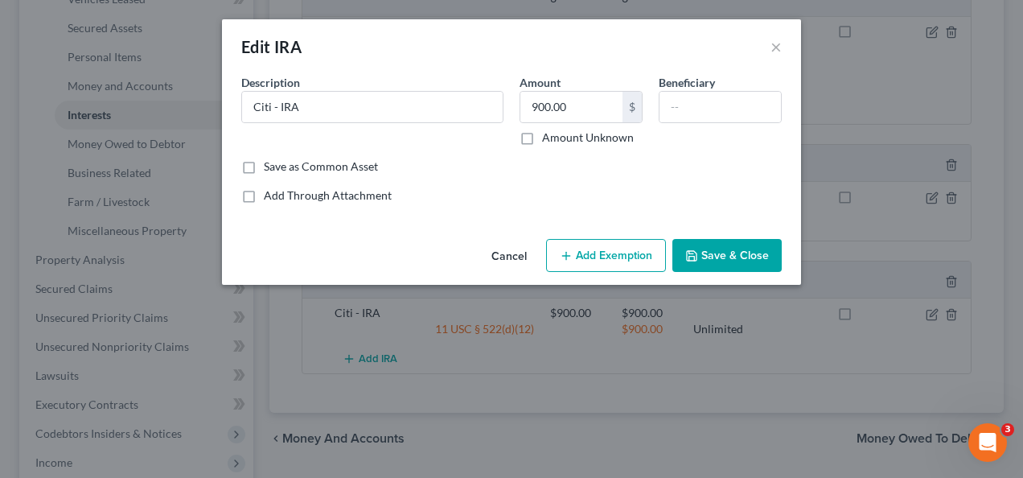
click at [595, 259] on button "Add Exemption" at bounding box center [606, 256] width 120 height 34
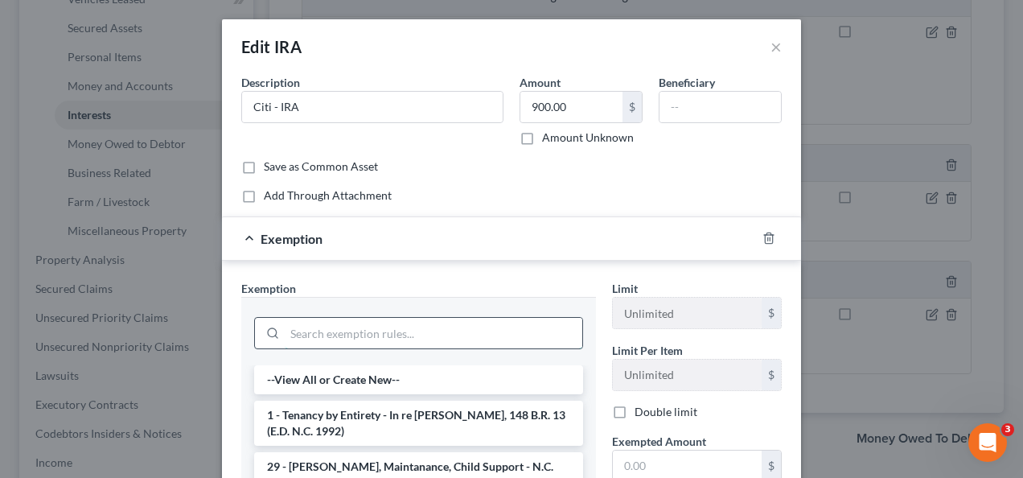
click at [465, 322] on input "search" at bounding box center [434, 333] width 298 height 31
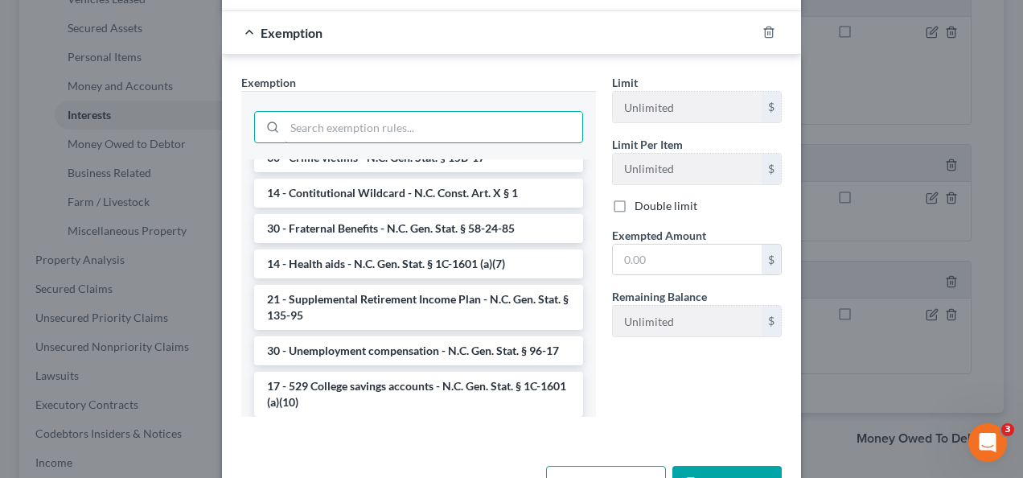
scroll to position [0, 0]
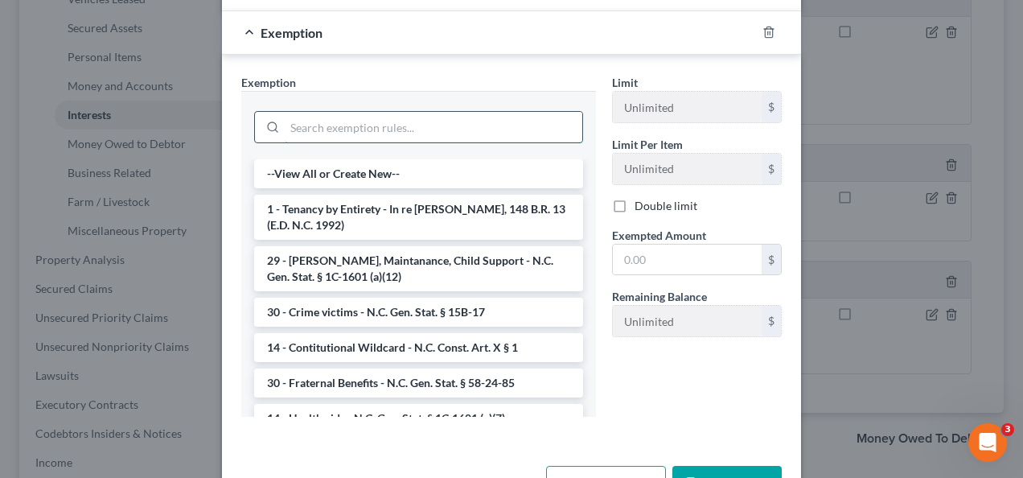
click at [486, 131] on input "search" at bounding box center [434, 127] width 298 height 31
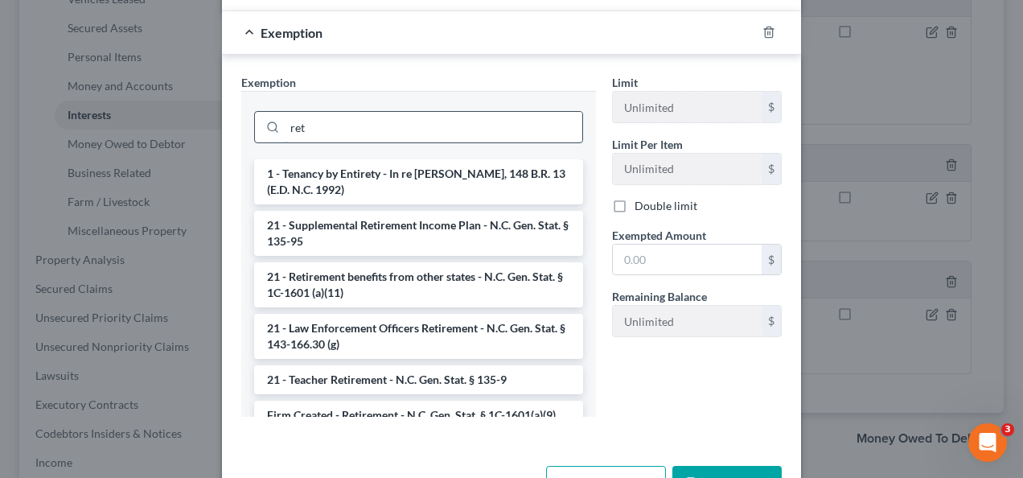
scroll to position [42, 0]
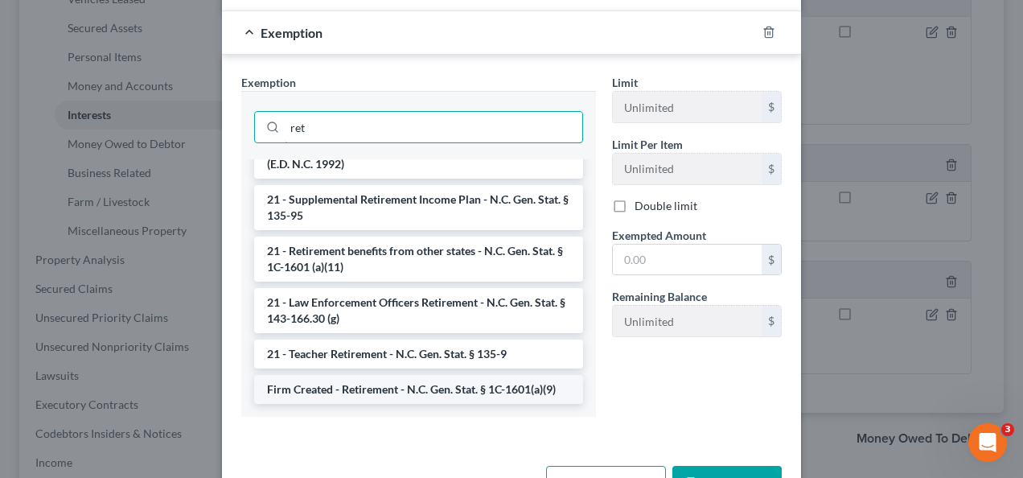
type input "ret"
click at [434, 385] on li "Firm Created - Retirement - N.C. Gen. Stat. § 1C-1601(a)(9)" at bounding box center [418, 389] width 329 height 29
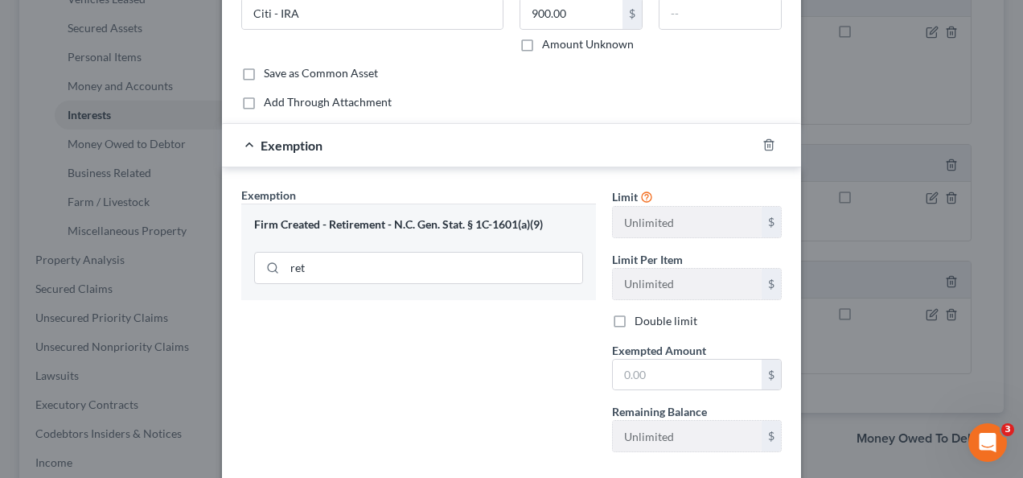
scroll to position [141, 0]
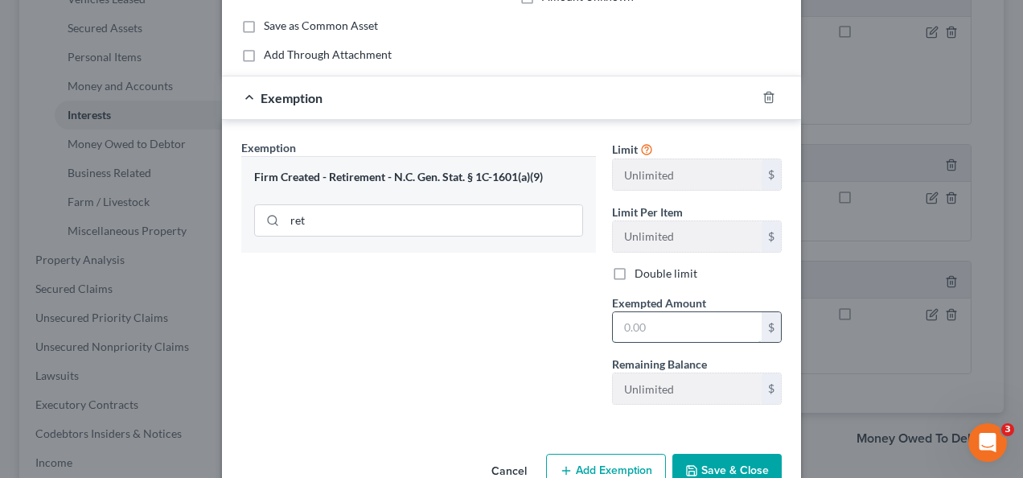
click at [624, 319] on input "text" at bounding box center [687, 327] width 149 height 31
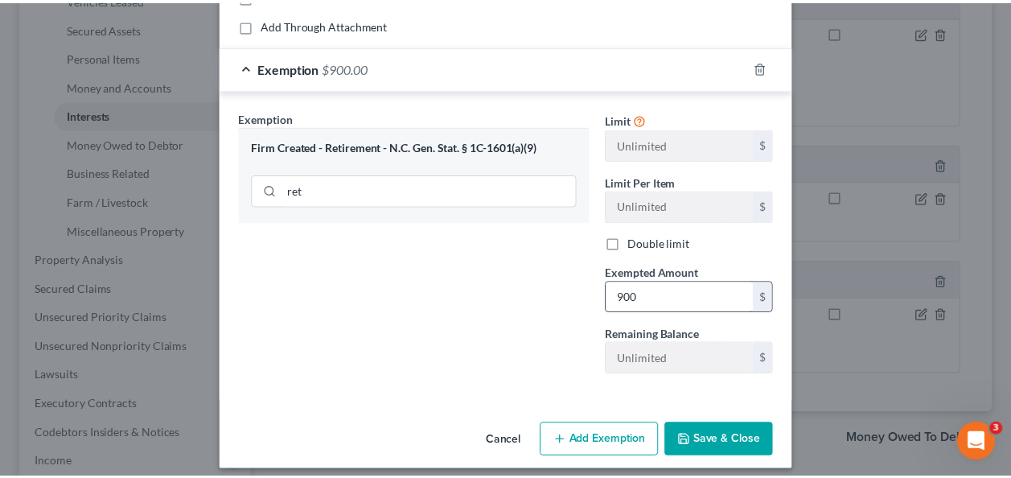
scroll to position [179, 0]
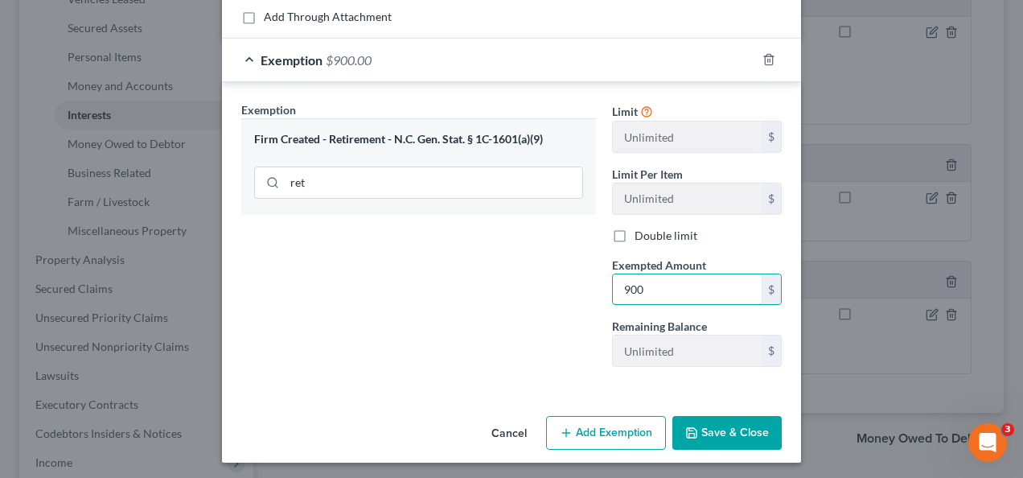
type input "900"
click at [727, 438] on button "Save & Close" at bounding box center [727, 433] width 109 height 34
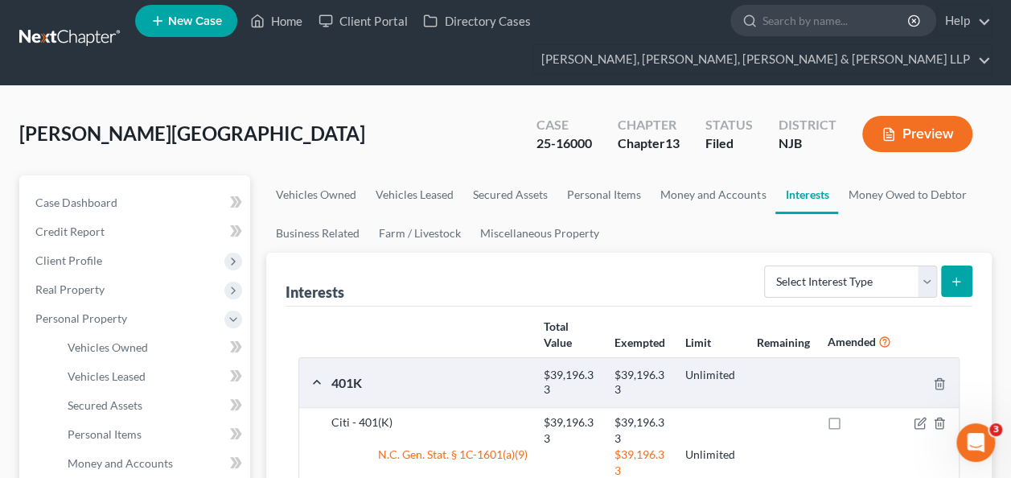
scroll to position [6, 0]
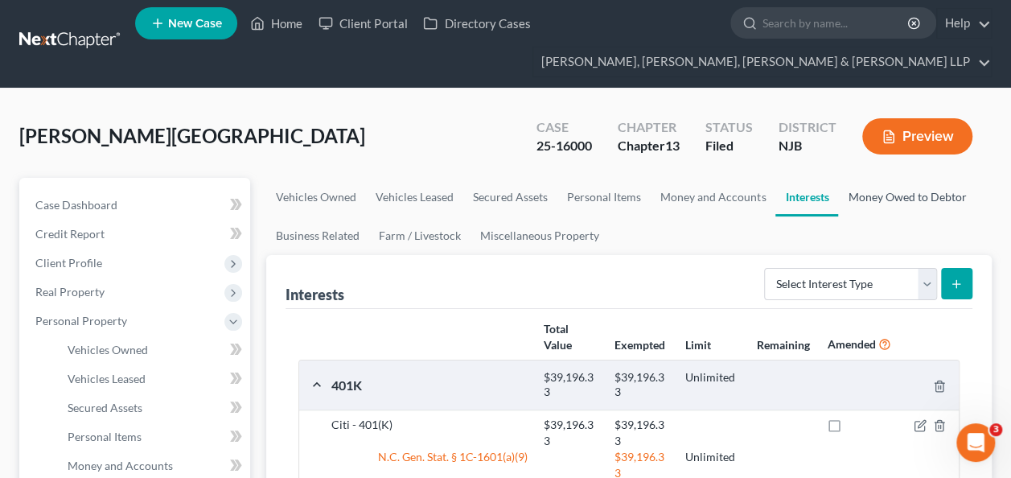
click at [893, 190] on link "Money Owed to Debtor" at bounding box center [907, 197] width 138 height 39
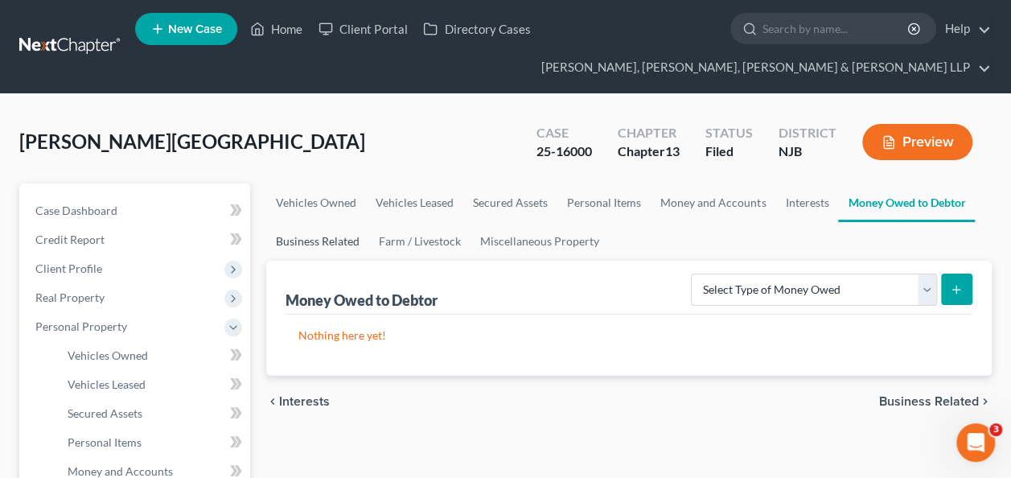
click at [330, 243] on link "Business Related" at bounding box center [317, 241] width 103 height 39
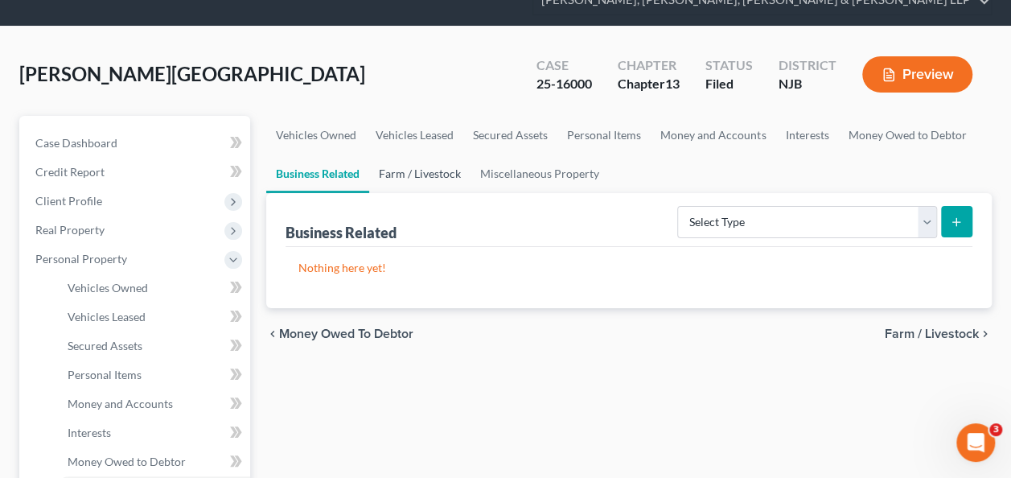
click at [429, 171] on link "Farm / Livestock" at bounding box center [419, 173] width 101 height 39
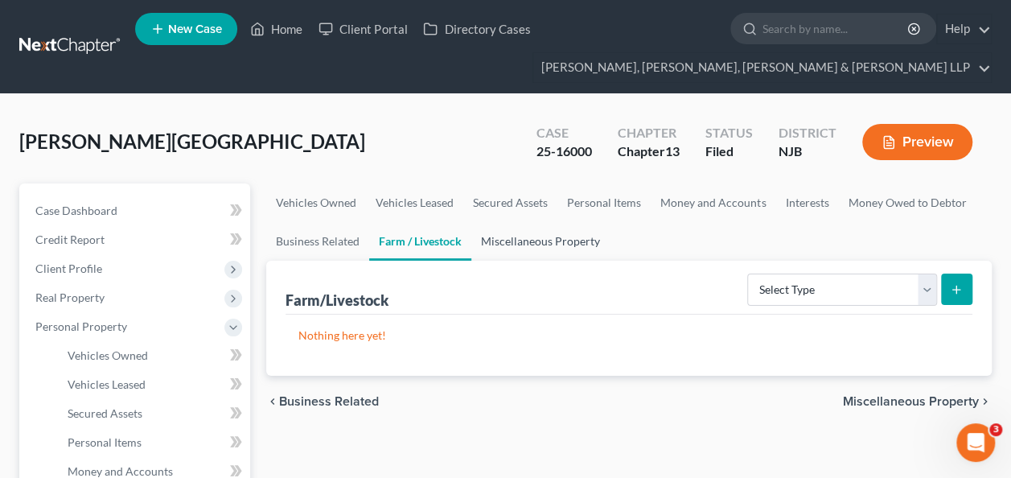
click at [560, 257] on link "Miscellaneous Property" at bounding box center [540, 241] width 138 height 39
